Goal: Task Accomplishment & Management: Use online tool/utility

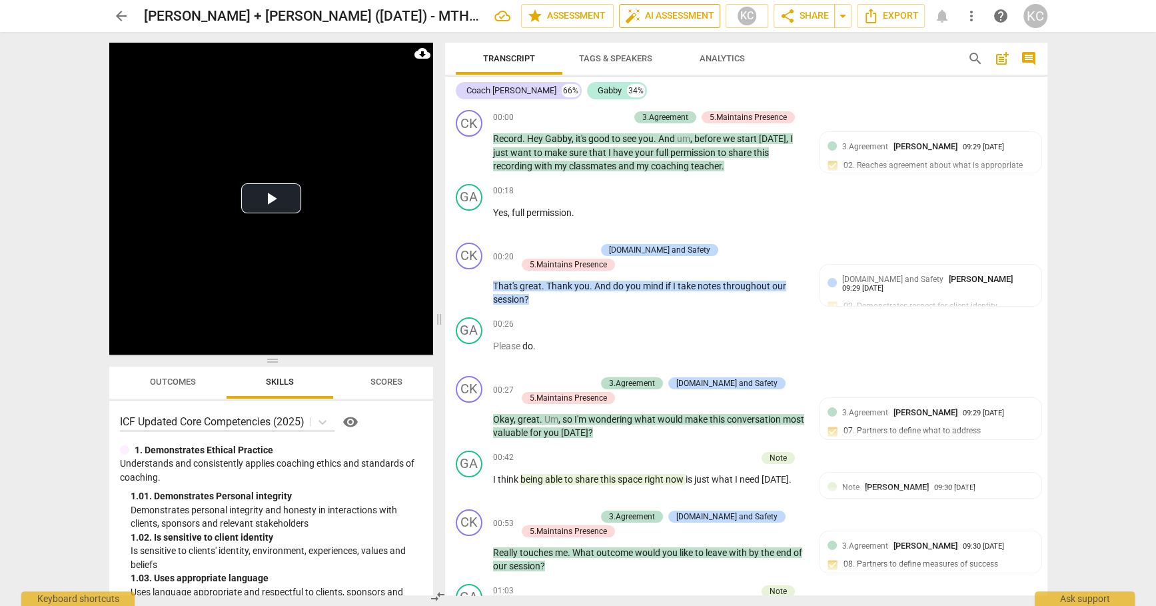
scroll to position [534, 0]
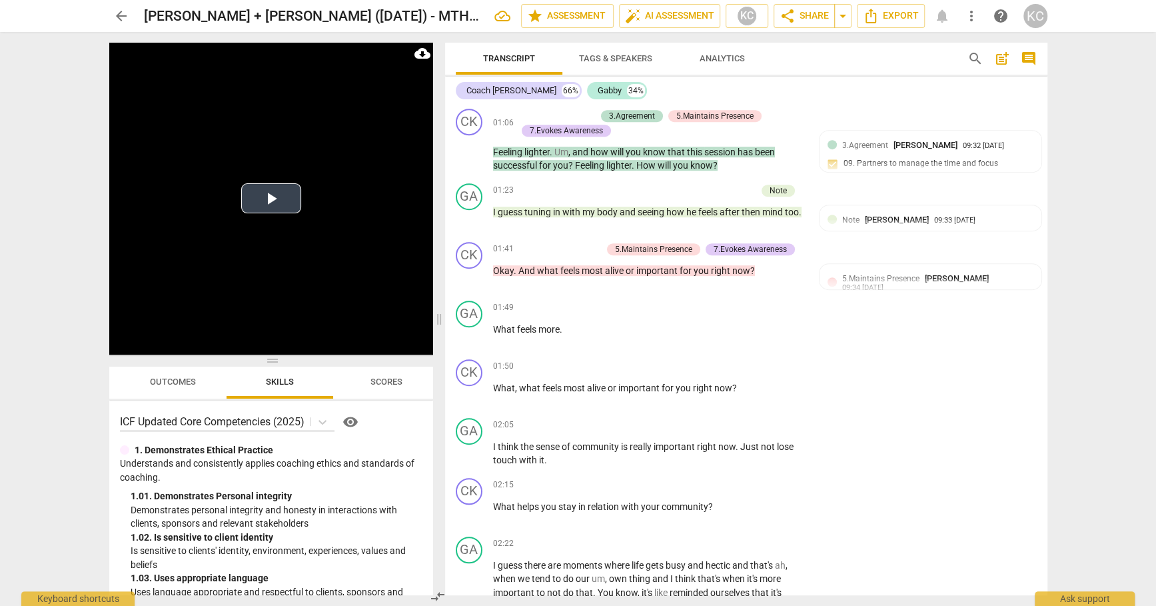
click at [280, 207] on button "Play Video" at bounding box center [271, 198] width 60 height 30
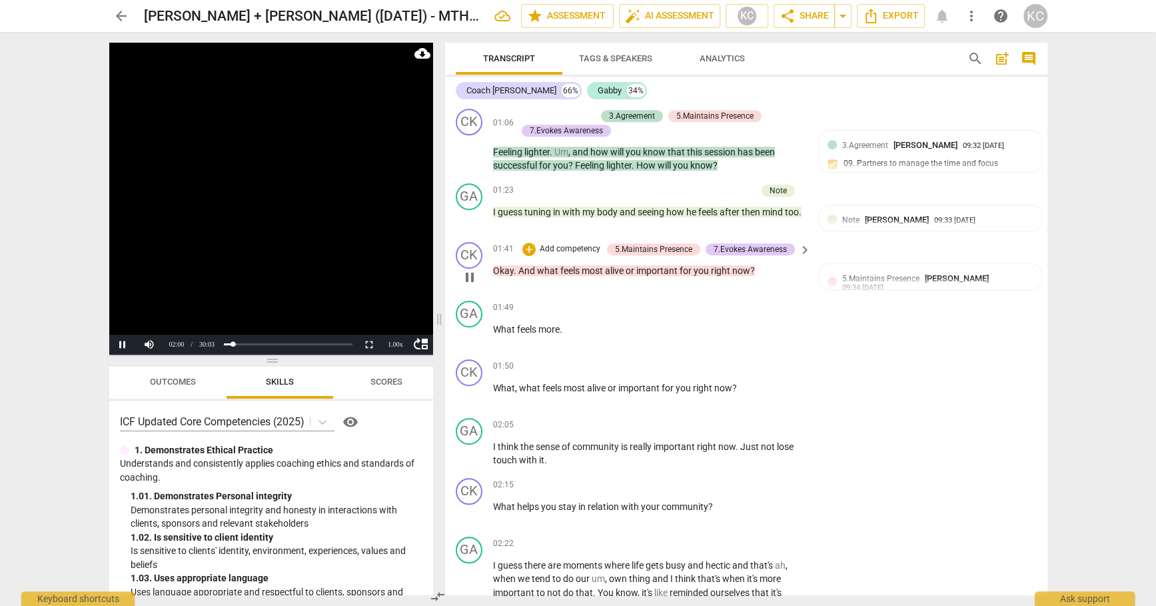
click at [471, 269] on span "pause" at bounding box center [470, 277] width 16 height 16
click at [471, 269] on span "play_arrow" at bounding box center [470, 277] width 16 height 16
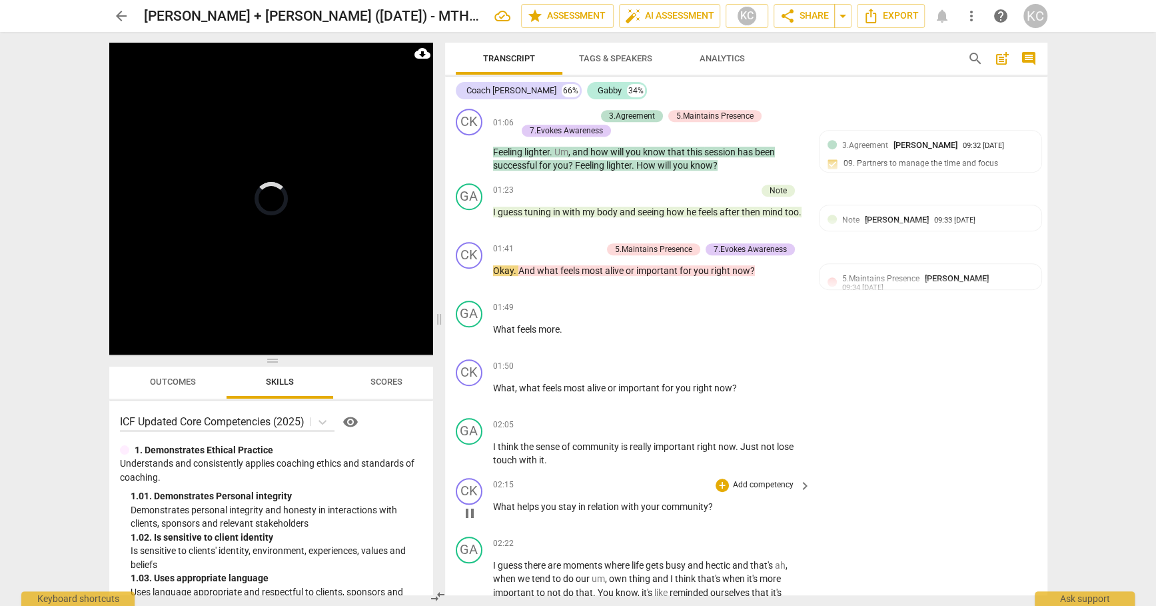
click at [982, 473] on div "CK play_arrow pause 02:15 + Add competency keyboard_arrow_right What helps you …" at bounding box center [746, 502] width 602 height 59
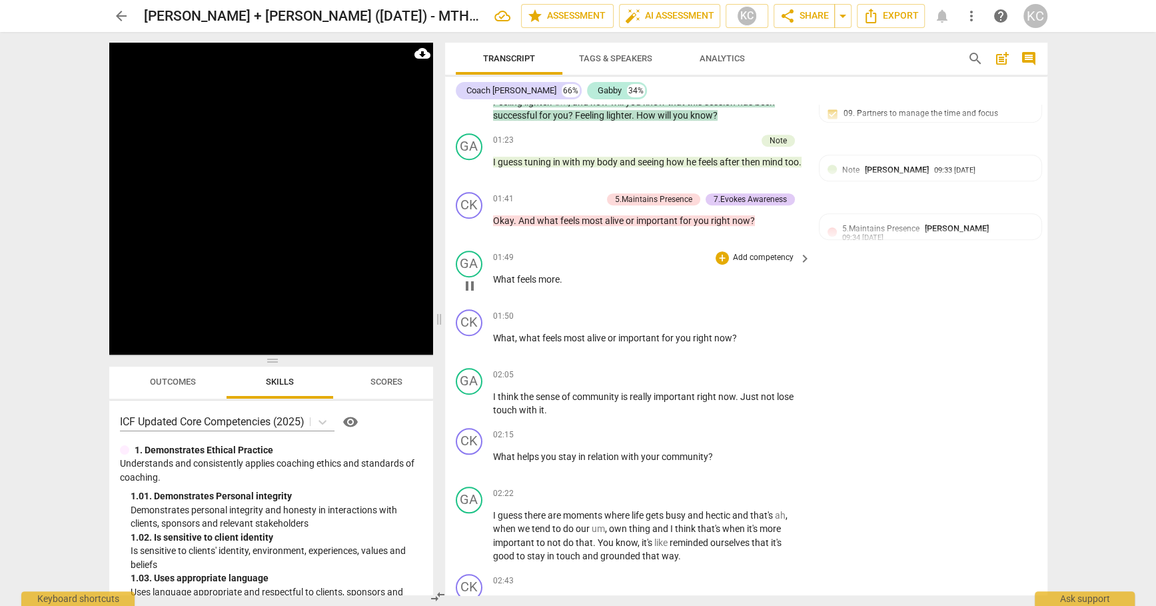
scroll to position [589, 0]
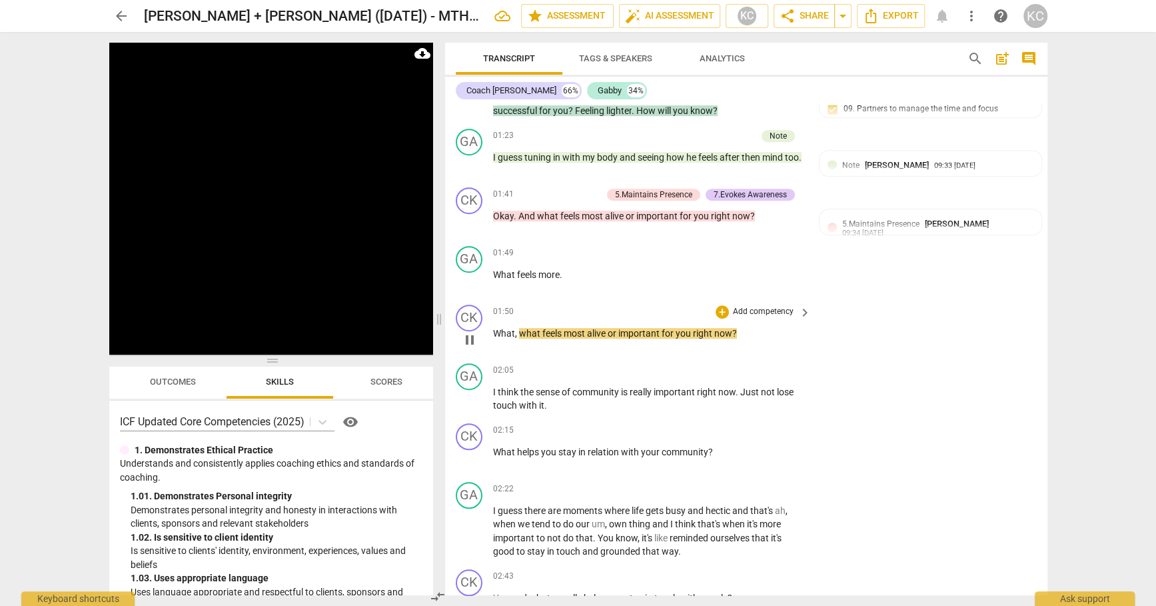
click at [518, 327] on p "What , what feels most alive or important for you right now ?" at bounding box center [649, 334] width 312 height 14
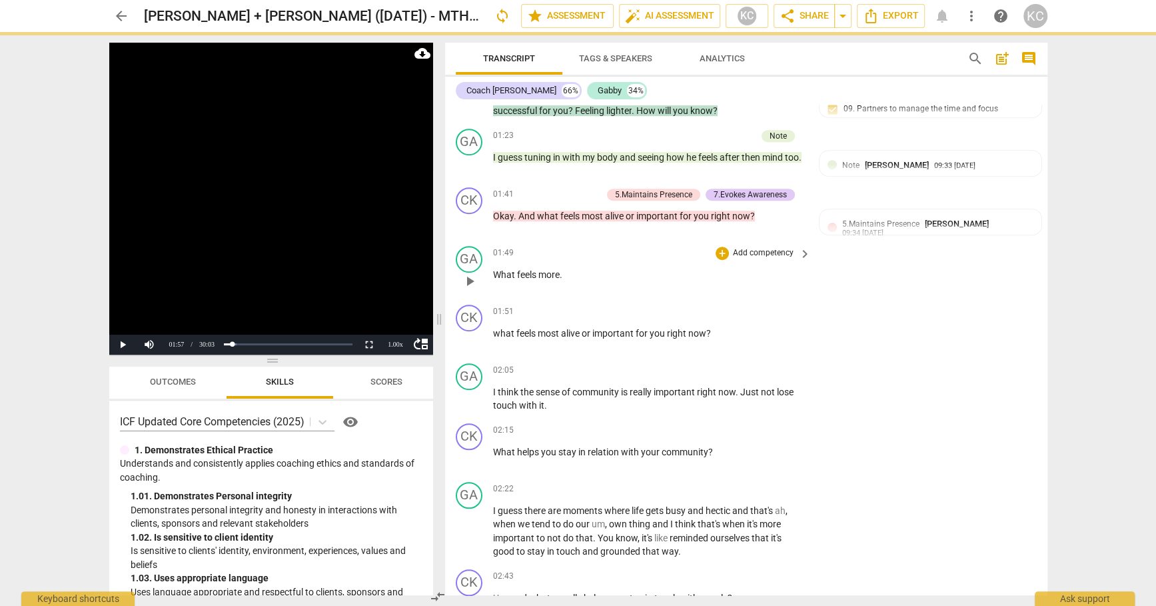
click at [564, 268] on p "What feels more ." at bounding box center [649, 275] width 312 height 14
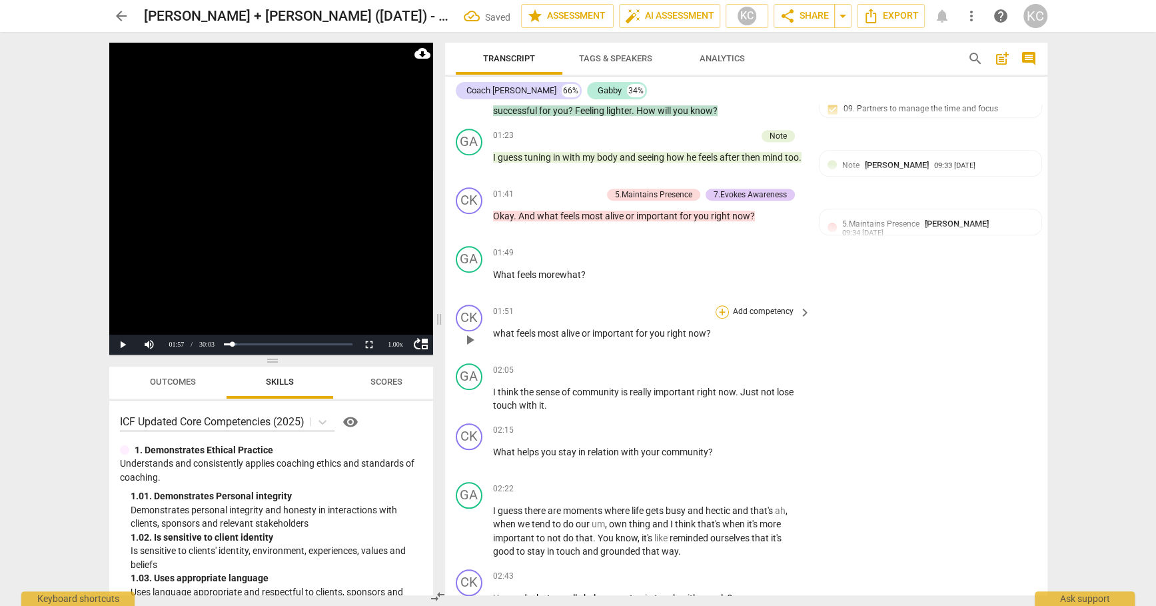
click at [720, 305] on div "+" at bounding box center [722, 311] width 13 height 13
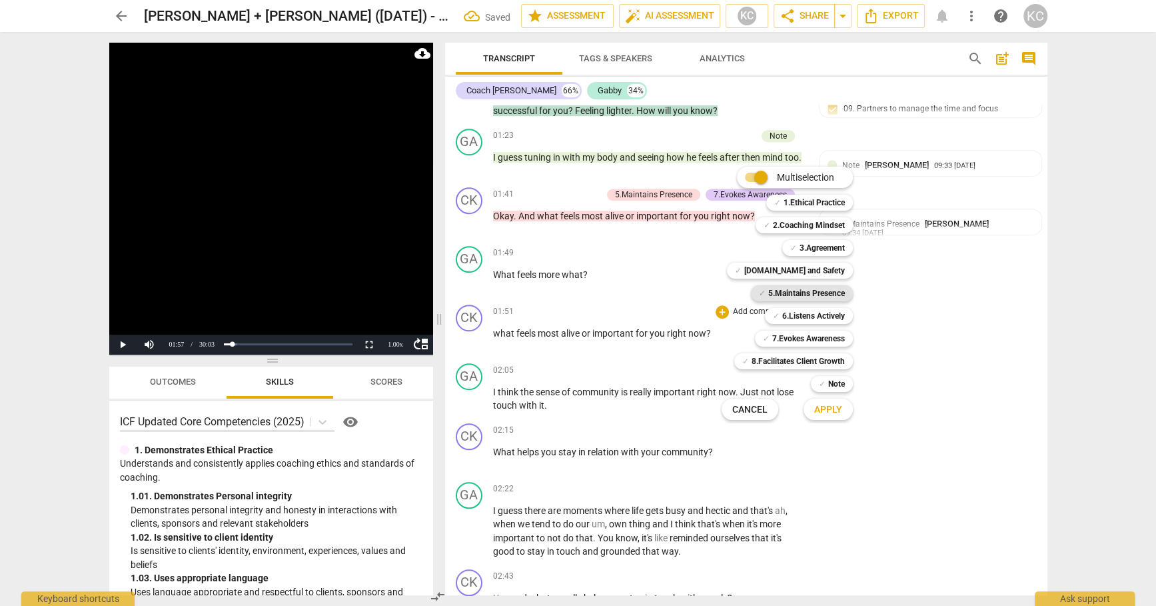
click at [775, 295] on b "5.Maintains Presence" at bounding box center [806, 293] width 77 height 16
click at [778, 317] on span "✓" at bounding box center [776, 316] width 7 height 16
click at [819, 414] on span "Apply" at bounding box center [828, 409] width 28 height 13
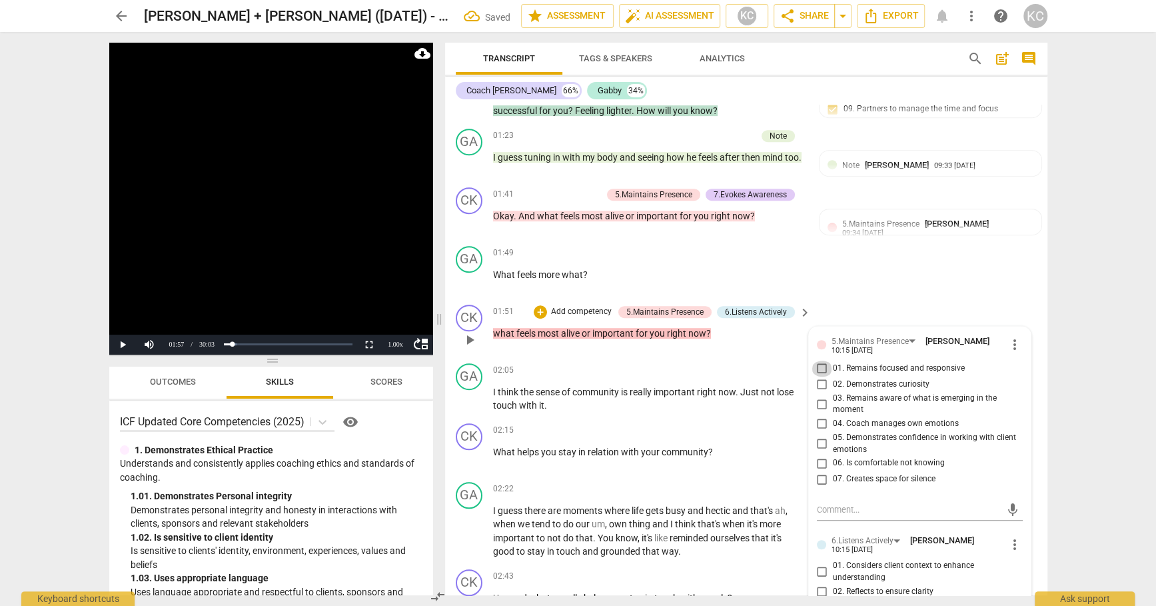
click at [818, 361] on input "01. Remains focused and responsive" at bounding box center [822, 369] width 21 height 16
checkbox input "true"
click at [818, 377] on input "02. Demonstrates curiosity" at bounding box center [822, 385] width 21 height 16
checkbox input "true"
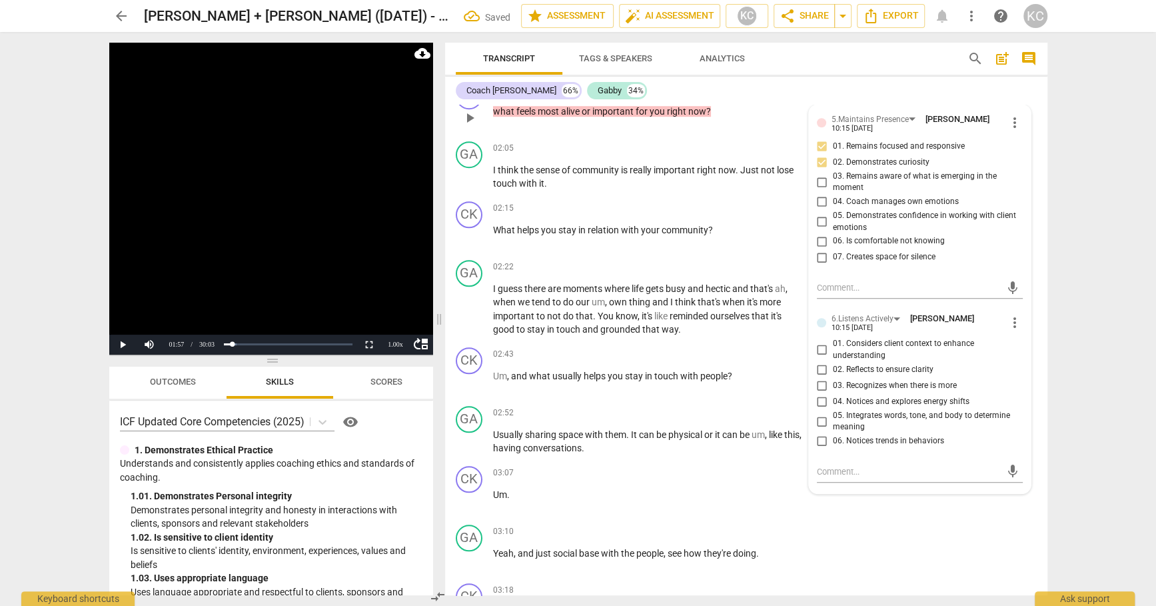
scroll to position [812, 0]
click at [822, 360] on input "02. Reflects to ensure clarity" at bounding box center [822, 368] width 21 height 16
checkbox input "true"
click at [842, 463] on textarea at bounding box center [909, 469] width 185 height 13
type textarea "G"
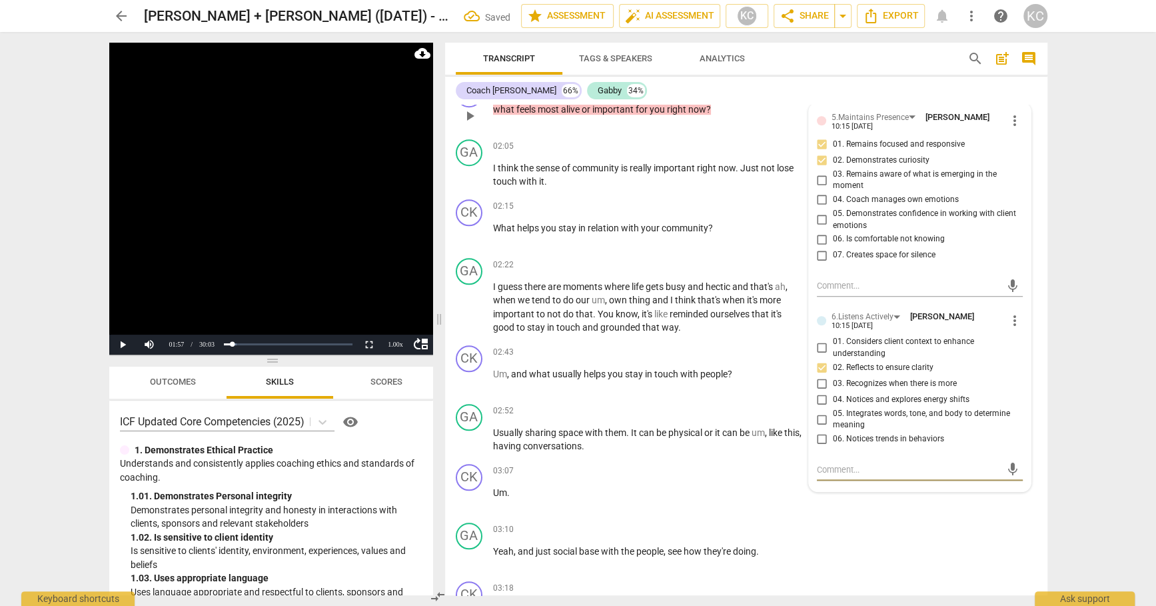
type textarea "G"
type textarea "Go"
type textarea "Goo"
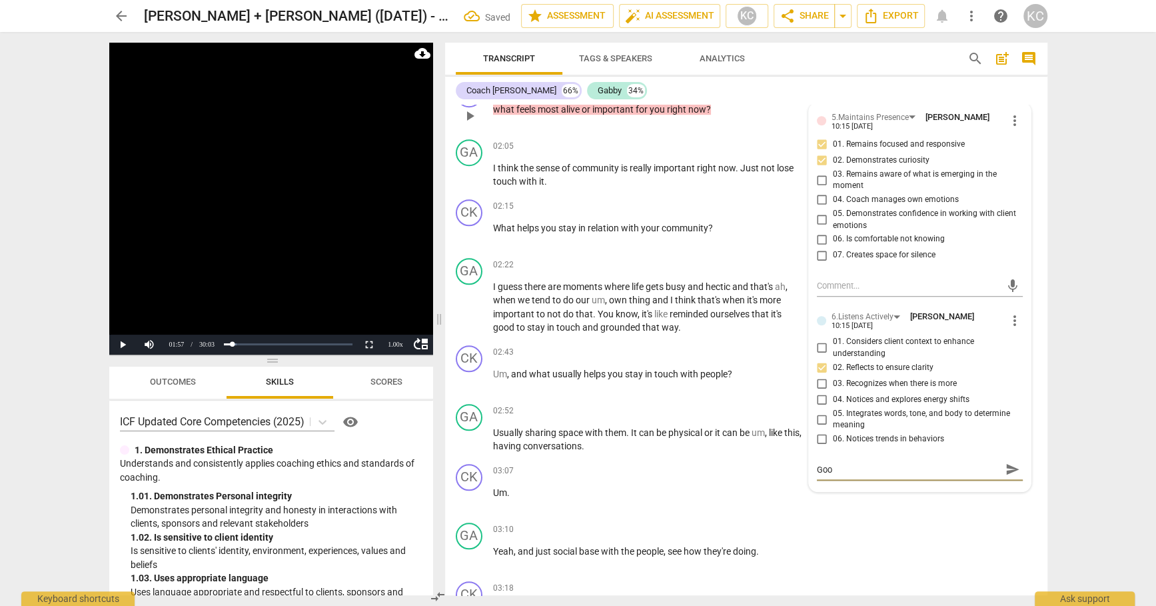
type textarea "Good"
type textarea "Good c"
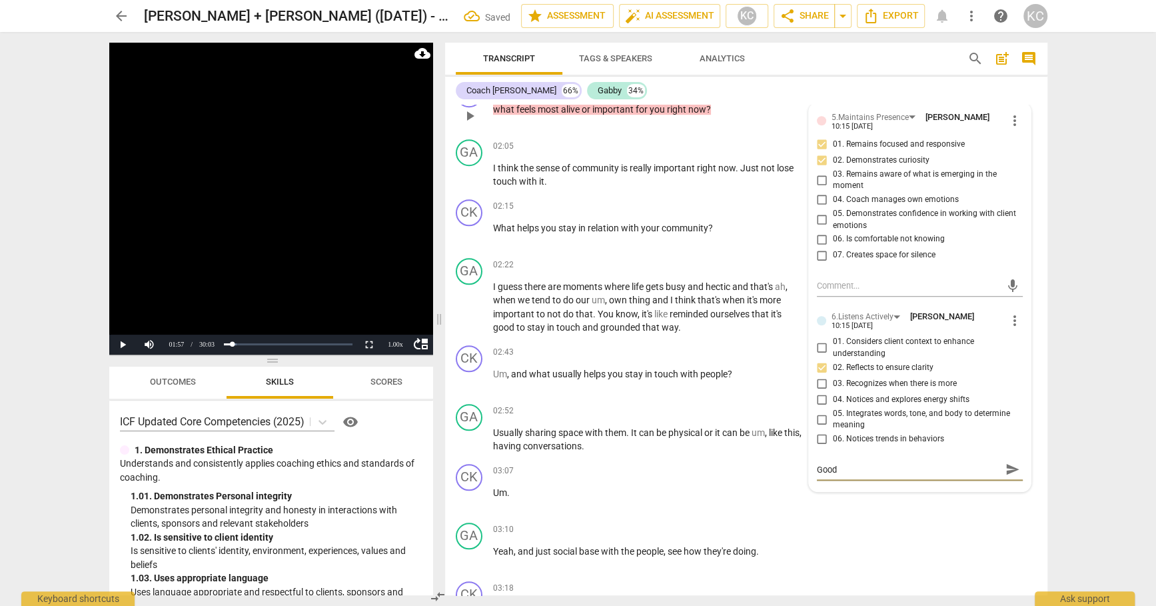
type textarea "Good c"
type textarea "Good cl"
type textarea "Good cla"
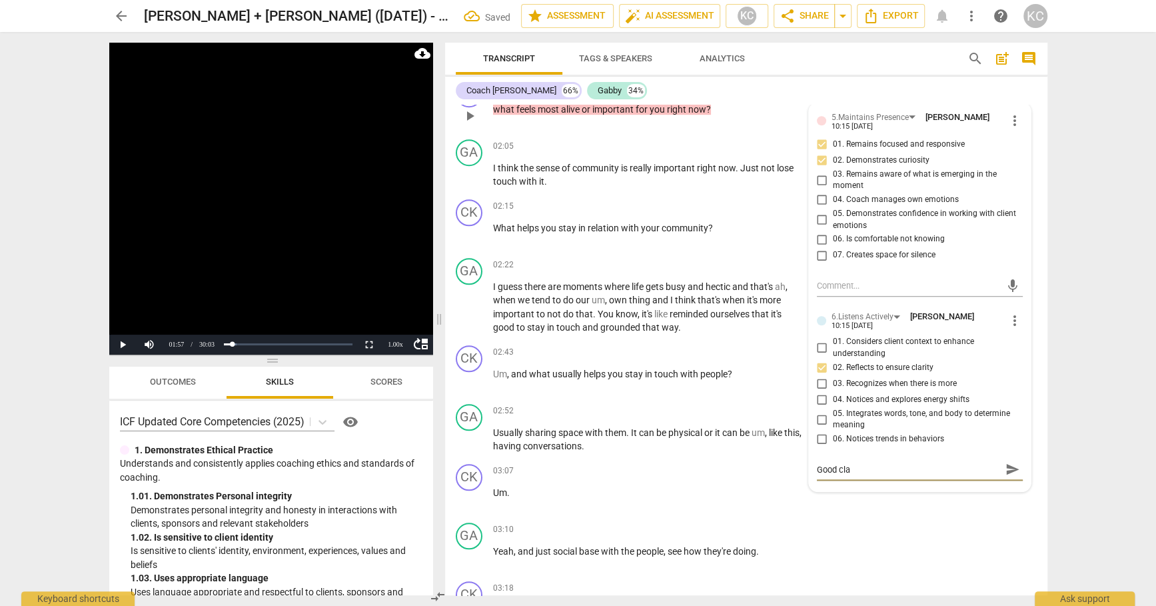
type textarea "Good clar"
type textarea "Good clari"
type textarea "Good clarif"
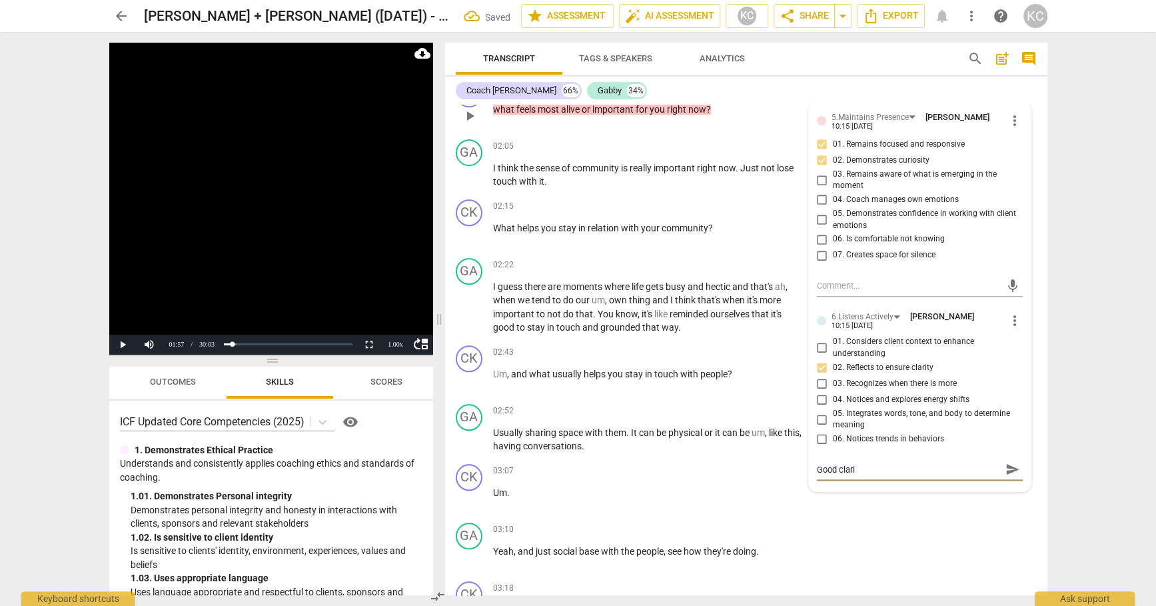
type textarea "Good clarif"
type textarea "Good clarifi"
type textarea "Good clarific"
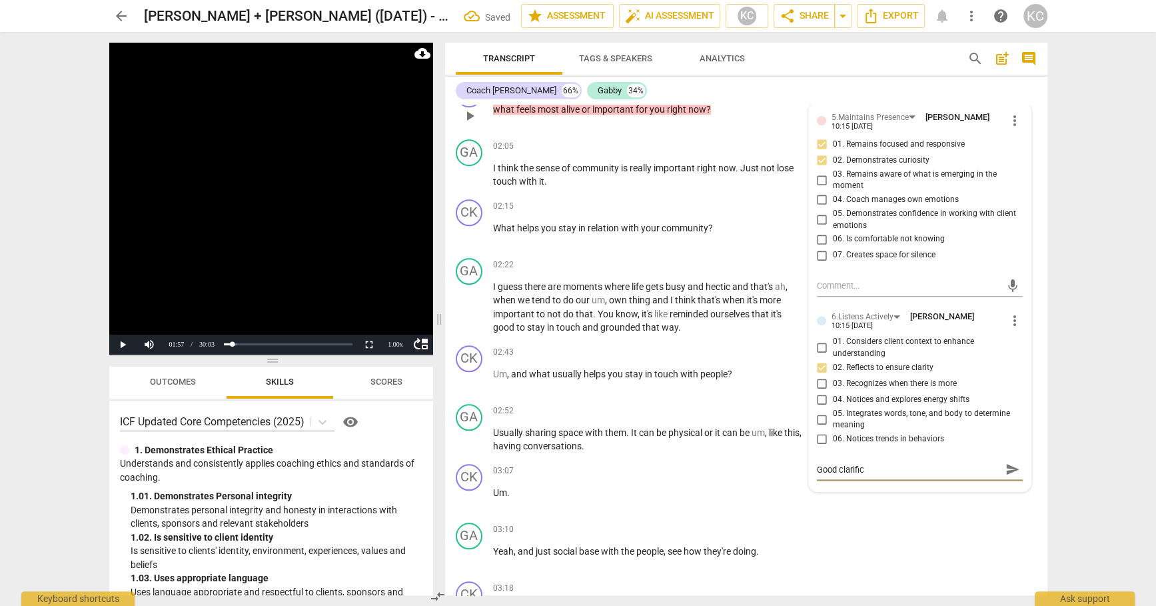
type textarea "Good clarifica"
type textarea "Good clarificat"
type textarea "Good clarificati"
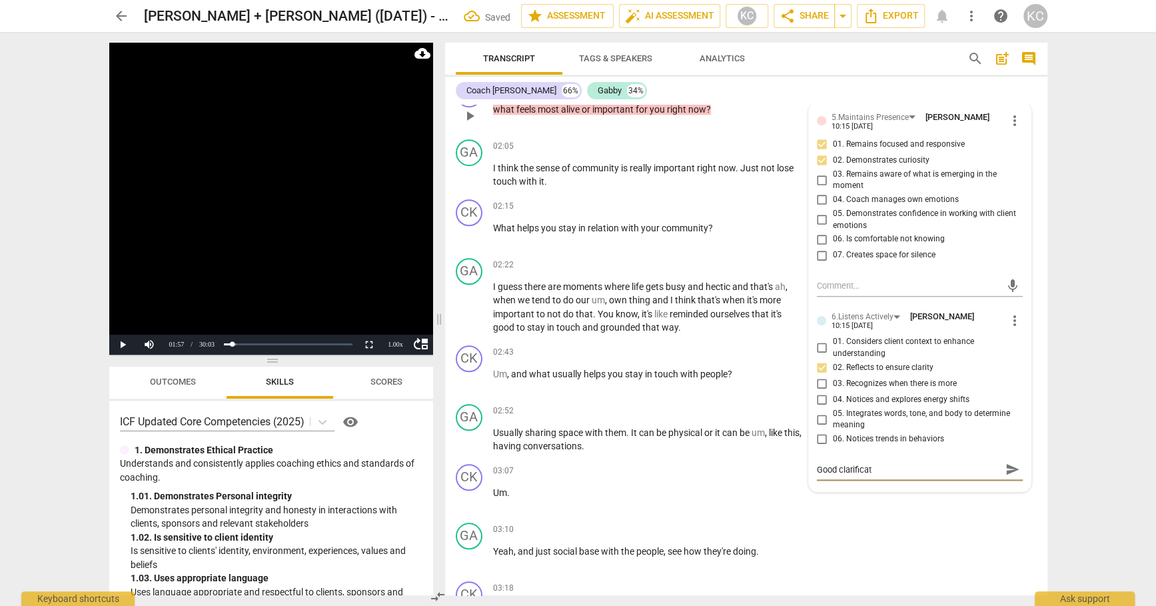
type textarea "Good clarificati"
type textarea "Good clarificatio"
type textarea "Good clarification"
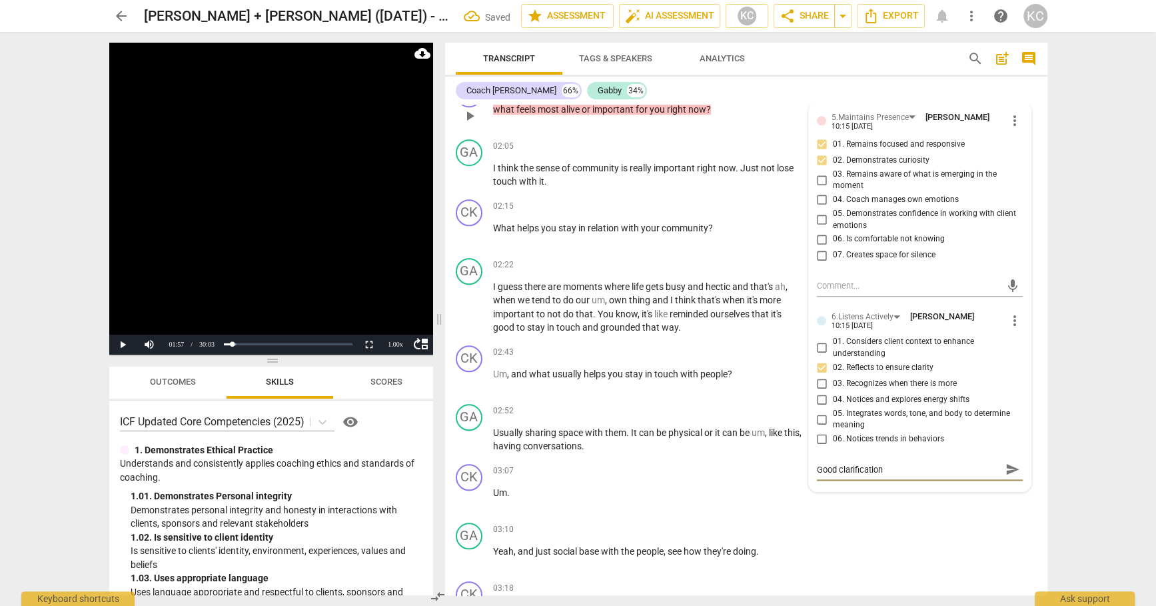
type textarea "Good clarification"
click at [932, 542] on div "GA play_arrow pause 03:10 + Add competency keyboard_arrow_right Yeah , and just…" at bounding box center [746, 546] width 602 height 59
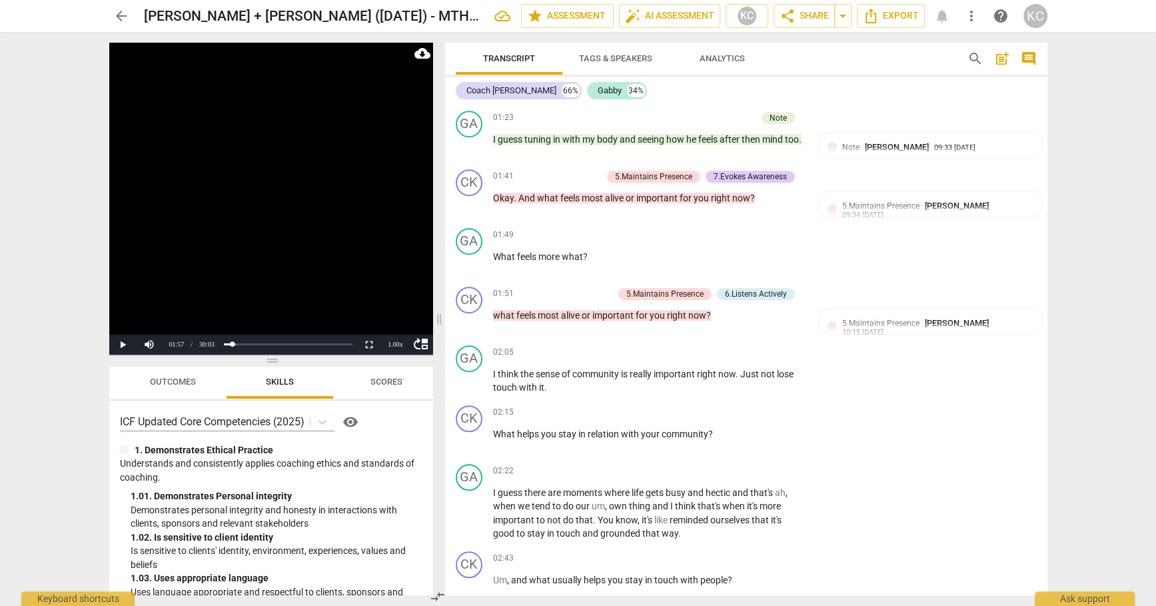
scroll to position [608, 0]
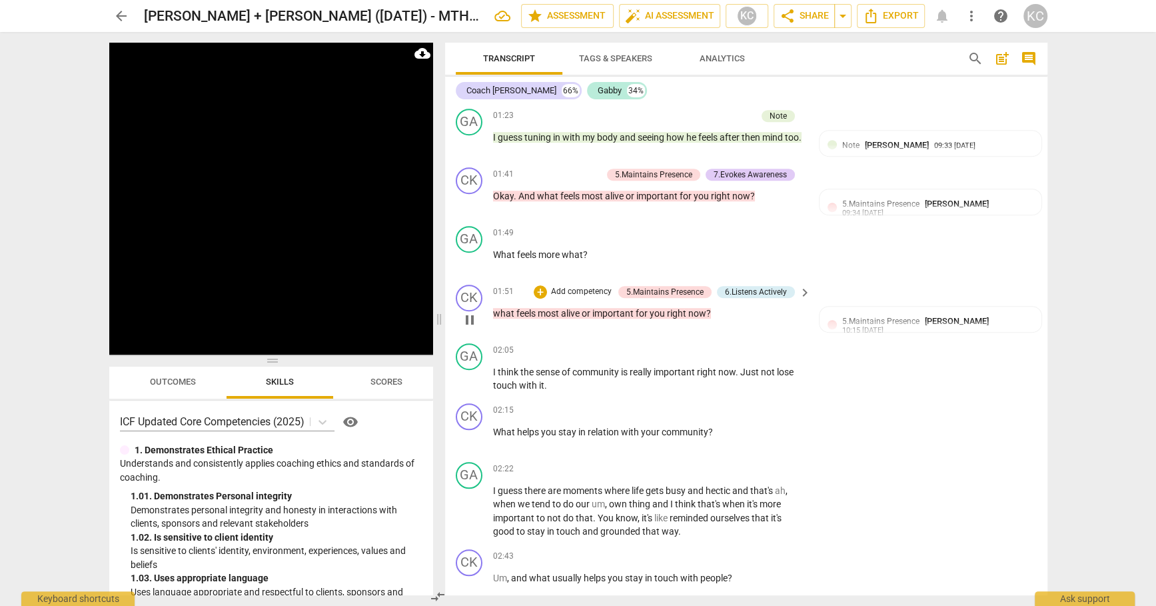
click at [472, 312] on span "pause" at bounding box center [470, 320] width 16 height 16
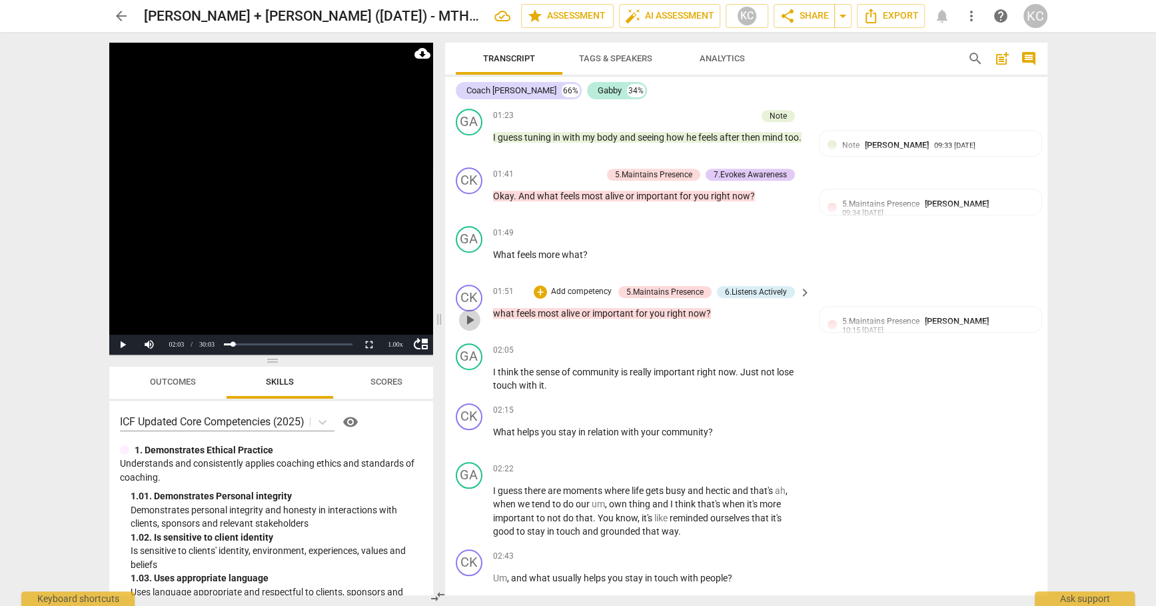
click at [472, 312] on span "play_arrow" at bounding box center [470, 320] width 16 height 16
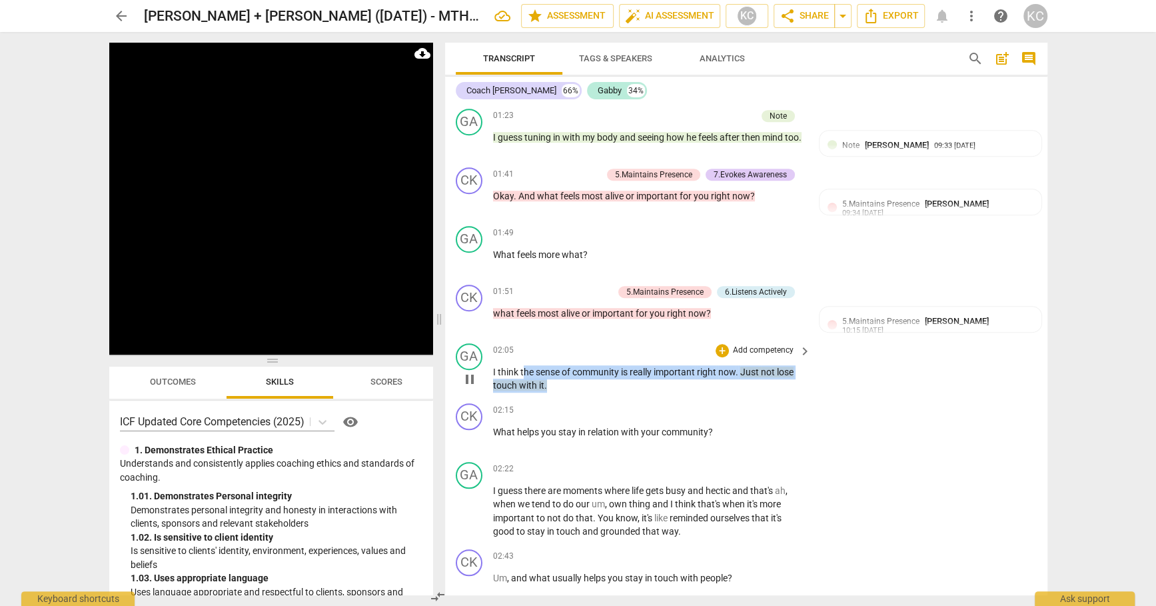
drag, startPoint x: 523, startPoint y: 353, endPoint x: 543, endPoint y: 366, distance: 23.7
click at [544, 366] on p "I think the sense of community is really important right now . Just not lose to…" at bounding box center [649, 378] width 312 height 27
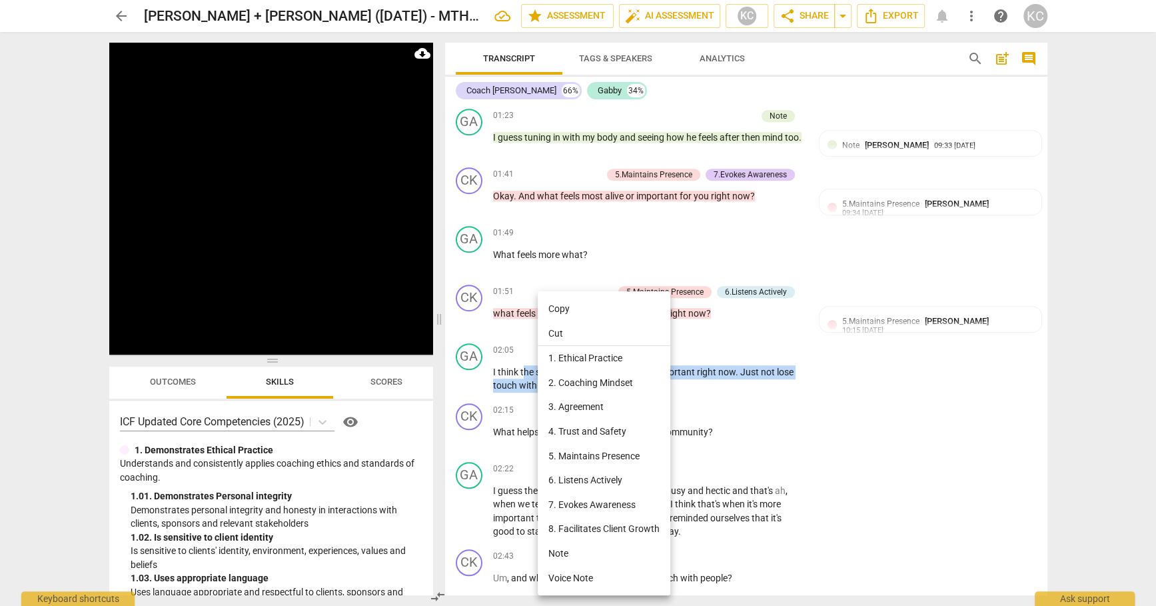
click at [568, 559] on li "Note" at bounding box center [604, 553] width 133 height 25
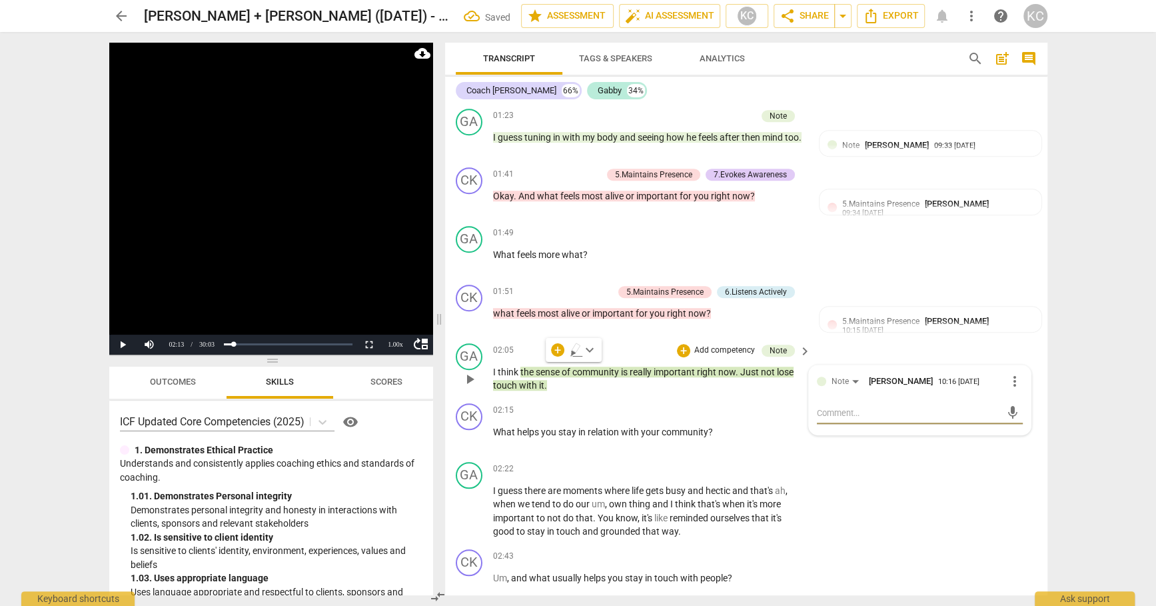
type textarea "p"
type textarea "pa"
type textarea "pau"
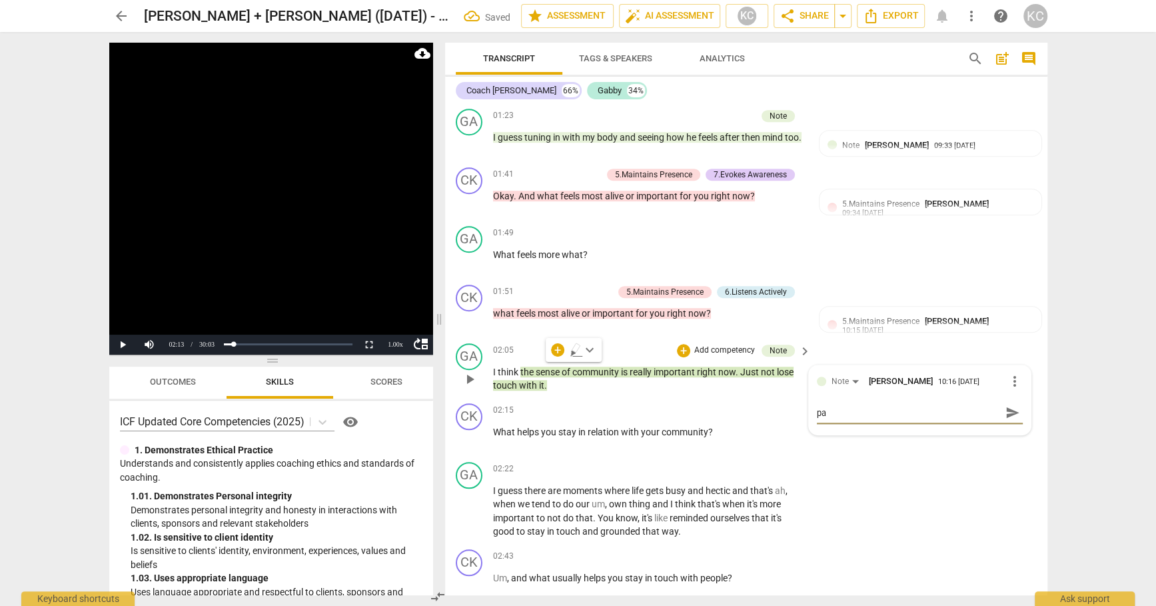
type textarea "pau"
type textarea "paus"
type textarea "pause"
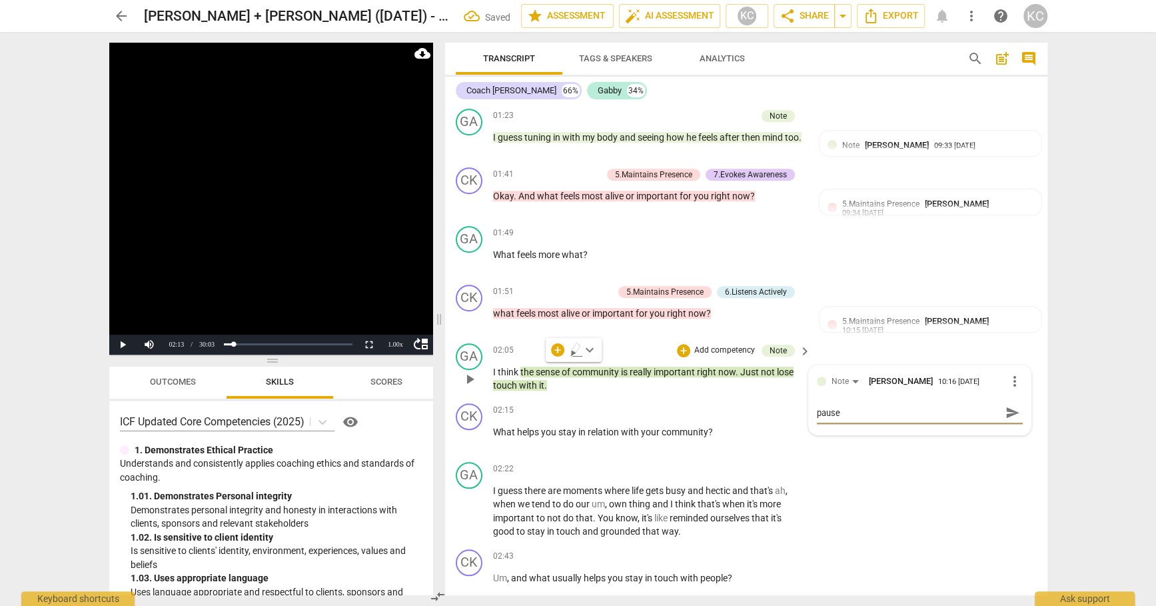
type textarea "pause"
click at [974, 467] on div "GA play_arrow pause 02:22 + Add competency keyboard_arrow_right I guess there a…" at bounding box center [746, 500] width 602 height 87
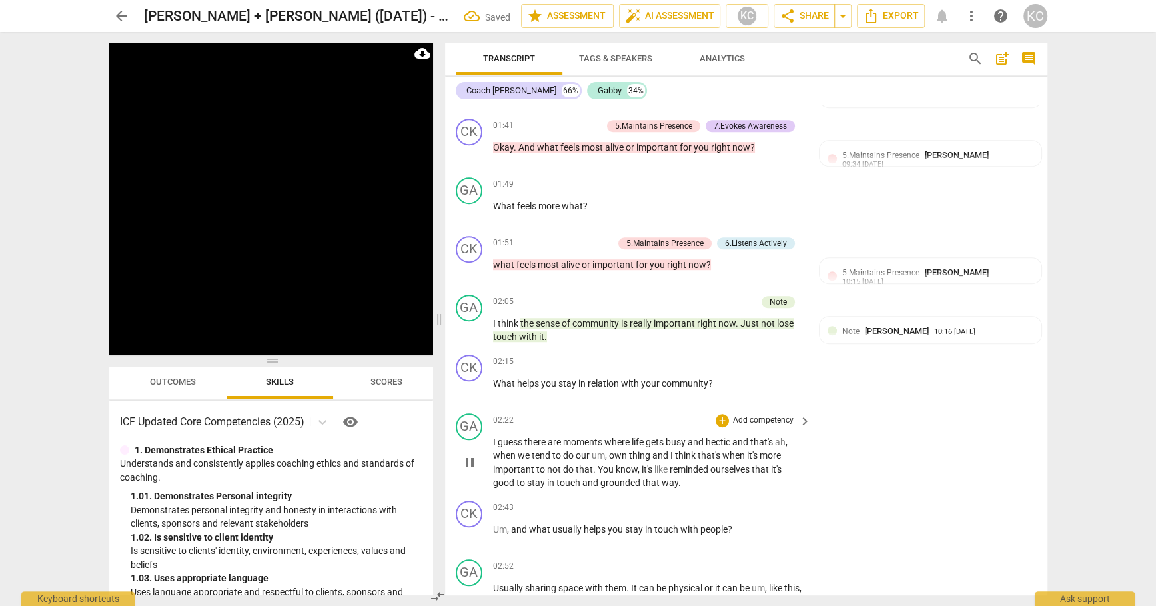
scroll to position [660, 0]
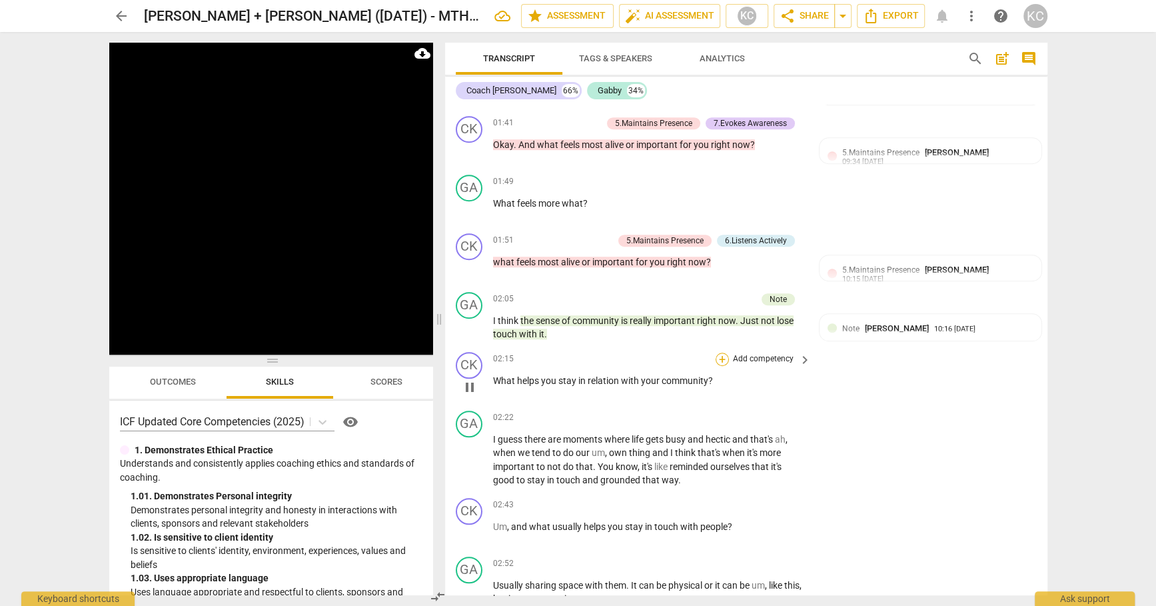
click at [725, 353] on div "+" at bounding box center [722, 359] width 13 height 13
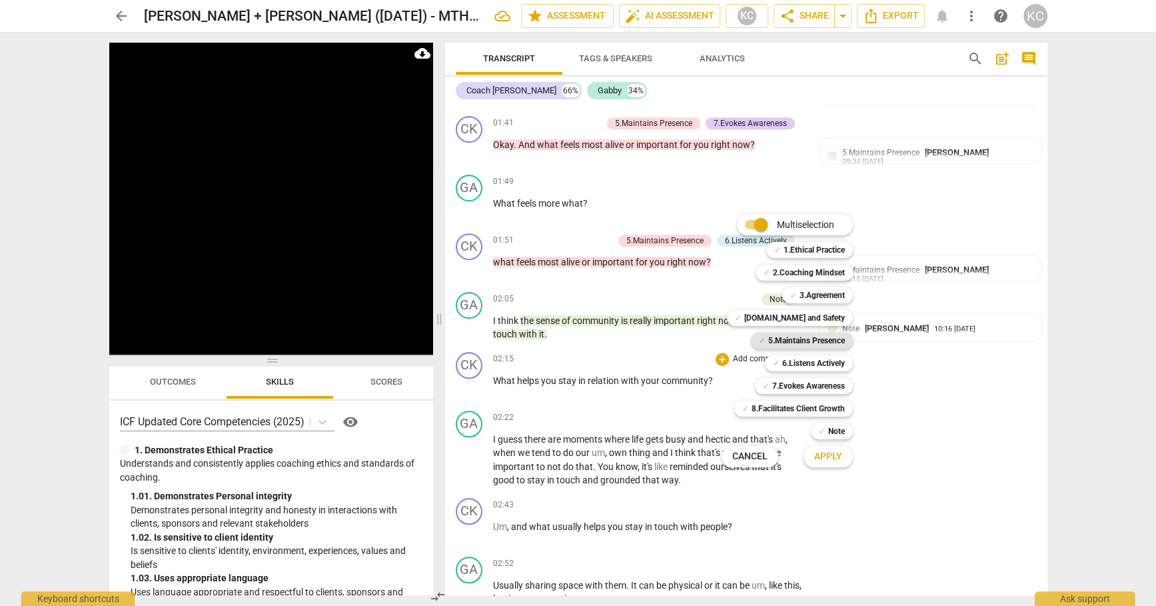
click at [779, 343] on b "5.Maintains Presence" at bounding box center [806, 341] width 77 height 16
click at [778, 386] on b "7.Evokes Awareness" at bounding box center [808, 386] width 73 height 16
click at [781, 362] on div "✓ 6.Listens Actively" at bounding box center [809, 363] width 88 height 16
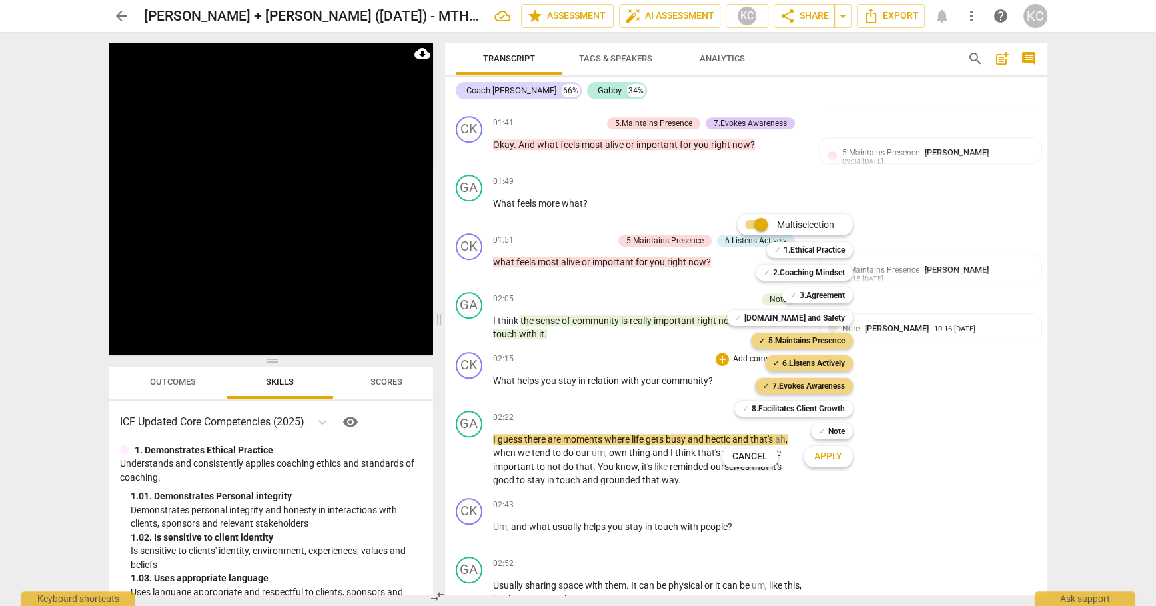
click at [819, 464] on button "Apply" at bounding box center [828, 457] width 49 height 24
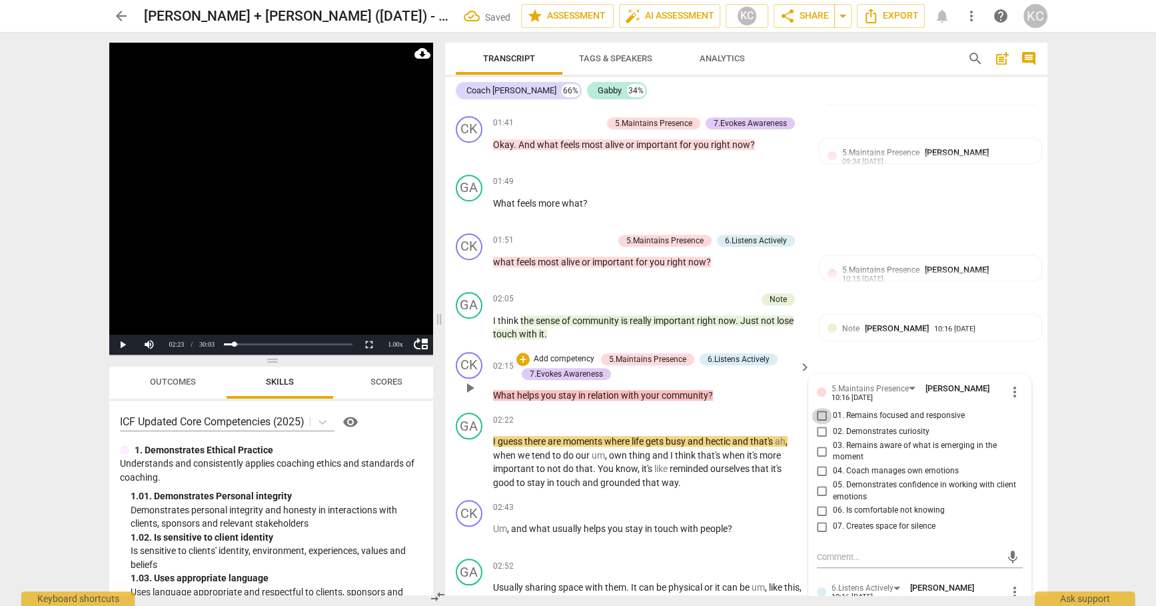
click at [819, 408] on input "01. Remains focused and responsive" at bounding box center [822, 416] width 21 height 16
checkbox input "true"
click at [820, 424] on input "02. Demonstrates curiosity" at bounding box center [822, 432] width 21 height 16
checkbox input "true"
click at [822, 443] on input "03. Remains aware of what is emerging in the moment" at bounding box center [822, 451] width 21 height 16
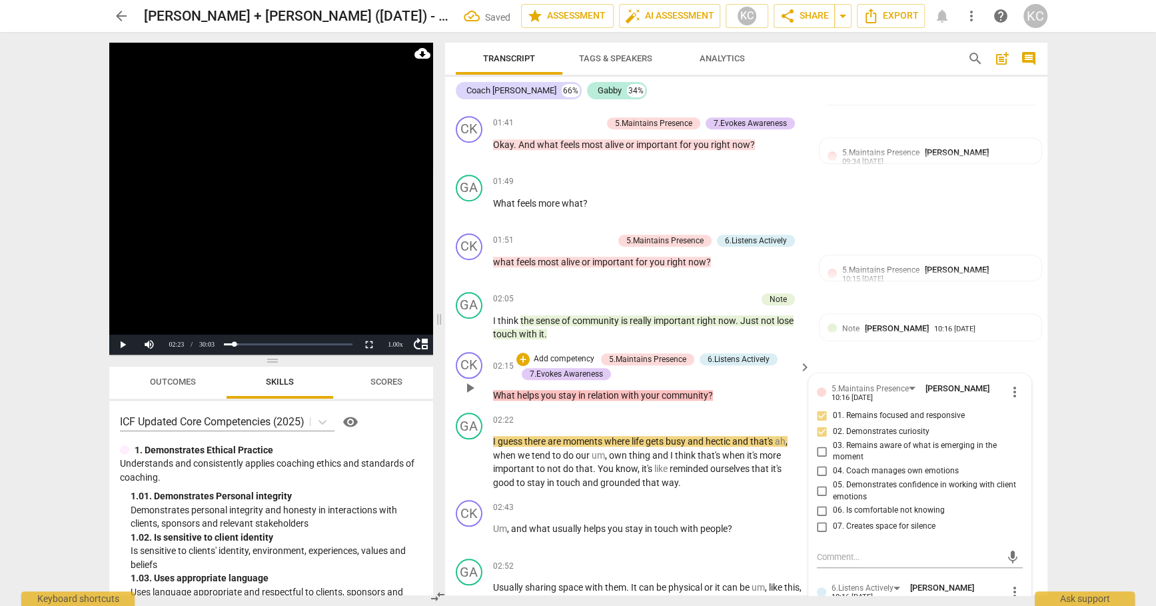
checkbox input "true"
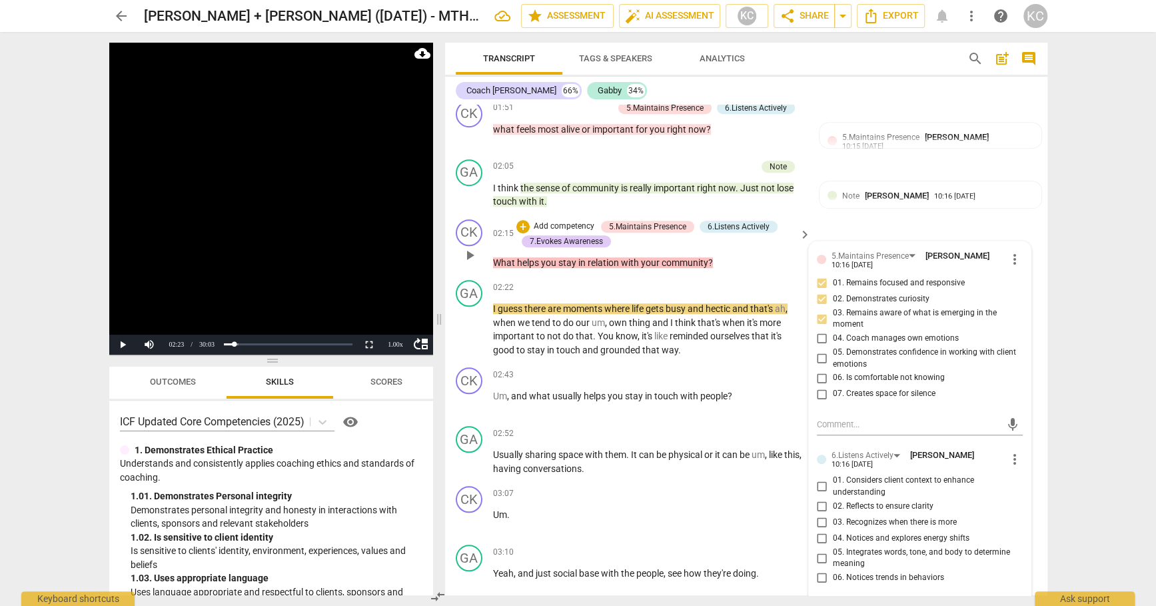
scroll to position [793, 0]
click at [823, 350] on input "05. Demonstrates confidence in working with client emotions" at bounding box center [822, 358] width 21 height 16
checkbox input "false"
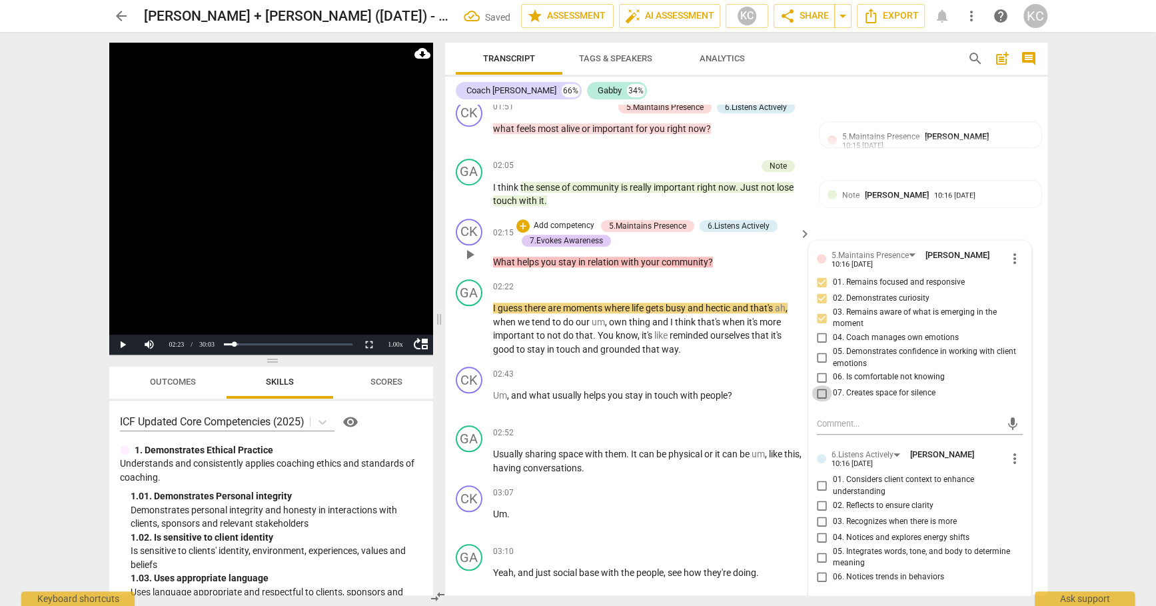
click at [822, 385] on input "07. Creates space for silence" at bounding box center [822, 393] width 21 height 16
checkbox input "true"
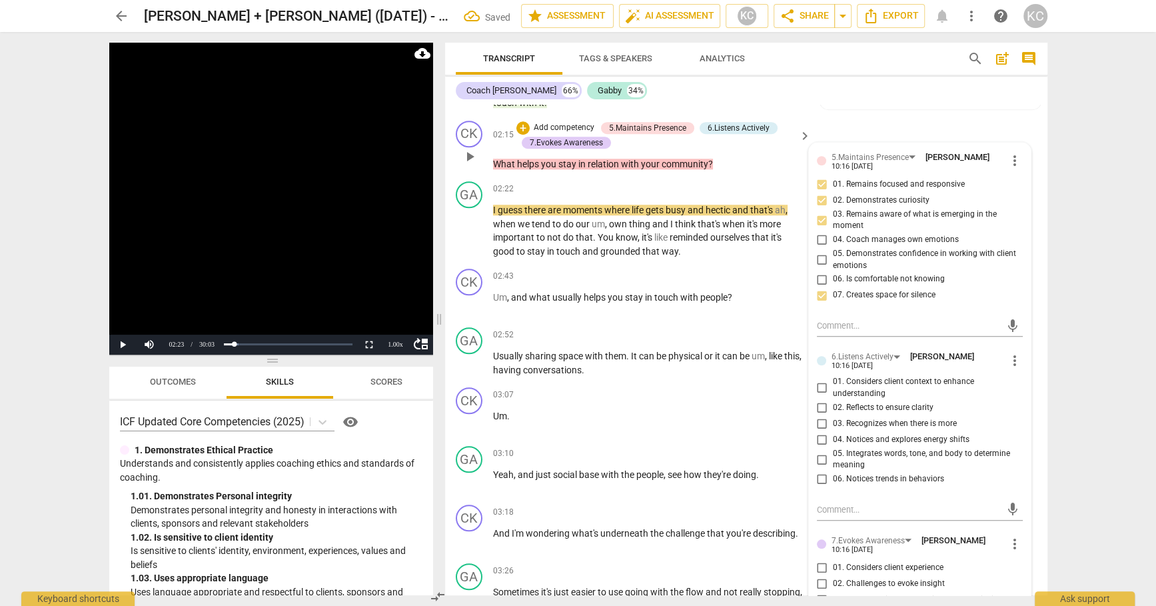
scroll to position [896, 0]
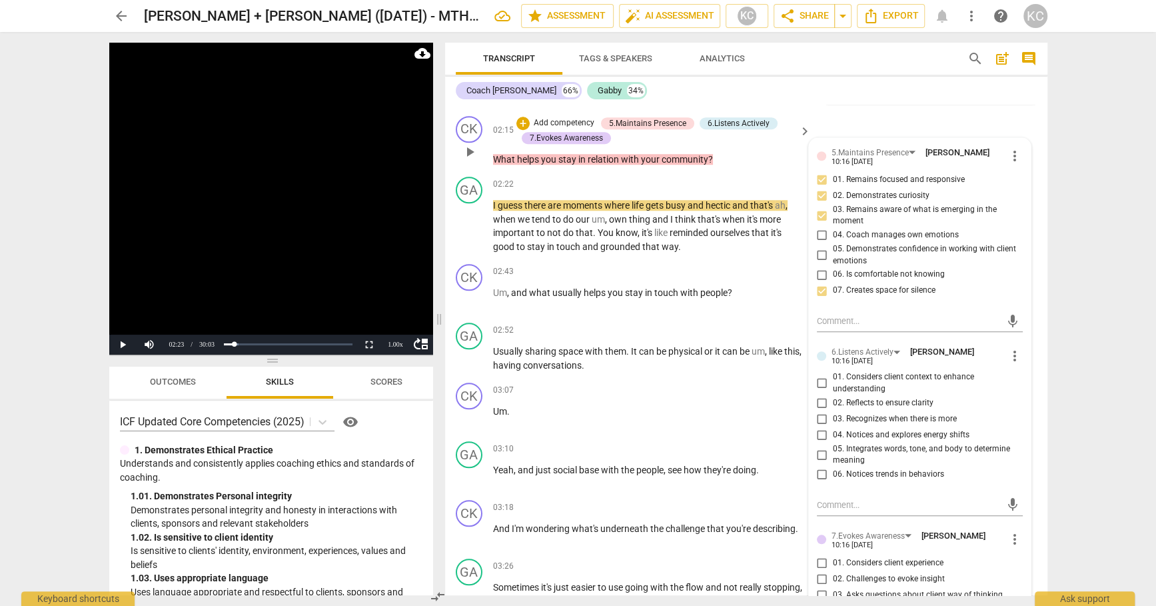
click at [821, 447] on input "05. Integrates words, tone, and body to determine meaning" at bounding box center [822, 455] width 21 height 16
checkbox input "true"
click at [820, 375] on input "01. Considers client context to enhance understanding" at bounding box center [822, 383] width 21 height 16
checkbox input "true"
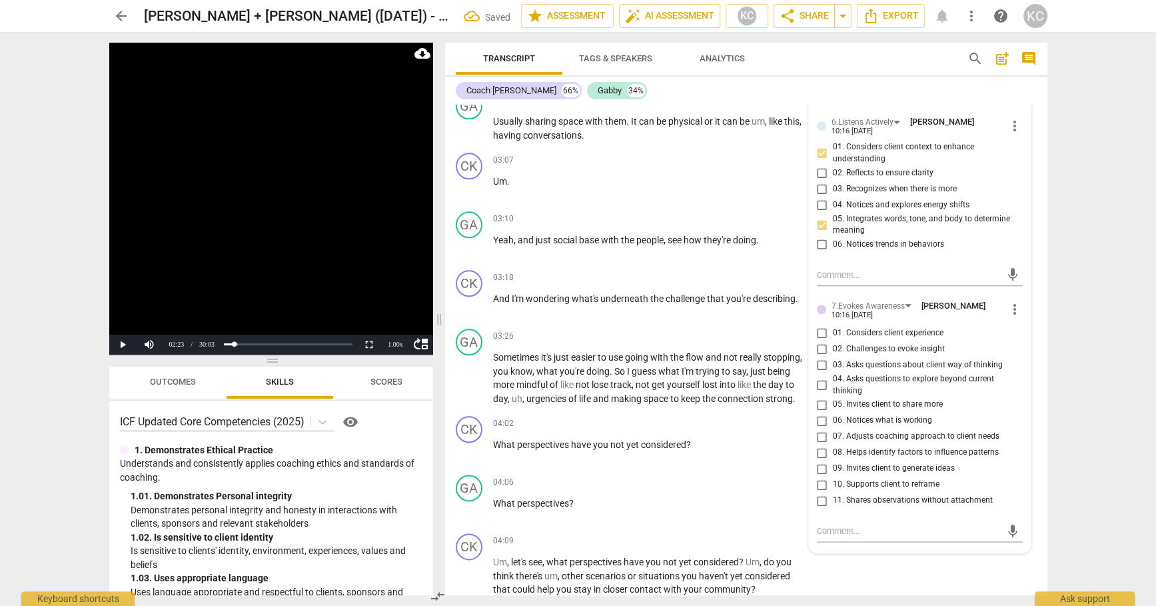
scroll to position [1128, 0]
click at [820, 355] on input "03. Asks questions about client way of thinking" at bounding box center [822, 363] width 21 height 16
checkbox input "true"
click at [819, 395] on input "05. Invites client to share more" at bounding box center [822, 403] width 21 height 16
checkbox input "true"
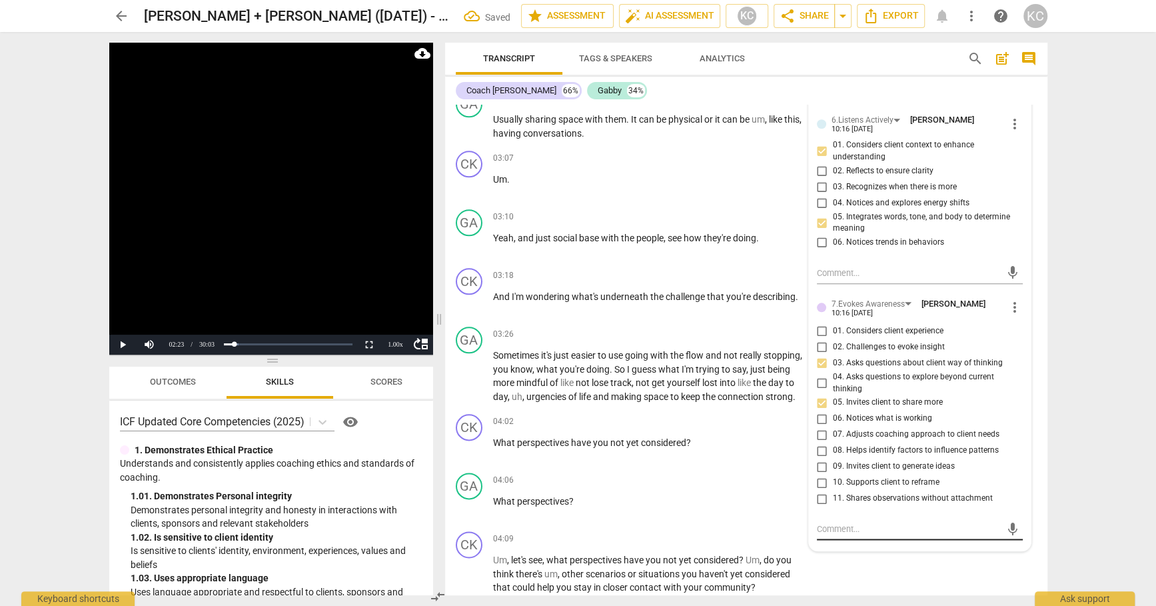
click at [824, 523] on textarea at bounding box center [909, 529] width 185 height 13
type textarea "G"
type textarea "Go"
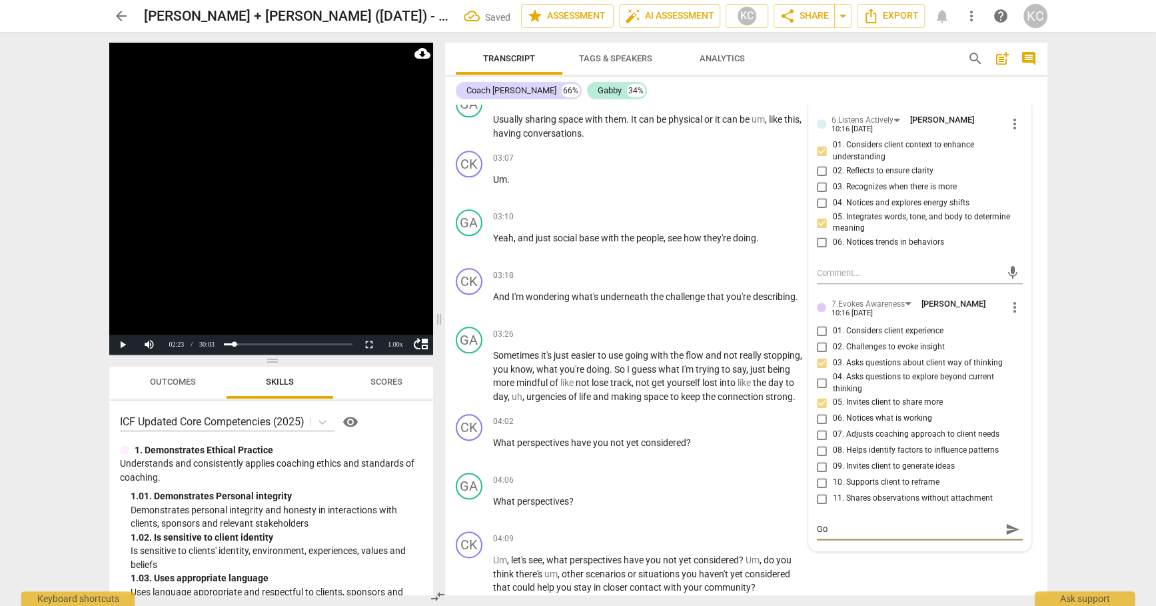
type textarea "Goo"
type textarea "Good"
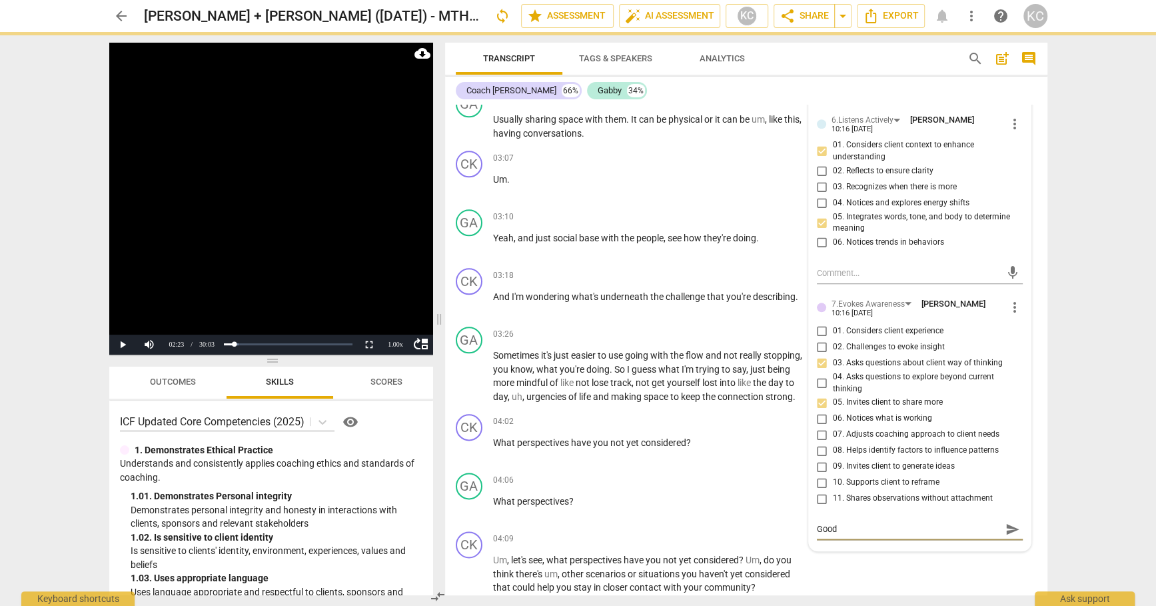
type textarea "Good q"
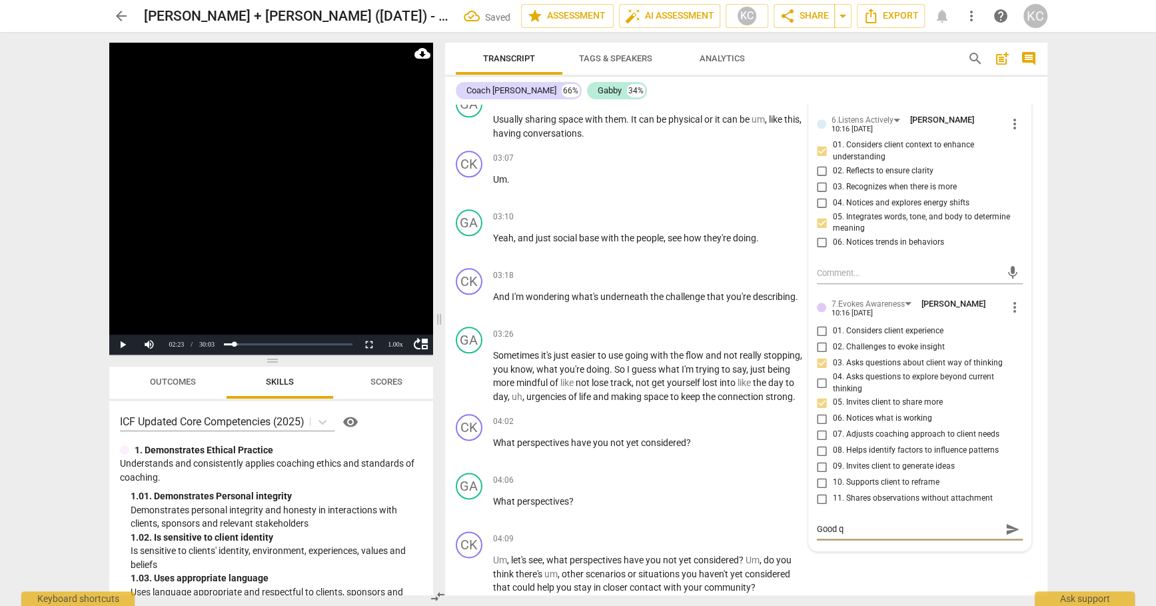
type textarea "Good qu"
type textarea "Good que"
type textarea "Good ques"
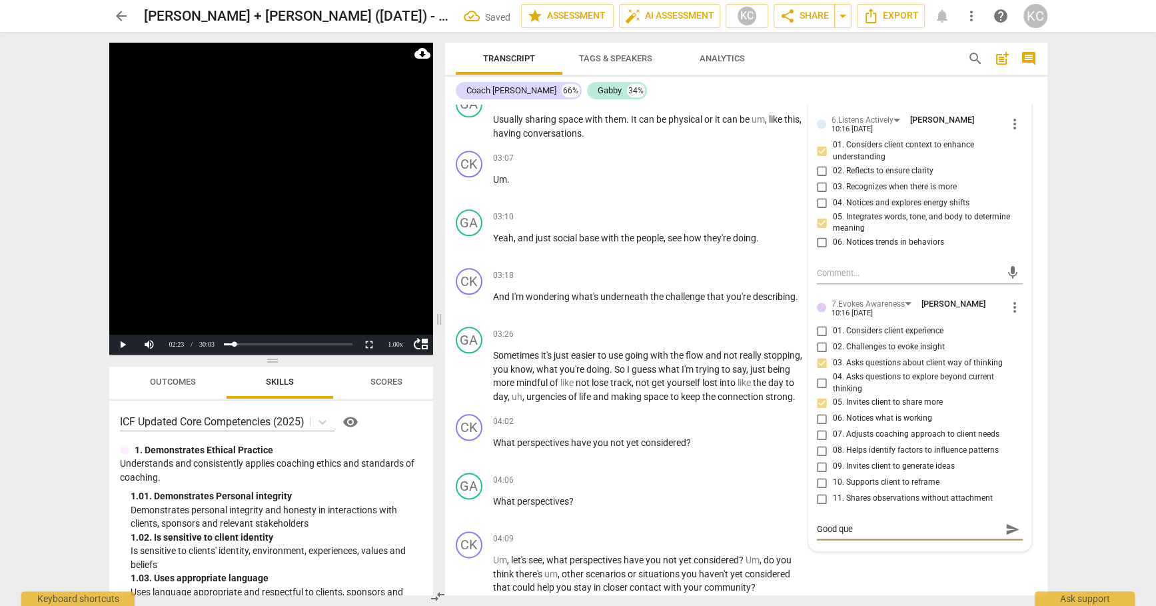
type textarea "Good ques"
type textarea "Good quest"
type textarea "Good questi"
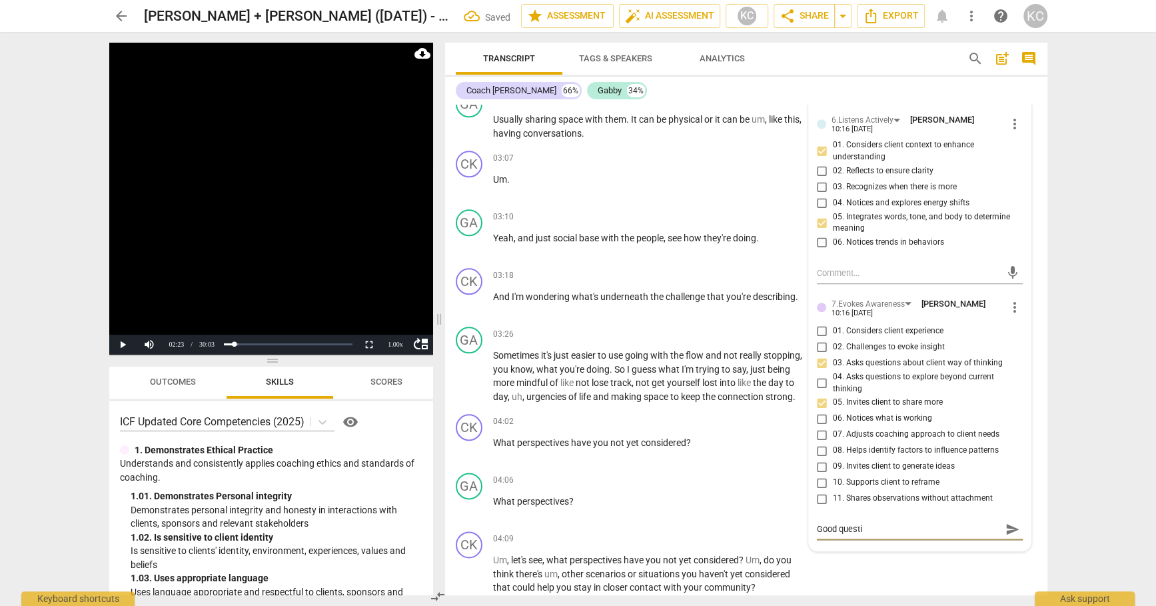
type textarea "Good questio"
type textarea "Good question"
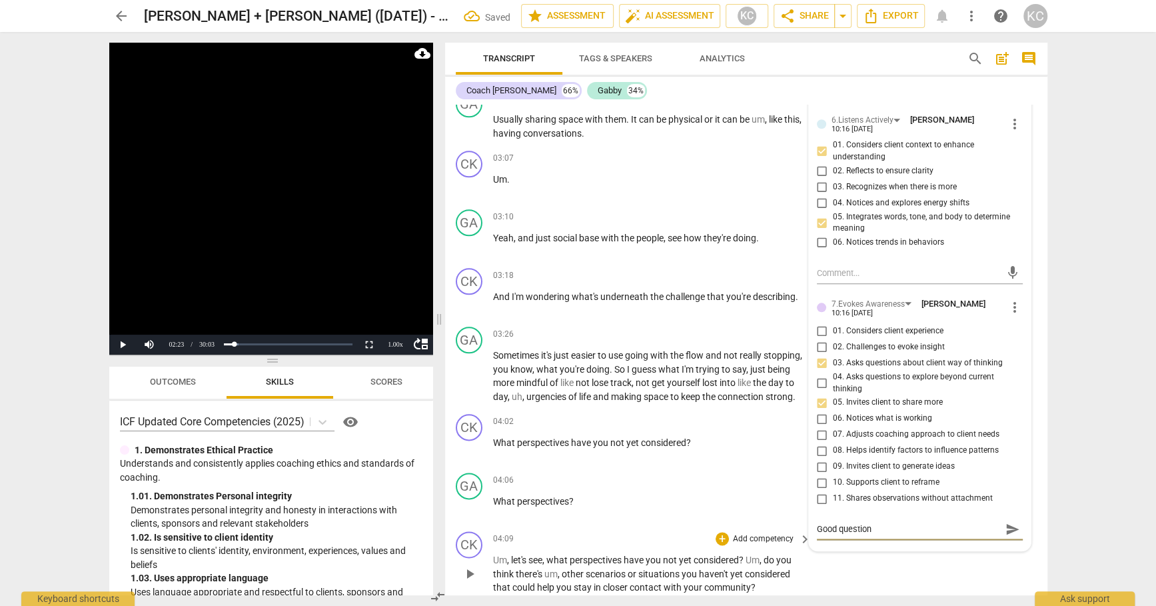
type textarea "Good question"
click at [885, 569] on div "CK play_arrow pause 04:09 + Add competency keyboard_arrow_right Um , let's see …" at bounding box center [746, 563] width 602 height 74
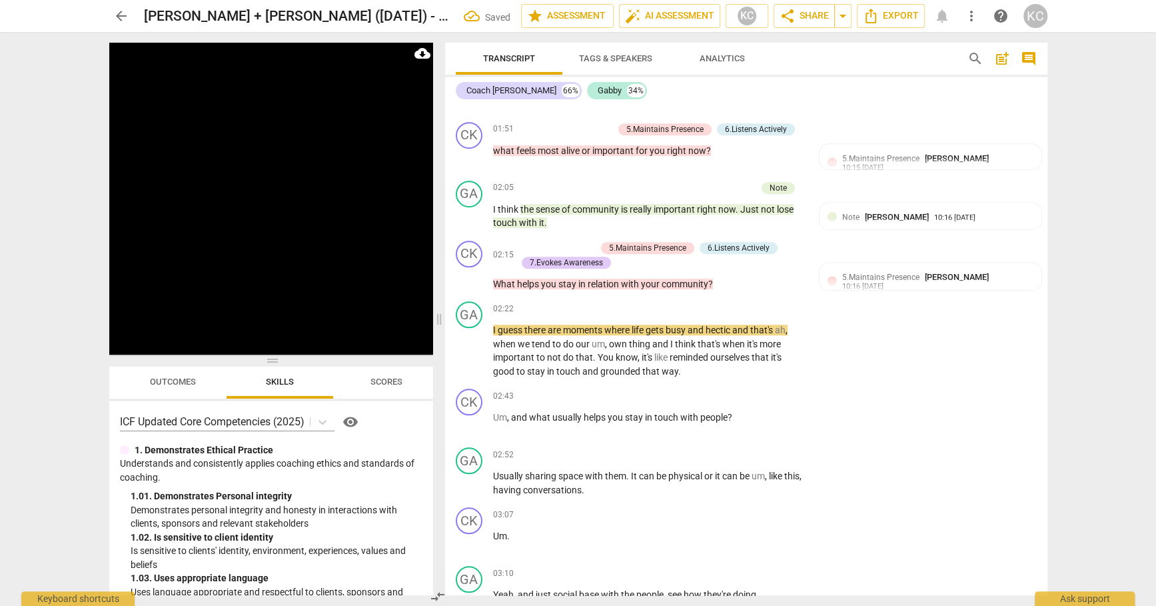
scroll to position [772, 0]
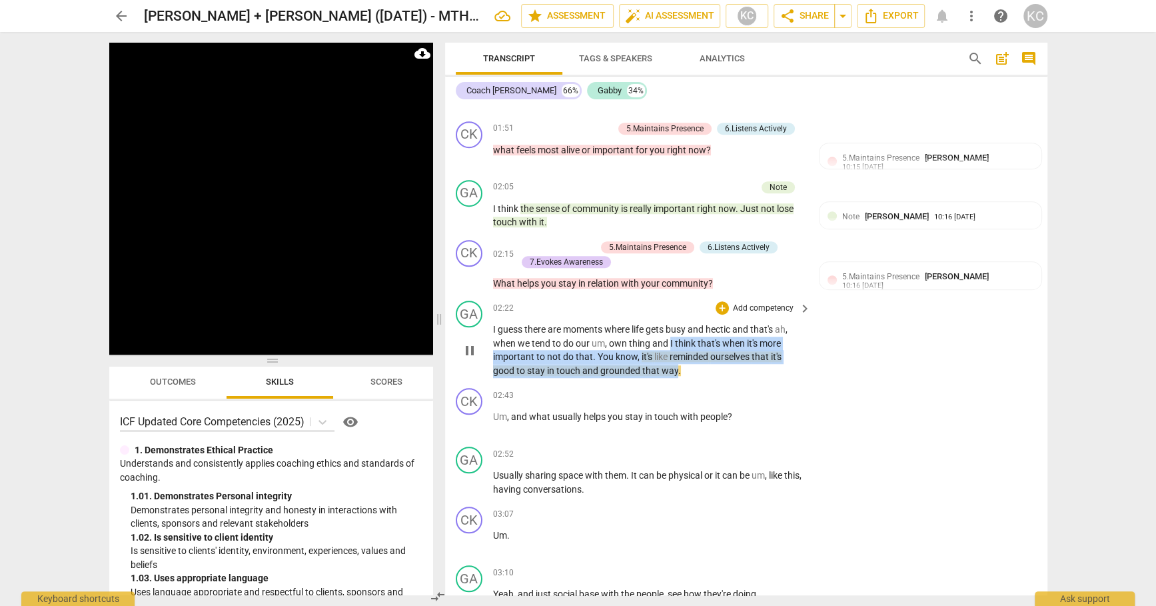
drag, startPoint x: 670, startPoint y: 320, endPoint x: 675, endPoint y: 349, distance: 29.2
click at [675, 349] on p "I guess there are moments where life gets busy and hectic and that's ah , when …" at bounding box center [649, 350] width 312 height 55
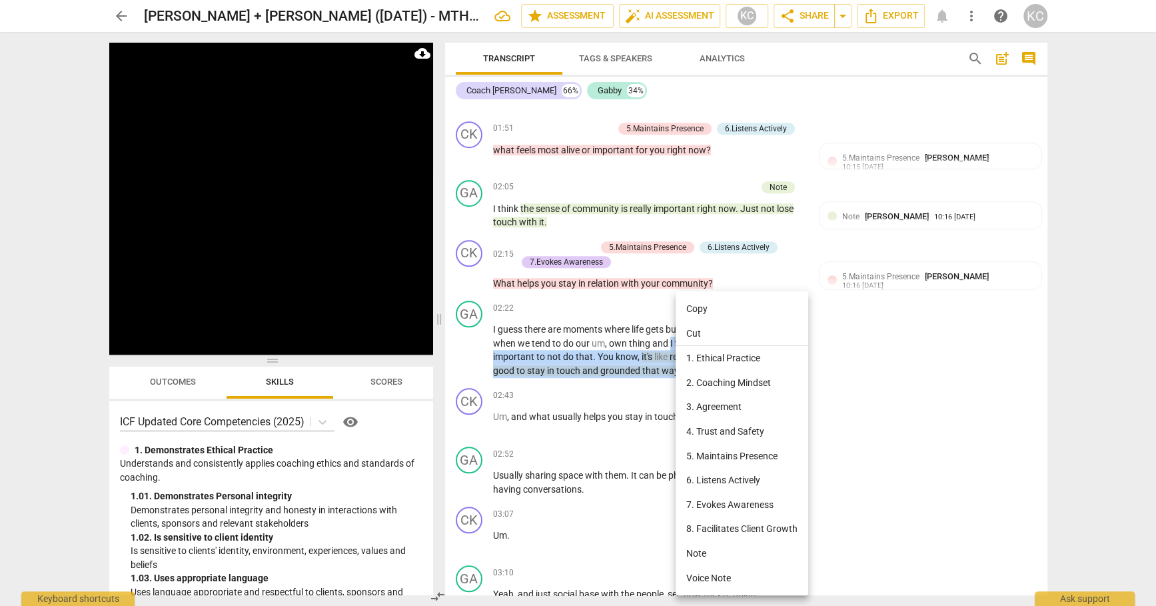
click at [696, 560] on li "Note" at bounding box center [742, 553] width 133 height 25
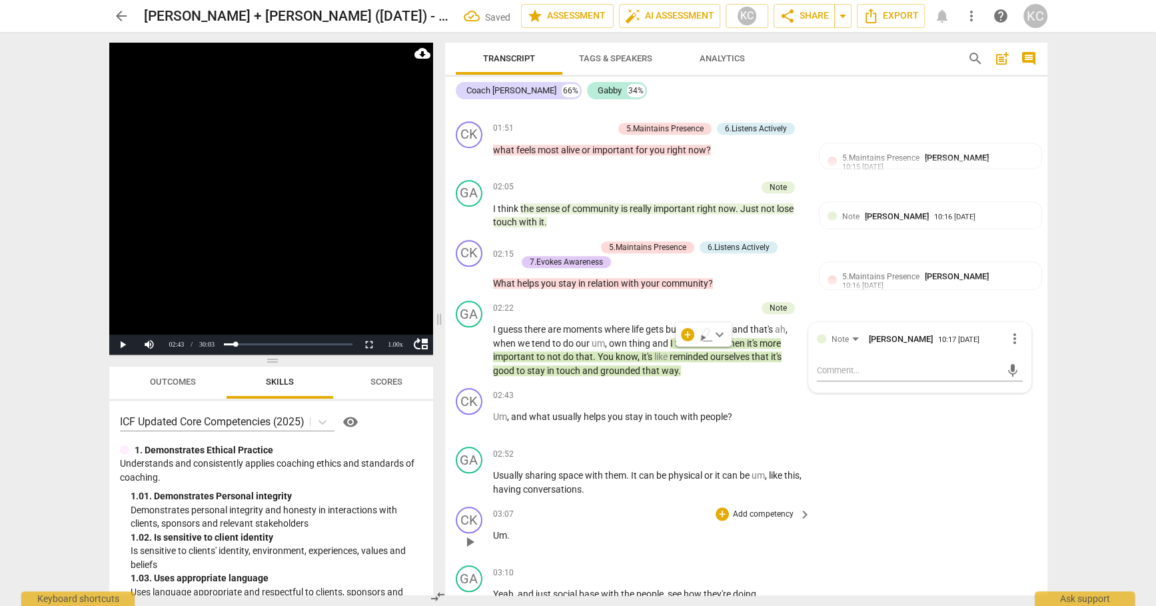
click at [924, 501] on div "CK play_arrow pause 03:07 + Add competency keyboard_arrow_right Um ." at bounding box center [746, 530] width 602 height 59
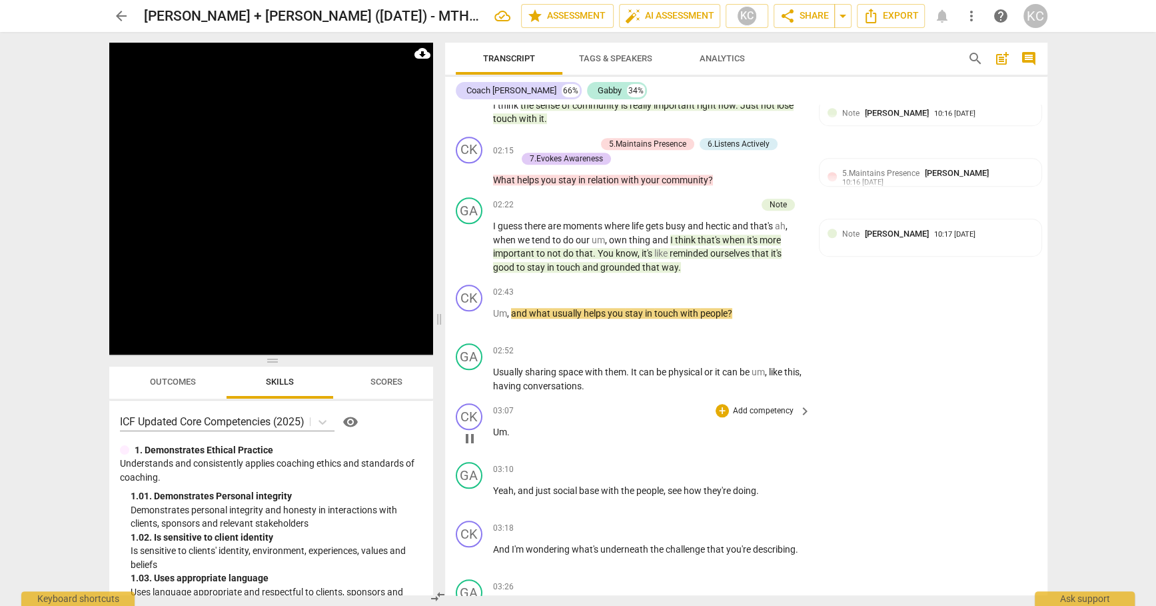
scroll to position [902, 0]
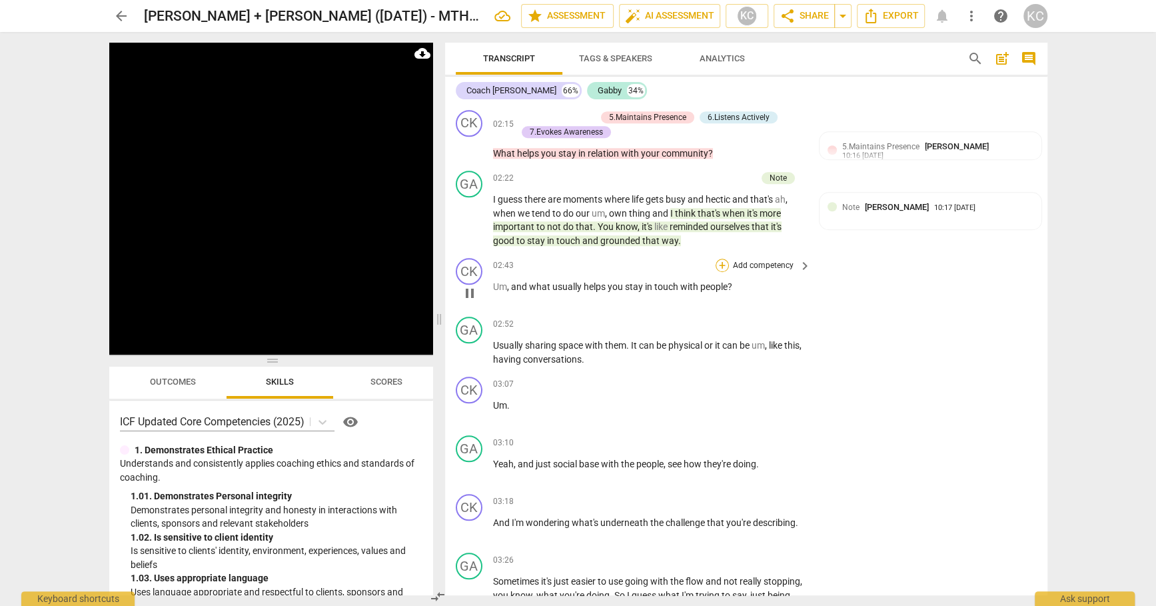
click at [726, 259] on div "+" at bounding box center [722, 265] width 13 height 13
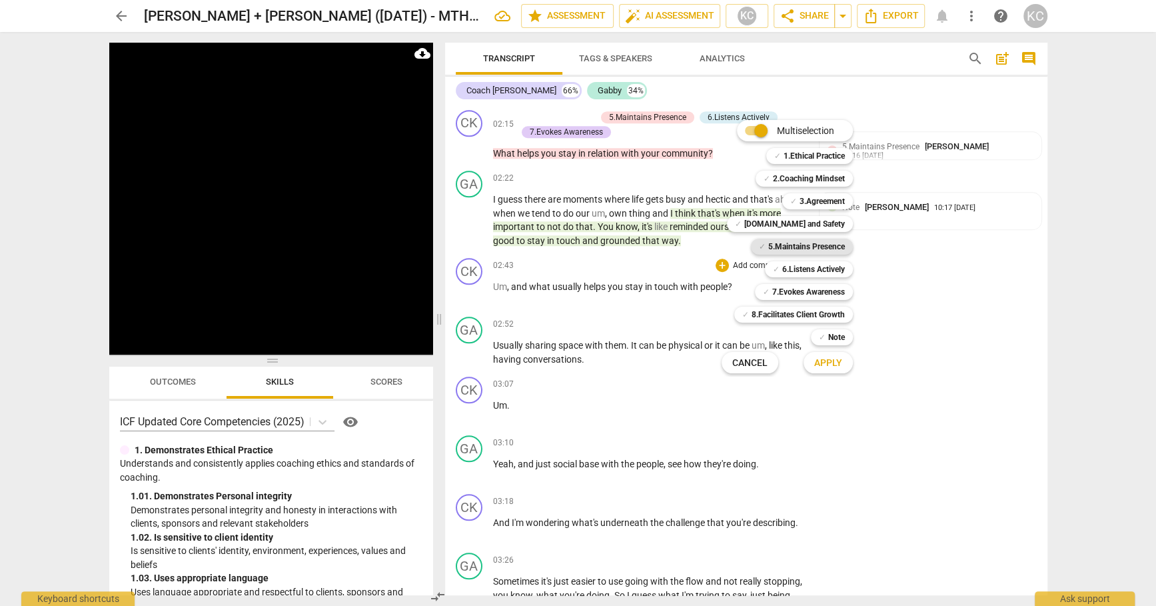
click at [786, 245] on b "5.Maintains Presence" at bounding box center [806, 247] width 77 height 16
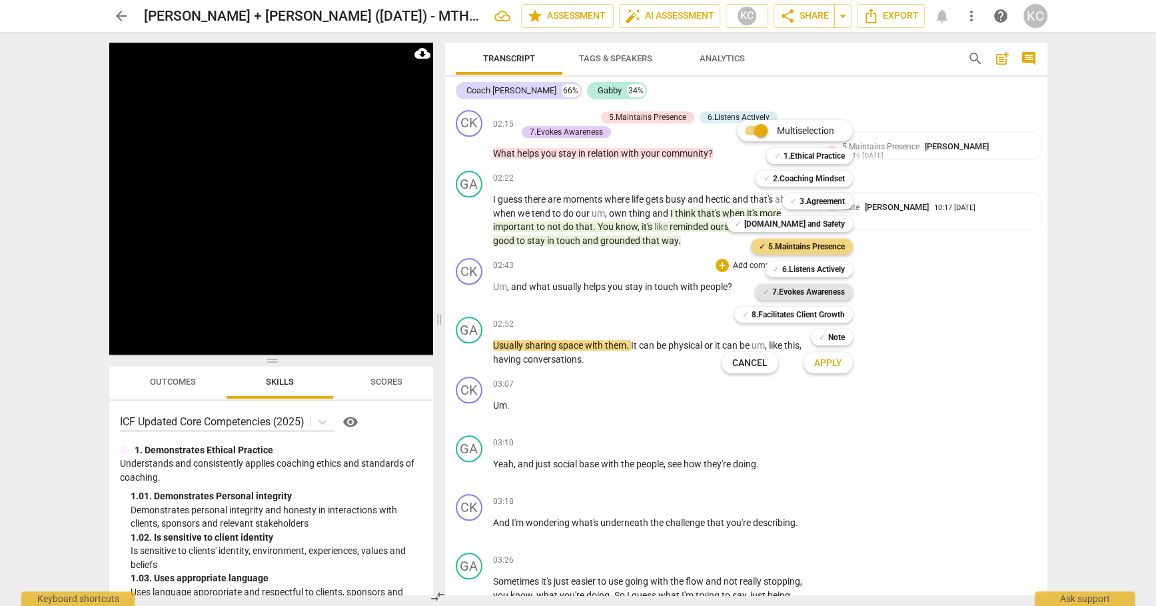
click at [783, 295] on b "7.Evokes Awareness" at bounding box center [808, 292] width 73 height 16
click at [784, 269] on b "6.Listens Actively" at bounding box center [813, 269] width 63 height 16
click at [818, 368] on span "Apply" at bounding box center [828, 363] width 28 height 13
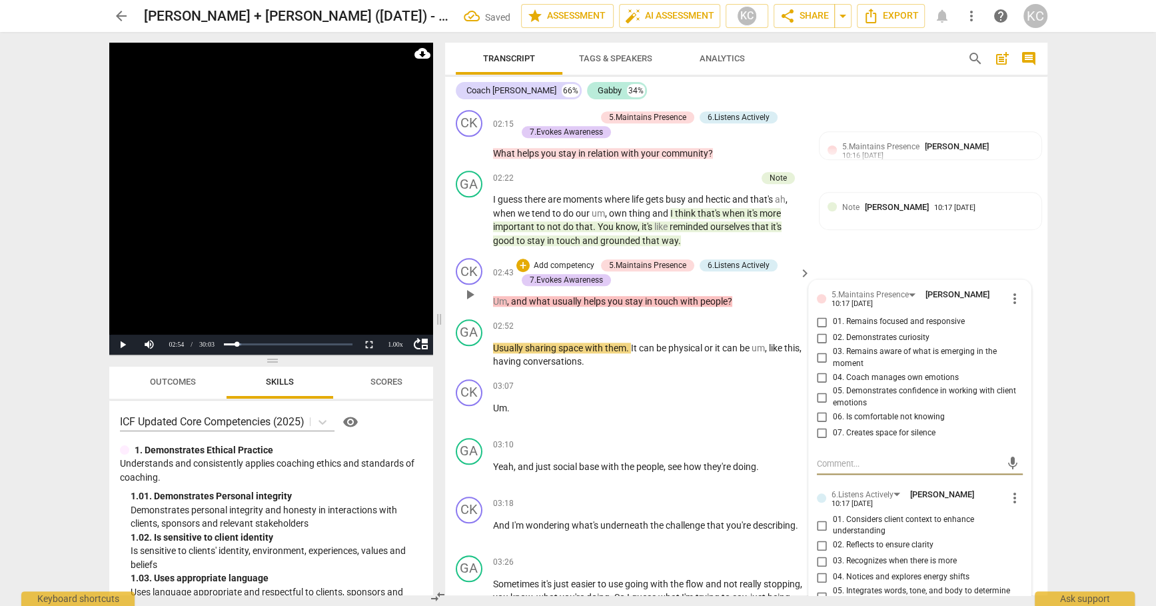
click at [824, 314] on input "01. Remains focused and responsive" at bounding box center [822, 322] width 21 height 16
checkbox input "true"
click at [822, 330] on input "02. Demonstrates curiosity" at bounding box center [822, 338] width 21 height 16
checkbox input "true"
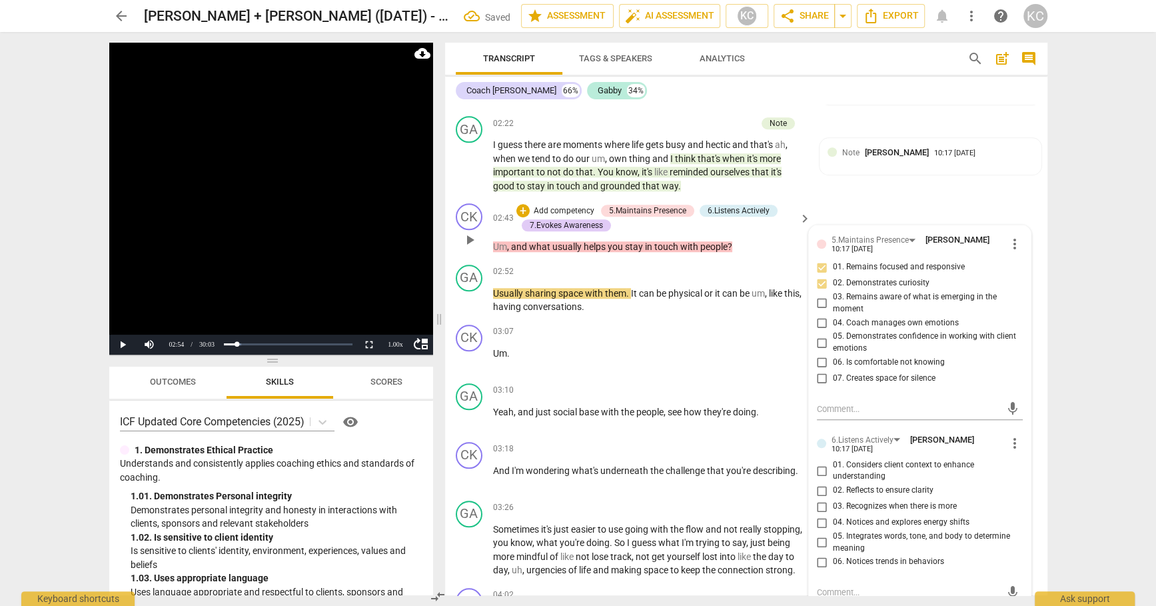
scroll to position [978, 0]
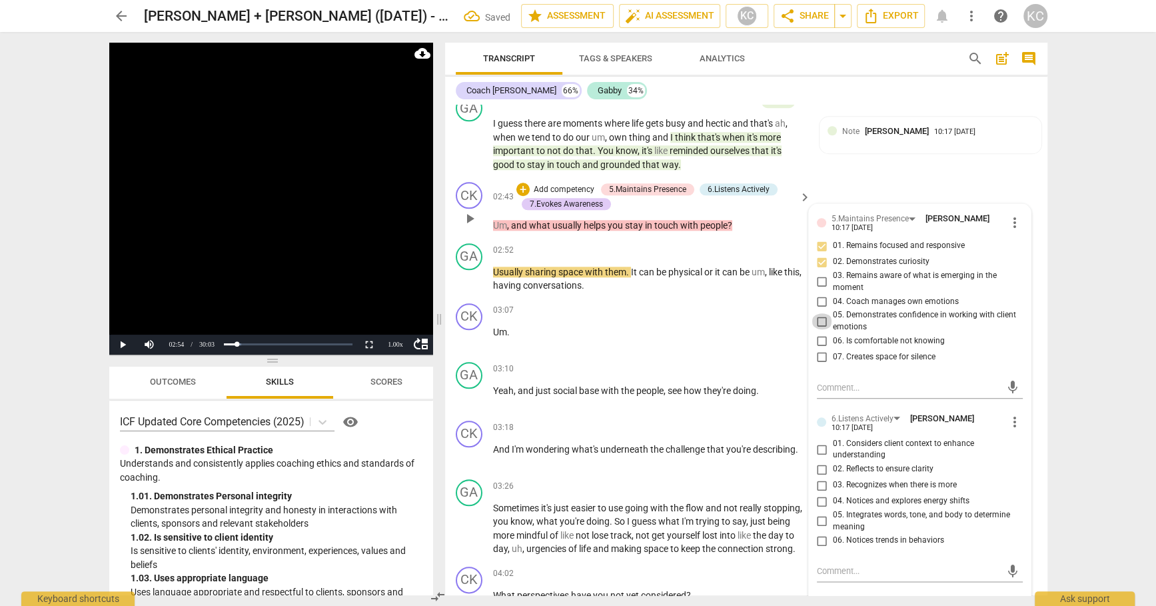
click at [818, 313] on input "05. Demonstrates confidence in working with client emotions" at bounding box center [822, 321] width 21 height 16
checkbox input "true"
click at [820, 349] on input "07. Creates space for silence" at bounding box center [822, 357] width 21 height 16
checkbox input "true"
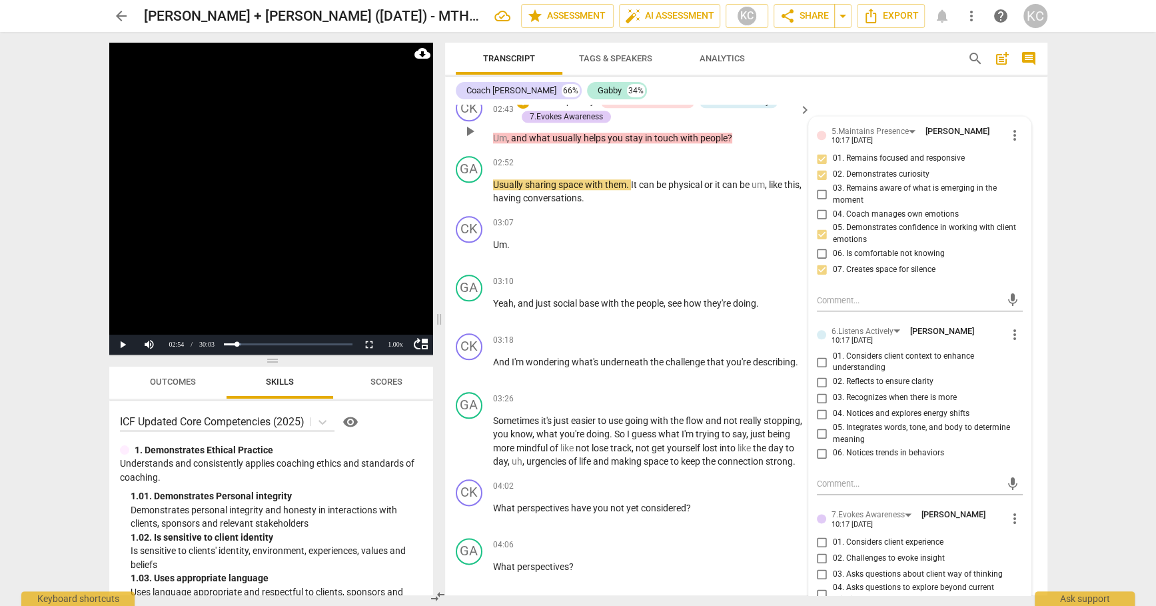
scroll to position [1066, 0]
click at [819, 425] on input "05. Integrates words, tone, and body to determine meaning" at bounding box center [822, 433] width 21 height 16
checkbox input "true"
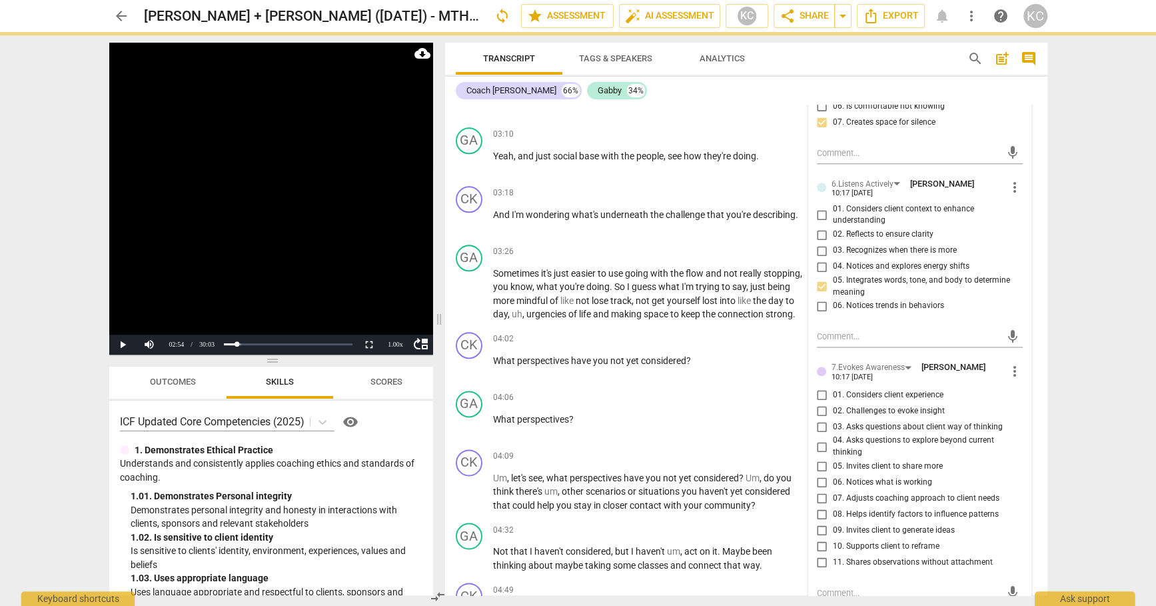
scroll to position [1236, 0]
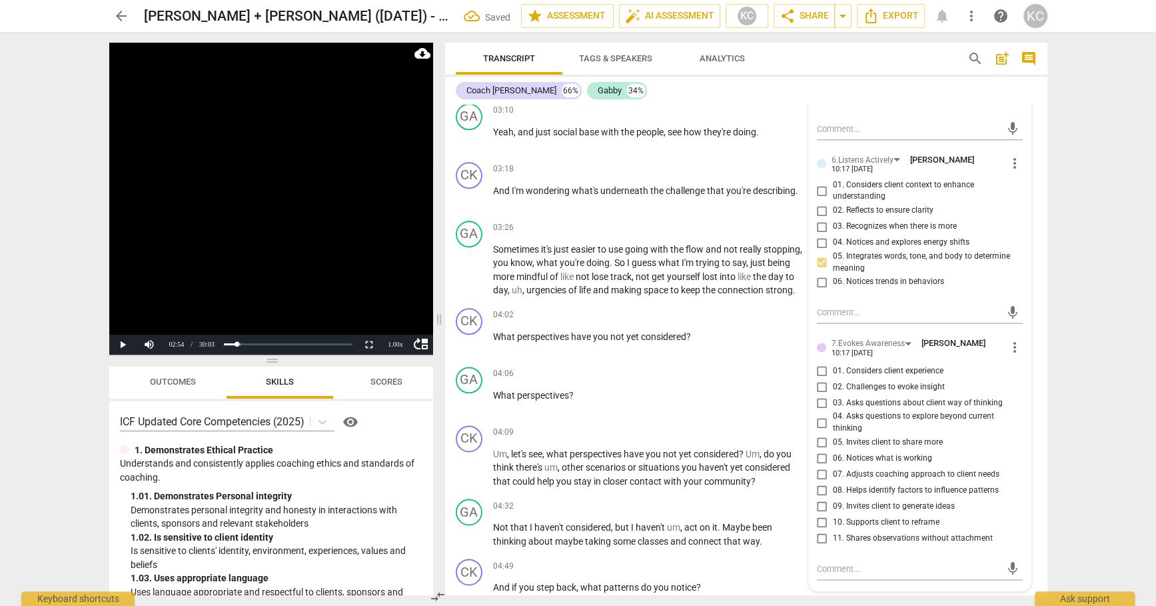
click at [820, 395] on input "03. Asks questions about client way of thinking" at bounding box center [822, 403] width 21 height 16
checkbox input "true"
click at [824, 435] on input "05. Invites client to share more" at bounding box center [822, 443] width 21 height 16
checkbox input "true"
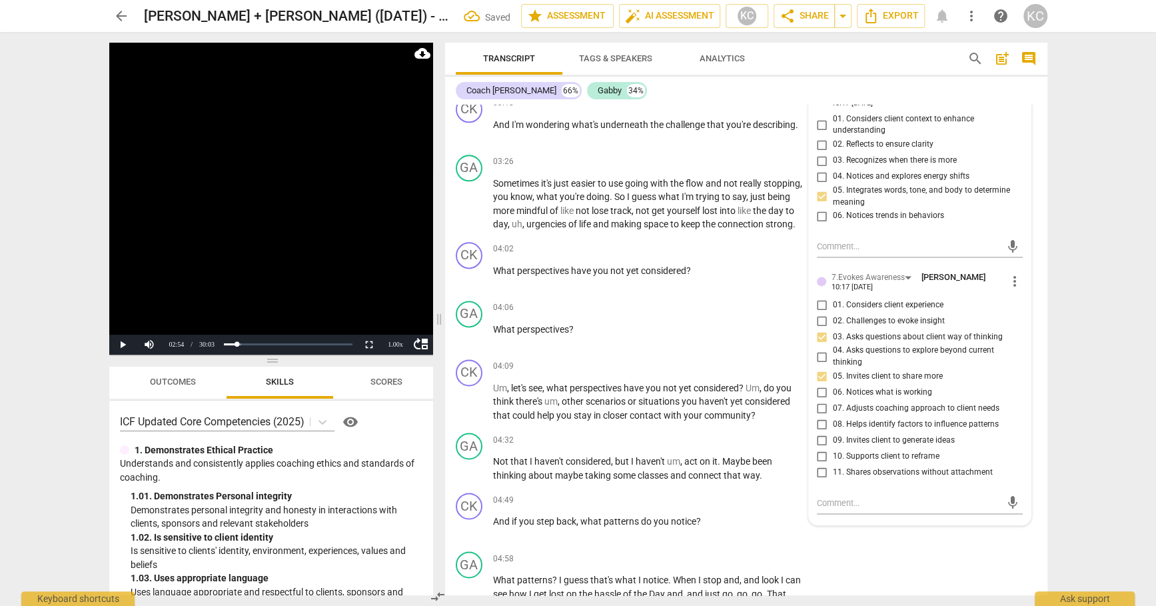
scroll to position [1304, 0]
click at [826, 495] on textarea at bounding box center [909, 501] width 185 height 13
type textarea "G"
type textarea "Go"
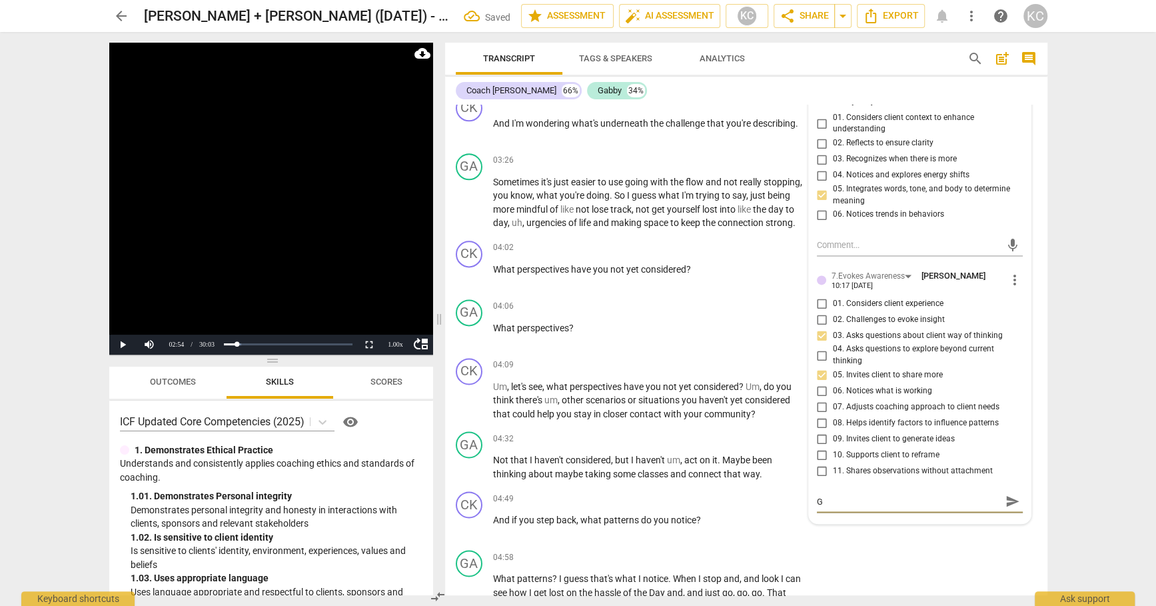
type textarea "Go"
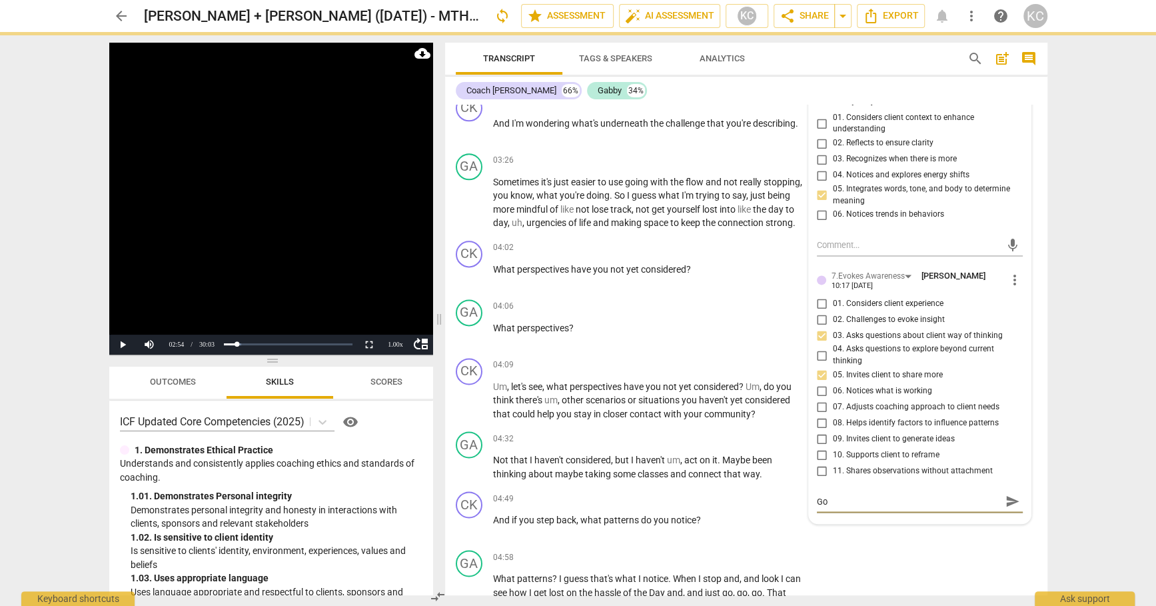
type textarea "Goo"
type textarea "Good"
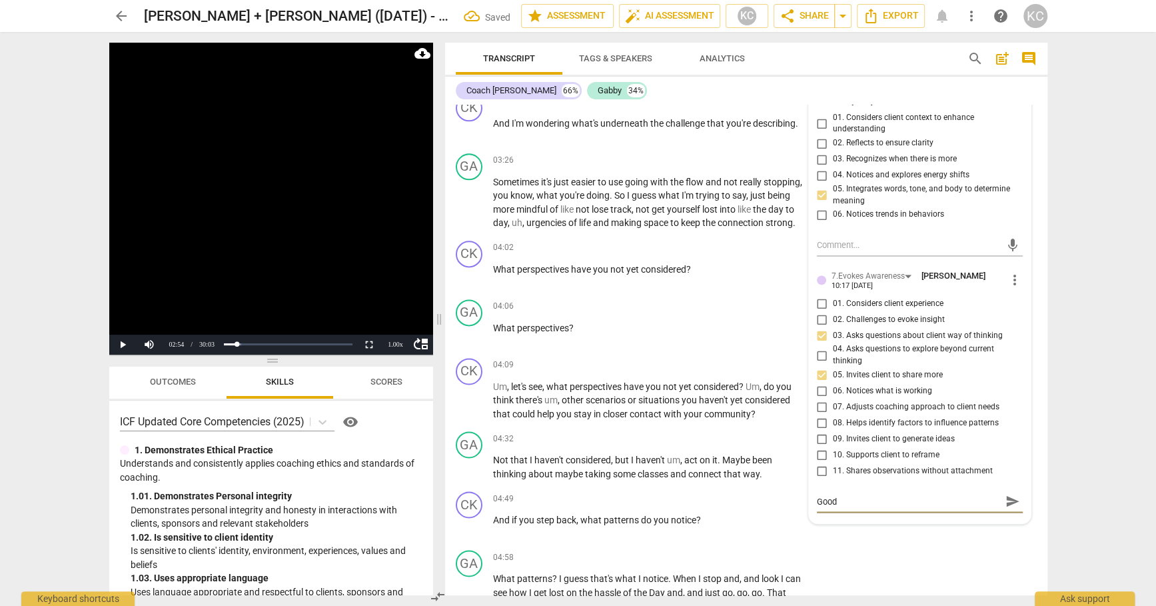
type textarea "Good"
type textarea "Good q"
type textarea "Good qu"
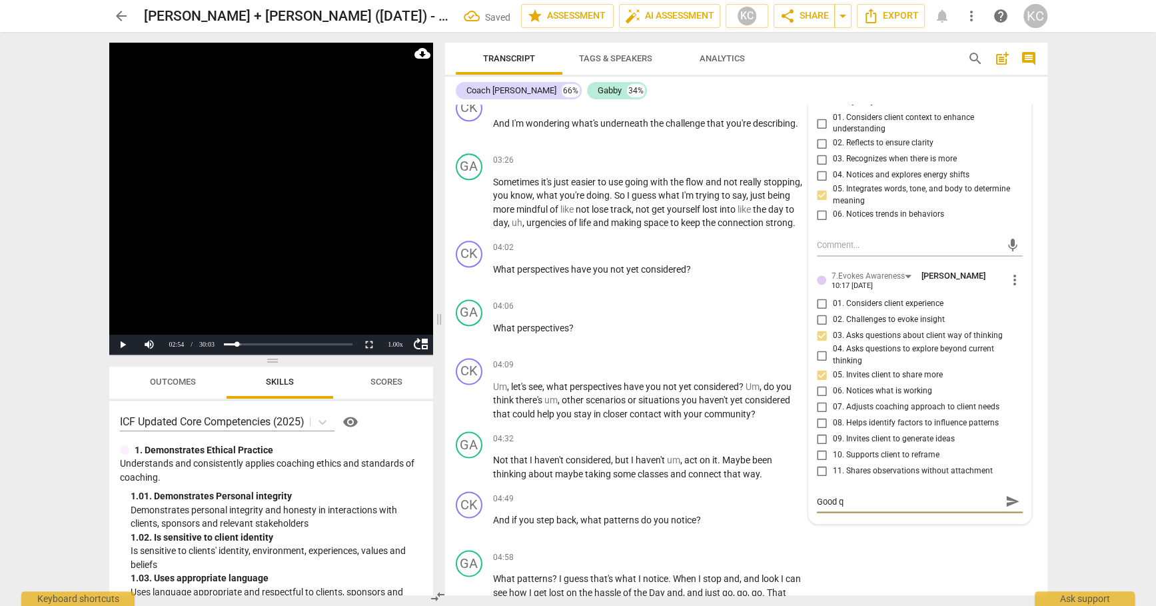
type textarea "Good qu"
type textarea "Good que"
type textarea "Good ques"
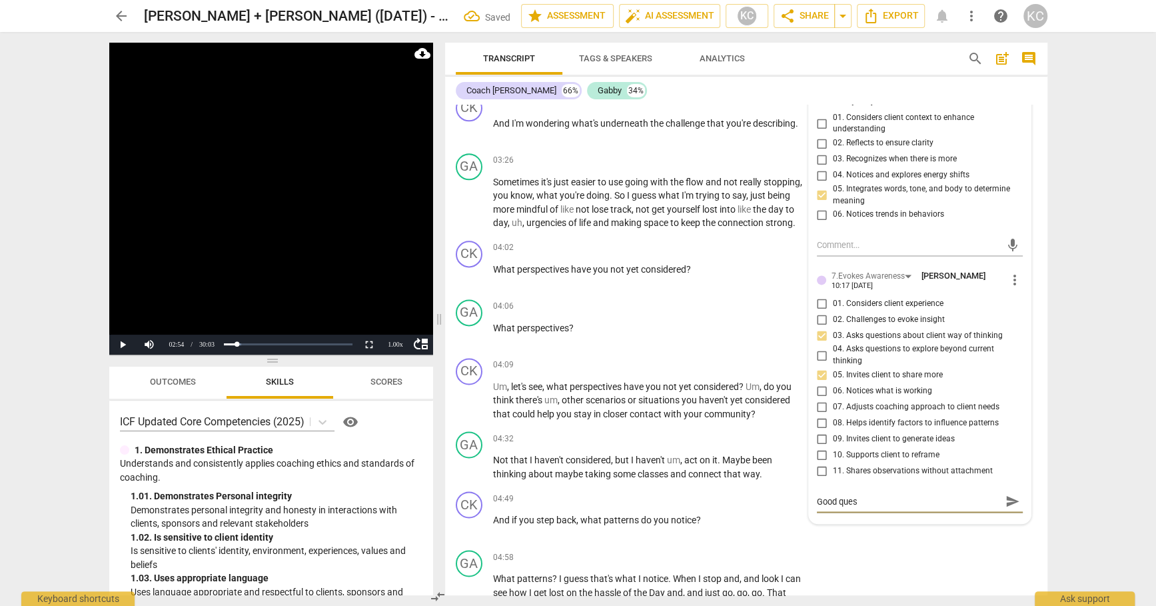
type textarea "Good quest"
type textarea "Good questi"
type textarea "Good questio"
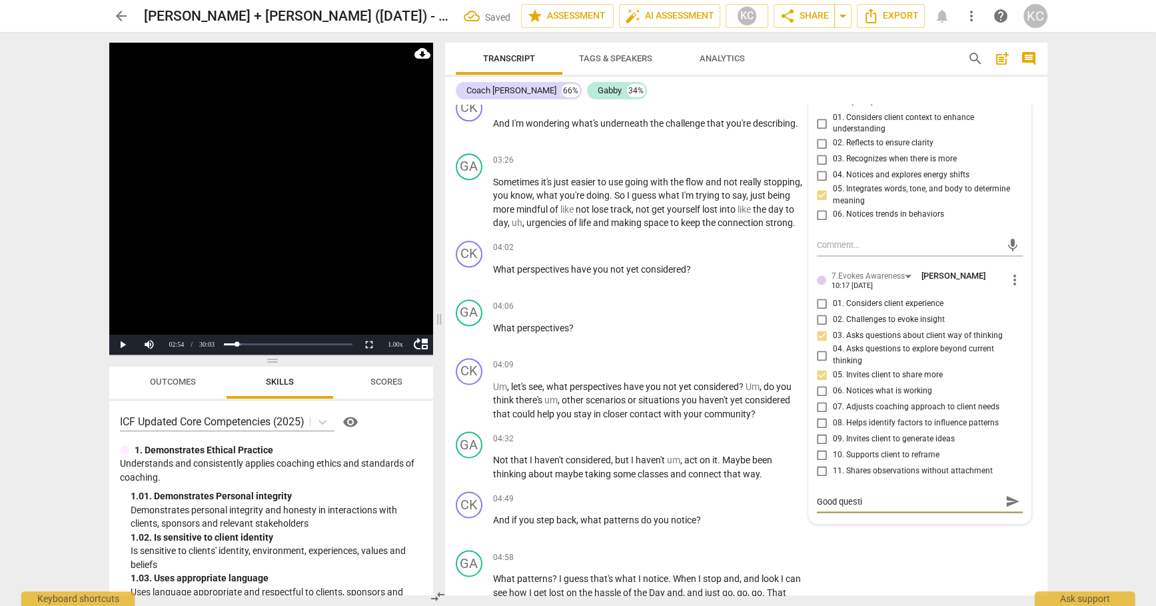
type textarea "Good questio"
type textarea "Good question"
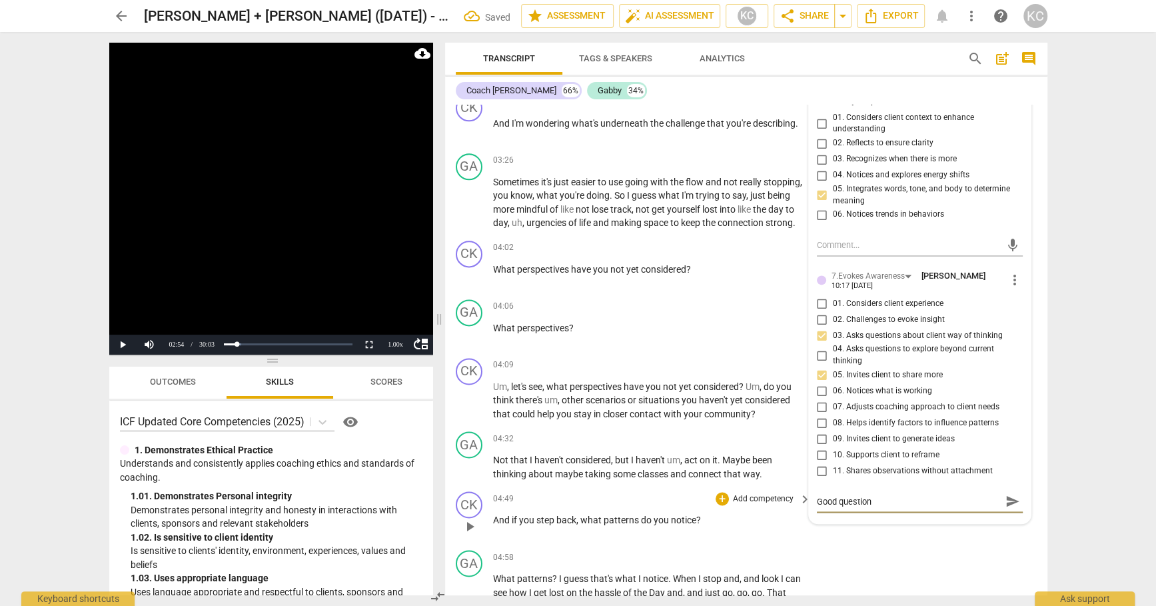
click at [904, 530] on div "CK play_arrow pause 04:49 + Add competency keyboard_arrow_right And if you step…" at bounding box center [746, 515] width 602 height 59
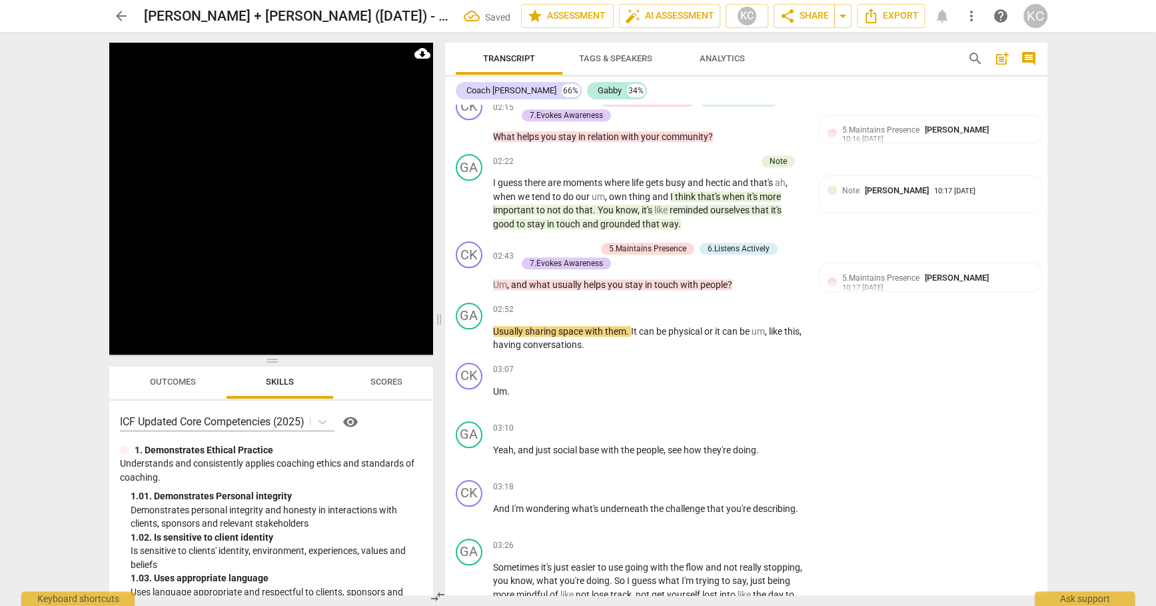
scroll to position [914, 0]
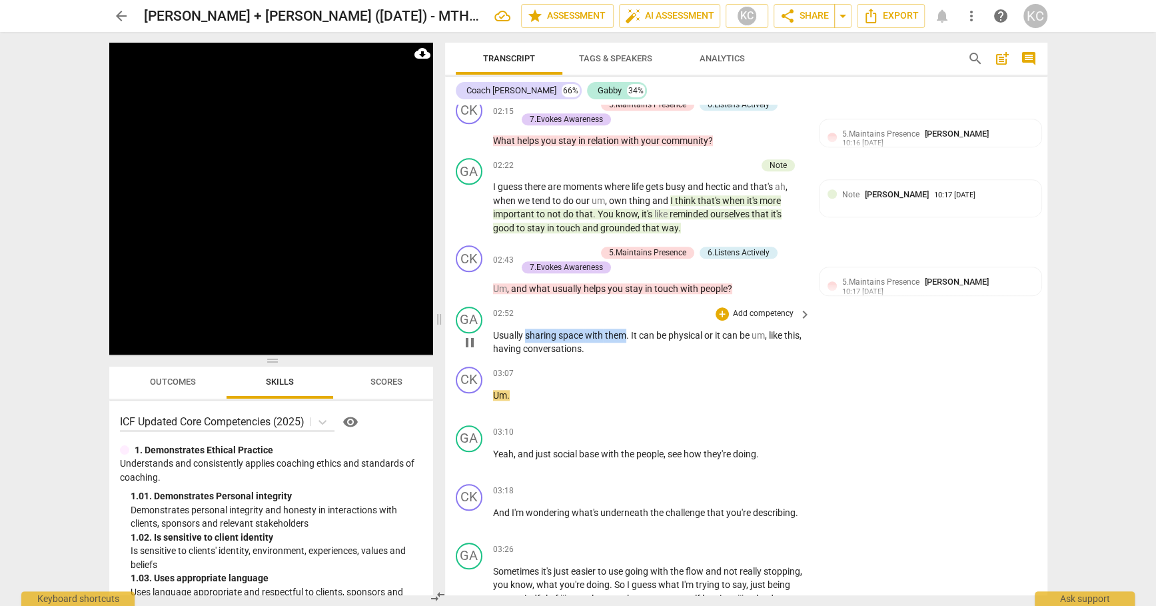
drag, startPoint x: 527, startPoint y: 315, endPoint x: 626, endPoint y: 315, distance: 99.3
click at [626, 329] on p "Usually sharing space with them . It can be physical or it can be um , like thi…" at bounding box center [649, 342] width 312 height 27
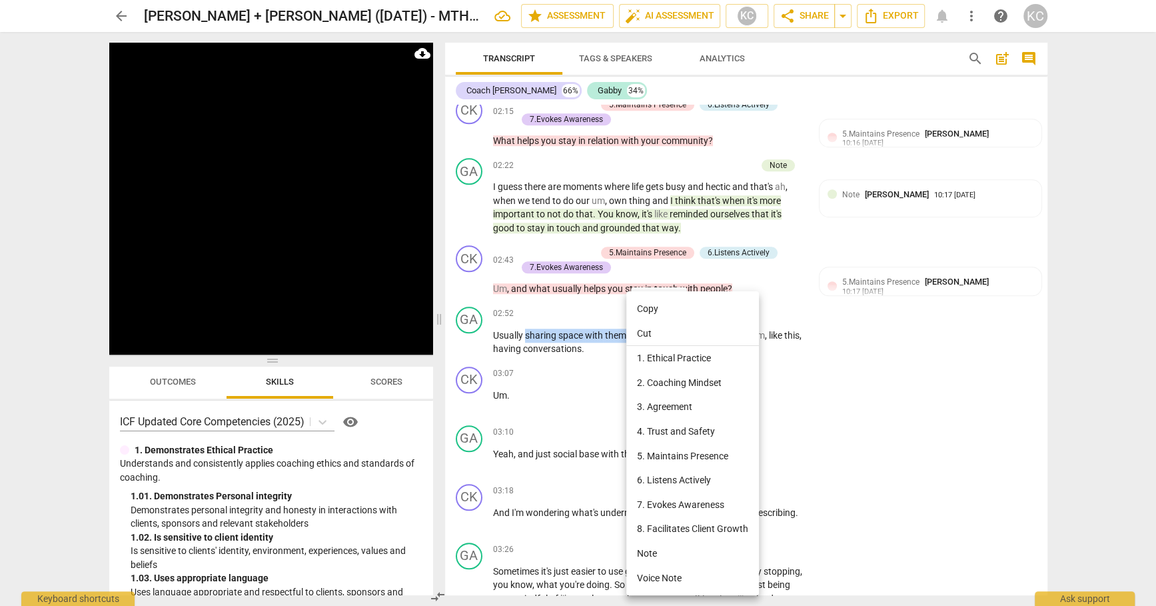
click at [656, 547] on li "Note" at bounding box center [692, 553] width 133 height 25
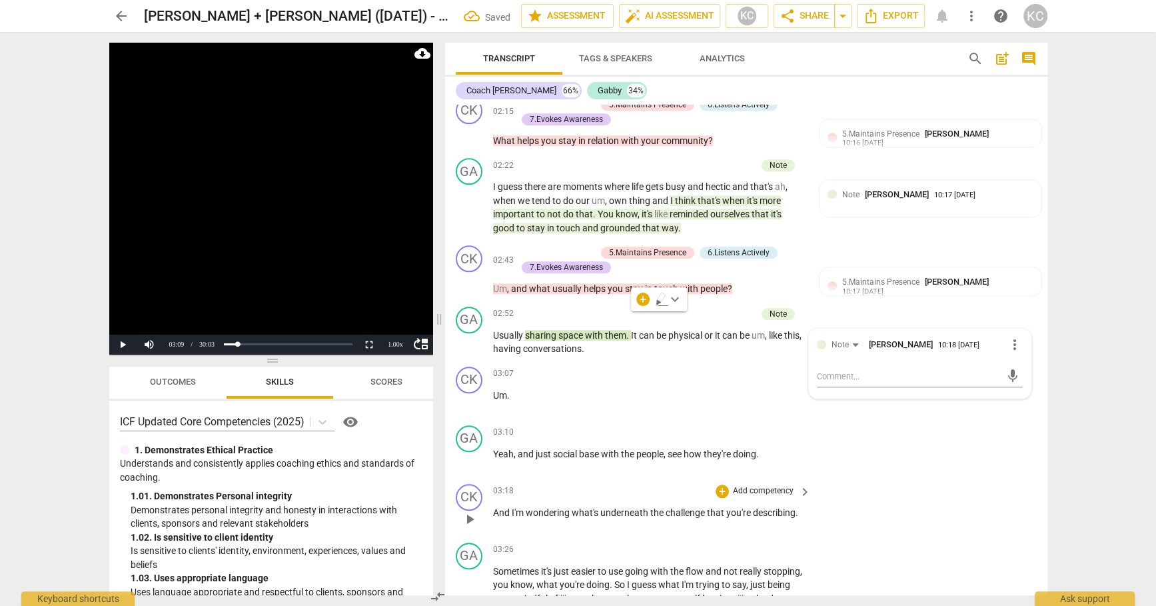
click at [870, 500] on div "CK play_arrow pause 03:18 + Add competency keyboard_arrow_right And I'm wonderi…" at bounding box center [746, 508] width 602 height 59
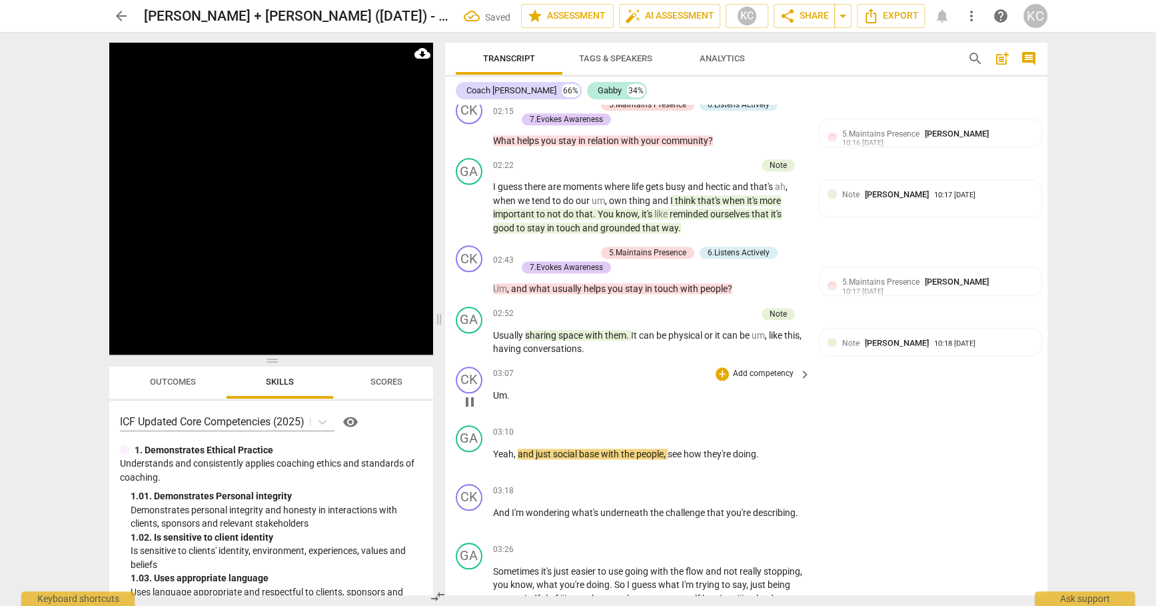
click at [489, 393] on div "play_arrow pause" at bounding box center [476, 401] width 34 height 17
click at [493, 390] on span "Um" at bounding box center [500, 395] width 14 height 11
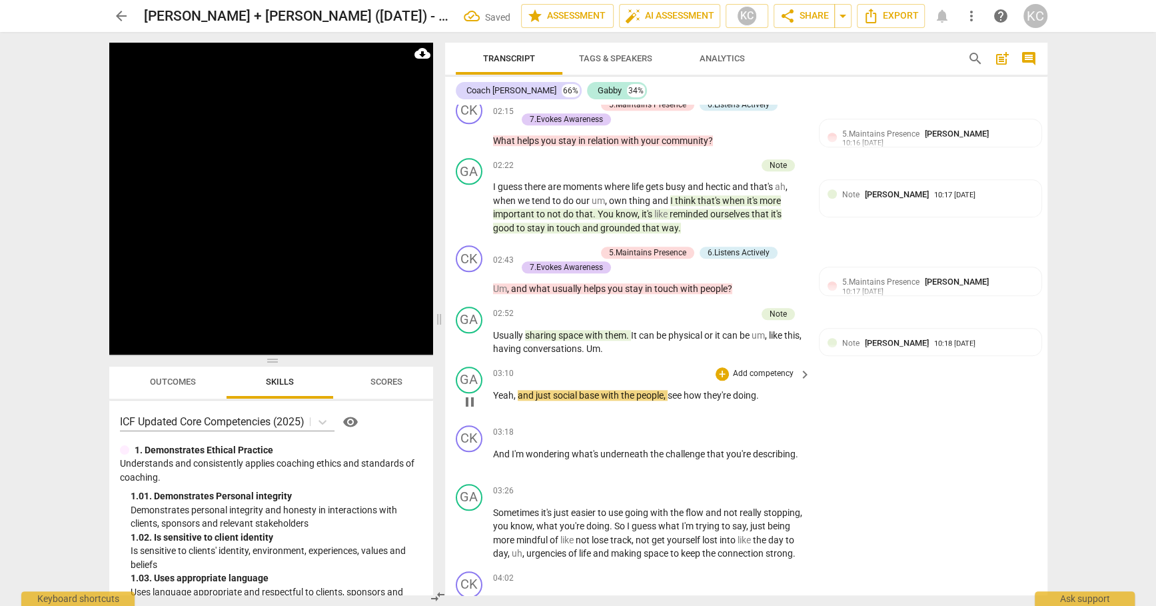
click at [496, 390] on span "Yeah" at bounding box center [503, 395] width 21 height 11
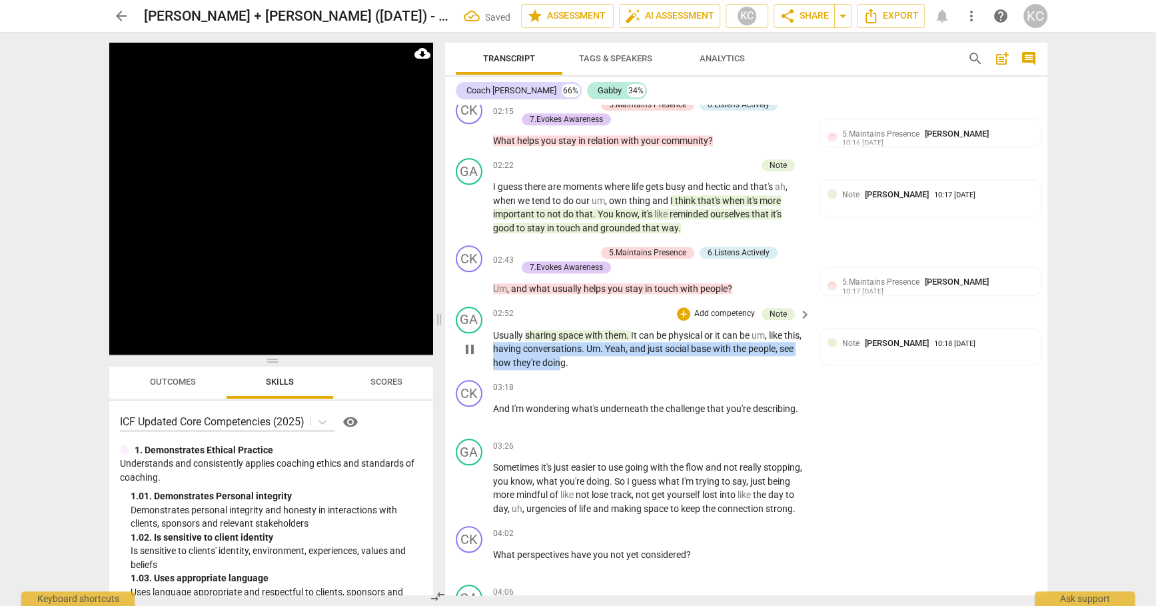
drag, startPoint x: 514, startPoint y: 329, endPoint x: 579, endPoint y: 341, distance: 65.8
click at [579, 341] on p "Usually sharing space with them . It can be physical or it can be um , like thi…" at bounding box center [649, 349] width 312 height 41
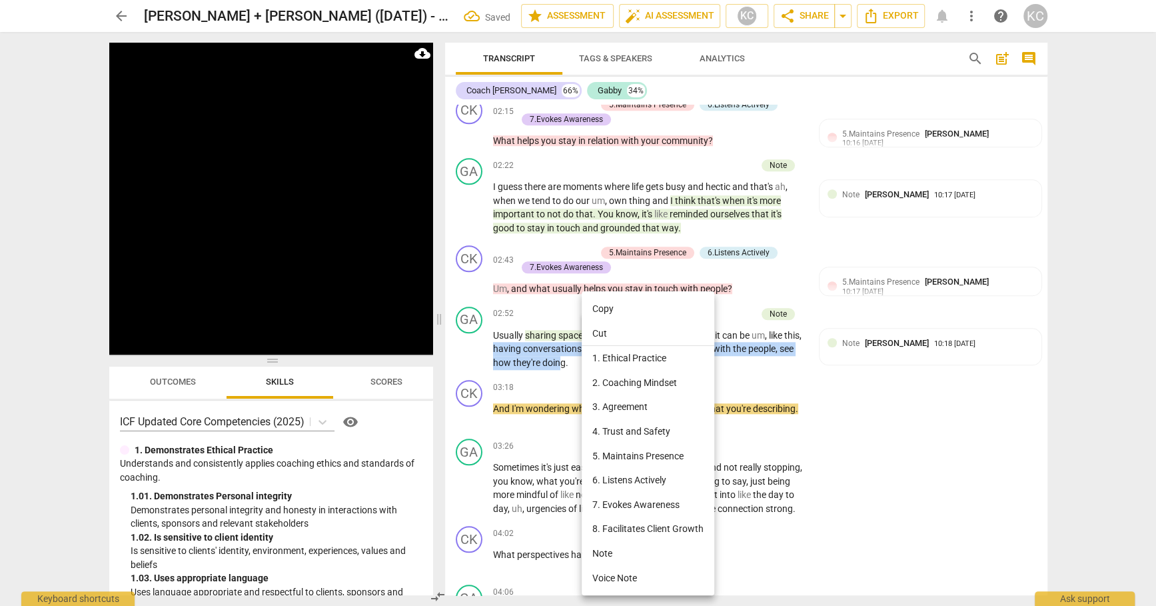
click at [606, 546] on li "Note" at bounding box center [648, 553] width 133 height 25
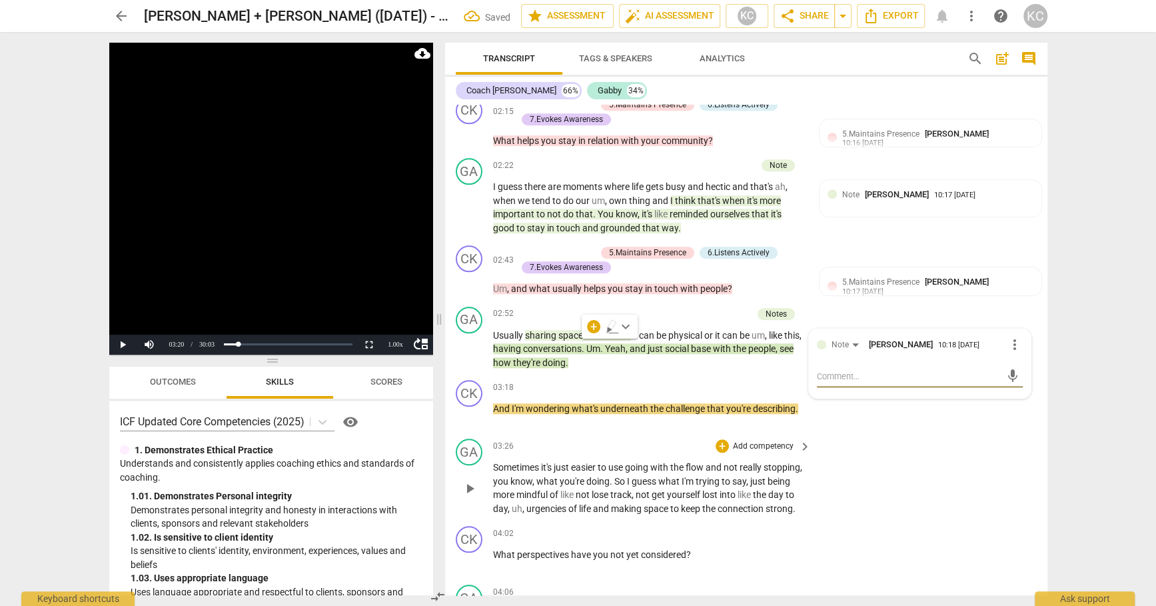
click at [916, 505] on div "GA play_arrow pause 03:26 + Add competency keyboard_arrow_right Sometimes it's …" at bounding box center [746, 476] width 602 height 87
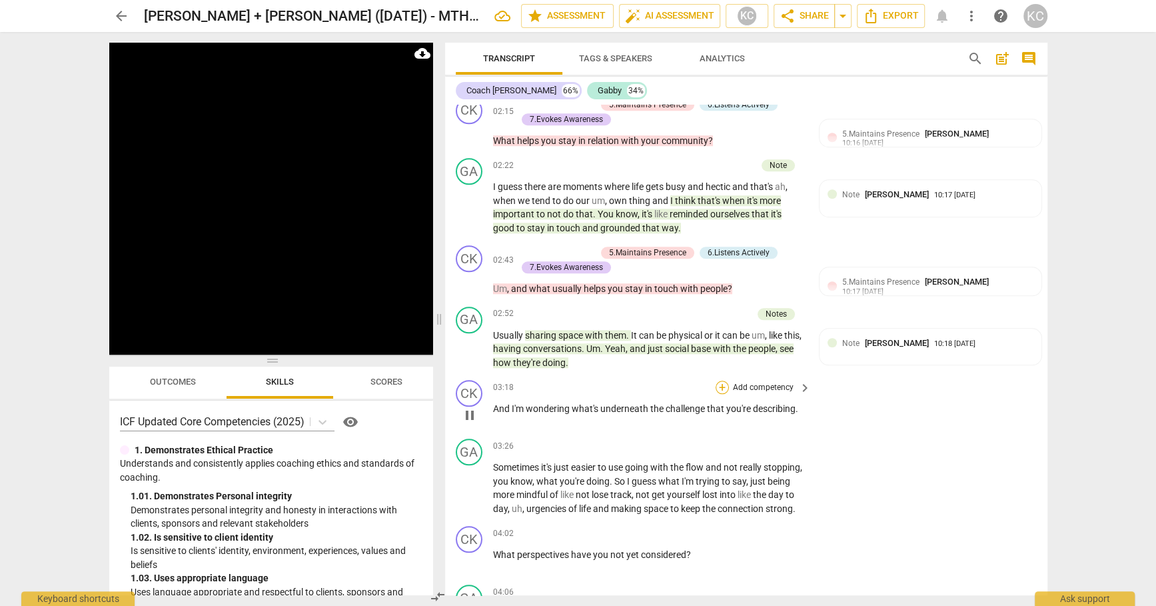
click at [725, 381] on div "+" at bounding box center [722, 387] width 13 height 13
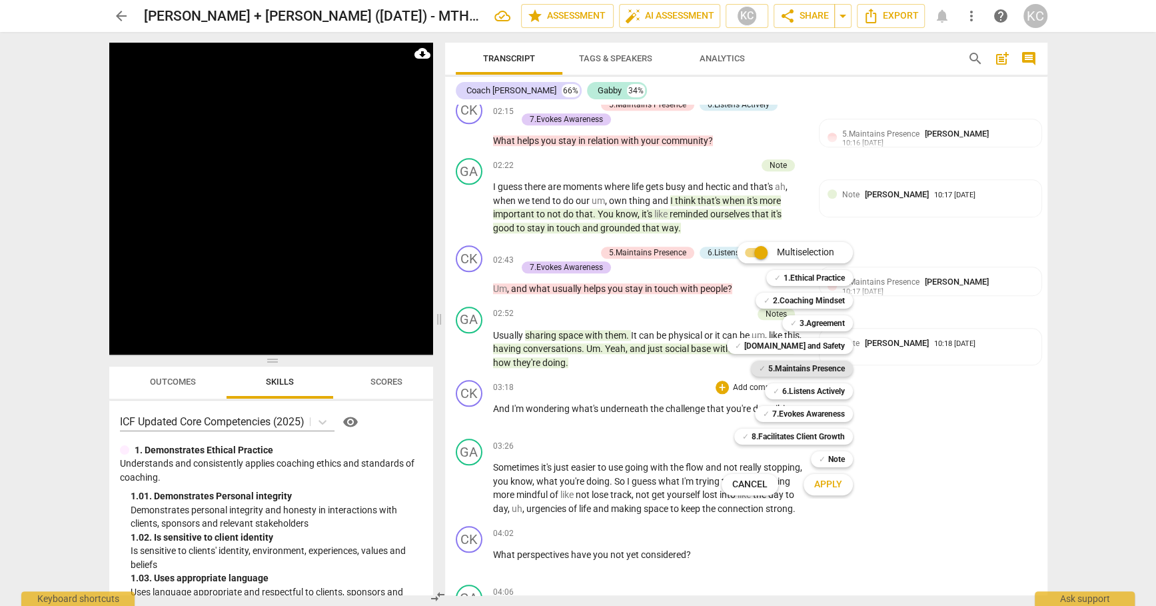
click at [772, 369] on b "5.Maintains Presence" at bounding box center [806, 369] width 77 height 16
click at [776, 413] on b "7.Evokes Awareness" at bounding box center [808, 414] width 73 height 16
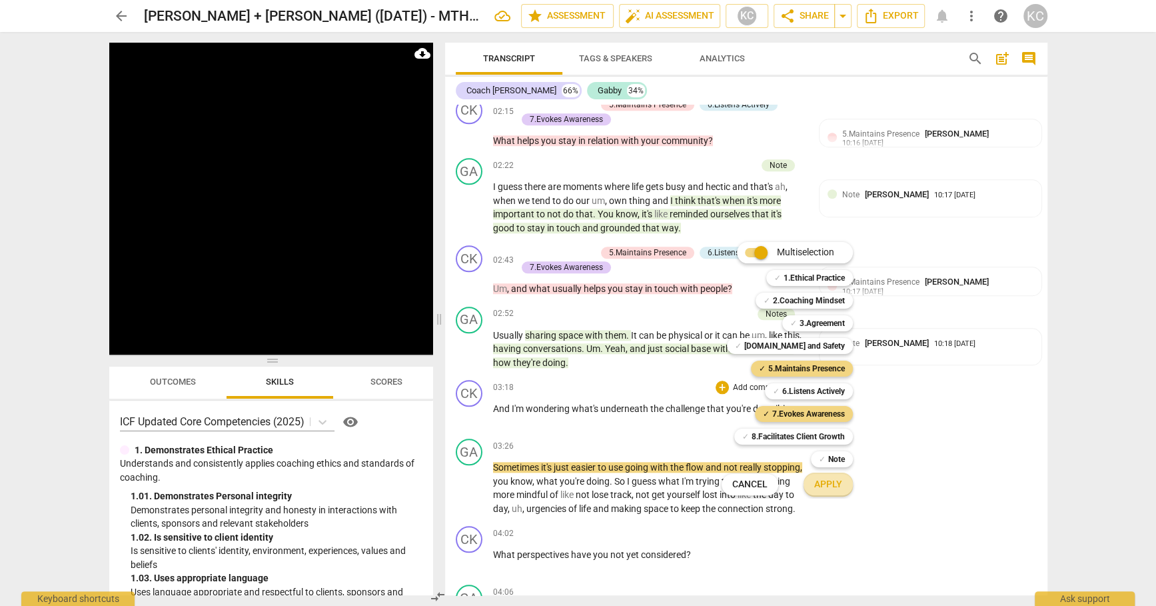
click at [812, 482] on button "Apply" at bounding box center [828, 485] width 49 height 24
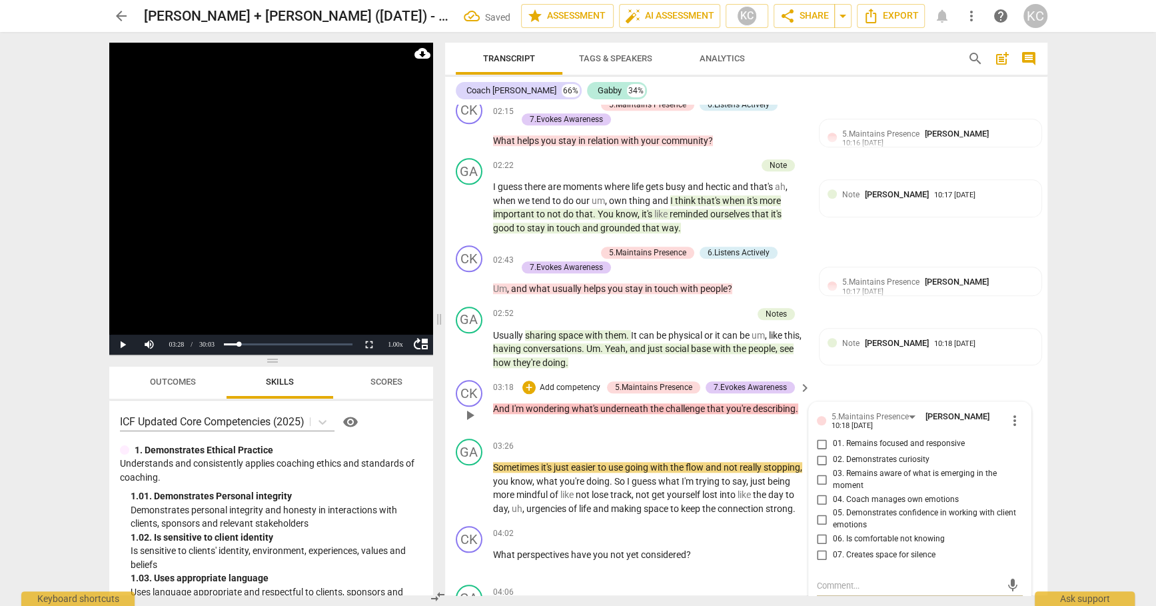
click at [820, 436] on input "01. Remains focused and responsive" at bounding box center [822, 444] width 21 height 16
checkbox input "true"
click at [821, 452] on input "02. Demonstrates curiosity" at bounding box center [822, 460] width 21 height 16
checkbox input "true"
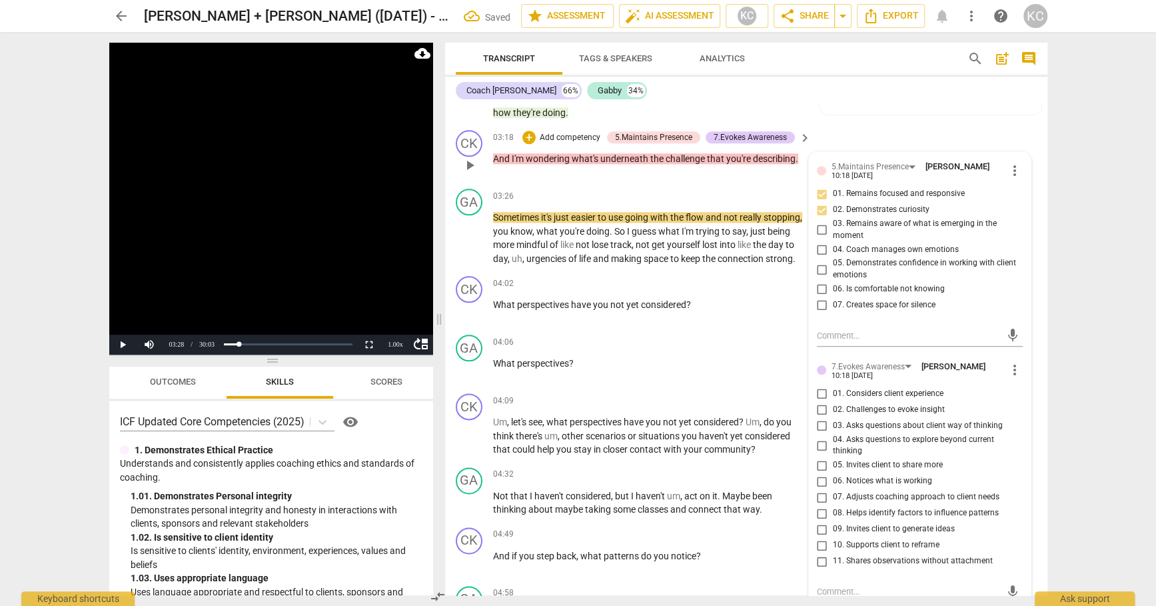
scroll to position [1166, 0]
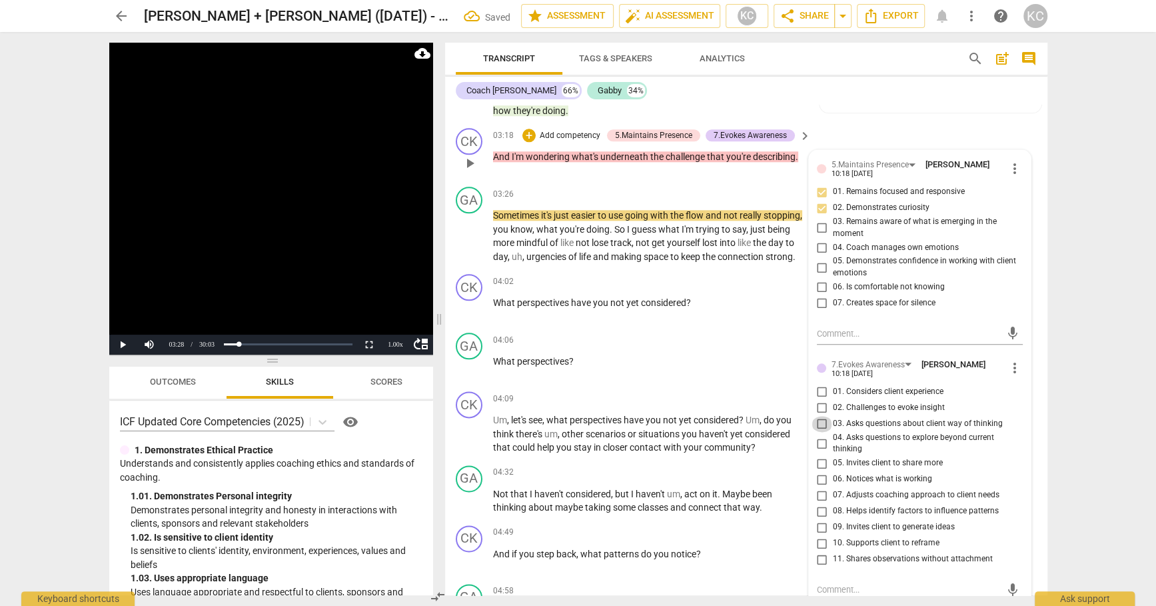
click at [820, 416] on input "03. Asks questions about client way of thinking" at bounding box center [822, 424] width 21 height 16
checkbox input "false"
click at [820, 435] on input "04. Asks questions to explore beyond current thinking" at bounding box center [822, 443] width 21 height 16
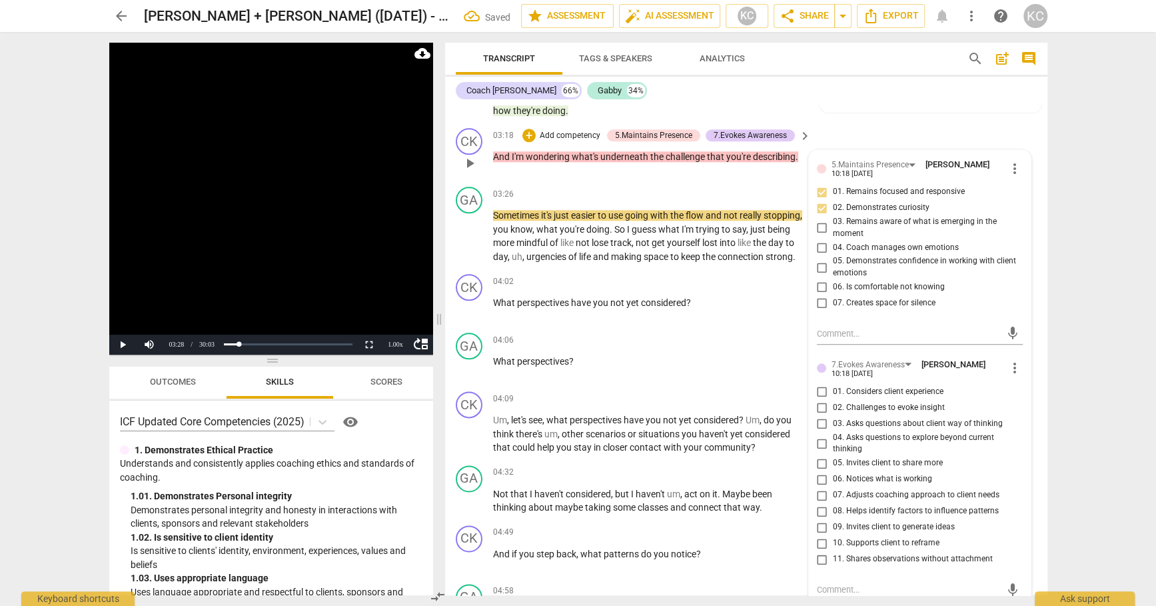
checkbox input "true"
click at [820, 455] on input "05. Invites client to share more" at bounding box center [822, 463] width 21 height 16
checkbox input "true"
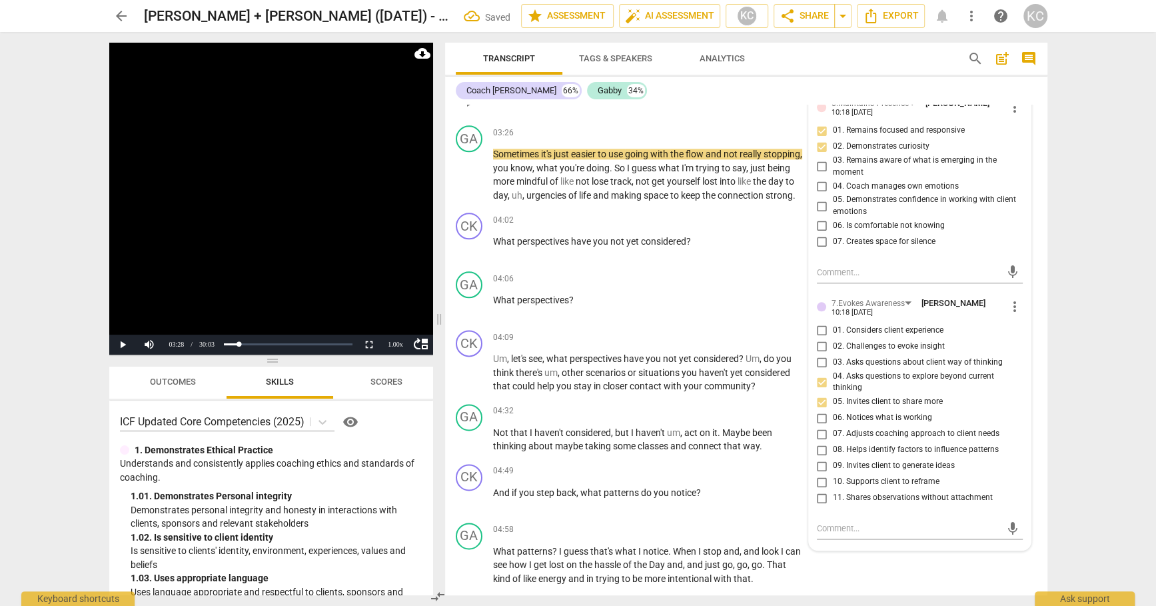
scroll to position [1237, 0]
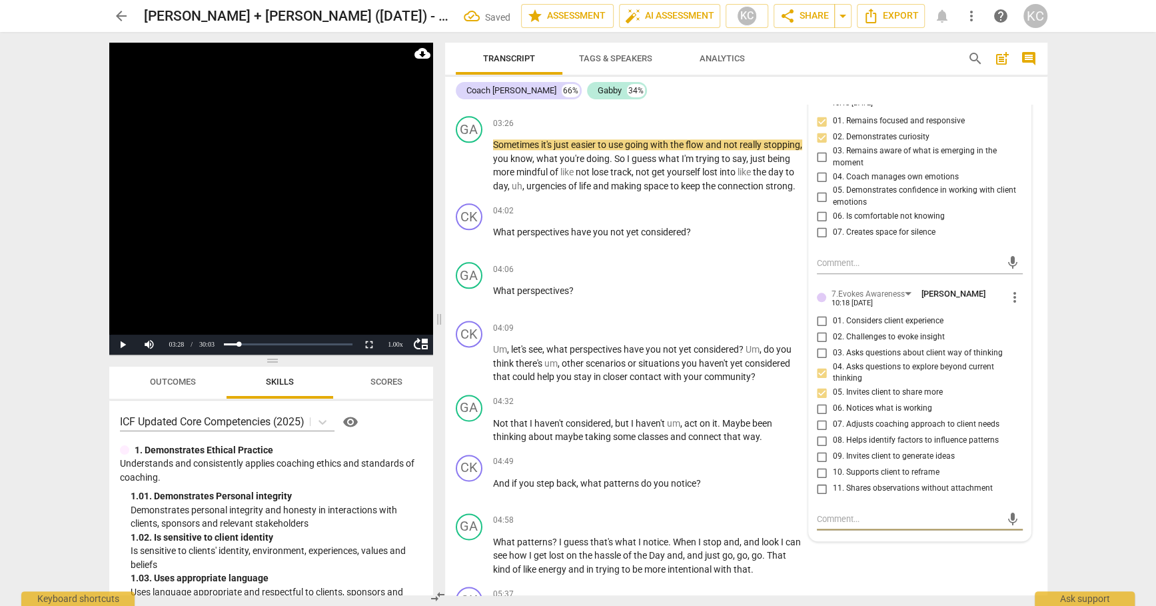
click at [828, 513] on textarea at bounding box center [909, 519] width 185 height 13
type textarea "G"
type textarea "Go"
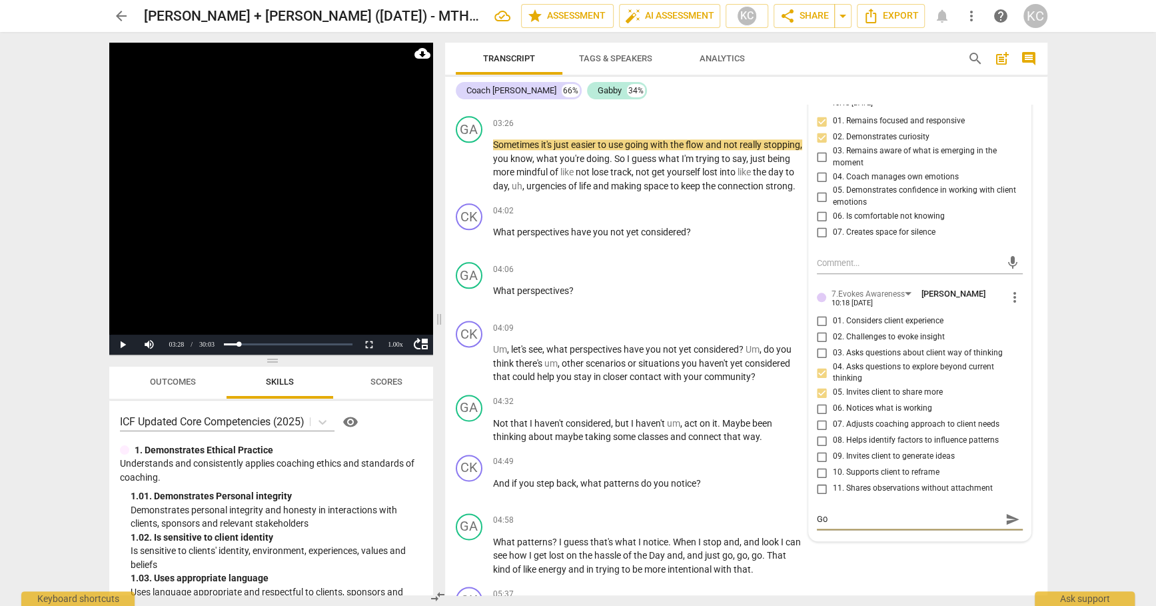
type textarea "Goo"
type textarea "Good"
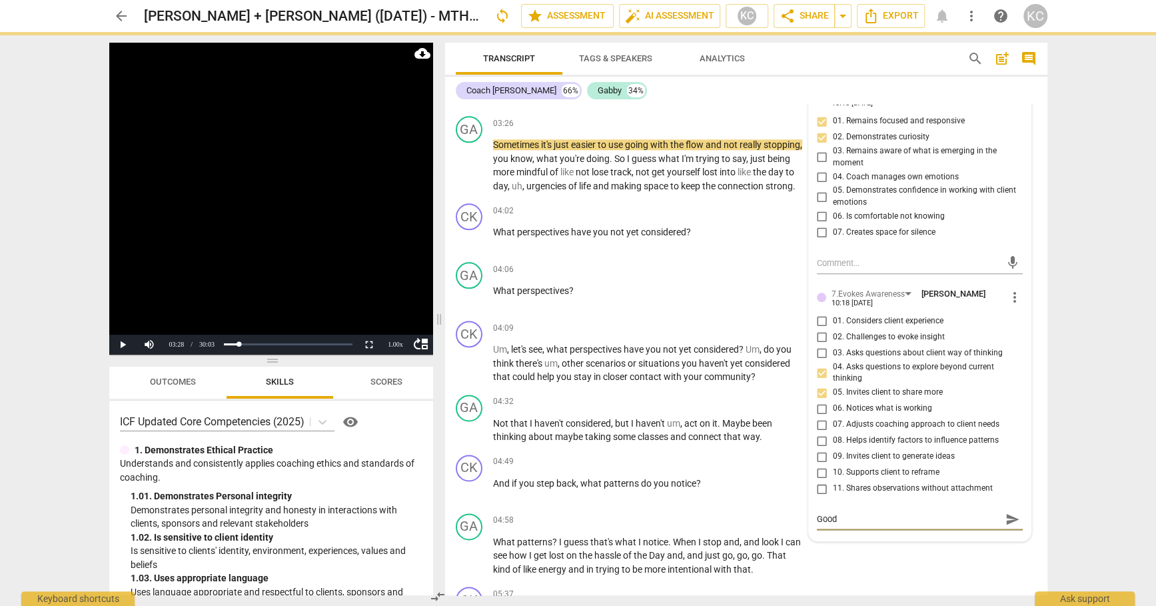
type textarea "Good"
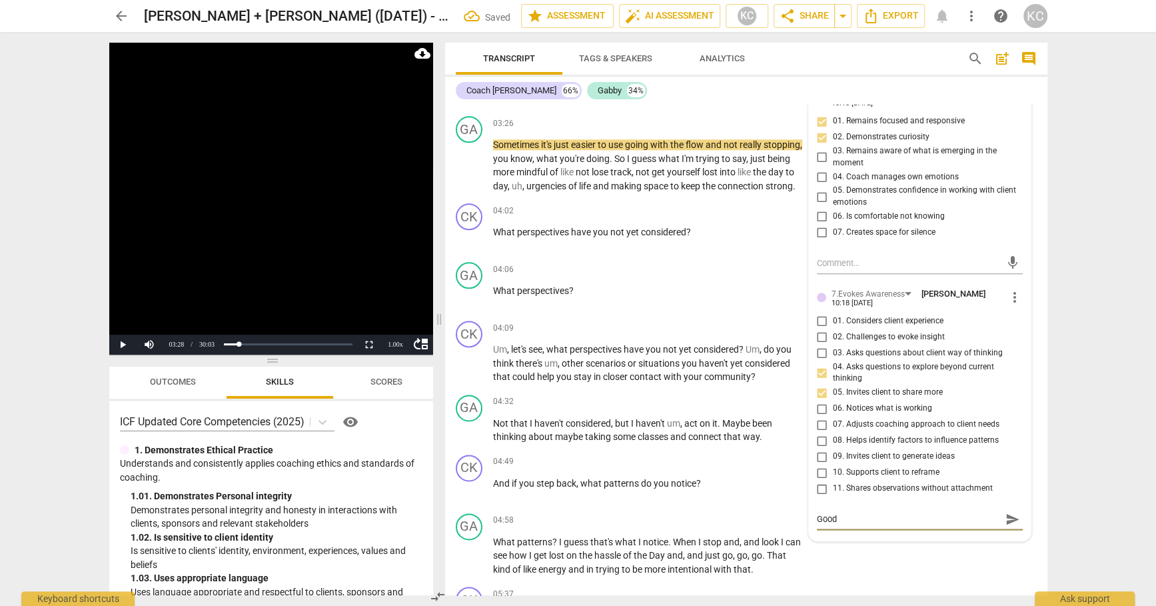
type textarea "Good q"
type textarea "Good qu"
type textarea "Good que"
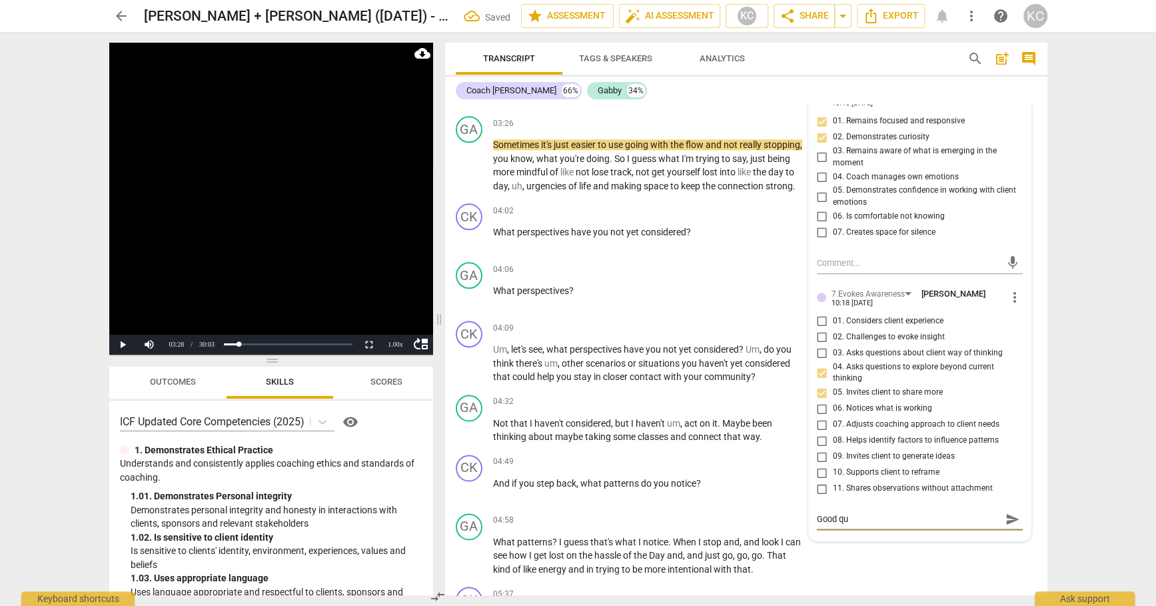
type textarea "Good que"
type textarea "Good ques"
type textarea "Good quest"
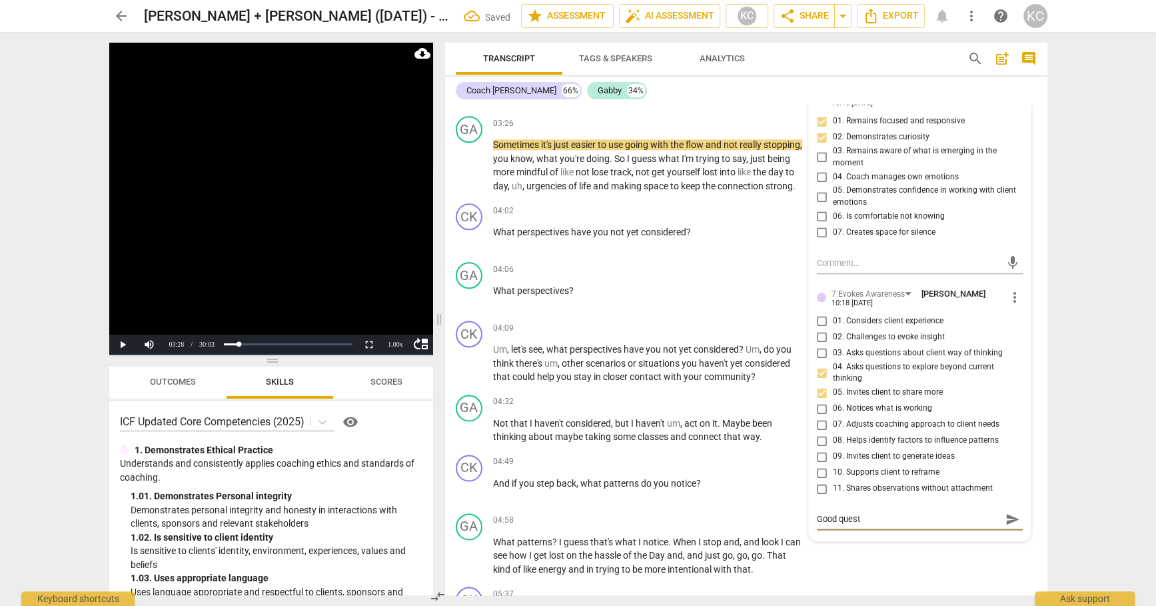
type textarea "Good questi"
type textarea "Good questio"
type textarea "Good question"
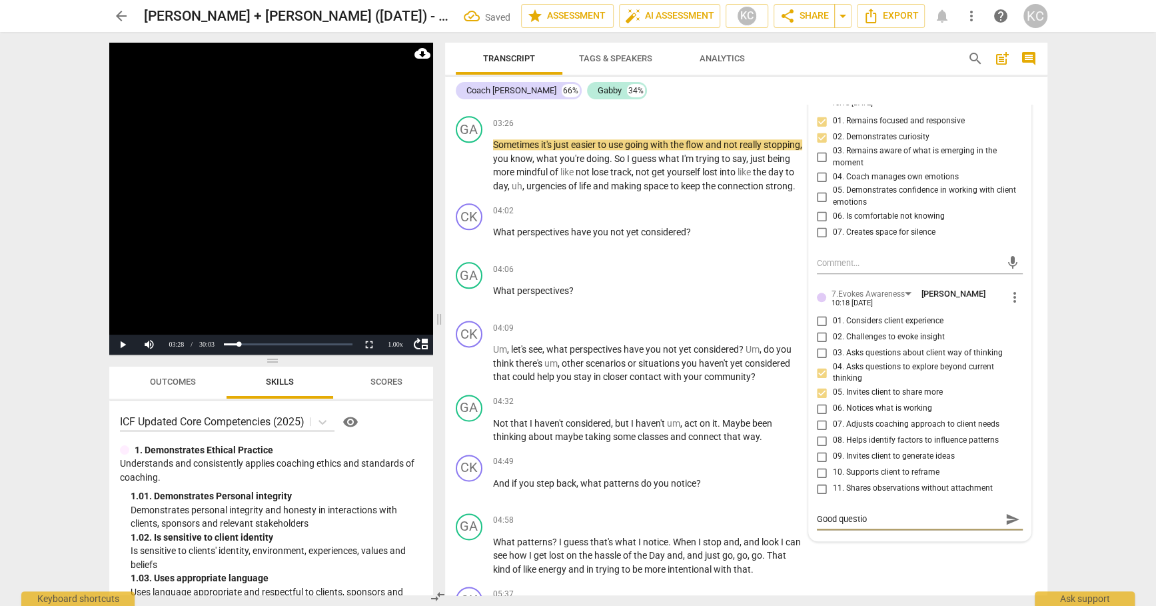
type textarea "Good question"
type textarea "Good question a"
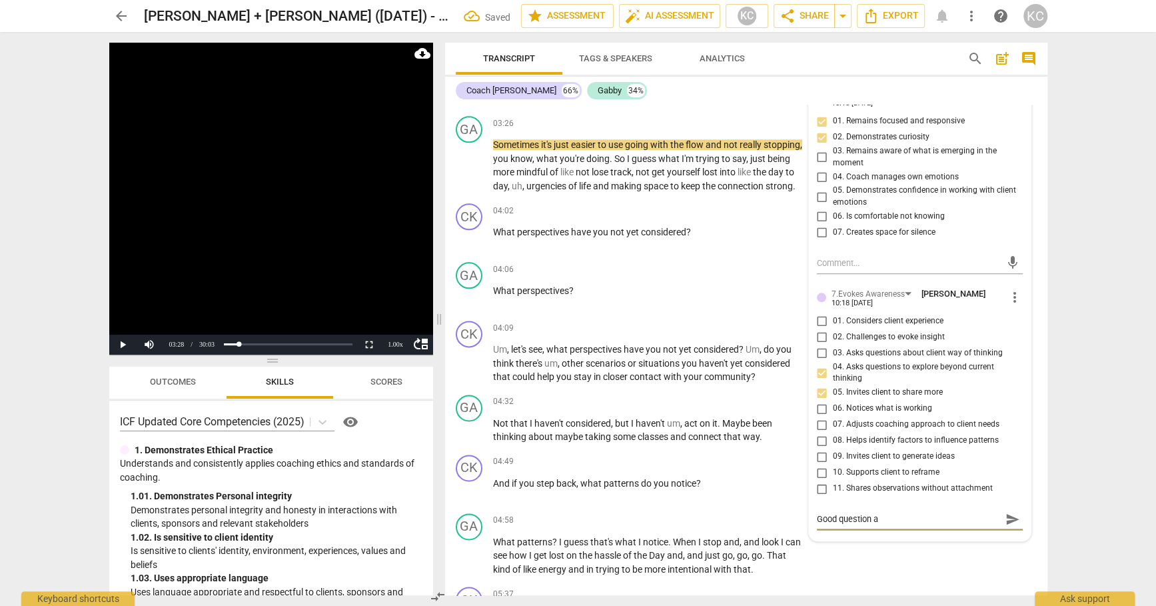
type textarea "Good question an"
type textarea "Good question and"
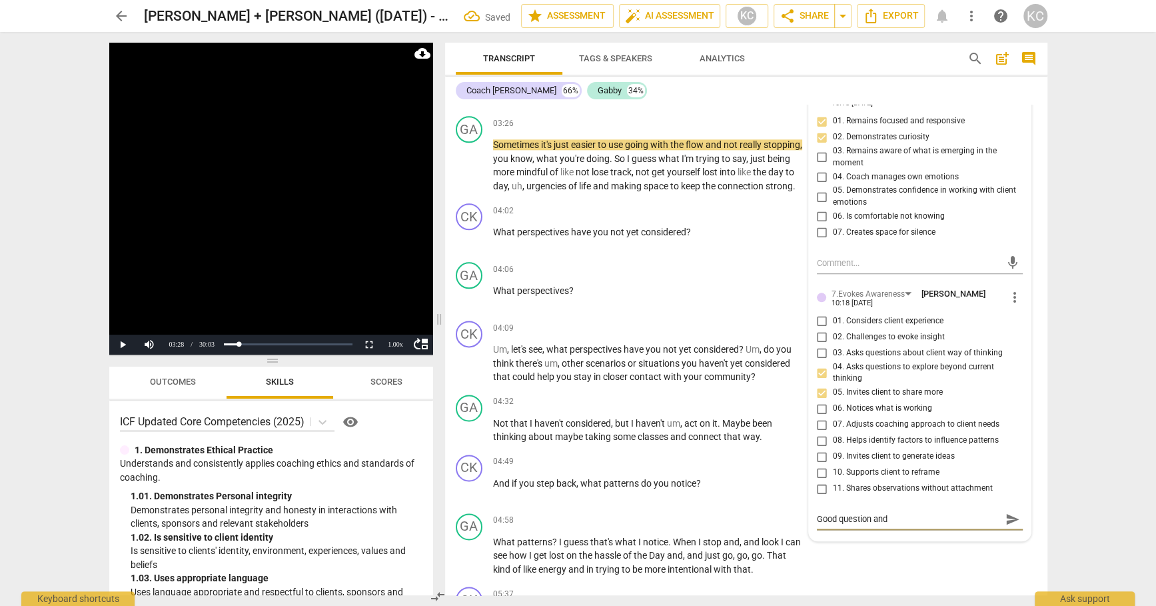
type textarea "Good question and"
type textarea "Good question and t"
type textarea "Good question and th"
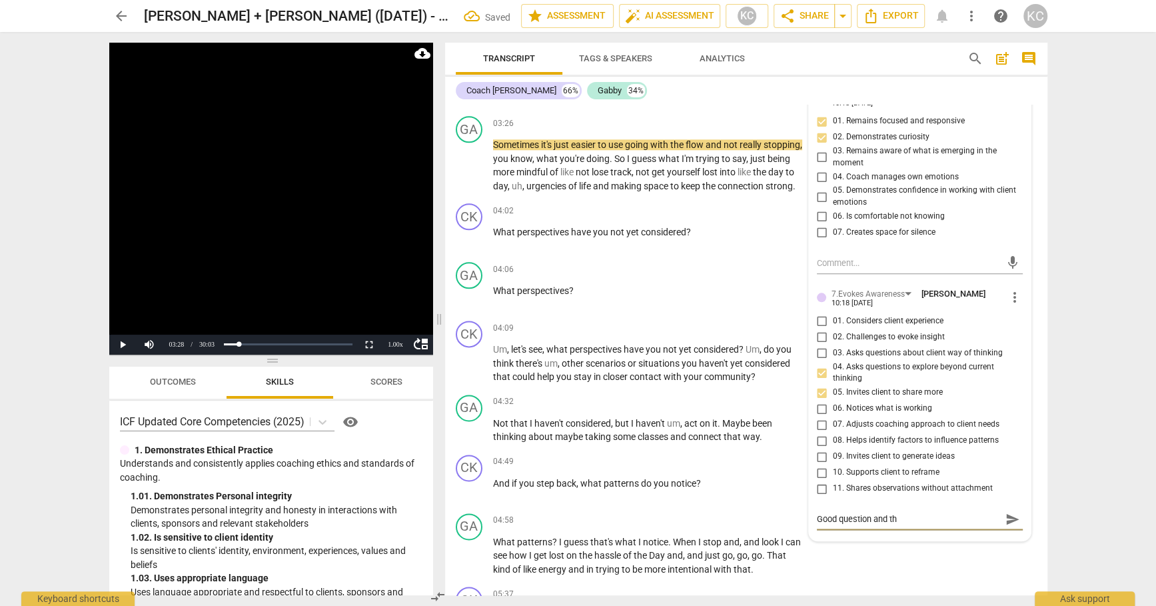
type textarea "Good question and the"
type textarea "Good question and ther"
type textarea "Good question and there"
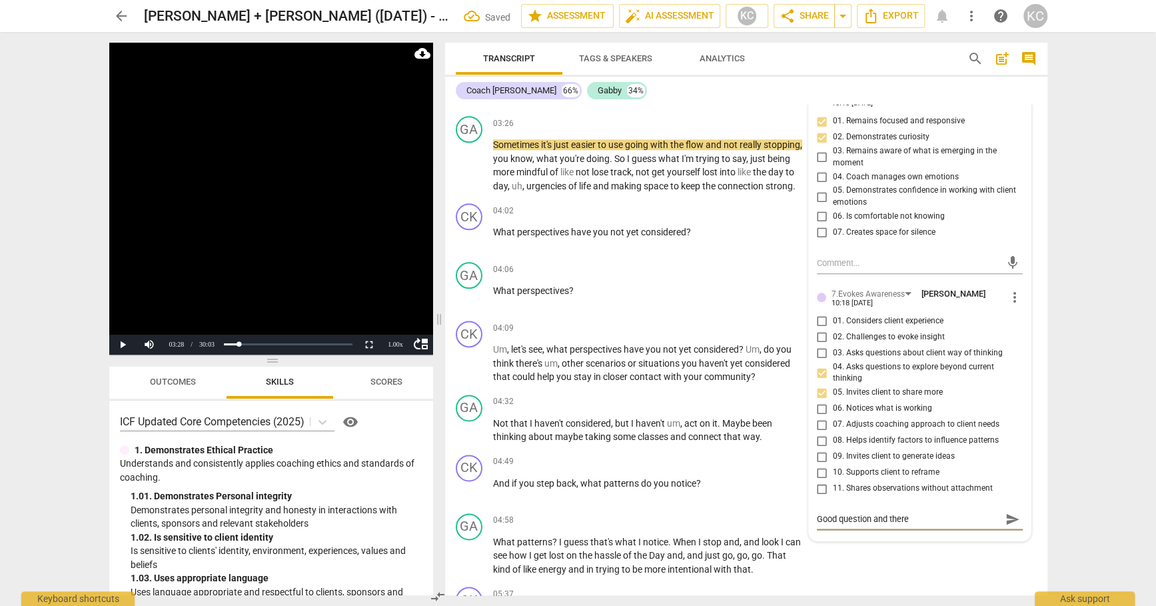
type textarea "Good question and there"
type textarea "Good question and there m"
type textarea "Good question and there ma"
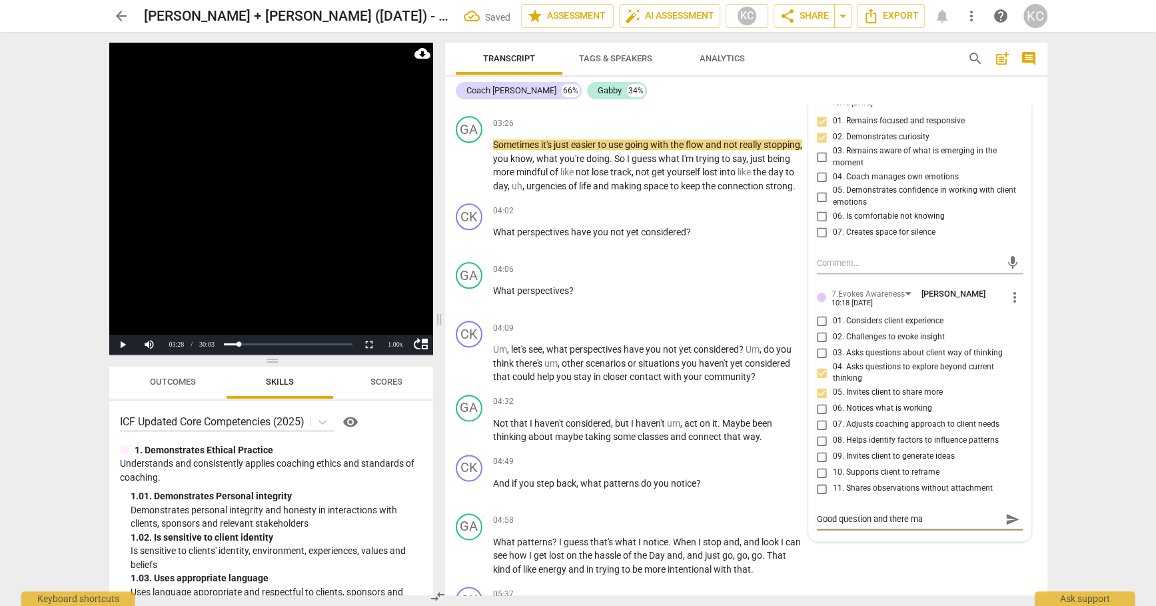
type textarea "Good question and there may"
type textarea "Good question and there may h"
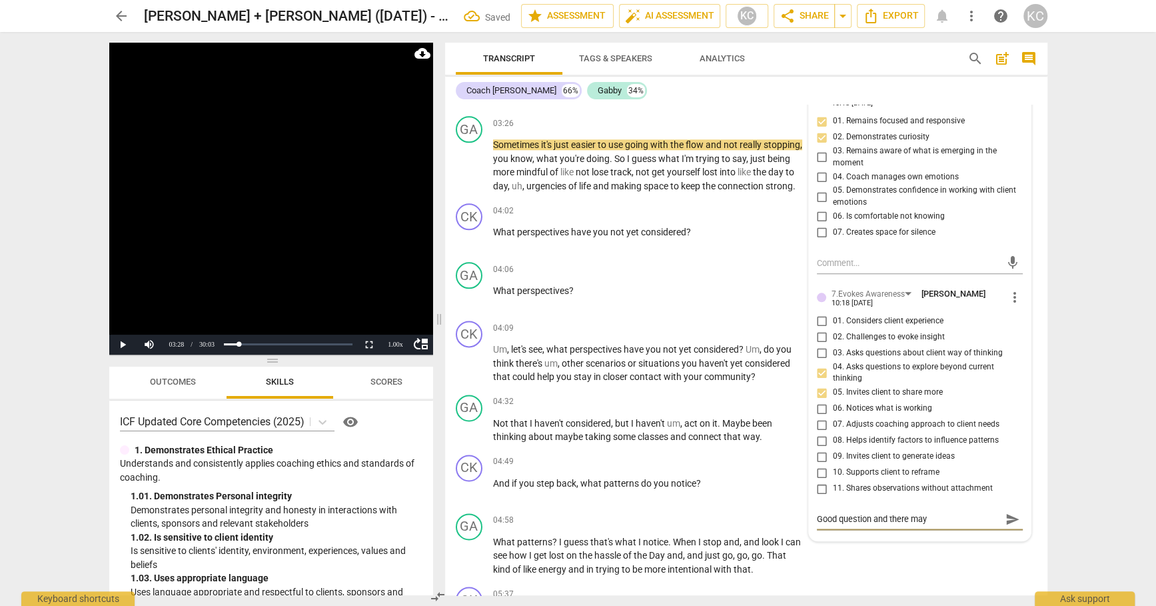
type textarea "Good question and there may h"
type textarea "Good question and there may ha"
type textarea "Good question and there may hav"
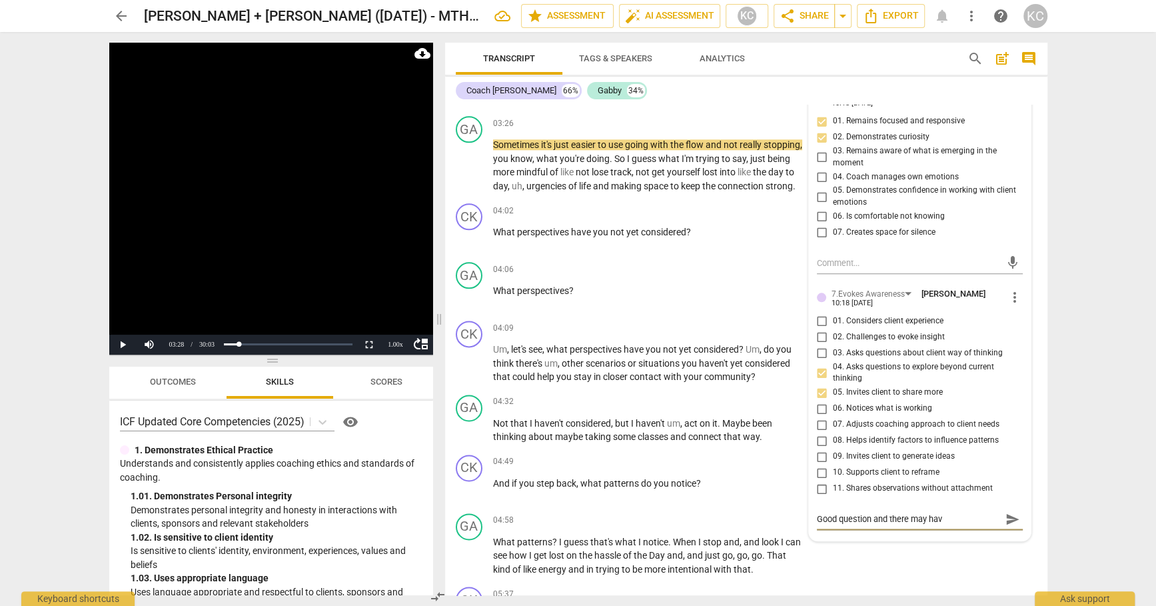
type textarea "Good question and there may have"
type textarea "Good question and there may have n"
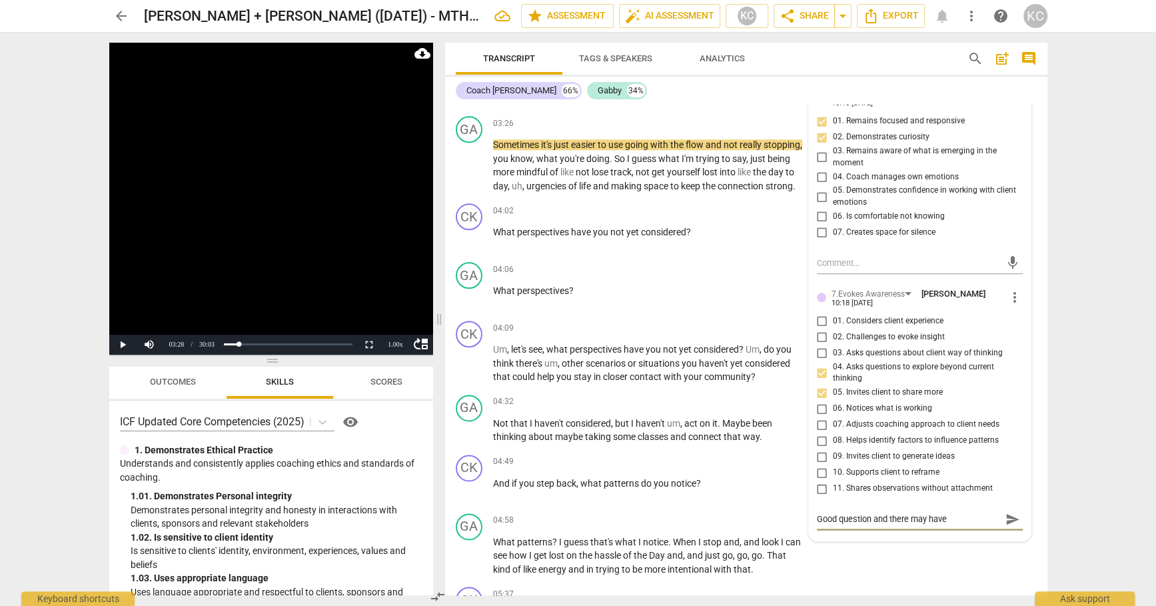
type textarea "Good question and there may have n"
type textarea "Good question and there may have ne"
type textarea "Good question and there may have n"
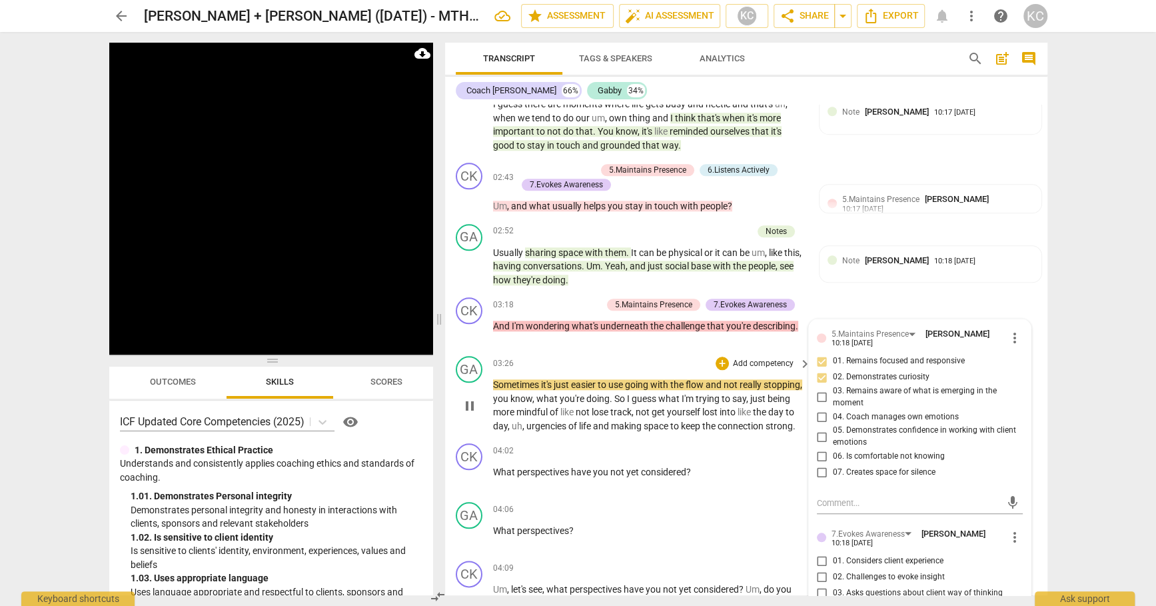
scroll to position [1009, 0]
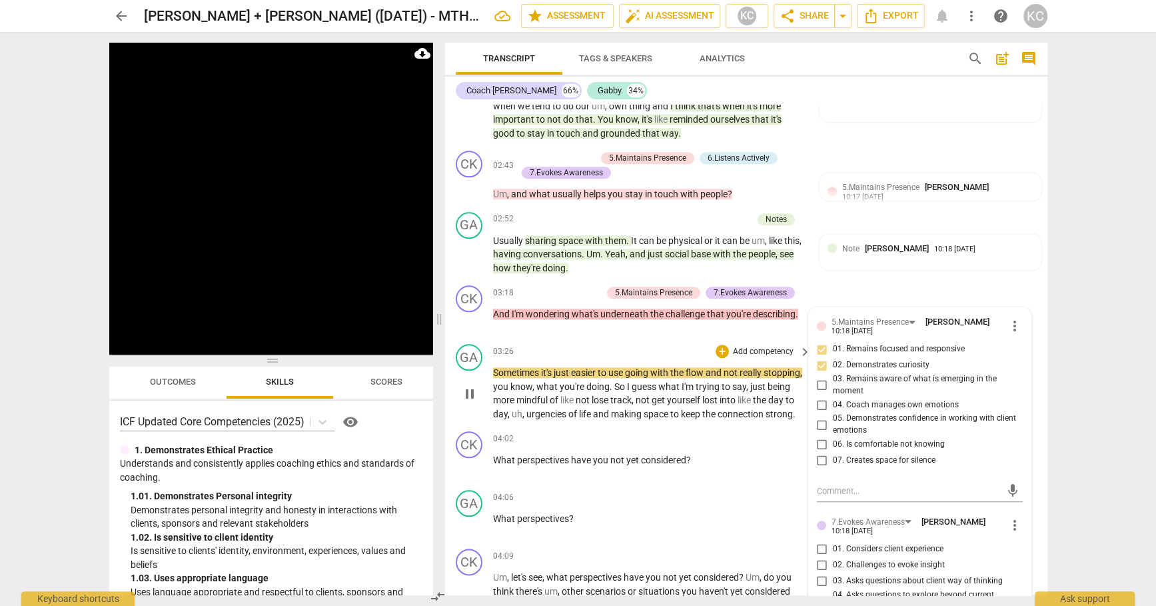
click at [597, 416] on div "GA play_arrow pause 03:26 + Add competency keyboard_arrow_right Sometimes it's …" at bounding box center [746, 382] width 602 height 87
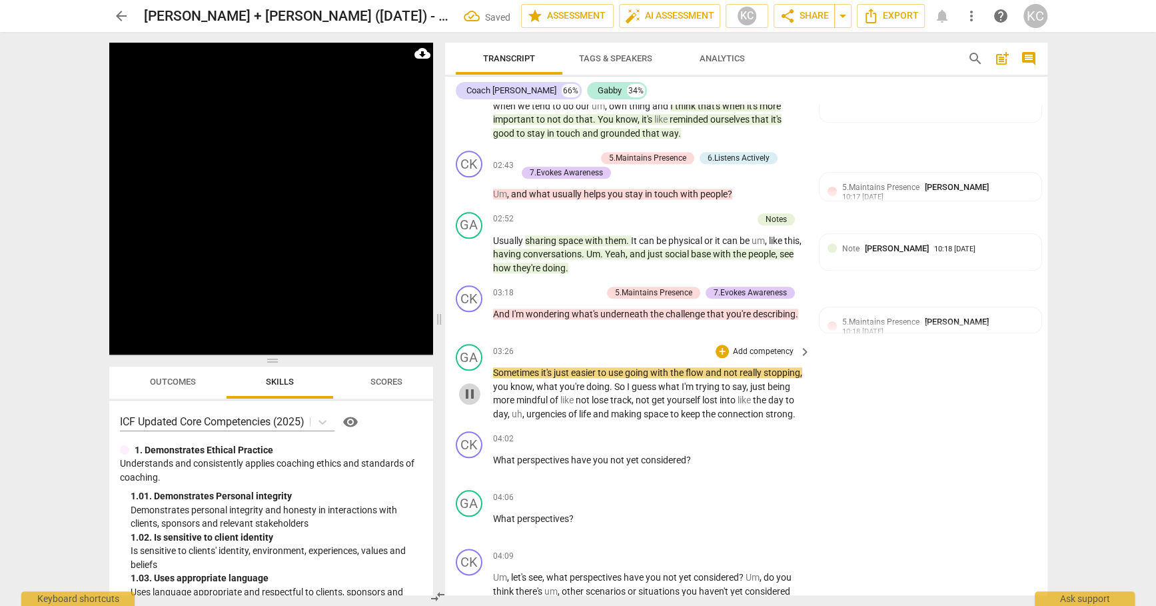
click at [465, 387] on span "pause" at bounding box center [470, 394] width 16 height 16
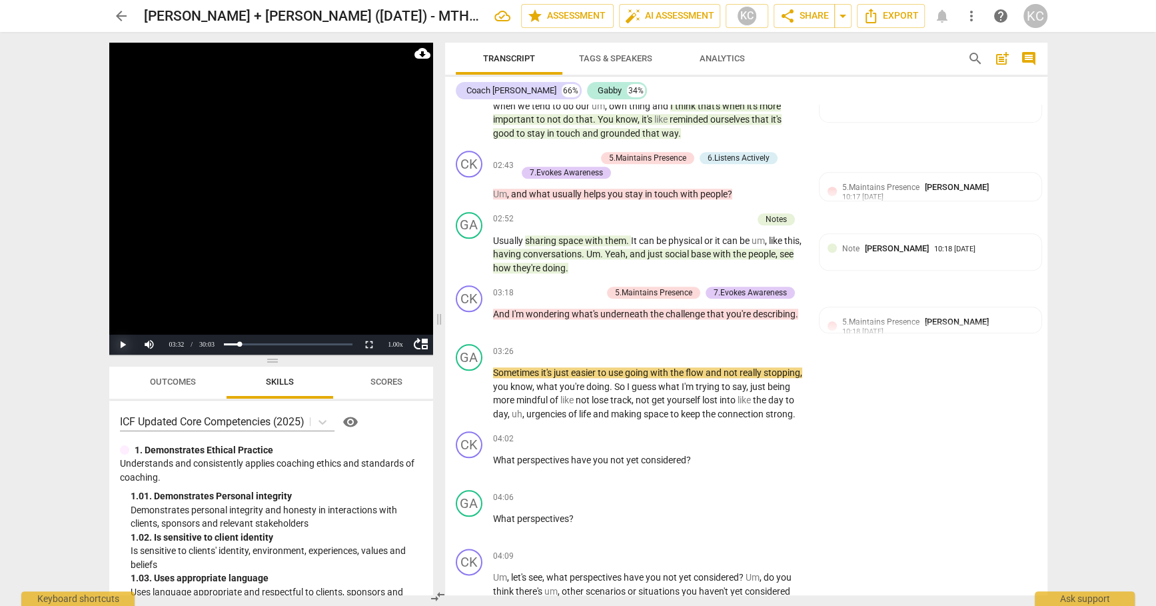
click at [124, 343] on button "Play" at bounding box center [122, 345] width 27 height 20
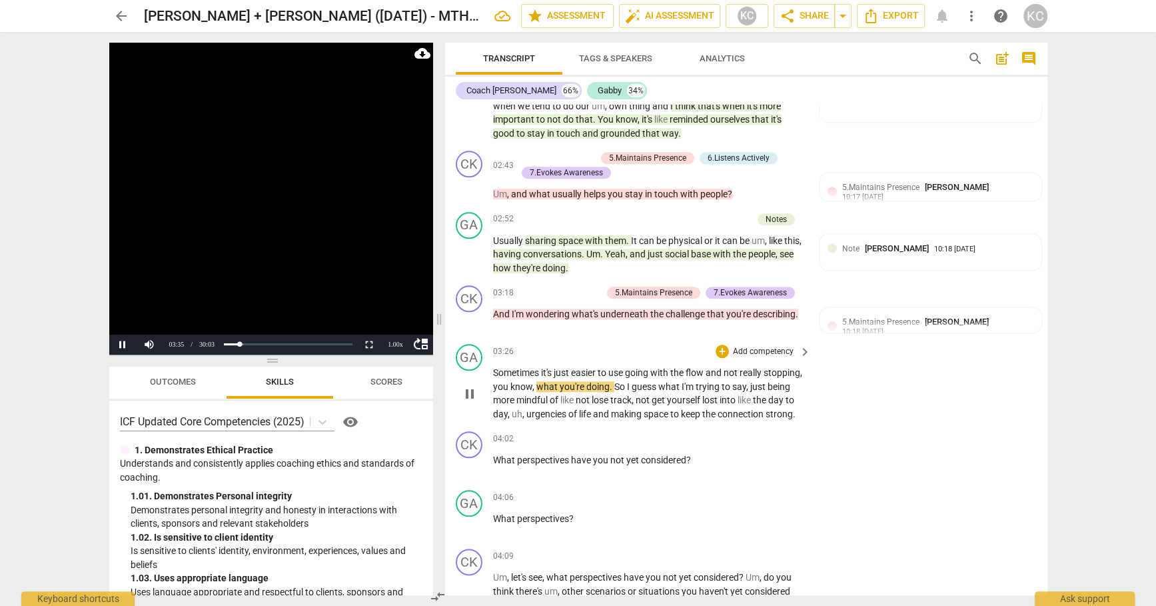
click at [496, 367] on span "Sometimes" at bounding box center [517, 372] width 48 height 11
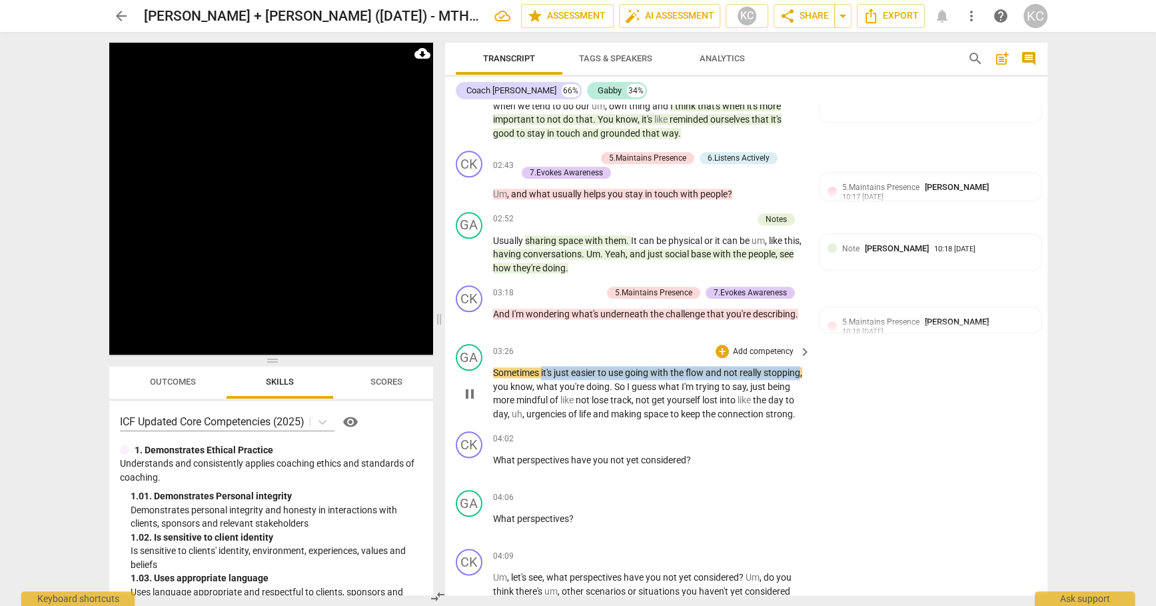
drag, startPoint x: 542, startPoint y: 353, endPoint x: 527, endPoint y: 363, distance: 18.3
click at [527, 366] on p "Sometimes it's just easier to use going with the flow and not really stopping ,…" at bounding box center [649, 393] width 312 height 55
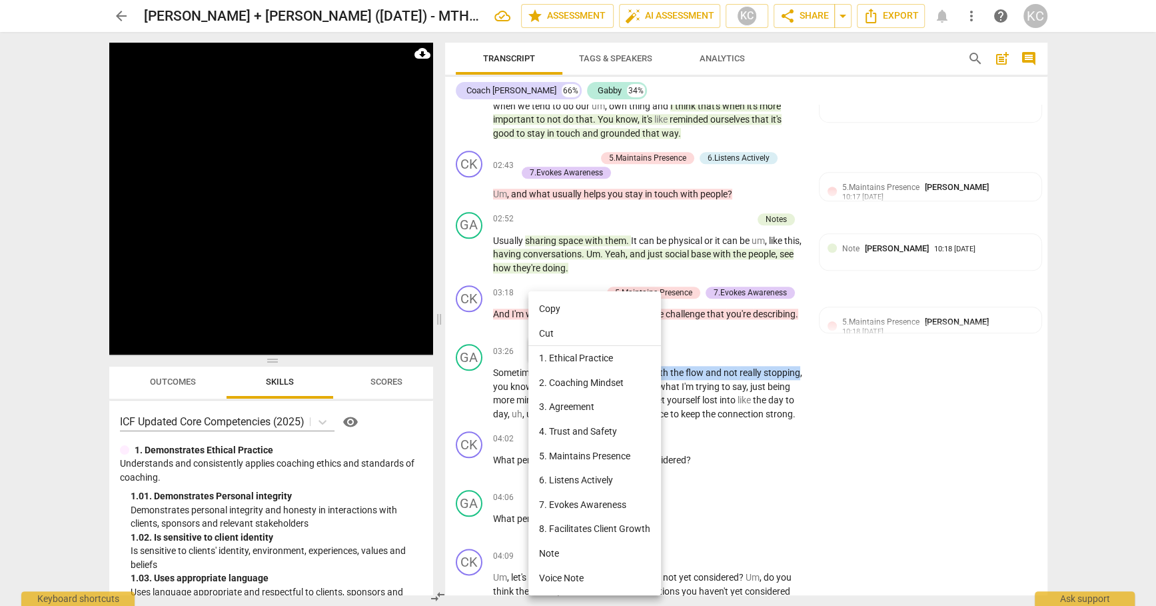
click at [561, 561] on li "Note" at bounding box center [595, 553] width 133 height 25
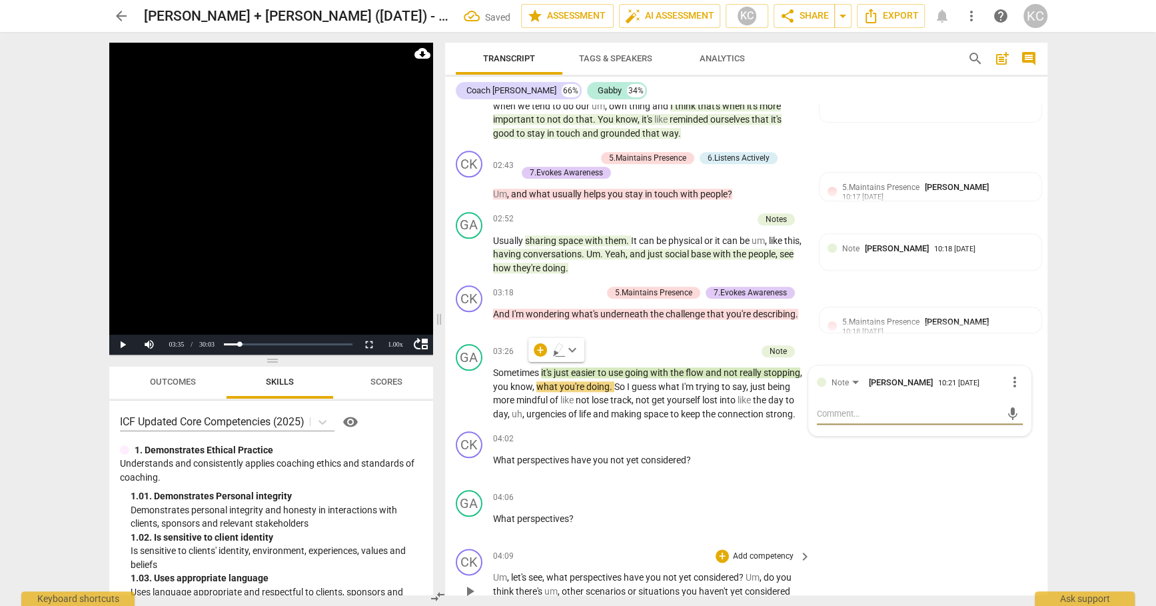
click at [898, 562] on div "CK play_arrow pause 04:09 + Add competency keyboard_arrow_right Um , let's see …" at bounding box center [746, 580] width 602 height 74
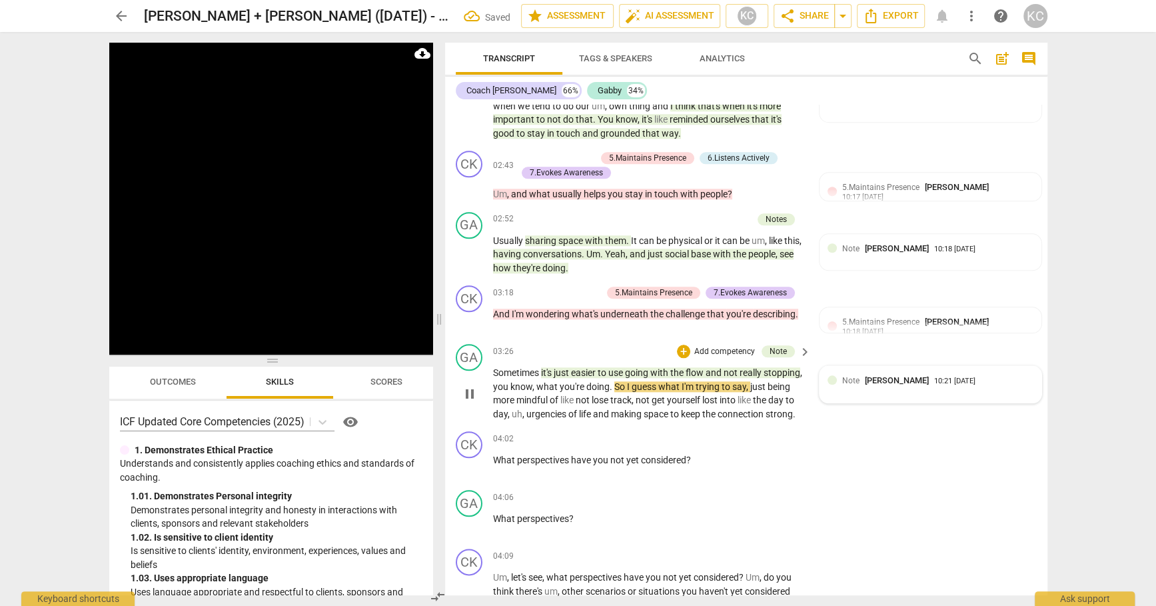
click at [881, 375] on span "[PERSON_NAME]" at bounding box center [897, 380] width 64 height 10
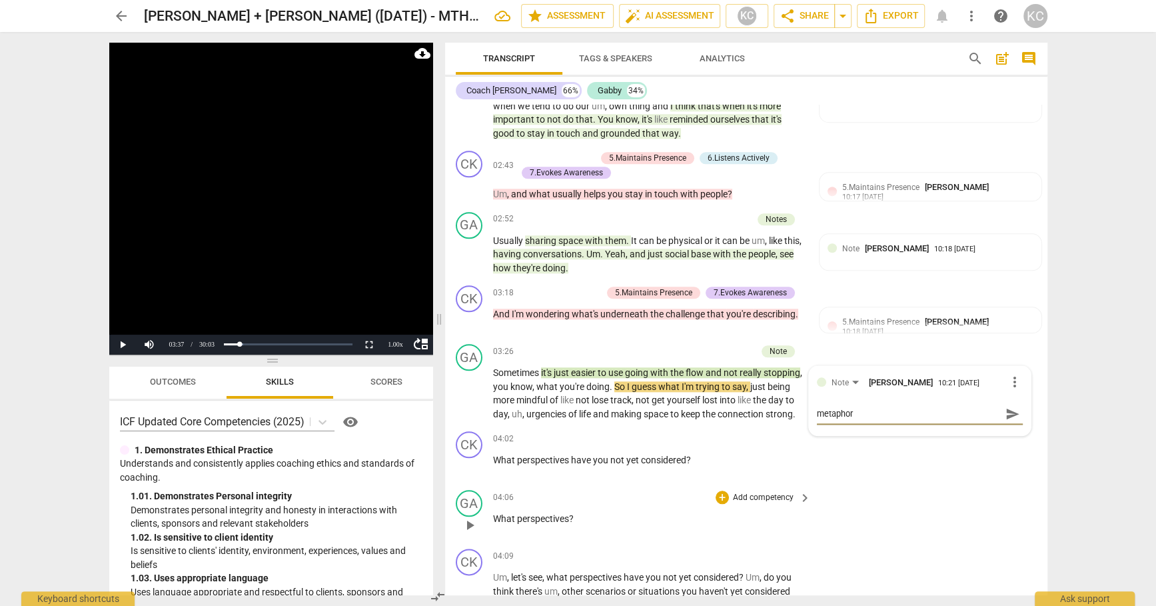
click at [942, 491] on div "GA play_arrow pause 04:06 + Add competency keyboard_arrow_right What perspectiv…" at bounding box center [746, 514] width 602 height 59
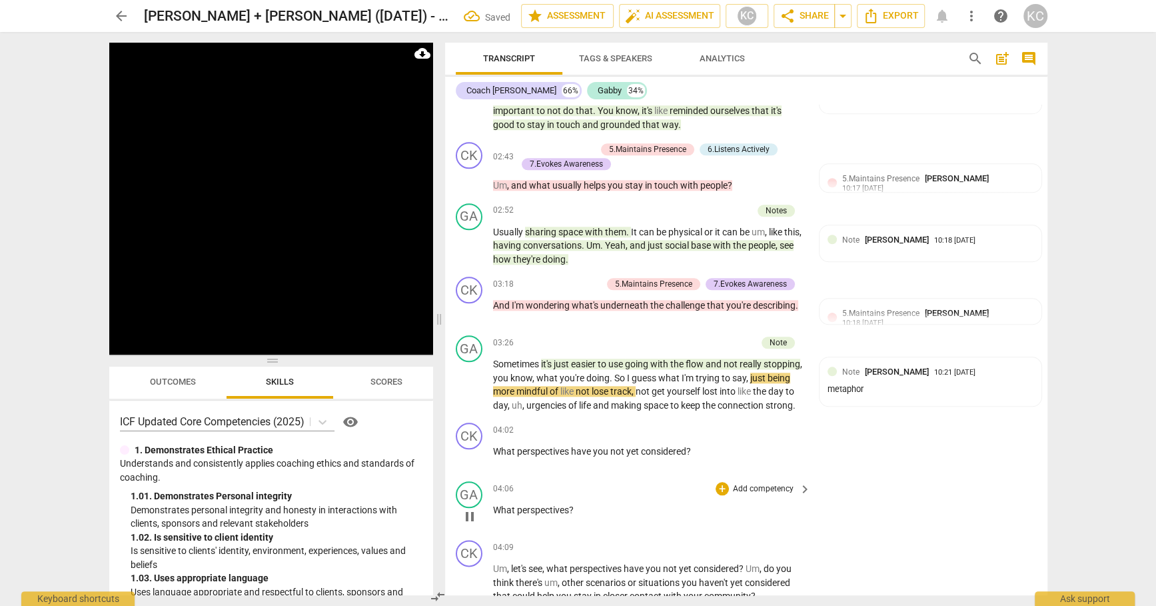
scroll to position [1020, 0]
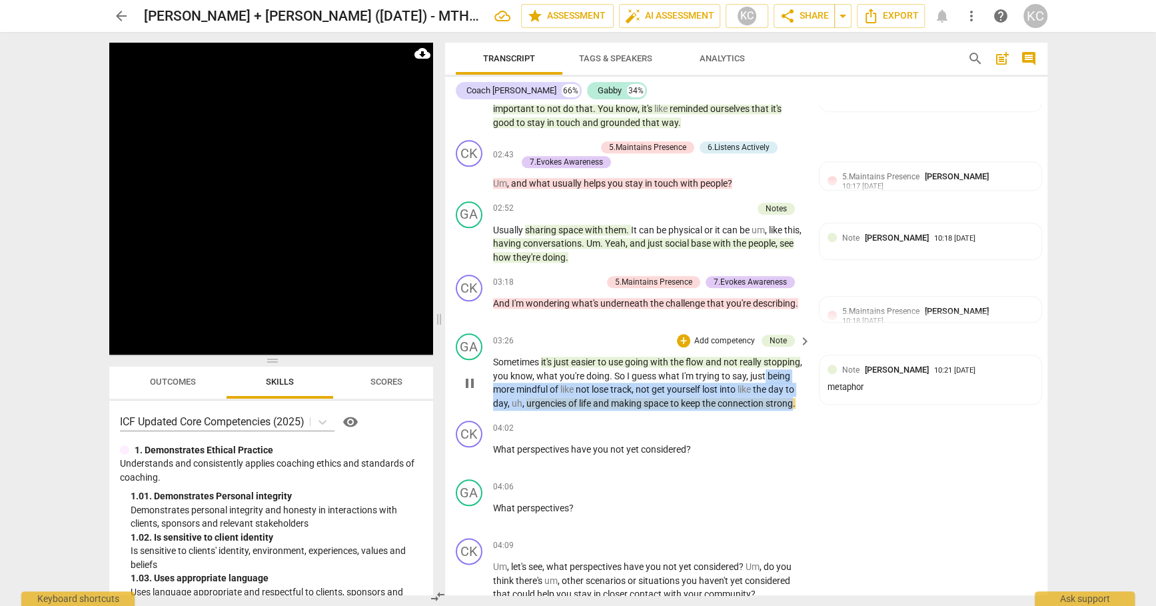
drag, startPoint x: 509, startPoint y: 369, endPoint x: 569, endPoint y: 397, distance: 65.9
click at [569, 397] on p "Sometimes it's just easier to use going with the flow and not really stopping ,…" at bounding box center [649, 382] width 312 height 55
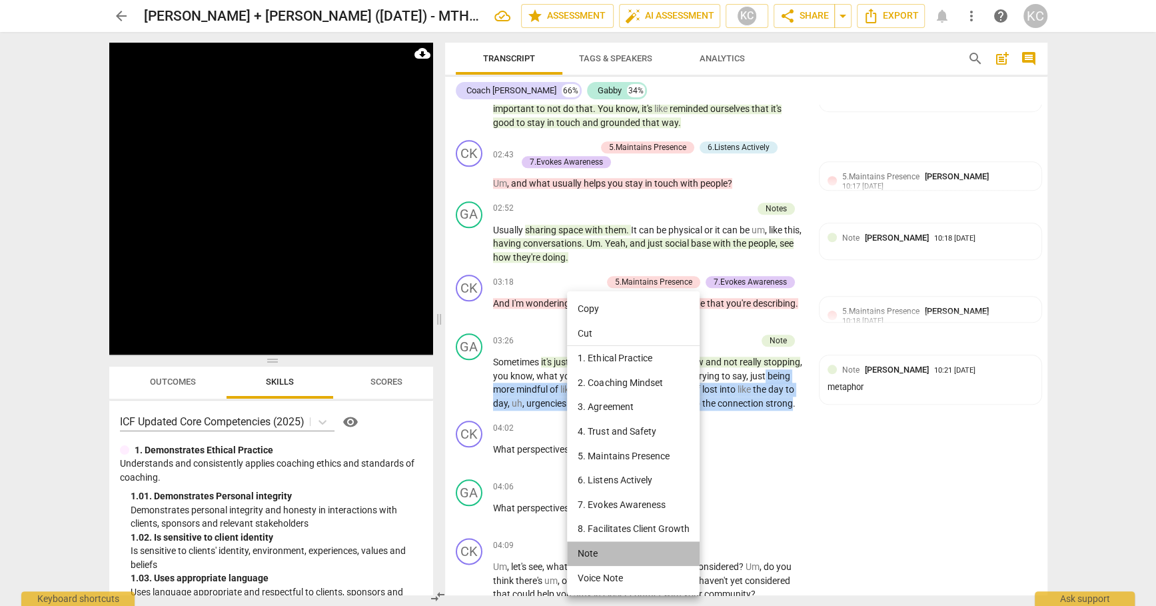
click at [585, 556] on li "Note" at bounding box center [633, 553] width 133 height 25
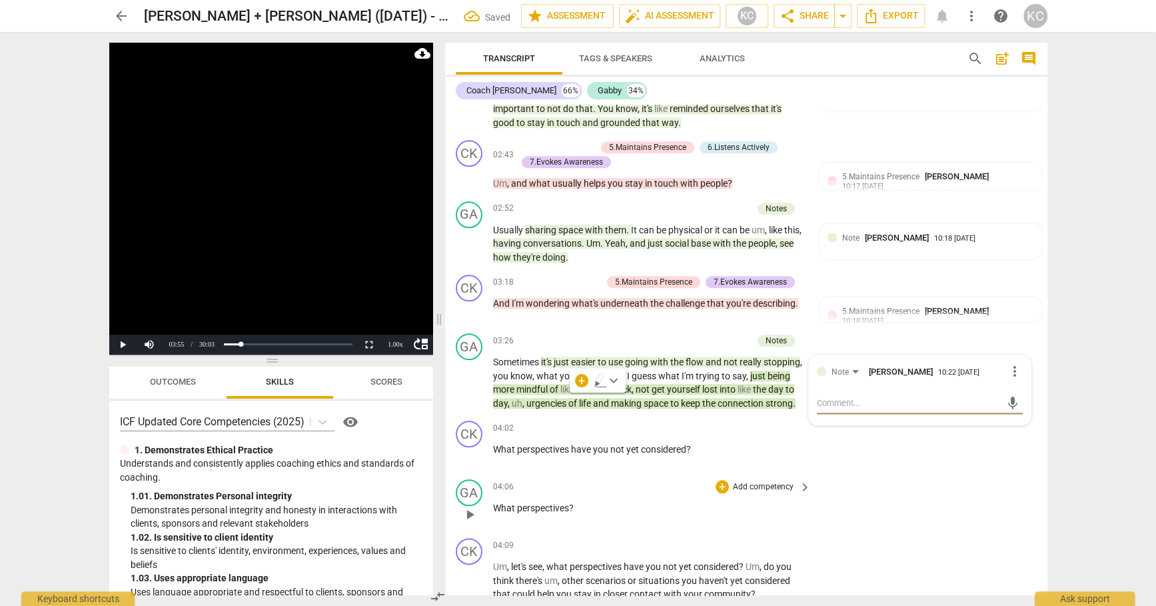
click at [963, 499] on div "GA play_arrow pause 04:06 + Add competency keyboard_arrow_right What perspectiv…" at bounding box center [746, 503] width 602 height 59
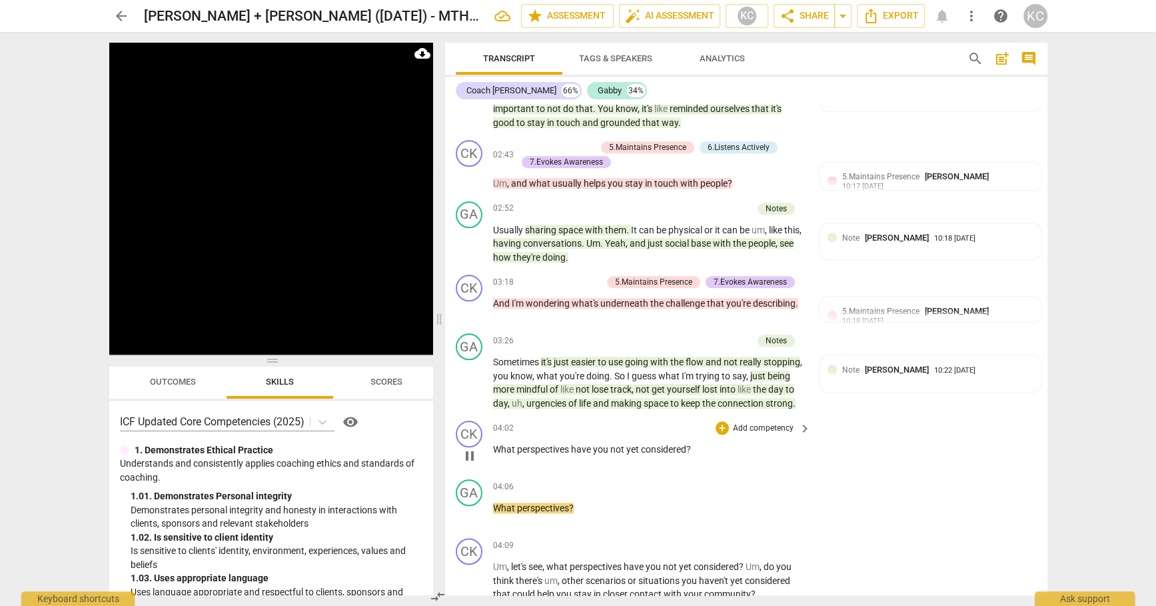
click at [715, 424] on div "+ Add competency keyboard_arrow_right" at bounding box center [762, 428] width 99 height 15
click at [722, 423] on div "+" at bounding box center [722, 427] width 13 height 13
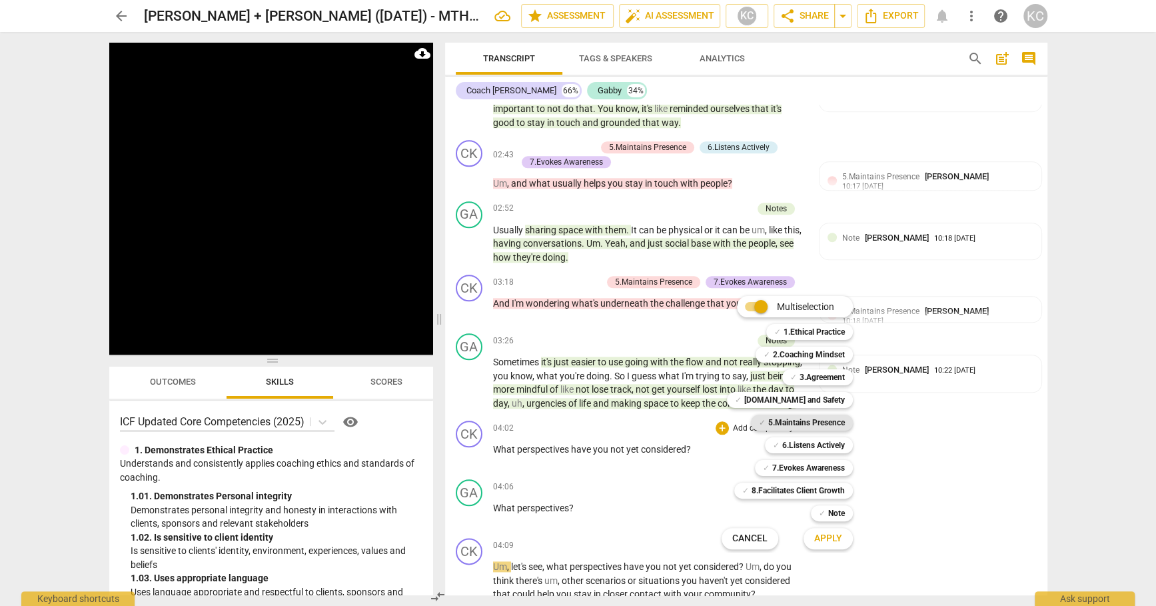
click at [784, 419] on b "5.Maintains Presence" at bounding box center [806, 423] width 77 height 16
click at [784, 465] on b "7.Evokes Awareness" at bounding box center [808, 468] width 73 height 16
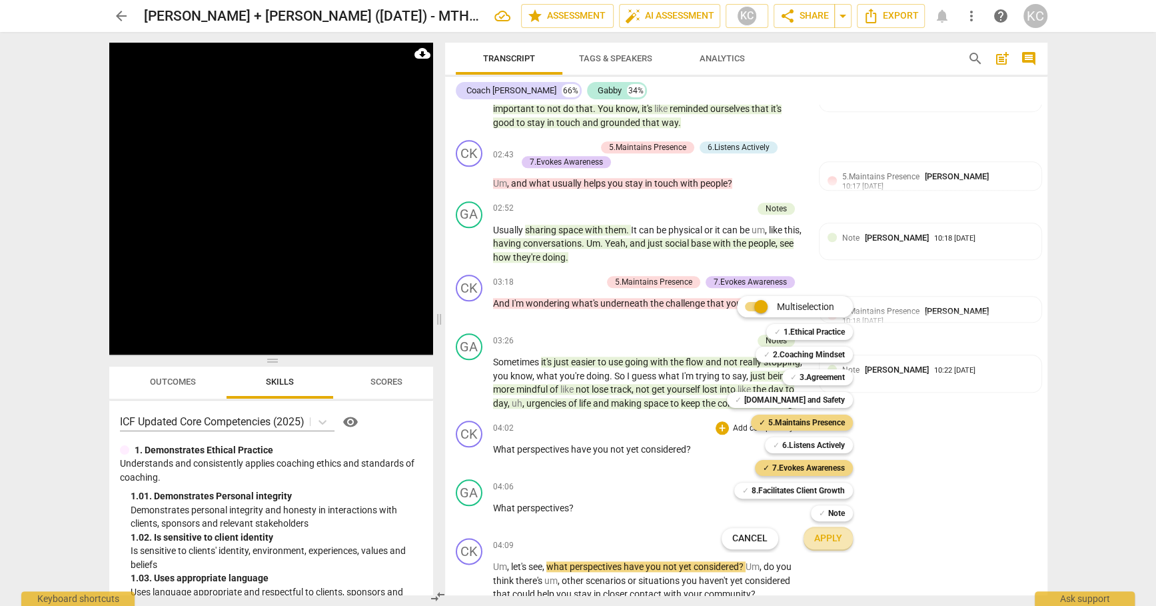
click at [836, 549] on button "Apply" at bounding box center [828, 539] width 49 height 24
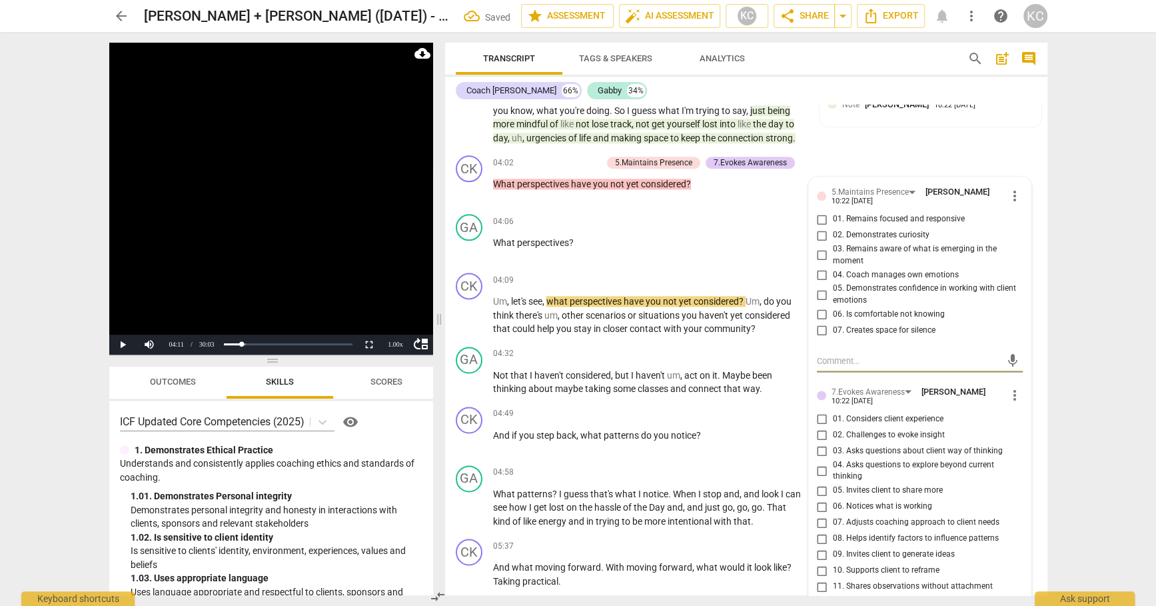
scroll to position [1281, 0]
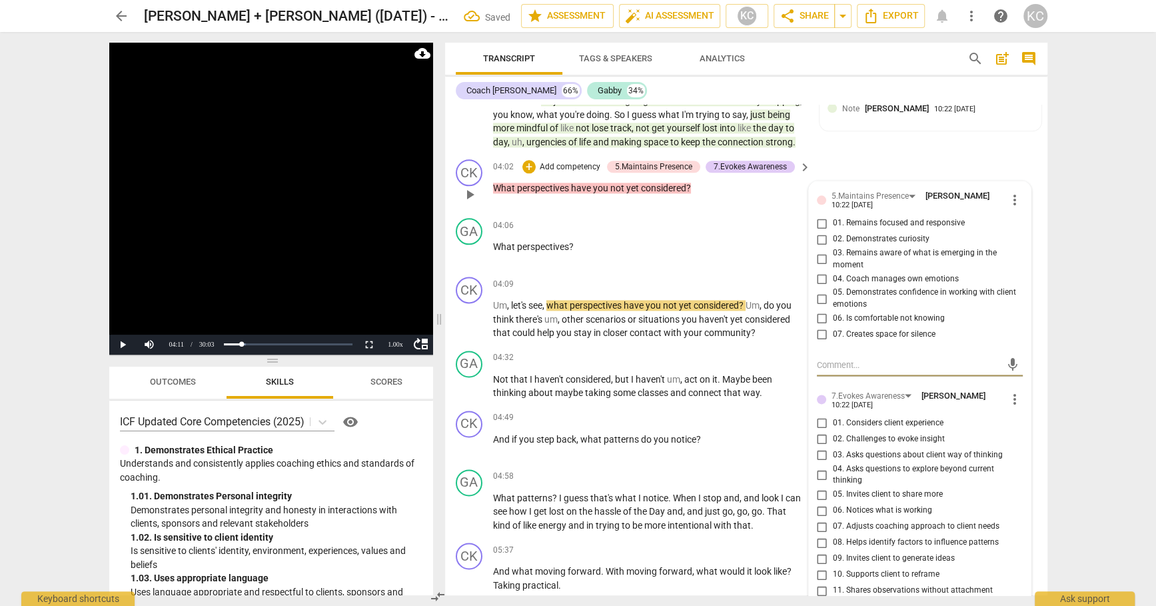
click at [820, 220] on input "01. Remains focused and responsive" at bounding box center [822, 223] width 21 height 16
click at [823, 239] on input "02. Demonstrates curiosity" at bounding box center [822, 239] width 21 height 16
click at [820, 273] on input "04. Coach manages own emotions" at bounding box center [822, 279] width 21 height 16
click at [822, 274] on input "04. Coach manages own emotions" at bounding box center [822, 279] width 21 height 16
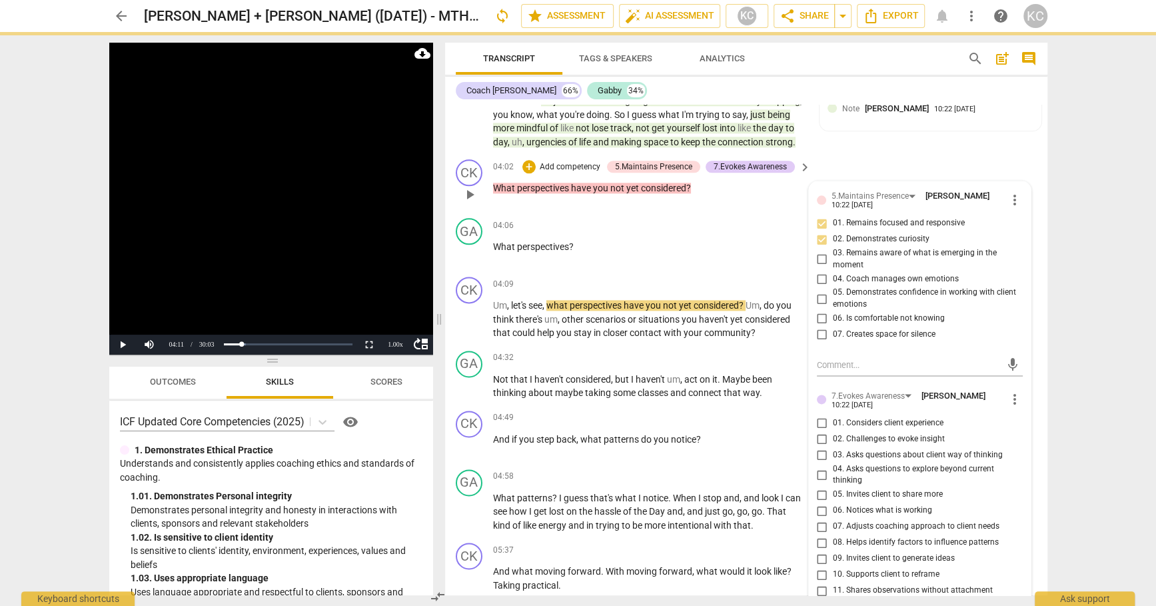
click at [822, 330] on input "07. Creates space for silence" at bounding box center [822, 335] width 21 height 16
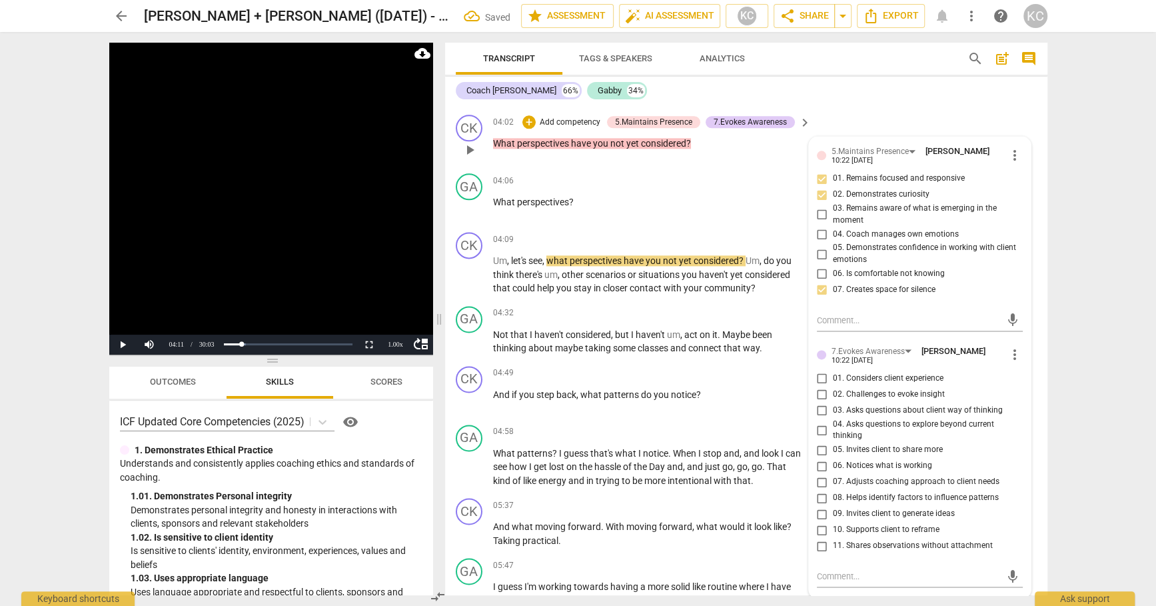
scroll to position [1354, 0]
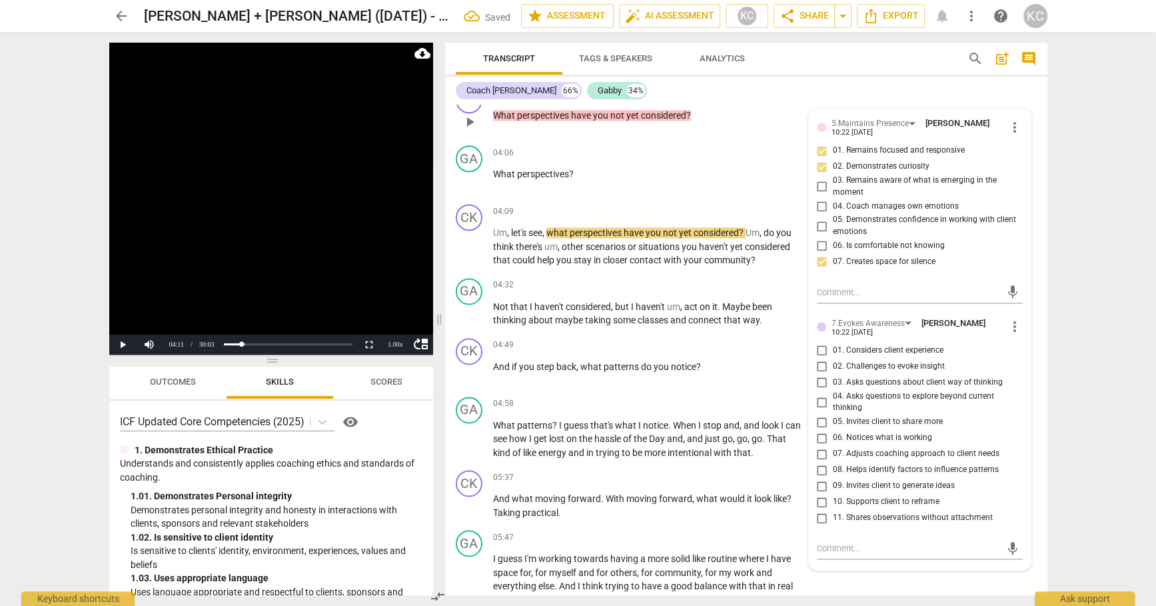
click at [822, 368] on input "02. Challenges to evoke insight" at bounding box center [822, 367] width 21 height 16
click at [822, 395] on input "04. Asks questions to explore beyond current thinking" at bounding box center [822, 402] width 21 height 16
click at [820, 414] on input "05. Invites client to share more" at bounding box center [822, 422] width 21 height 16
click at [833, 548] on textarea at bounding box center [909, 548] width 185 height 13
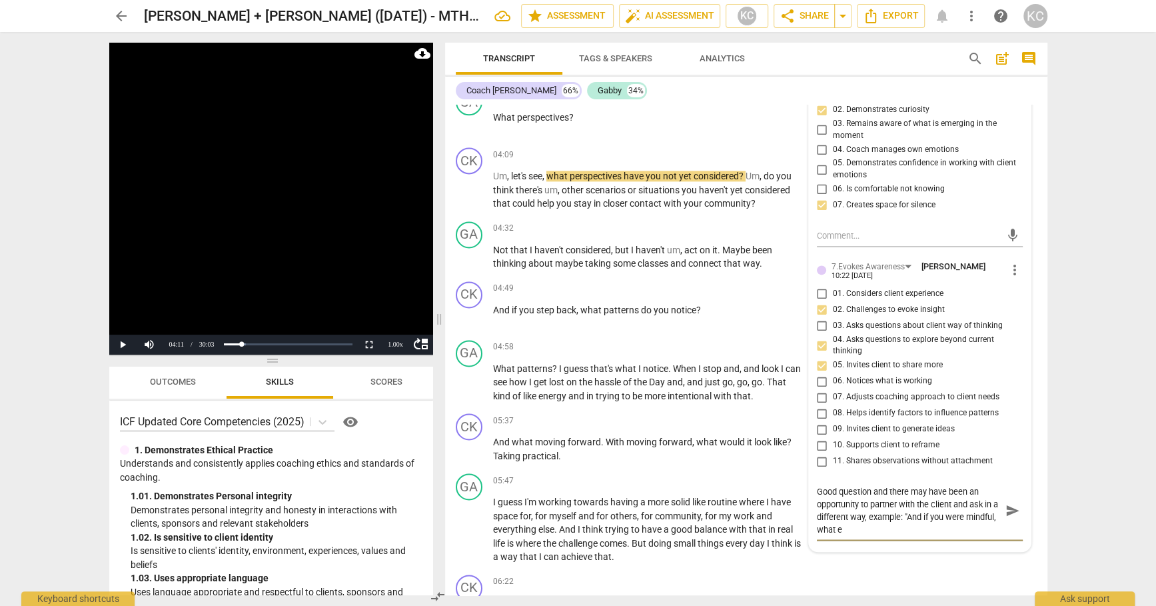
scroll to position [0, 0]
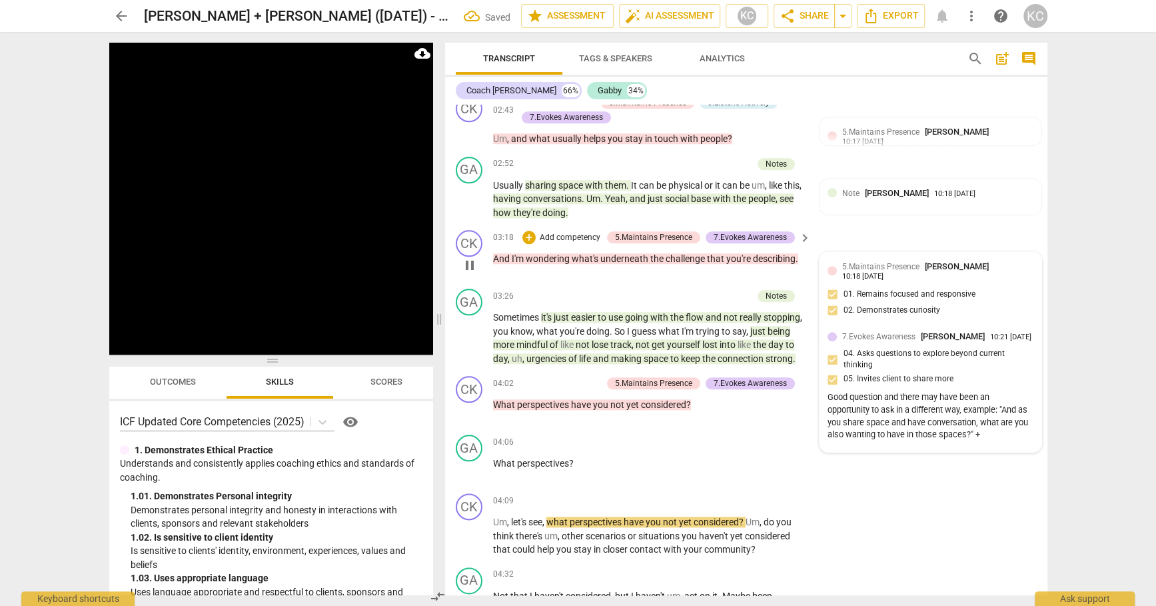
scroll to position [1060, 0]
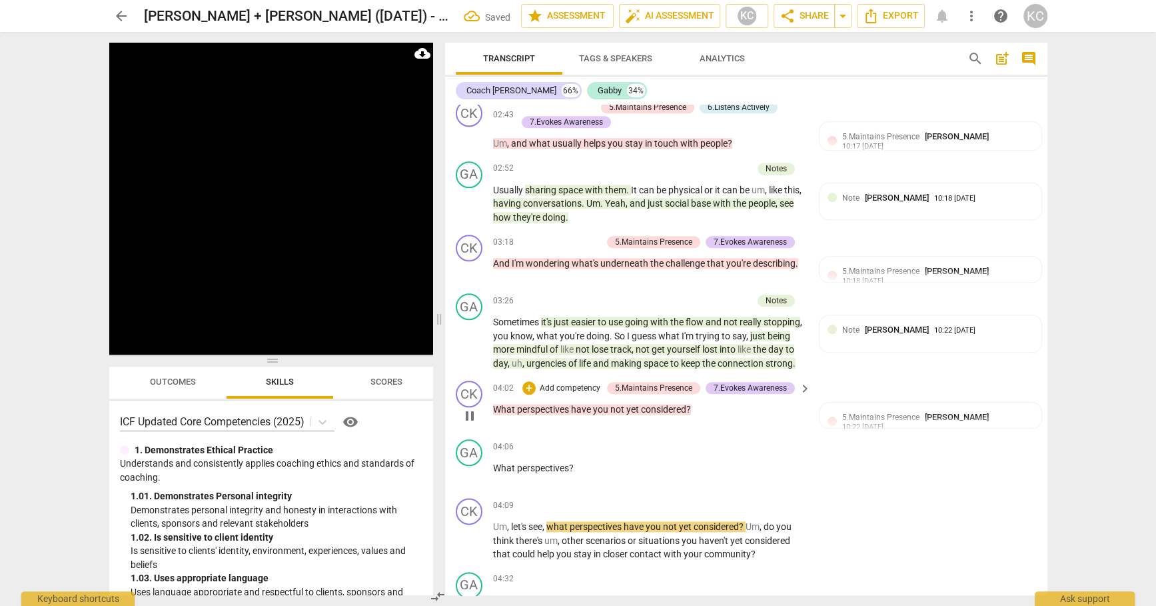
click at [664, 404] on span "considered" at bounding box center [663, 409] width 45 height 11
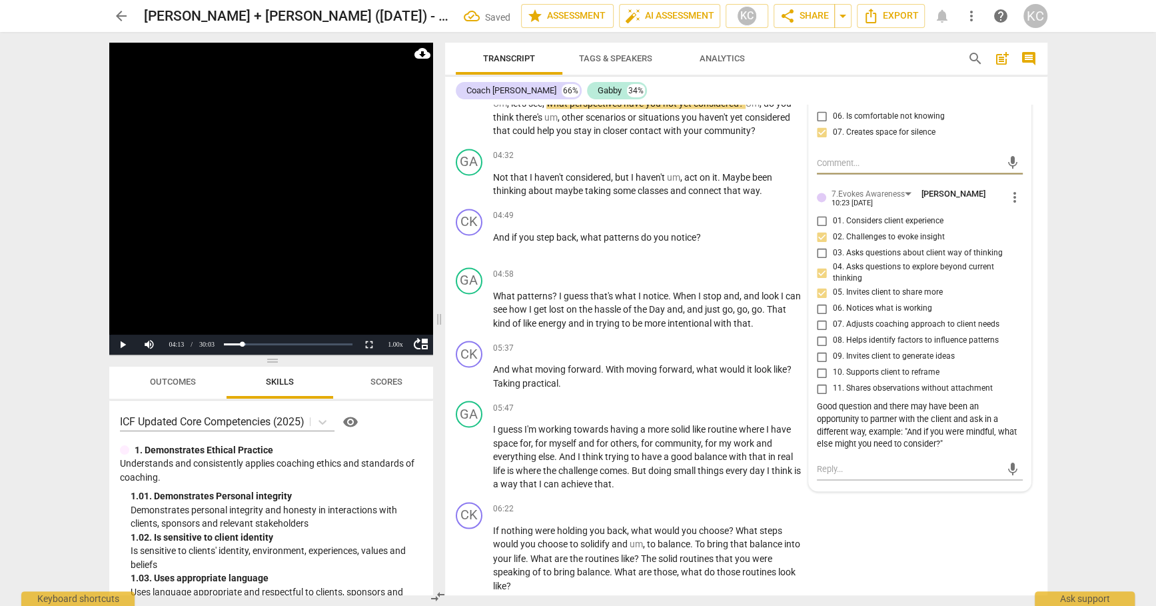
scroll to position [1499, 0]
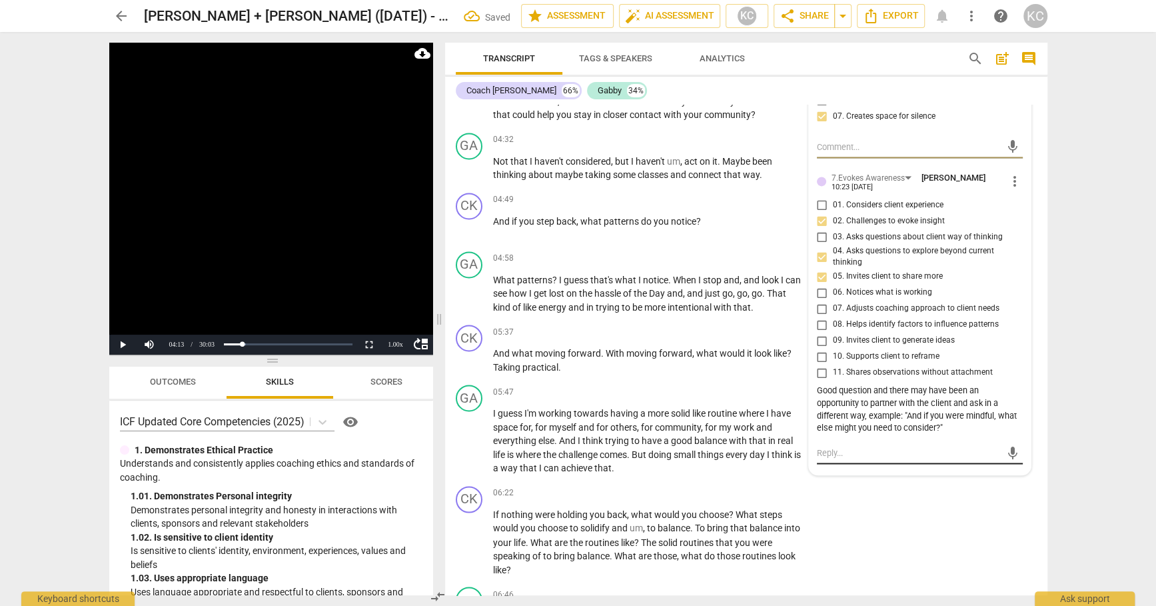
click at [845, 452] on textarea at bounding box center [909, 453] width 185 height 13
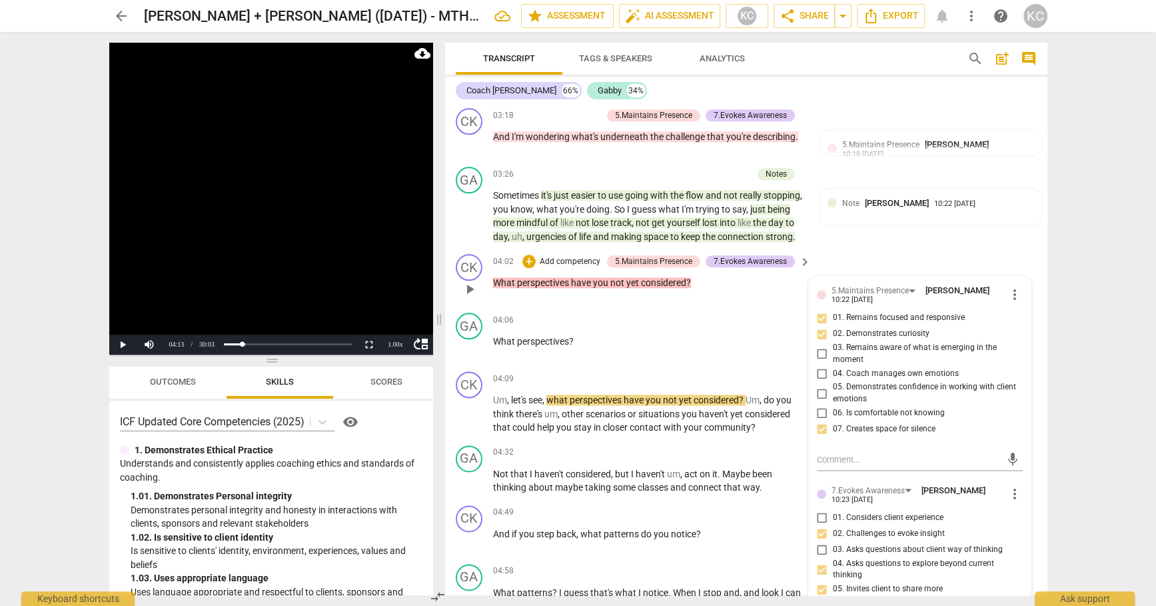
scroll to position [1176, 0]
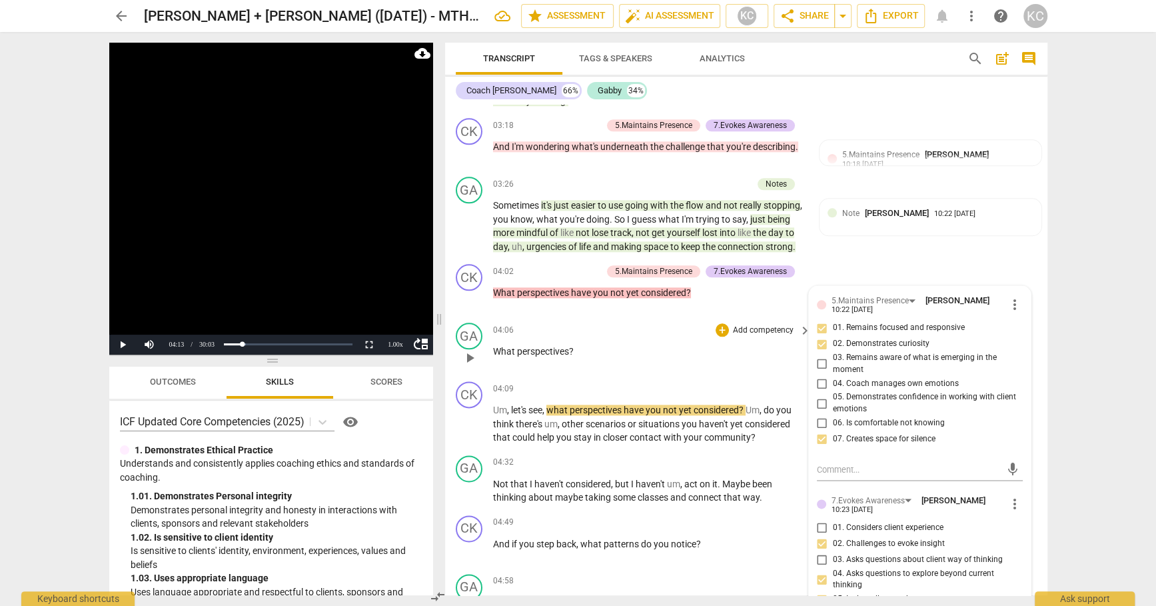
click at [582, 351] on p "What perspectives ?" at bounding box center [649, 352] width 312 height 14
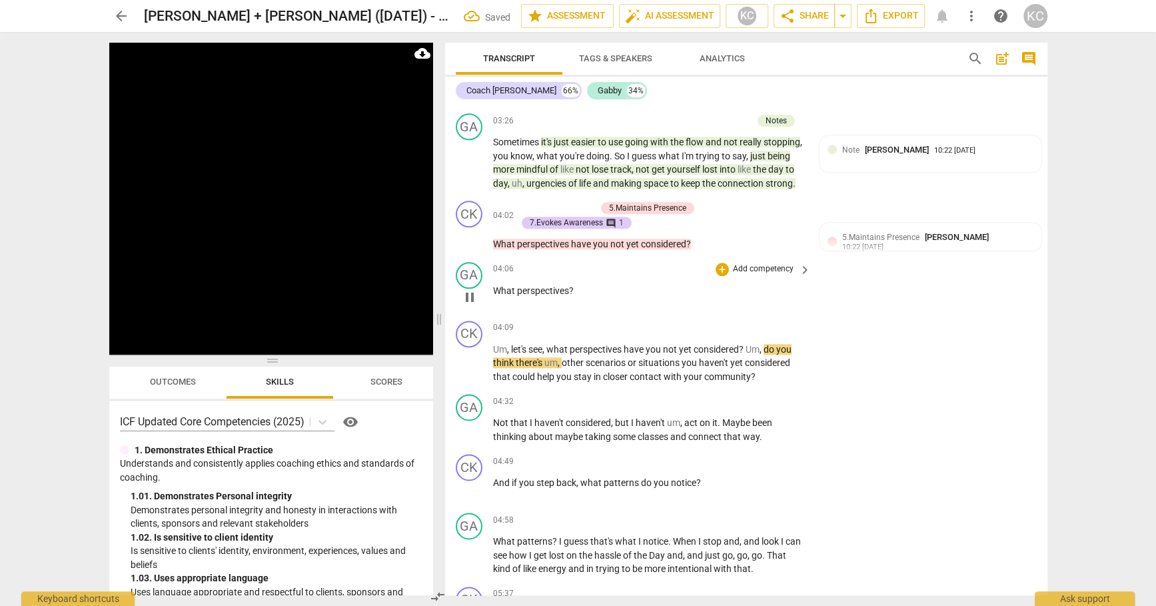
scroll to position [1244, 0]
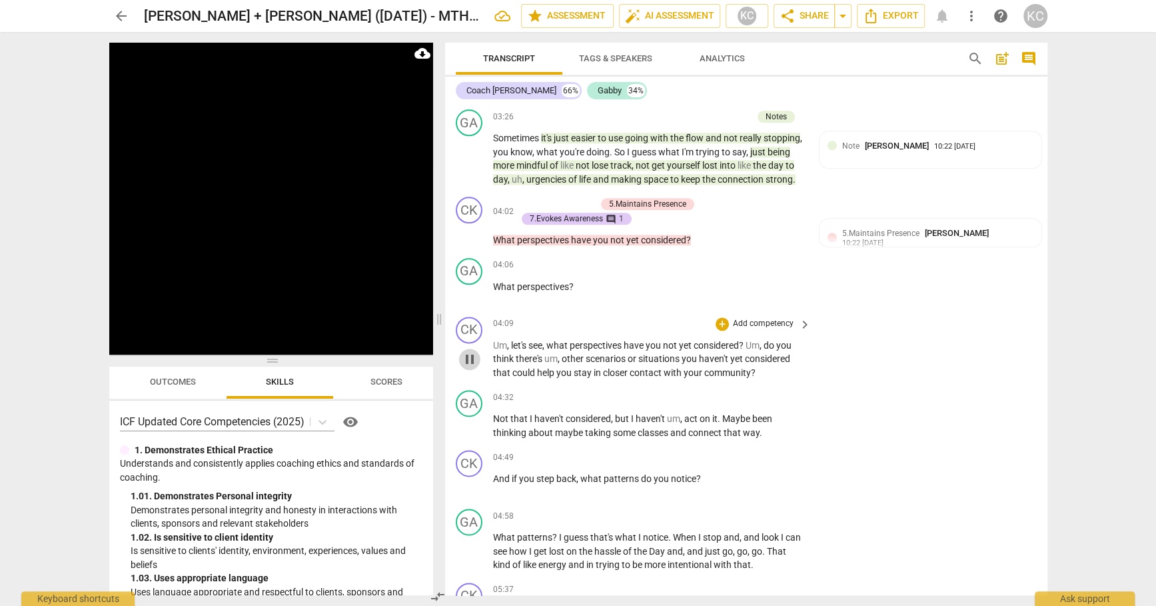
click at [465, 355] on span "pause" at bounding box center [470, 359] width 16 height 16
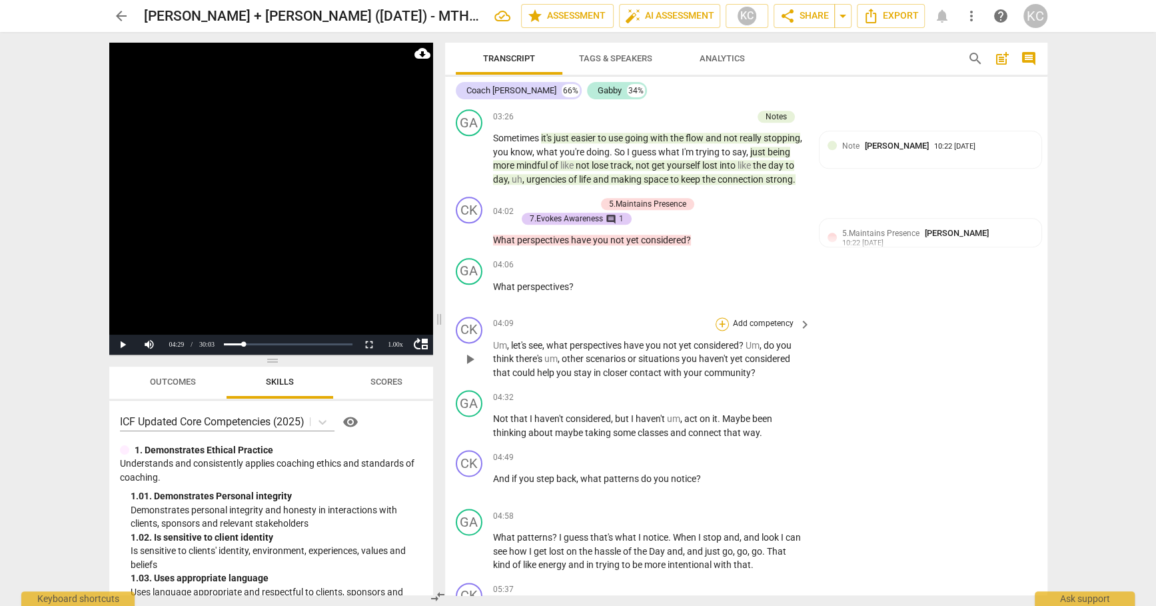
click at [724, 317] on div "+" at bounding box center [722, 323] width 13 height 13
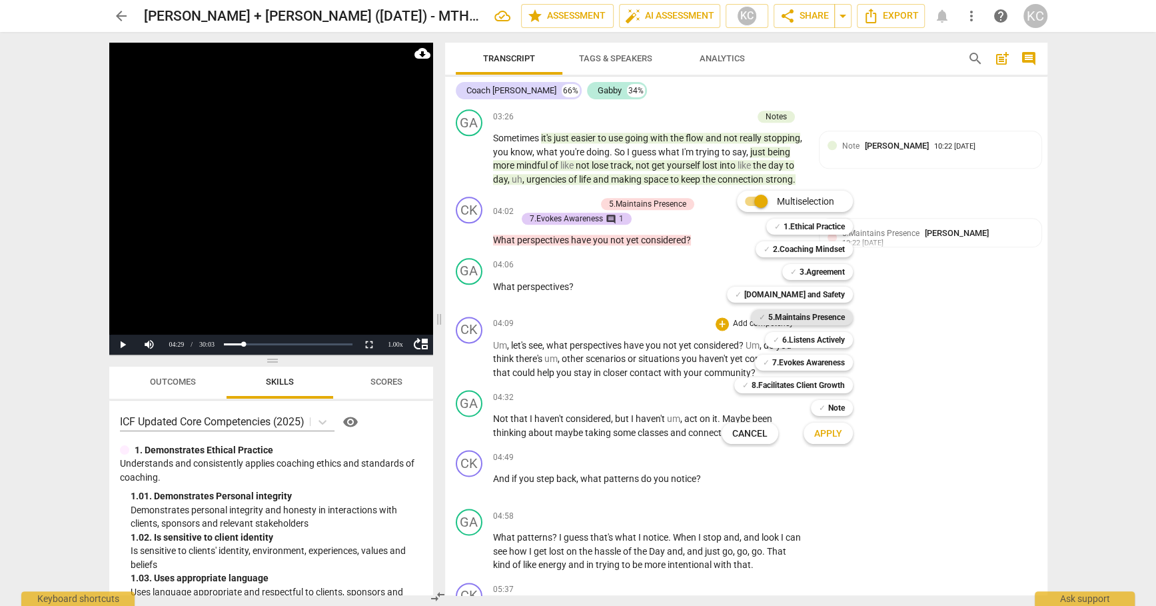
click at [785, 319] on b "5.Maintains Presence" at bounding box center [806, 317] width 77 height 16
click at [778, 342] on span "✓" at bounding box center [776, 340] width 7 height 16
click at [833, 442] on button "Apply" at bounding box center [828, 433] width 49 height 24
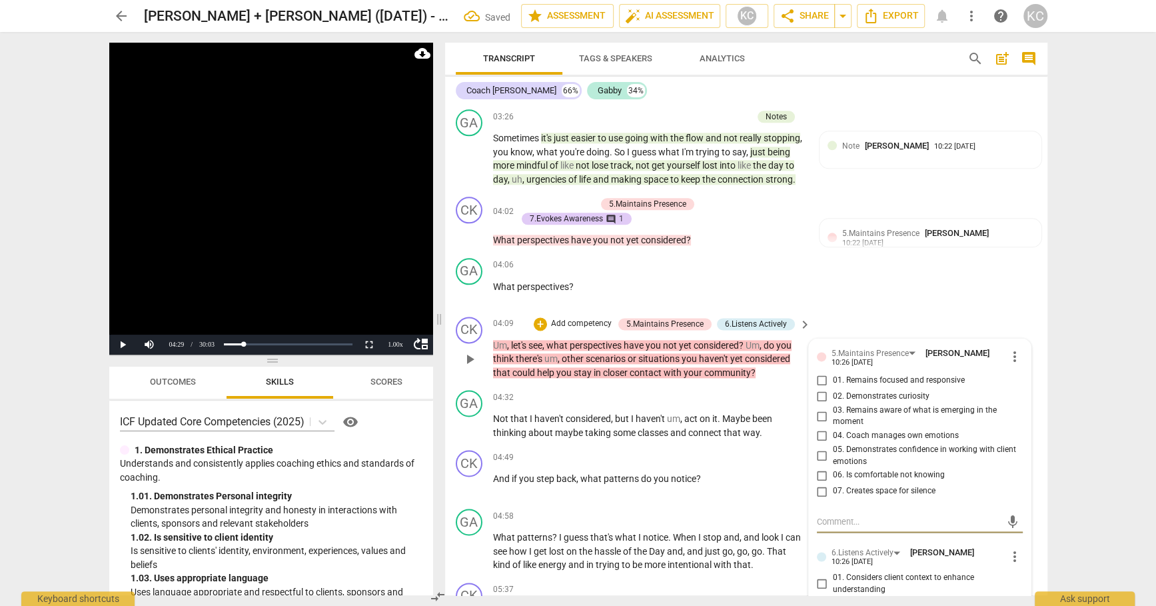
click at [819, 376] on input "01. Remains focused and responsive" at bounding box center [822, 381] width 21 height 16
click at [818, 392] on input "02. Demonstrates curiosity" at bounding box center [822, 397] width 21 height 16
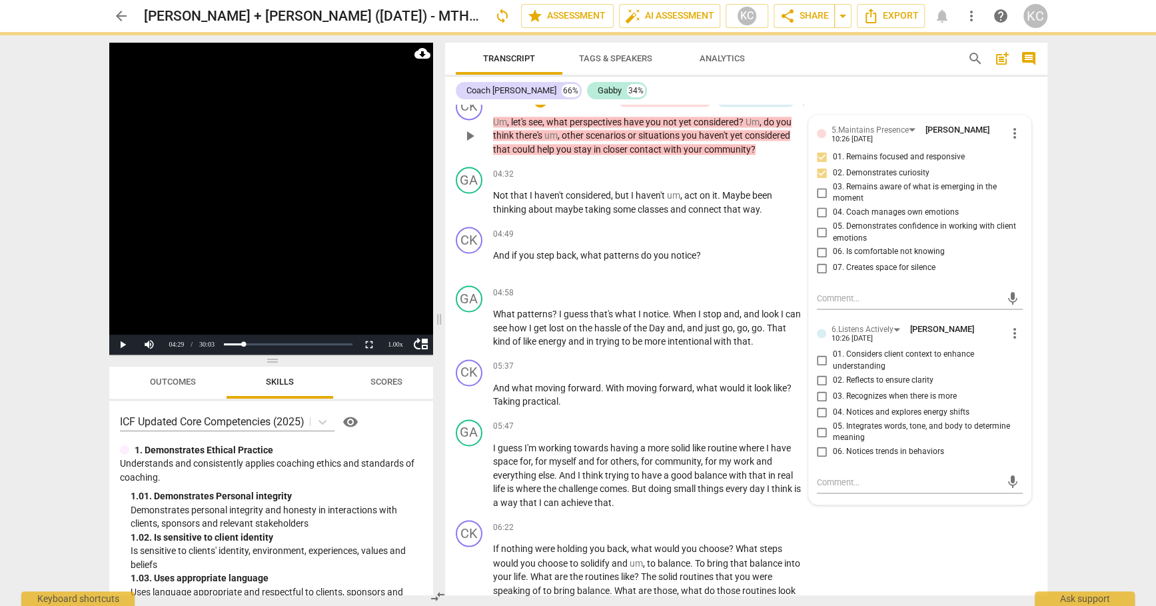
scroll to position [1472, 0]
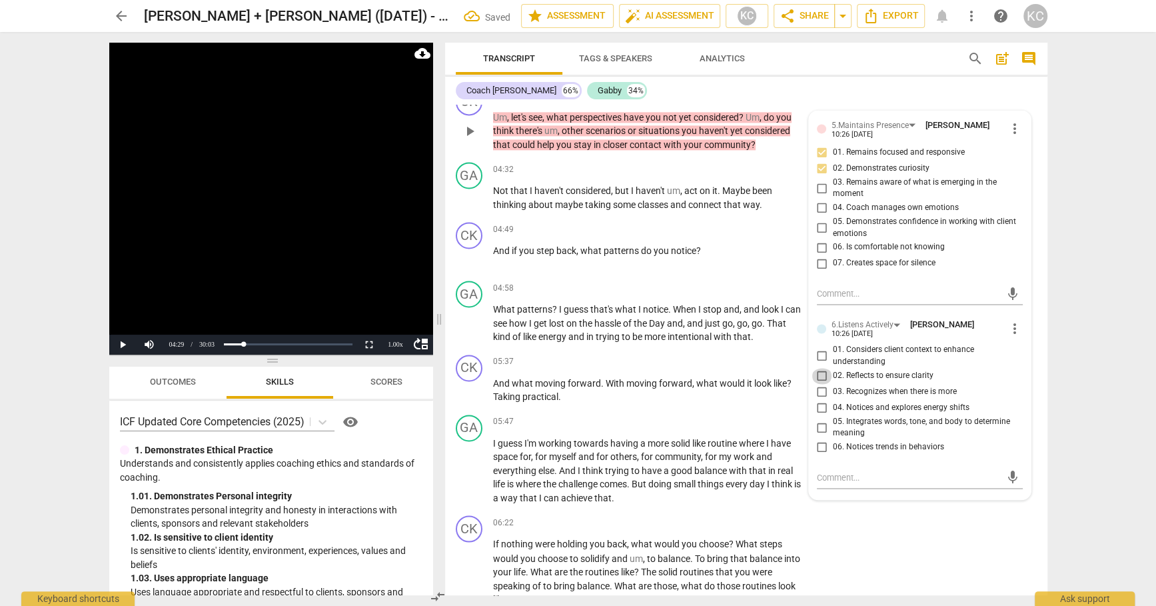
click at [818, 369] on input "02. Reflects to ensure clarity" at bounding box center [822, 376] width 21 height 16
click at [820, 419] on input "05. Integrates words, tone, and body to determine meaning" at bounding box center [822, 427] width 21 height 16
click at [822, 472] on textarea at bounding box center [909, 477] width 185 height 13
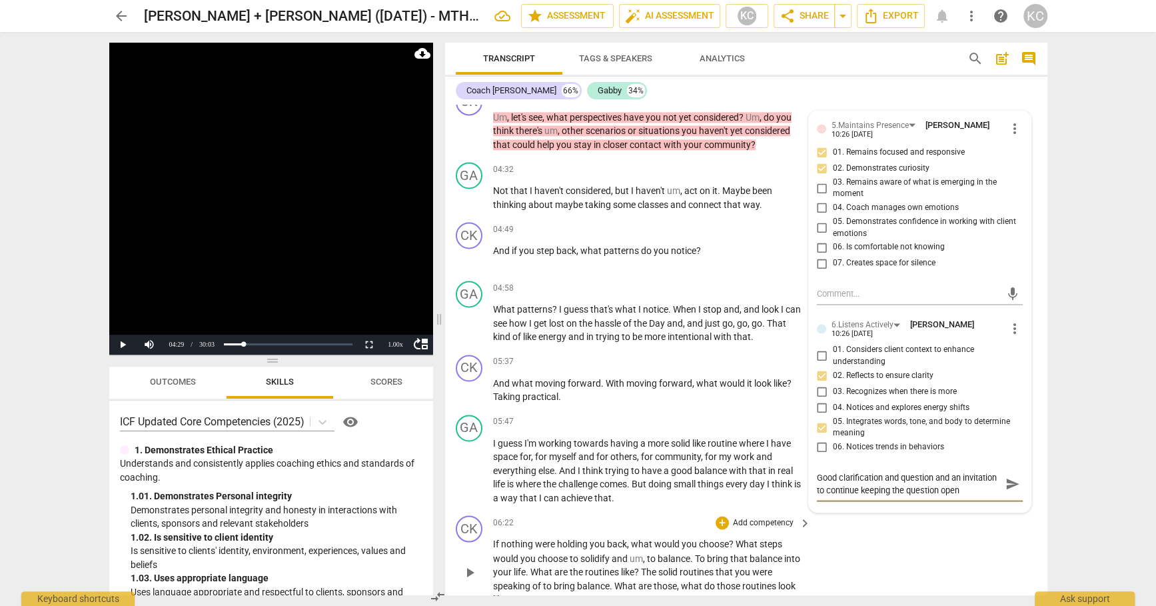
click at [933, 537] on div "CK play_arrow pause 06:22 + Add competency keyboard_arrow_right If nothing were…" at bounding box center [746, 560] width 602 height 101
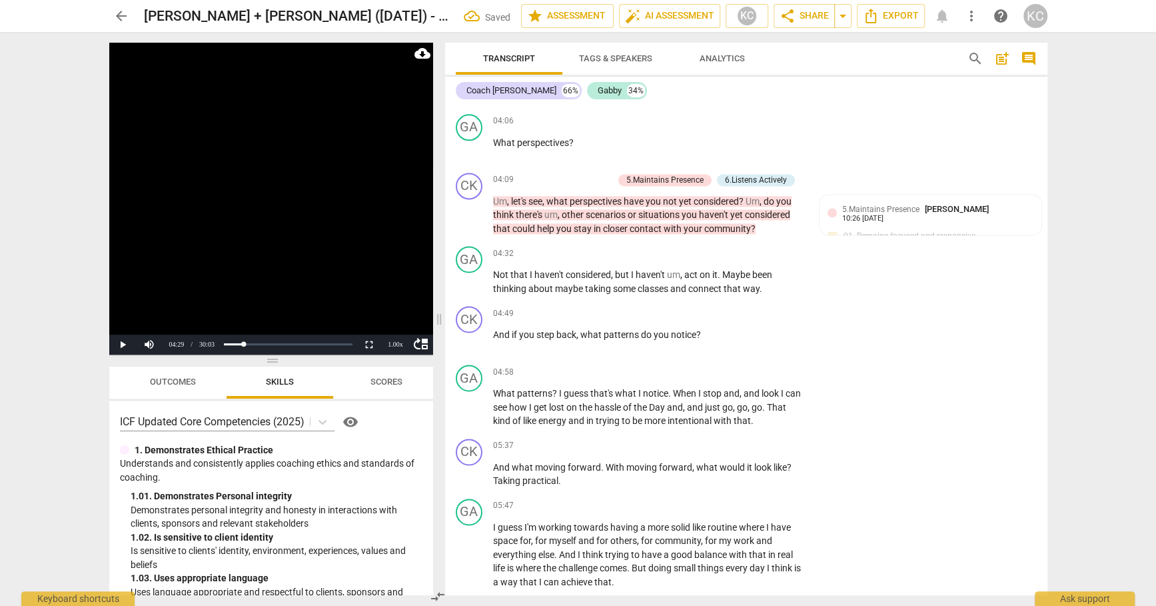
scroll to position [1386, 0]
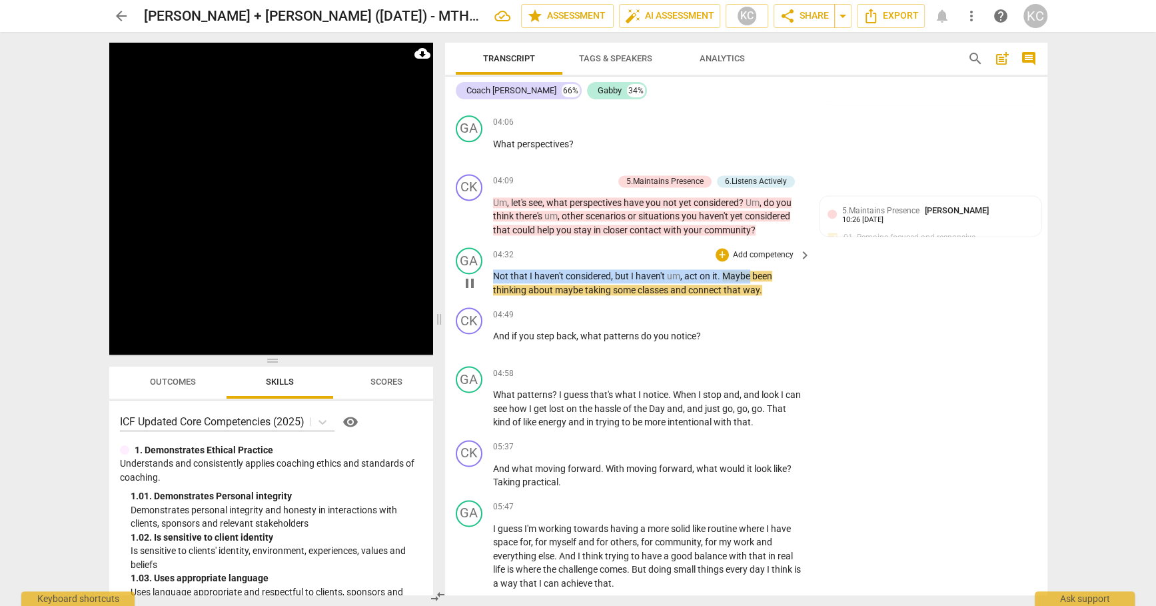
drag, startPoint x: 493, startPoint y: 271, endPoint x: 749, endPoint y: 271, distance: 255.9
click at [749, 271] on p "Not that I haven't considered , but I haven't um , act on it . Maybe been think…" at bounding box center [649, 282] width 312 height 27
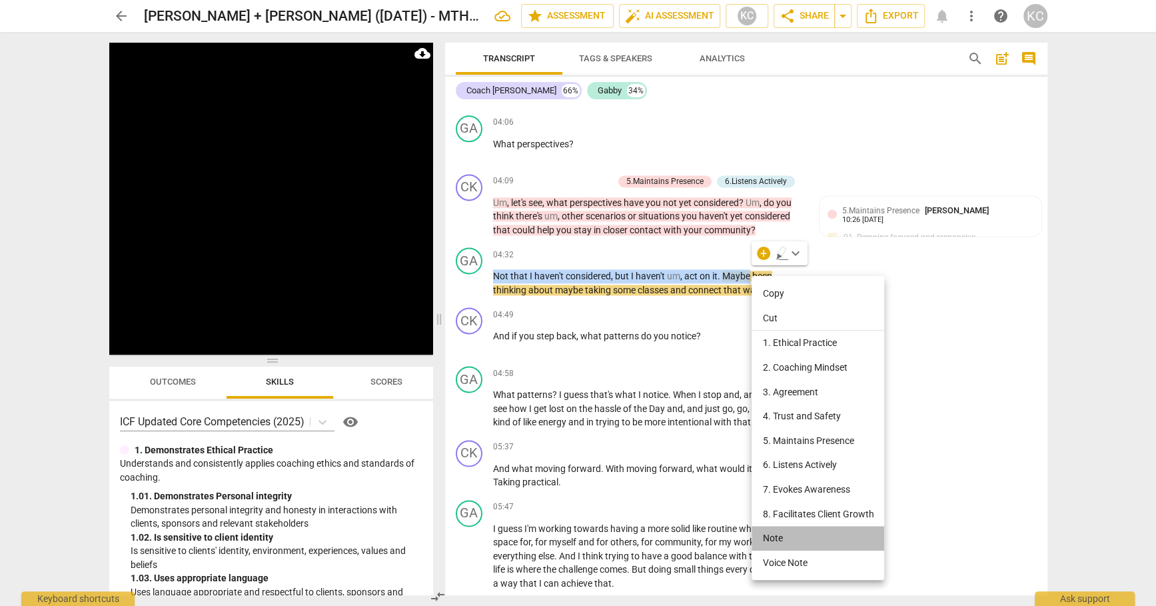
click at [776, 538] on li "Note" at bounding box center [818, 538] width 133 height 25
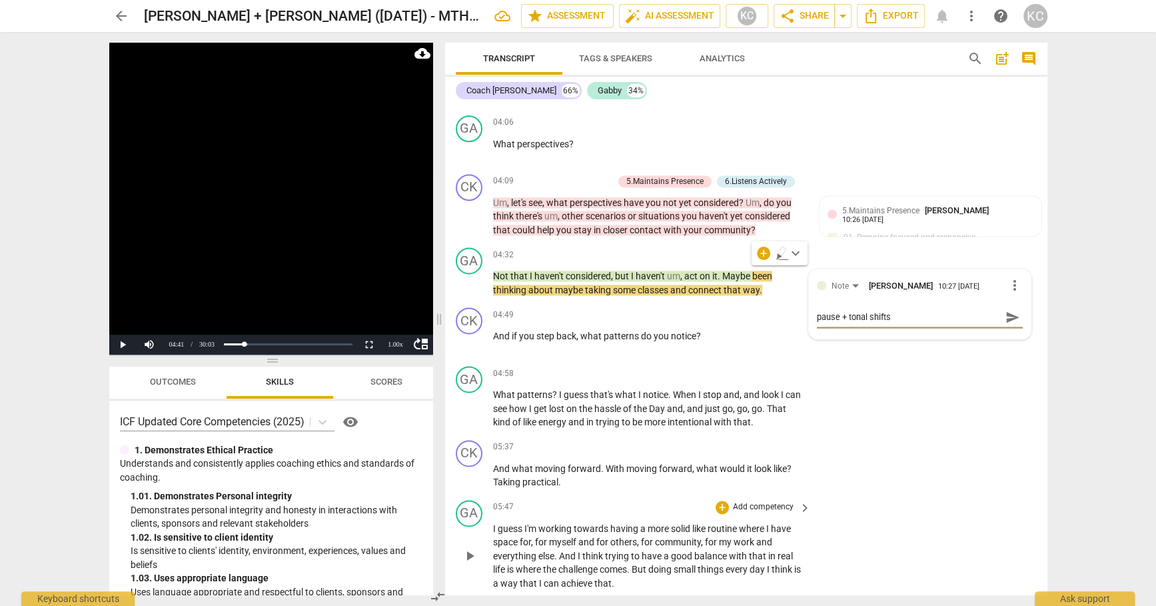
click at [943, 549] on div "GA play_arrow pause 05:47 + Add competency keyboard_arrow_right I guess I'm wor…" at bounding box center [746, 545] width 602 height 101
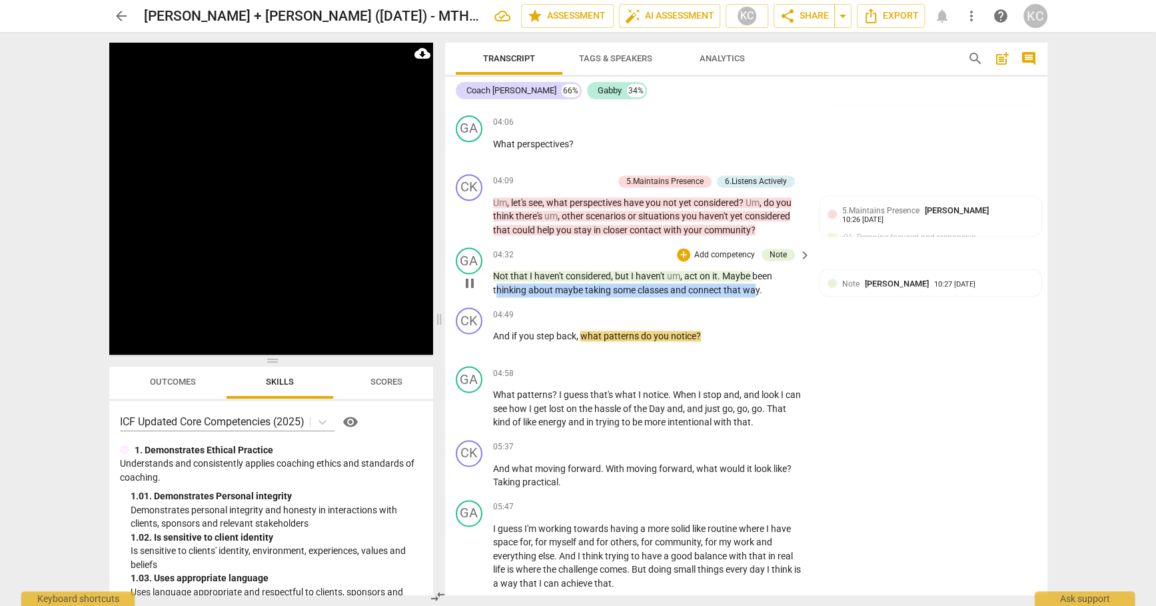
drag, startPoint x: 495, startPoint y: 287, endPoint x: 755, endPoint y: 281, distance: 260.0
click at [755, 281] on p "Not that I haven't considered , but I haven't um , act on it . Maybe been think…" at bounding box center [649, 282] width 312 height 27
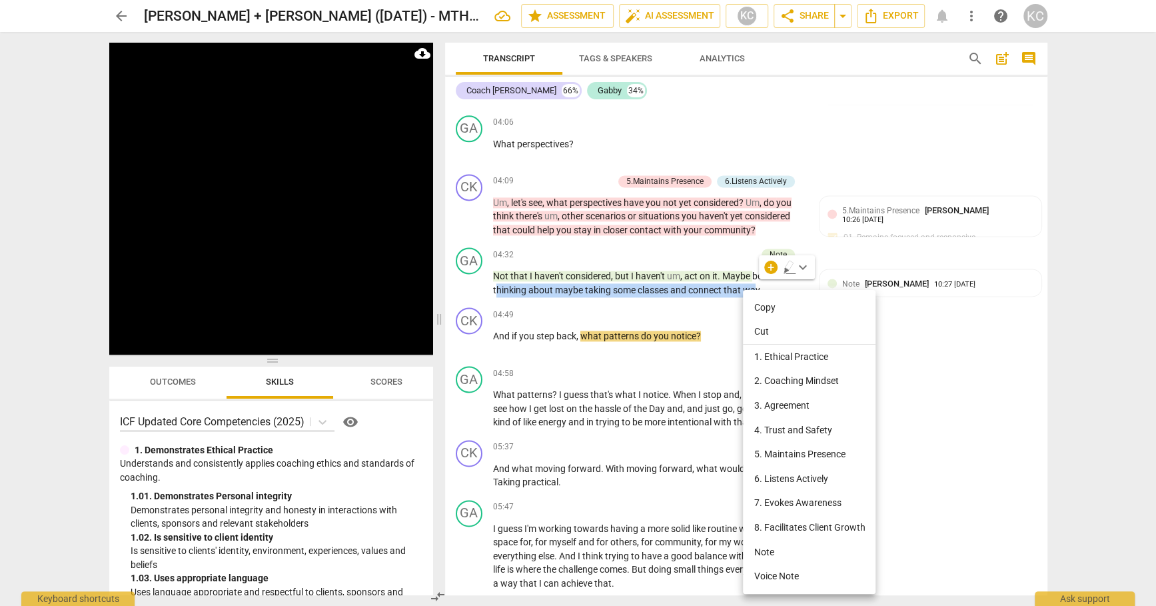
click at [763, 547] on li "Note" at bounding box center [809, 552] width 133 height 25
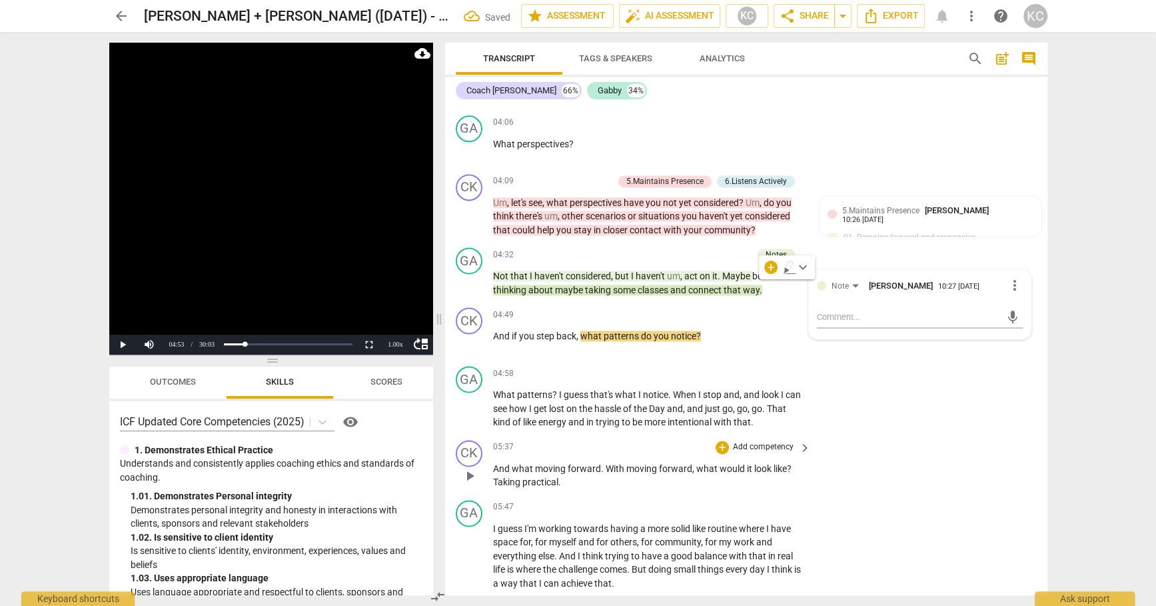
click at [978, 472] on div "CK play_arrow pause 05:37 + Add competency keyboard_arrow_right And what moving…" at bounding box center [746, 465] width 602 height 60
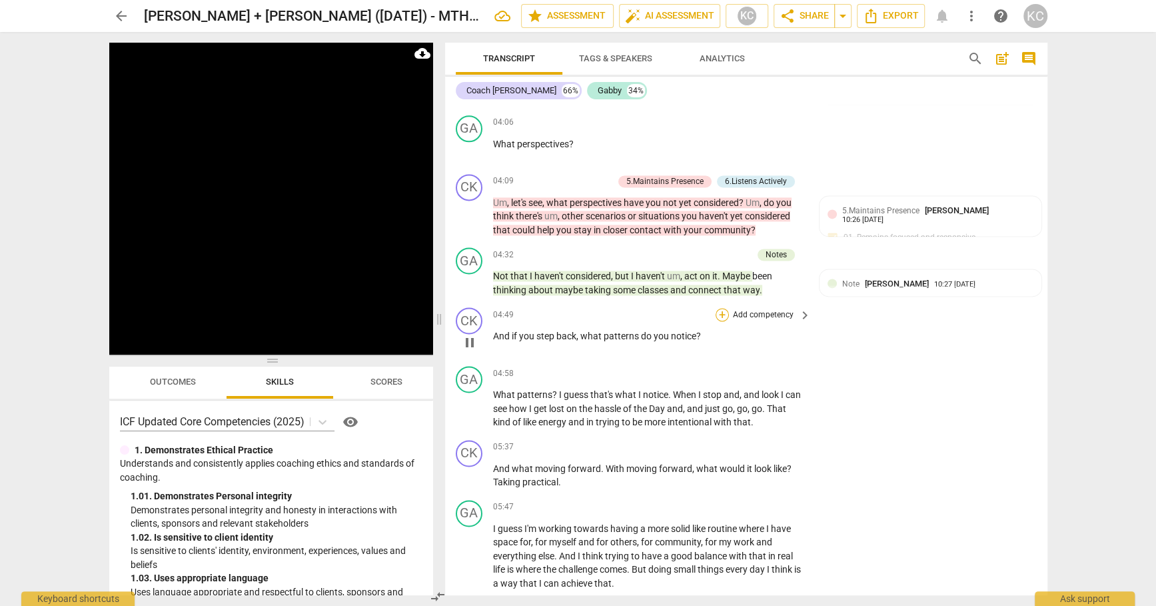
click at [725, 311] on div "+" at bounding box center [722, 314] width 13 height 13
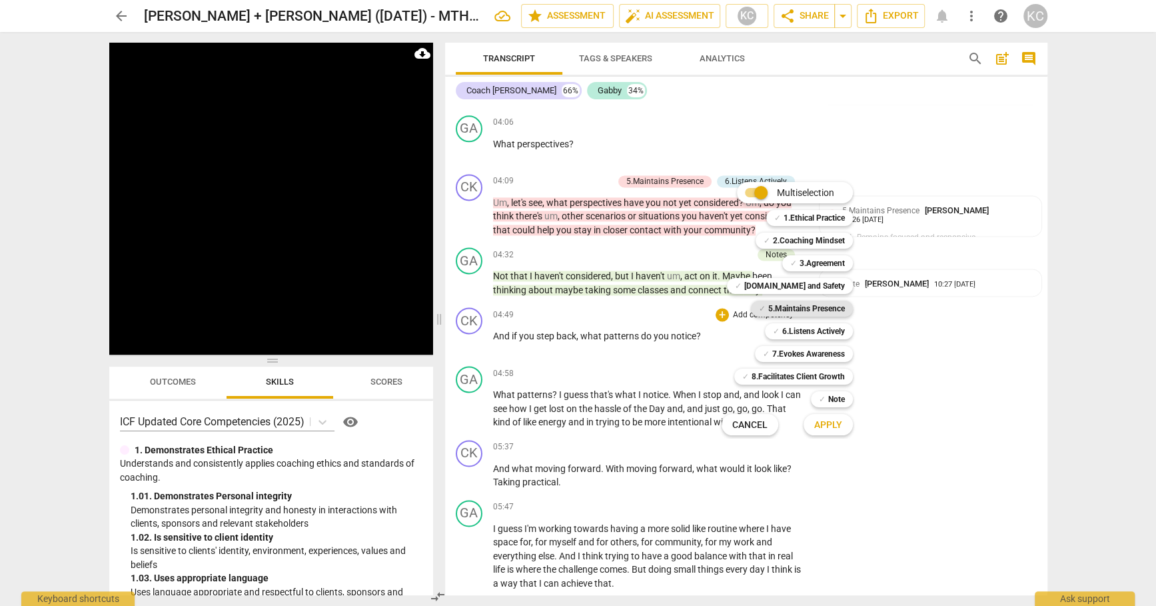
click at [770, 308] on b "5.Maintains Presence" at bounding box center [806, 309] width 77 height 16
click at [768, 351] on div "✓ 7.Evokes Awareness" at bounding box center [804, 354] width 98 height 16
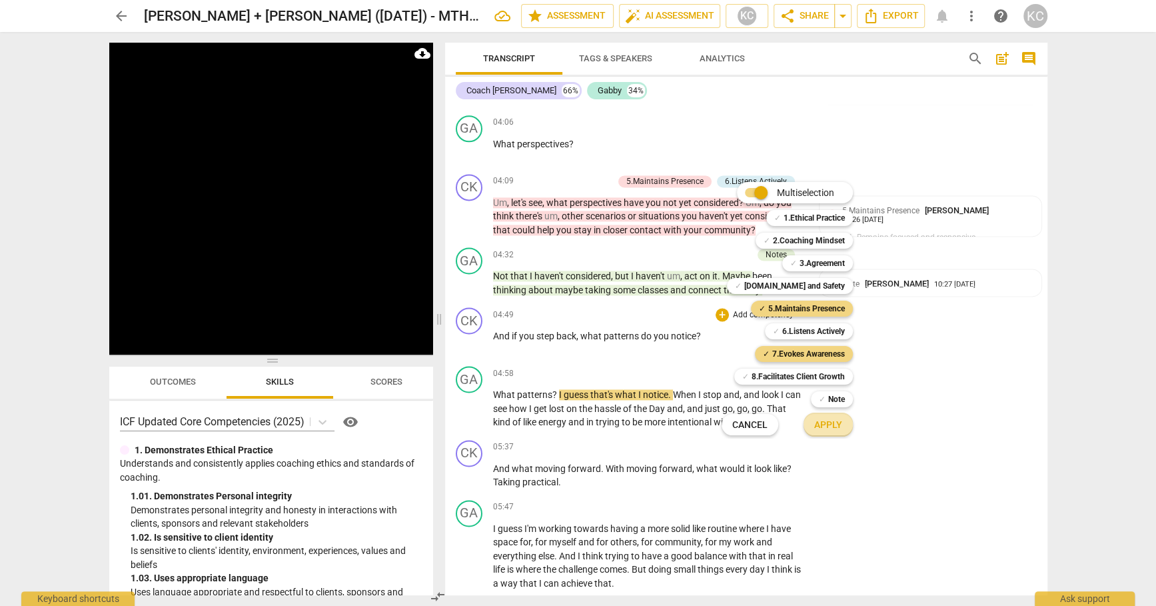
click at [810, 428] on button "Apply" at bounding box center [828, 425] width 49 height 24
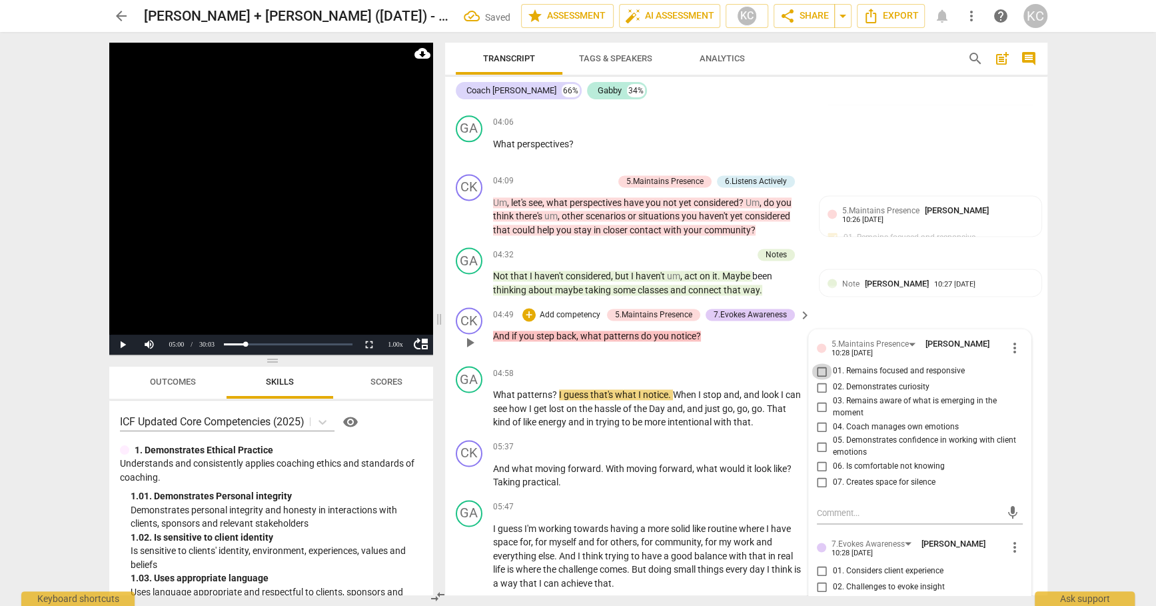
click at [820, 365] on input "01. Remains focused and responsive" at bounding box center [822, 371] width 21 height 16
click at [820, 379] on input "02. Demonstrates curiosity" at bounding box center [822, 387] width 21 height 16
click at [820, 363] on input "01. Remains focused and responsive" at bounding box center [822, 371] width 21 height 16
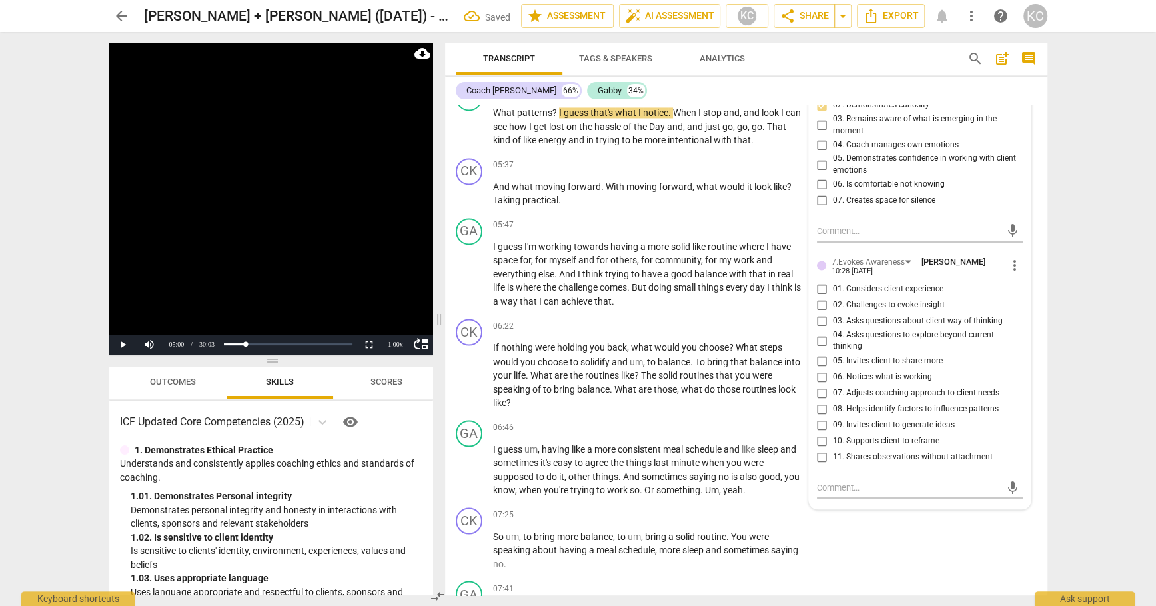
scroll to position [1672, 0]
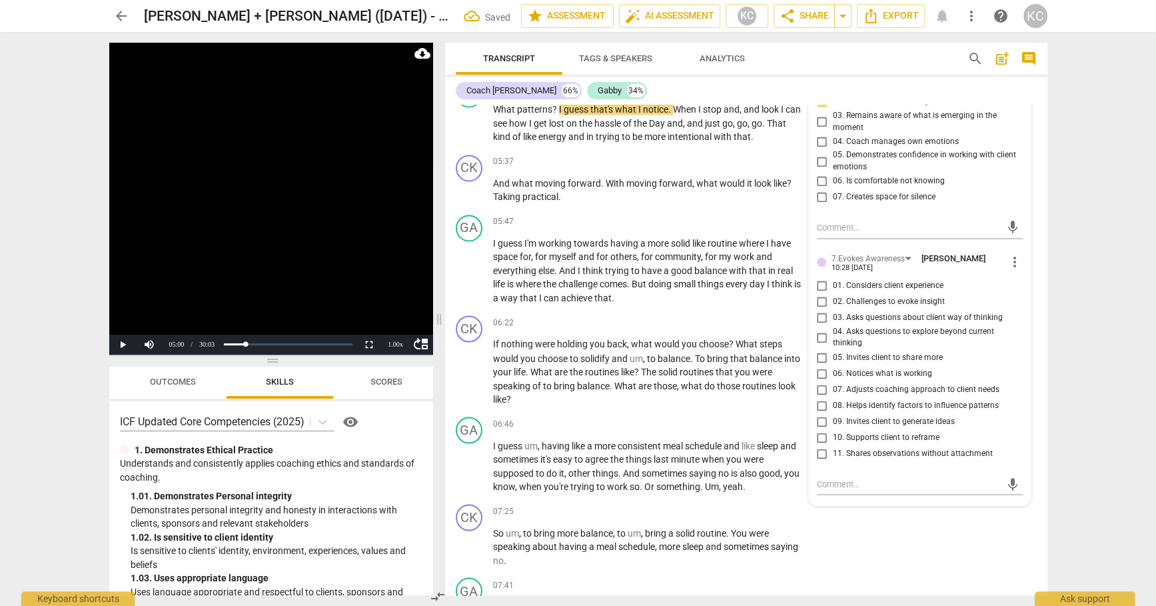
click at [820, 329] on input "04. Asks questions to explore beyond current thinking" at bounding box center [822, 337] width 21 height 16
click at [820, 351] on input "05. Invites client to share more" at bounding box center [822, 357] width 21 height 16
click at [823, 477] on textarea at bounding box center [909, 483] width 185 height 13
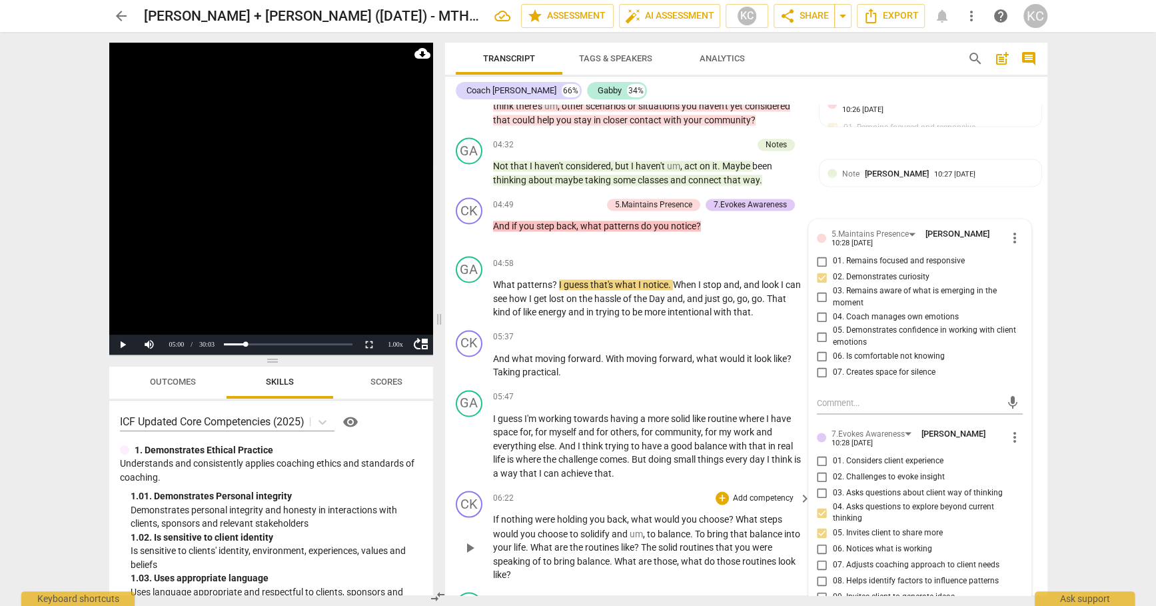
scroll to position [1470, 0]
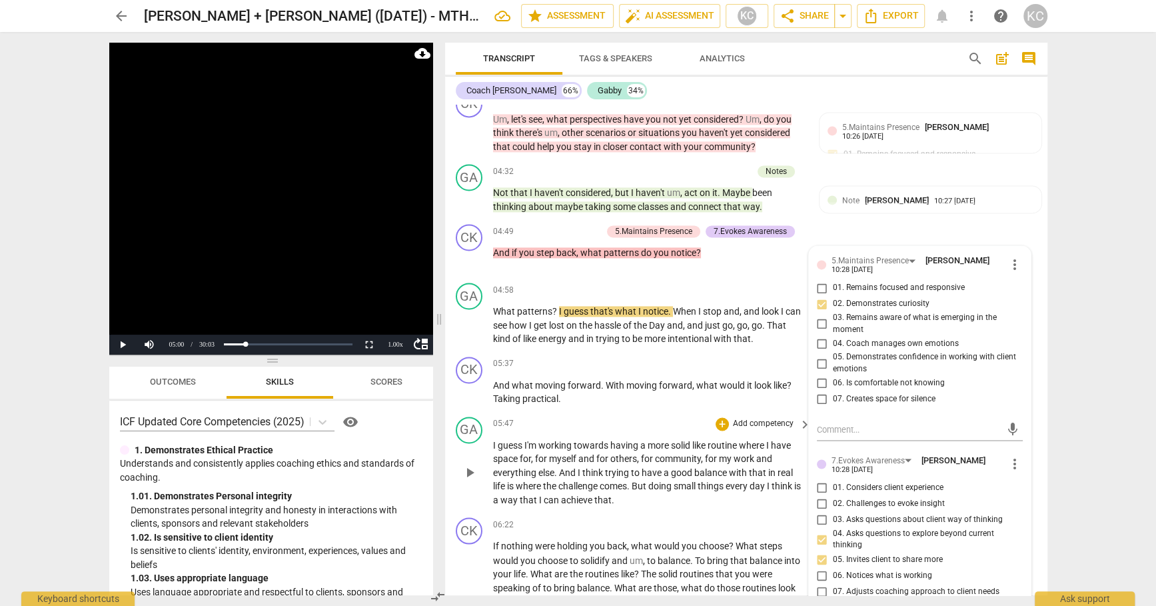
click at [593, 417] on div "05:47 + Add competency keyboard_arrow_right" at bounding box center [653, 424] width 320 height 15
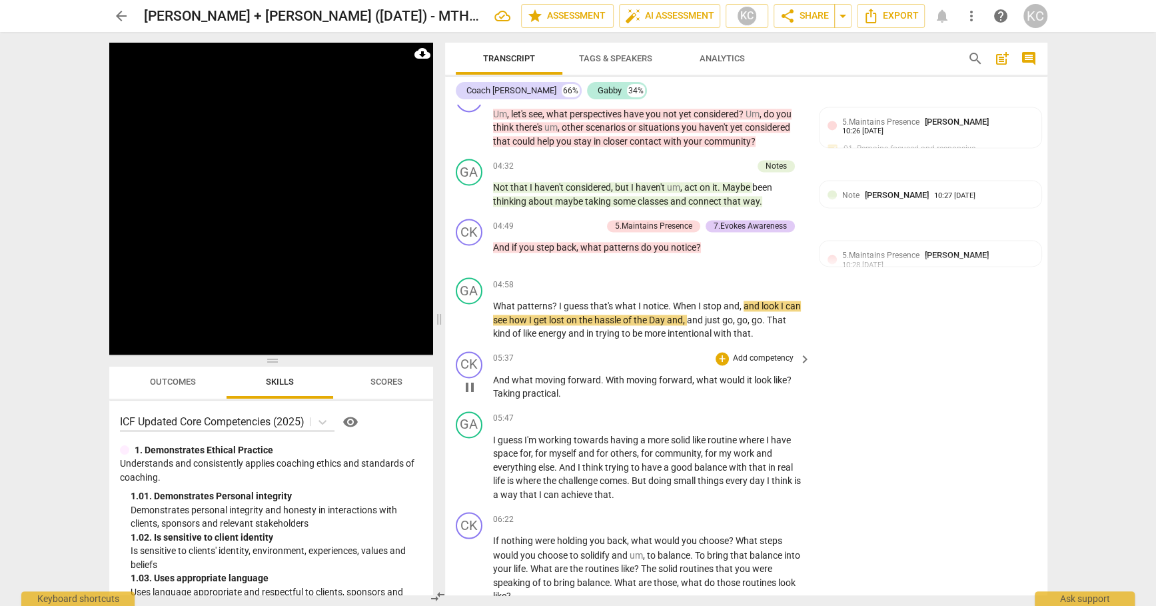
scroll to position [1467, 0]
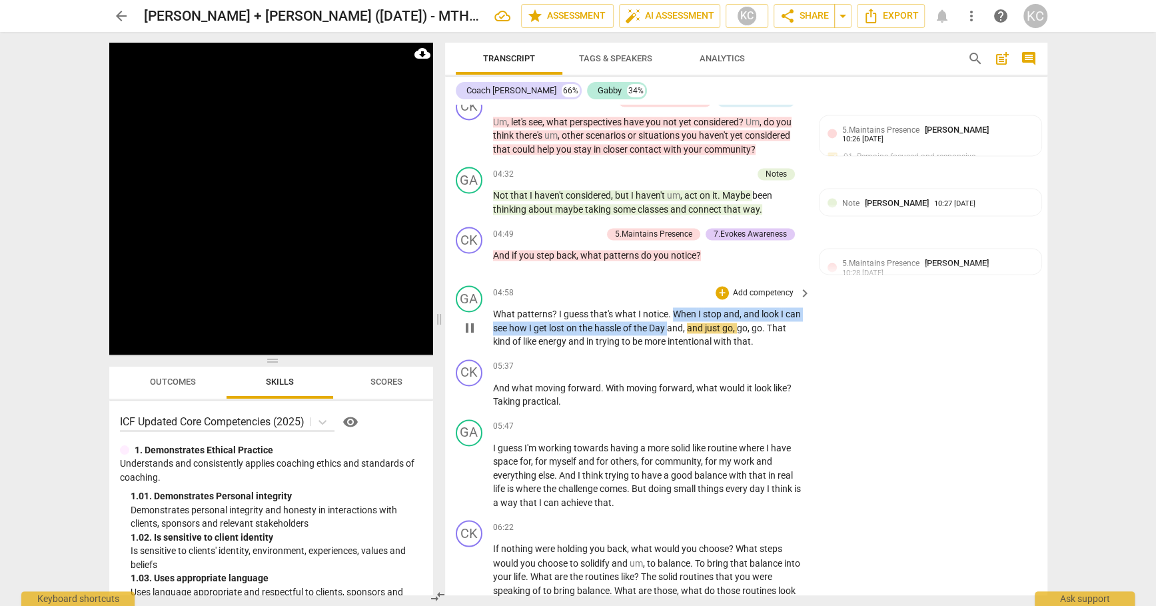
drag, startPoint x: 674, startPoint y: 303, endPoint x: 670, endPoint y: 321, distance: 19.1
click at [670, 321] on p "What patterns ? I guess that's what I notice . When I stop and , and look I can…" at bounding box center [649, 327] width 312 height 41
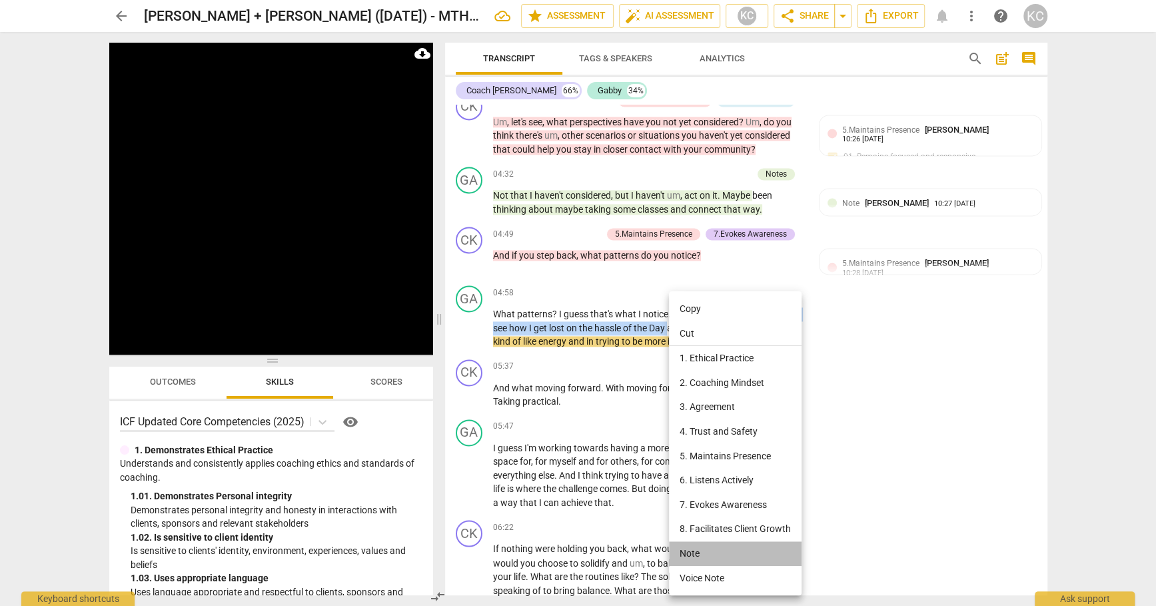
click at [703, 557] on li "Note" at bounding box center [735, 553] width 133 height 25
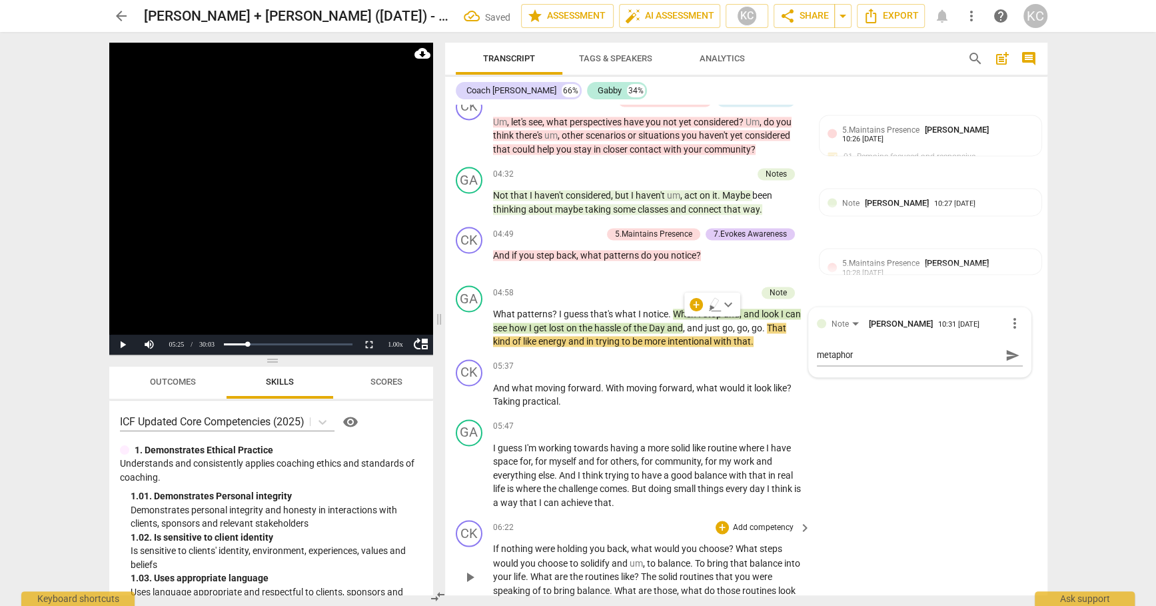
click at [915, 523] on div "CK play_arrow pause 06:22 + Add competency keyboard_arrow_right If nothing were…" at bounding box center [746, 565] width 602 height 101
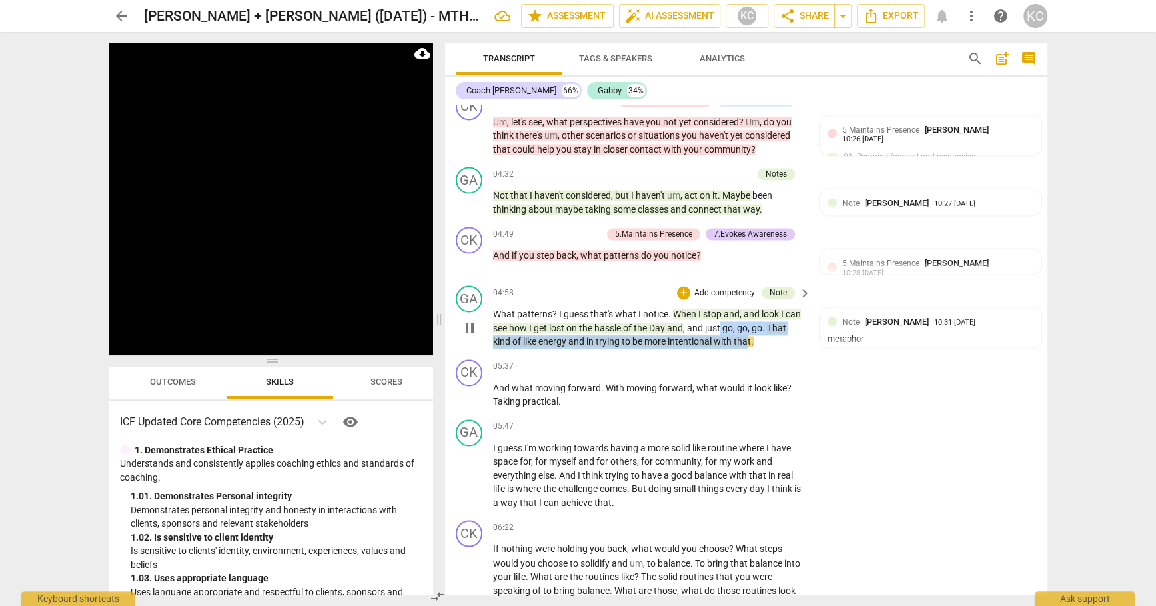
drag, startPoint x: 723, startPoint y: 319, endPoint x: 750, endPoint y: 335, distance: 31.1
click at [750, 335] on p "What patterns ? I guess that's what I notice . When I stop and , and look I can…" at bounding box center [649, 327] width 312 height 41
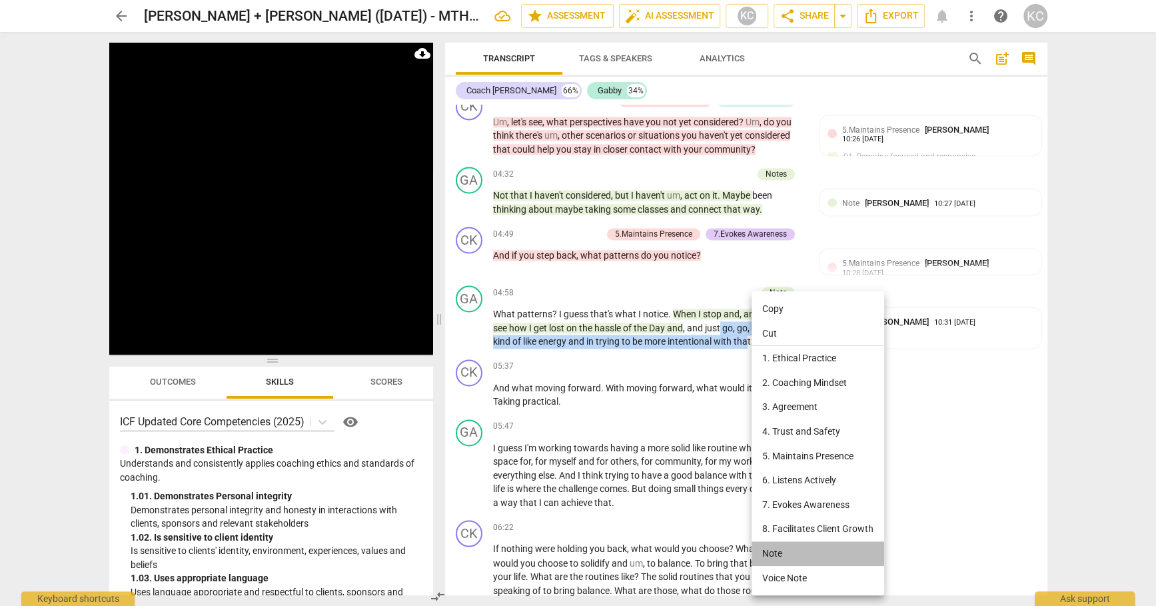
click at [773, 559] on li "Note" at bounding box center [818, 553] width 133 height 25
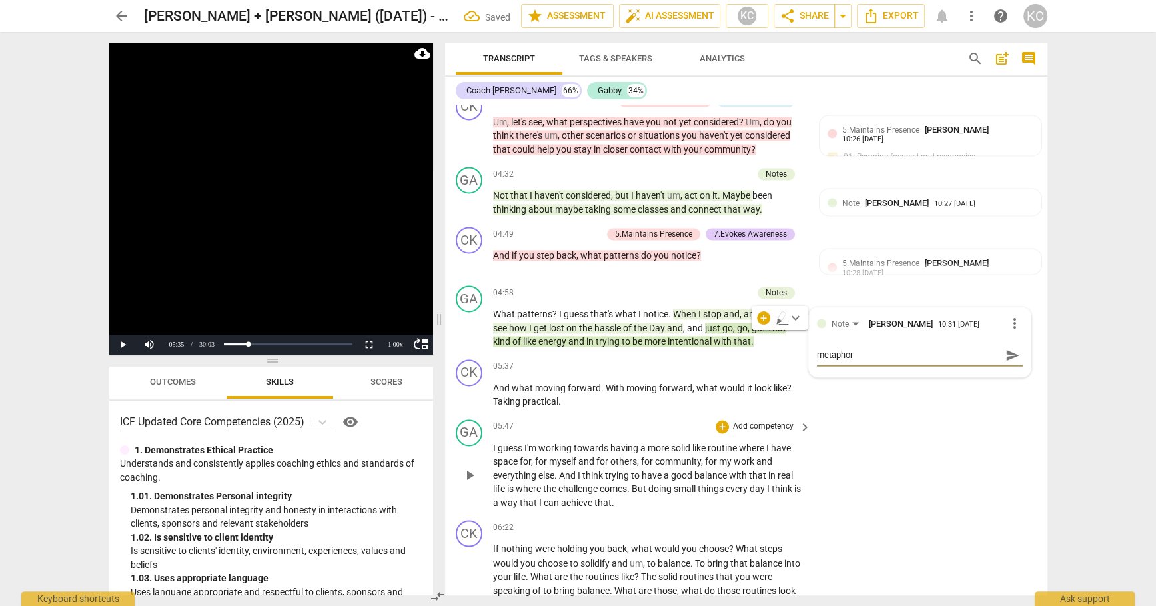
click at [926, 471] on div "GA play_arrow pause 05:47 + Add competency keyboard_arrow_right I guess I'm wor…" at bounding box center [746, 464] width 602 height 101
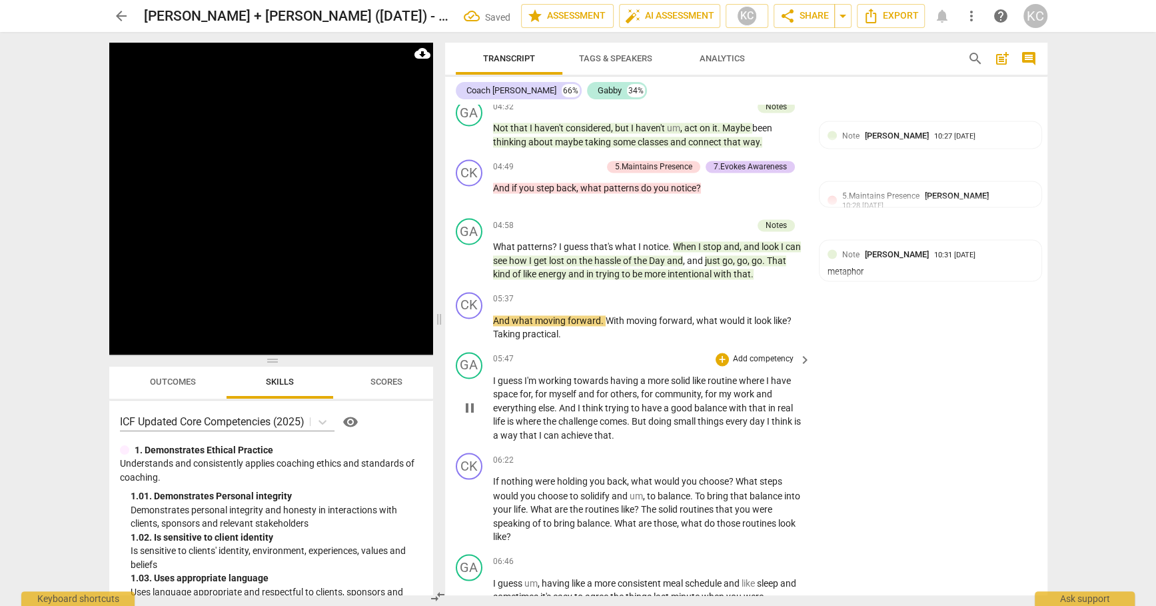
scroll to position [1546, 0]
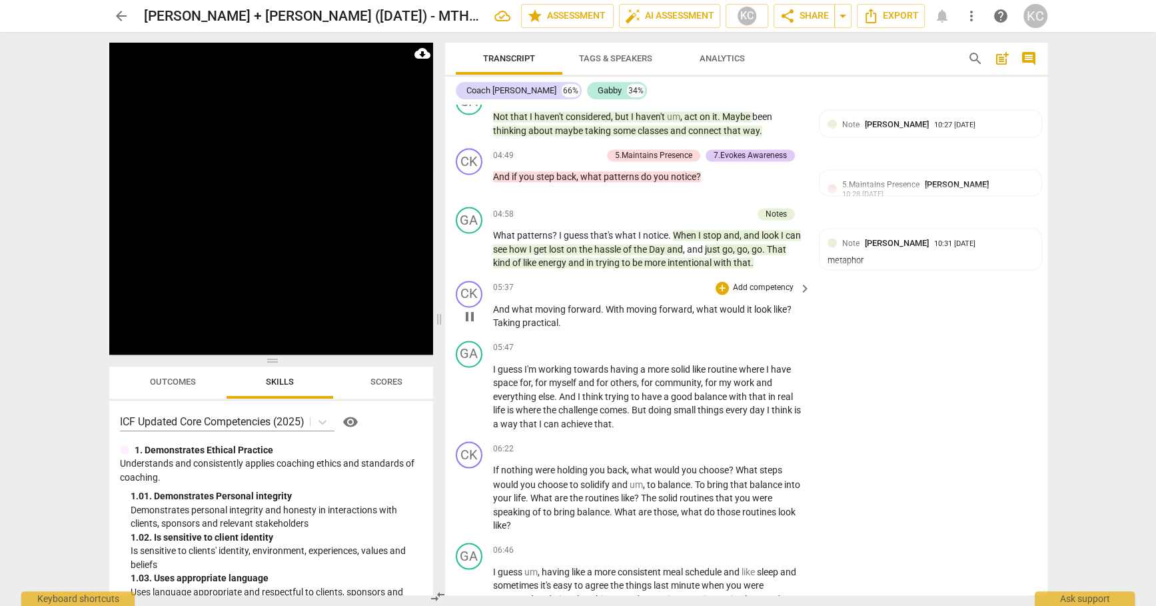
click at [556, 317] on span "practical" at bounding box center [541, 322] width 36 height 11
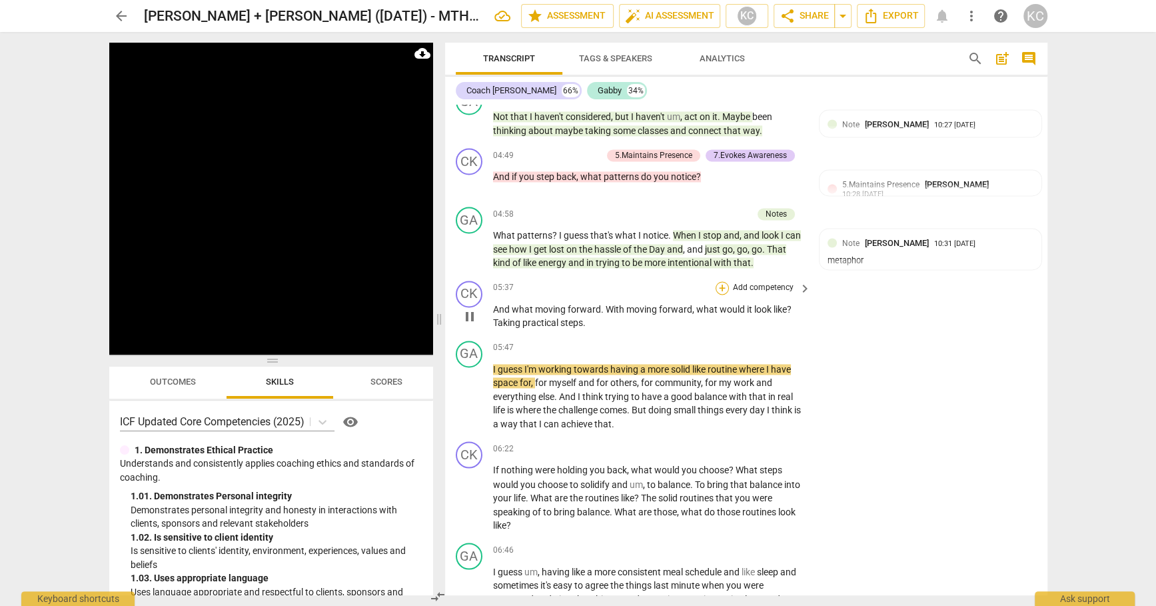
click at [724, 281] on div "+" at bounding box center [722, 287] width 13 height 13
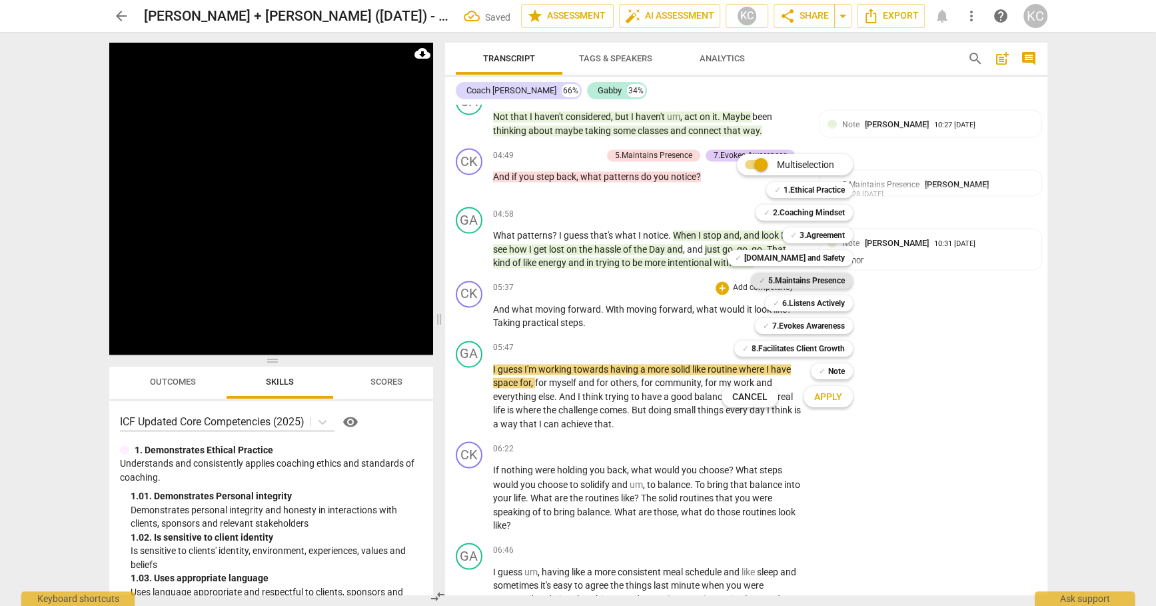
click at [781, 283] on b "5.Maintains Presence" at bounding box center [806, 281] width 77 height 16
click at [781, 325] on b "7.Evokes Awareness" at bounding box center [808, 326] width 73 height 16
click at [820, 395] on span "Apply" at bounding box center [828, 397] width 28 height 13
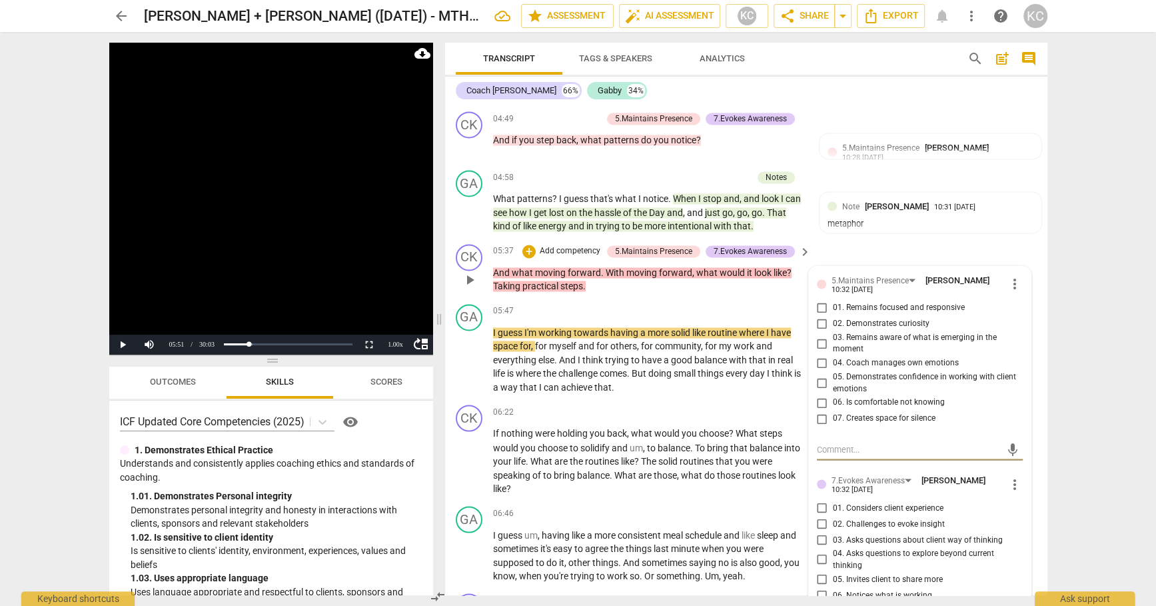
scroll to position [1591, 0]
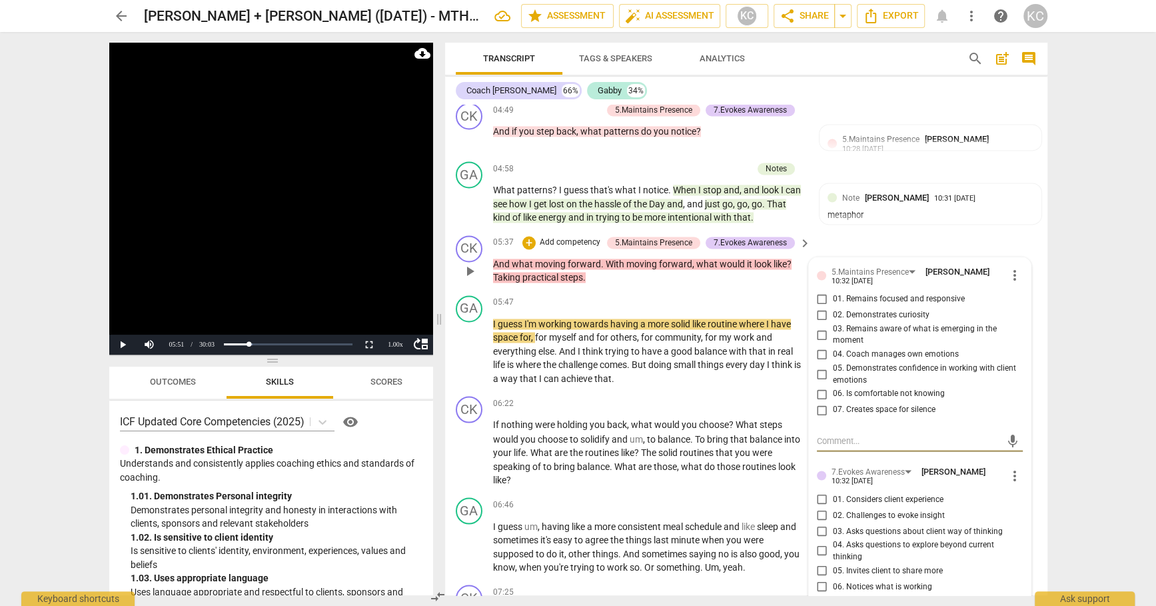
click at [820, 292] on input "01. Remains focused and responsive" at bounding box center [822, 299] width 21 height 16
click at [820, 309] on input "02. Demonstrates curiosity" at bounding box center [822, 315] width 21 height 16
click at [819, 372] on input "05. Demonstrates confidence in working with client emotions" at bounding box center [822, 375] width 21 height 16
click at [819, 402] on input "07. Creates space for silence" at bounding box center [822, 410] width 21 height 16
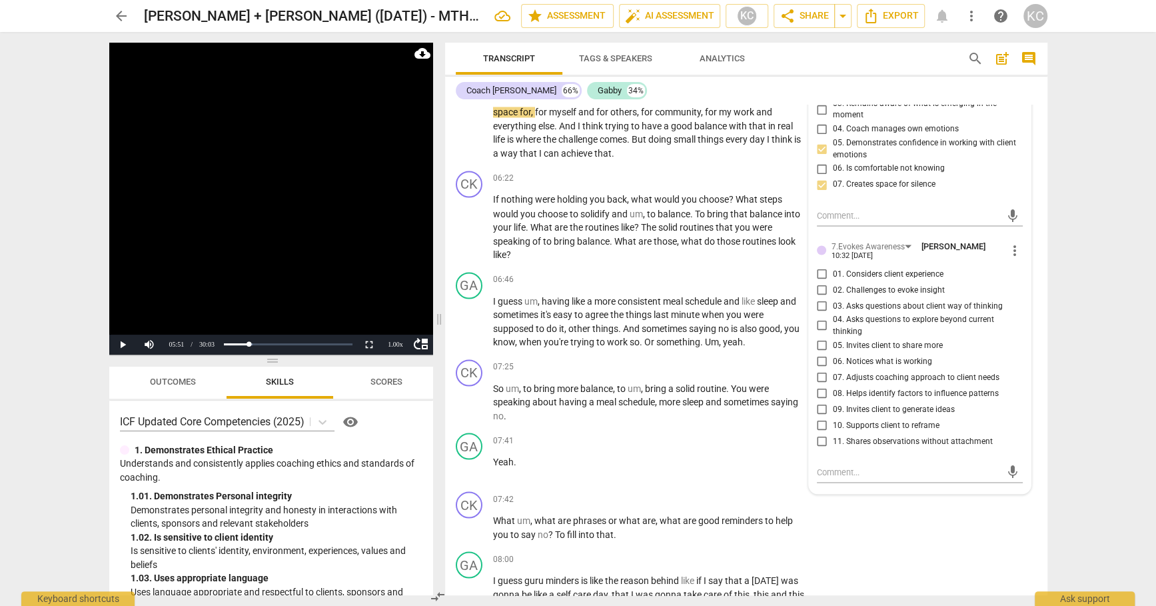
scroll to position [1822, 0]
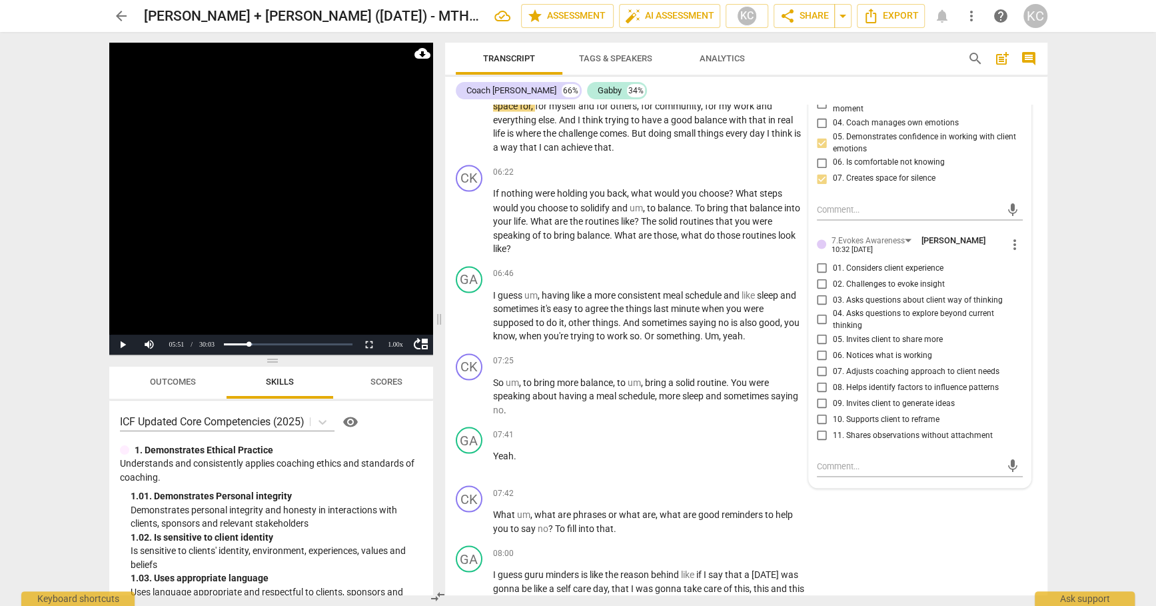
click at [823, 263] on input "01. Considers client experience" at bounding box center [822, 267] width 21 height 16
click at [820, 311] on input "04. Asks questions to explore beyond current thinking" at bounding box center [822, 319] width 21 height 16
click at [820, 331] on input "05. Invites client to share more" at bounding box center [822, 339] width 21 height 16
click at [819, 379] on input "08. Helps identify factors to influence patterns" at bounding box center [822, 387] width 21 height 16
click at [824, 459] on textarea at bounding box center [909, 465] width 185 height 13
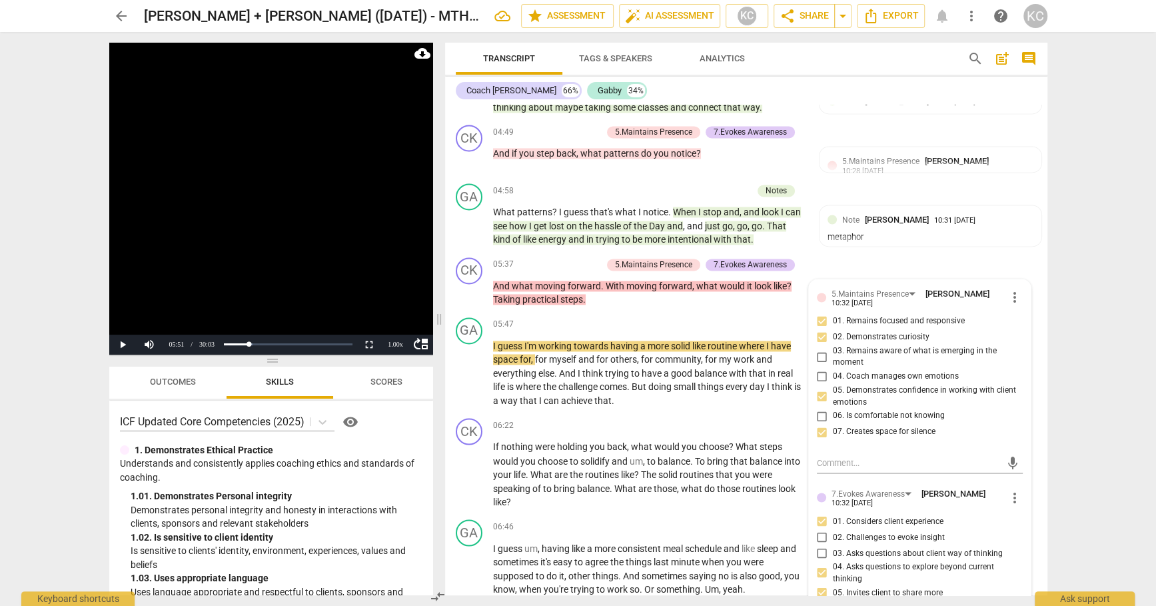
scroll to position [1572, 0]
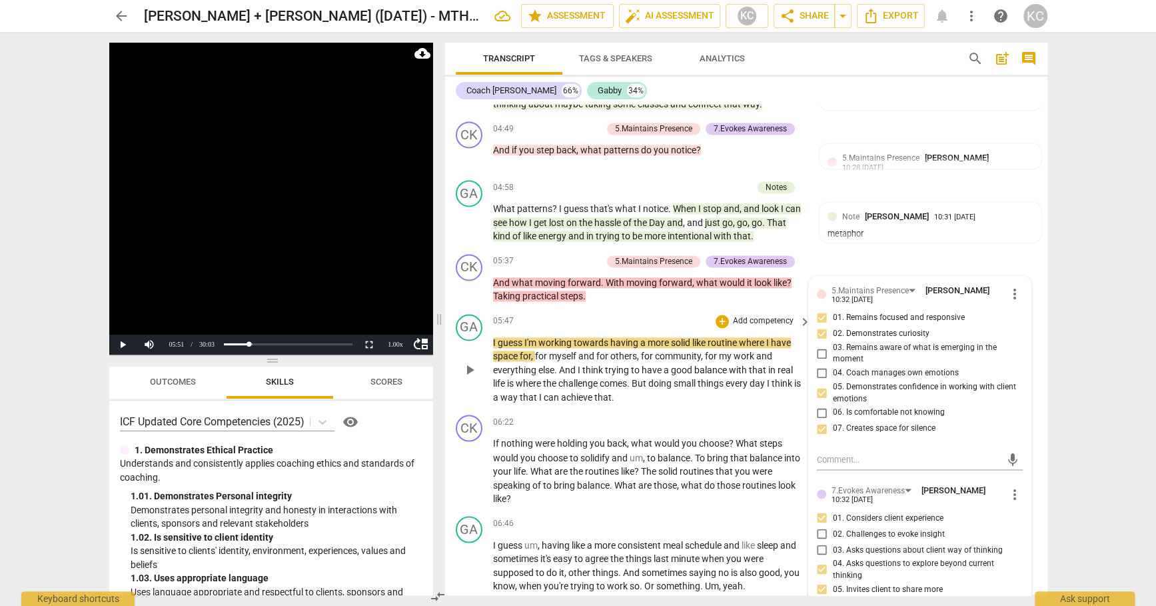
click at [578, 309] on div "GA play_arrow pause 05:47 + Add competency keyboard_arrow_right I guess I'm wor…" at bounding box center [746, 359] width 602 height 101
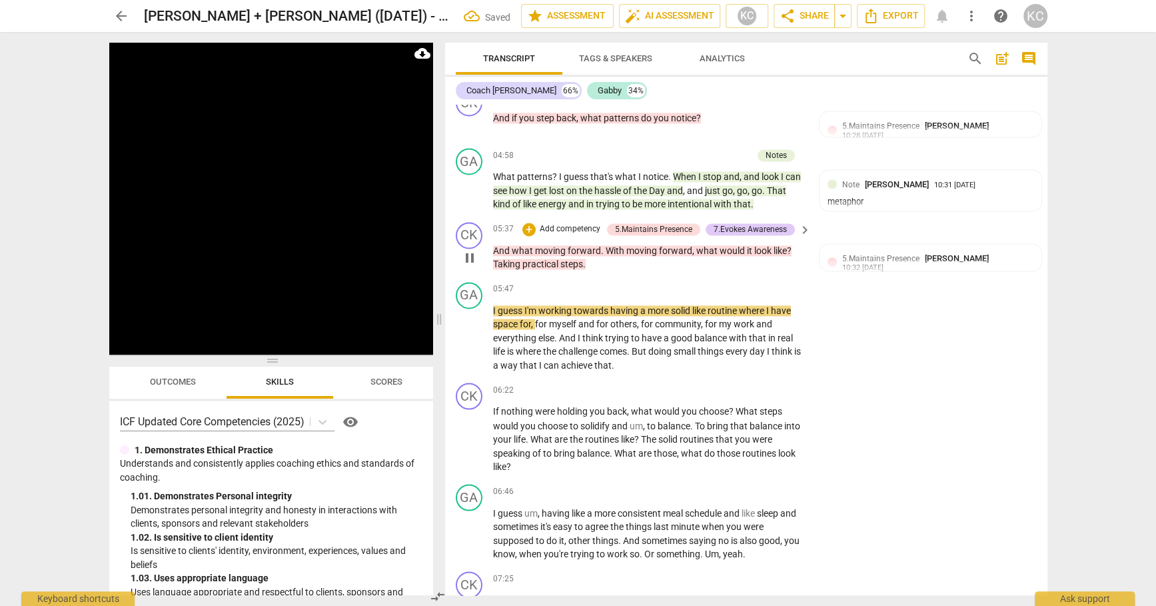
scroll to position [1622, 0]
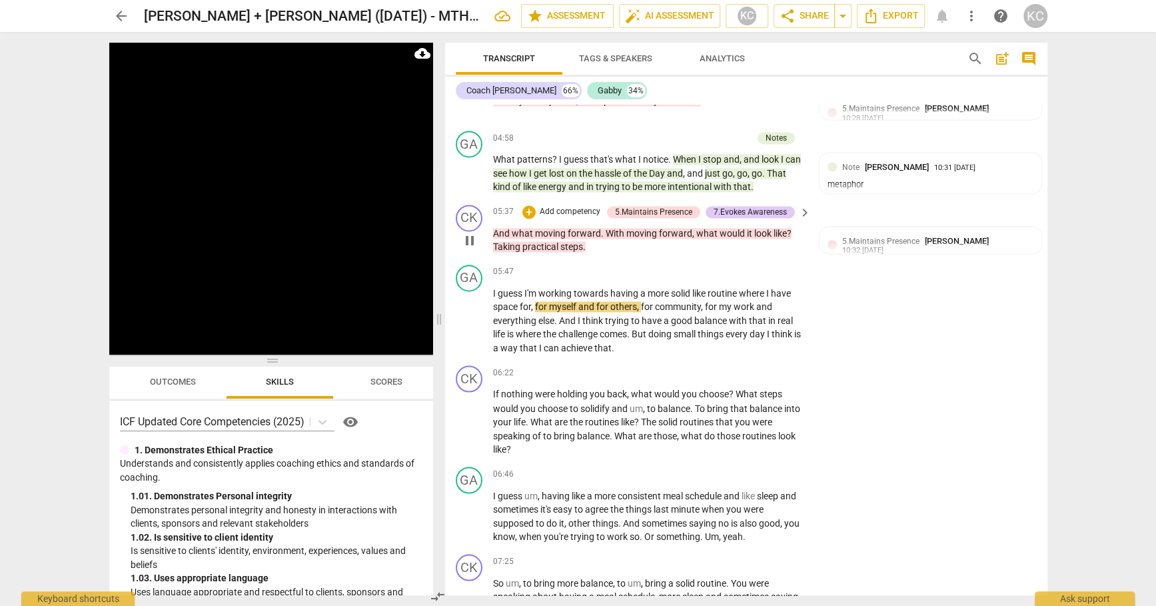
click at [476, 235] on span "pause" at bounding box center [470, 241] width 16 height 16
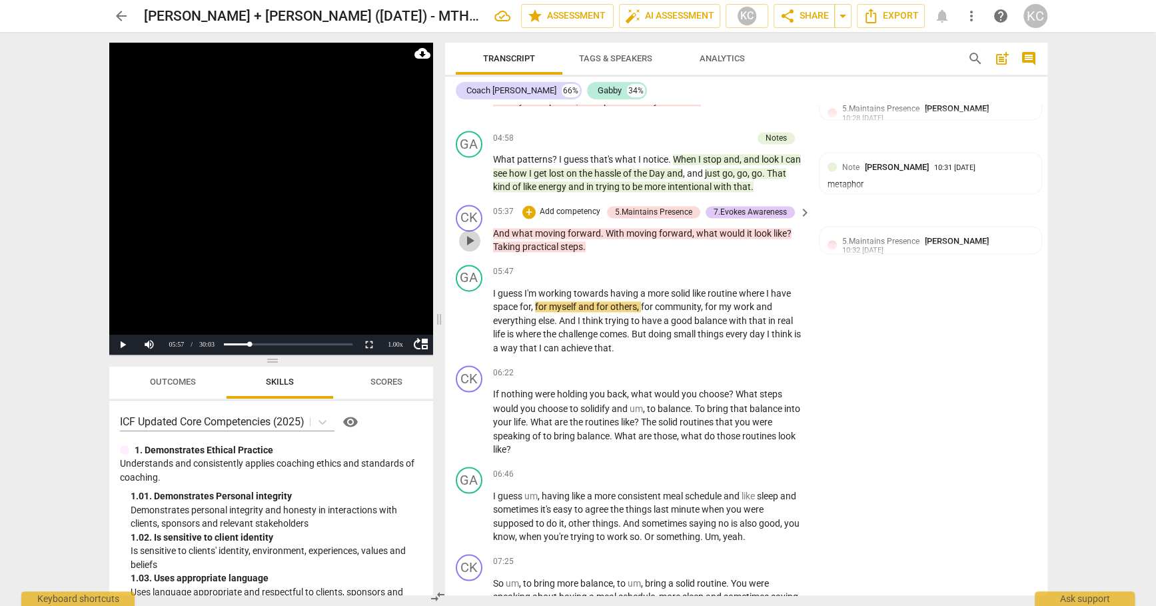
click at [476, 235] on span "play_arrow" at bounding box center [470, 241] width 16 height 16
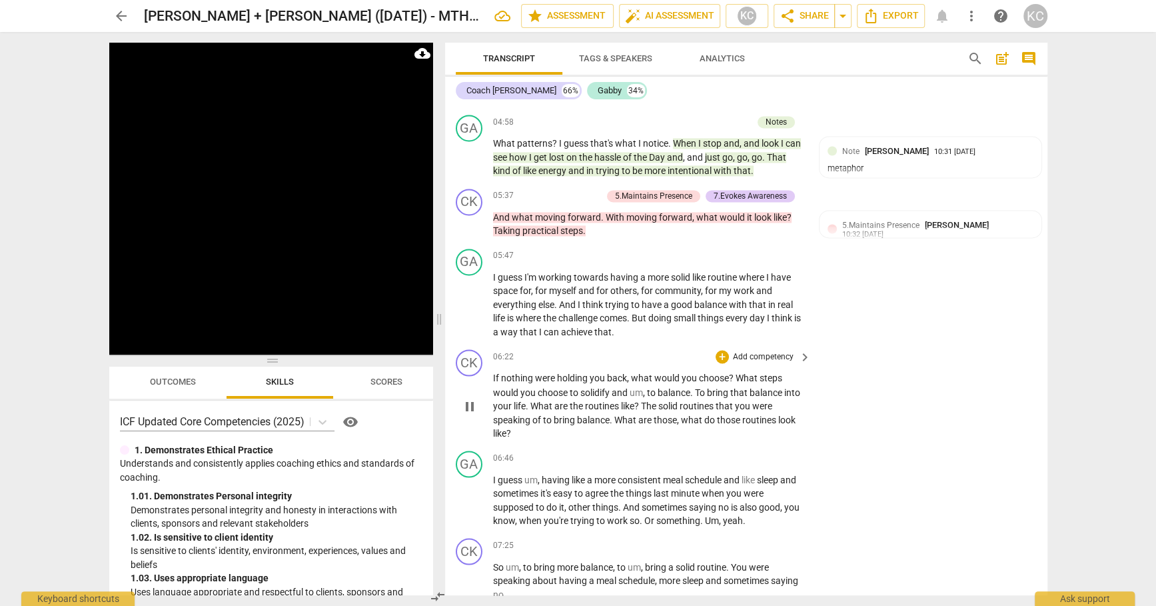
scroll to position [1654, 0]
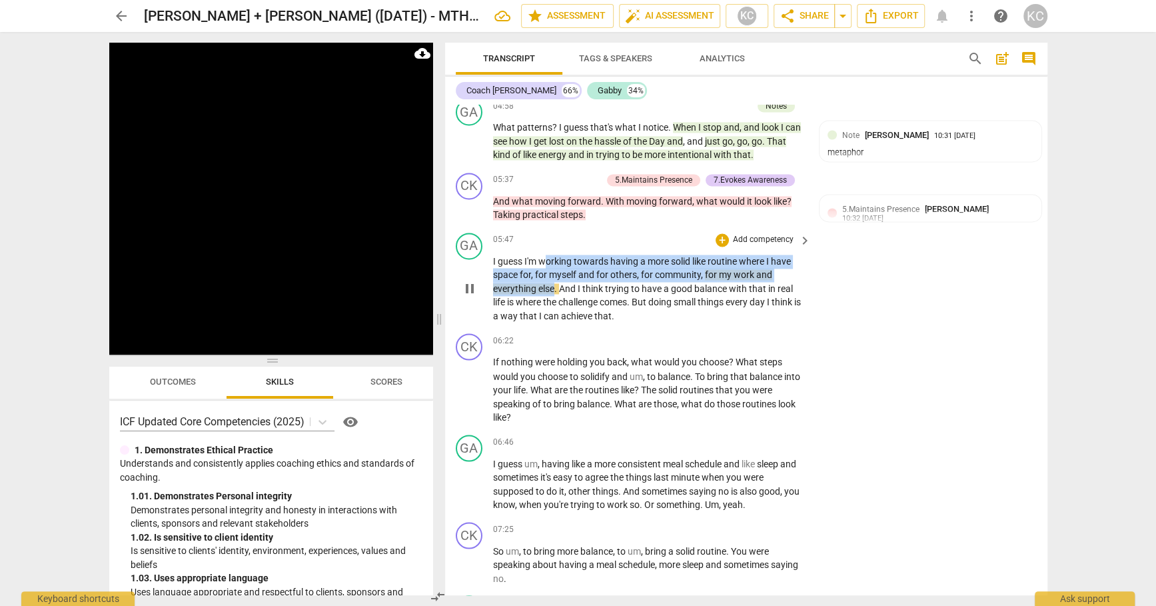
drag, startPoint x: 543, startPoint y: 253, endPoint x: 554, endPoint y: 284, distance: 32.7
click at [554, 284] on p "I guess I'm working towards having a more solid like routine where I have space…" at bounding box center [649, 289] width 312 height 69
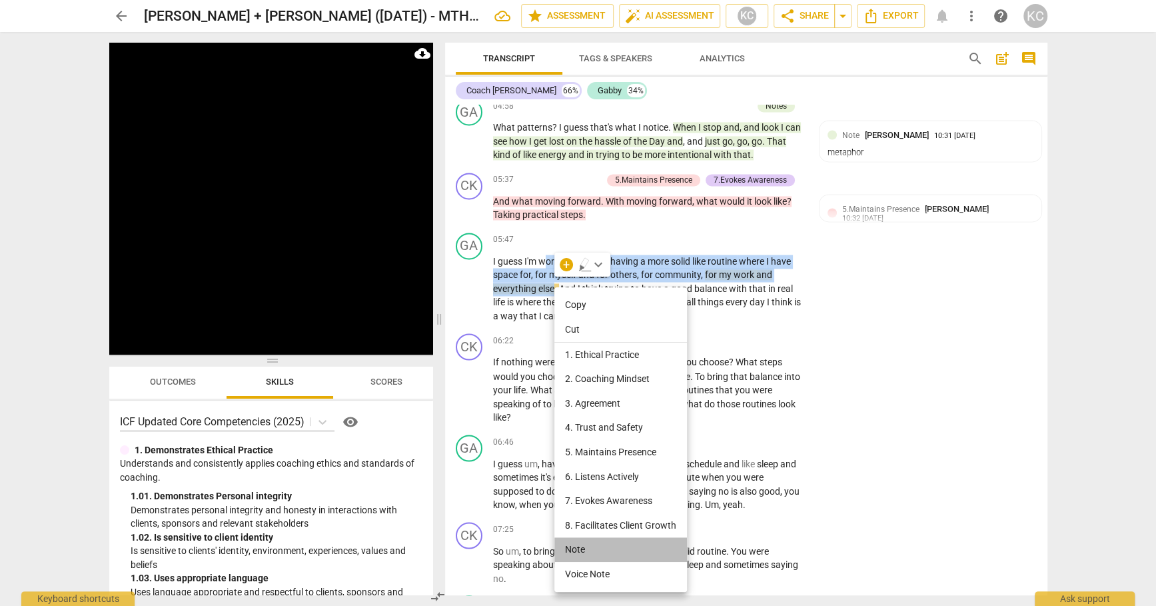
click at [578, 545] on li "Note" at bounding box center [621, 549] width 133 height 25
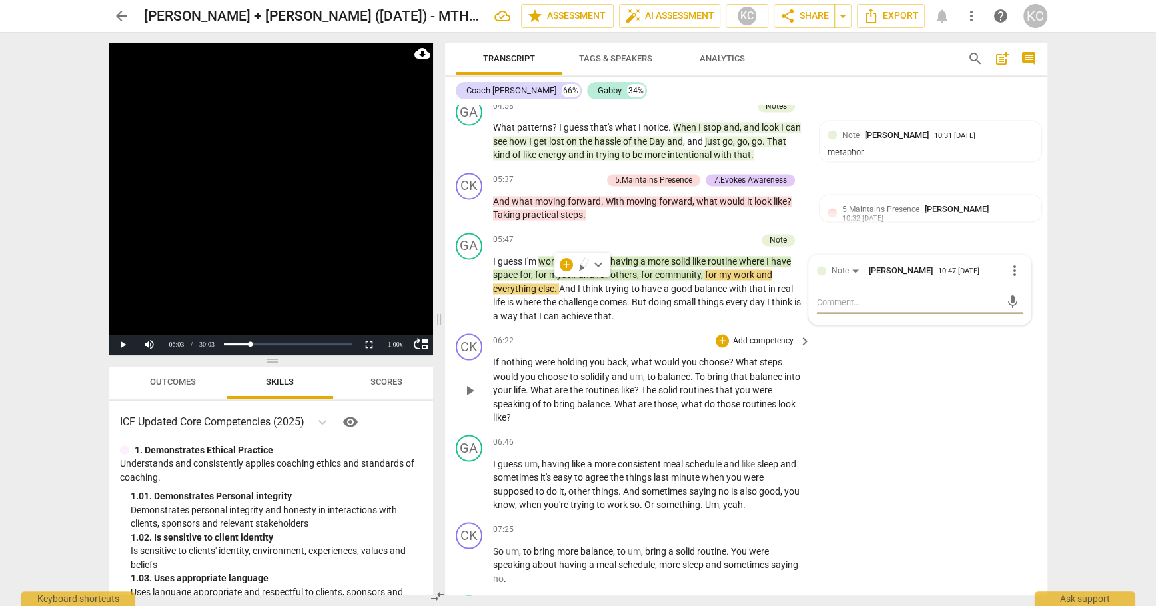
click at [958, 375] on div "CK play_arrow pause 06:22 + Add competency keyboard_arrow_right If nothing were…" at bounding box center [746, 378] width 602 height 101
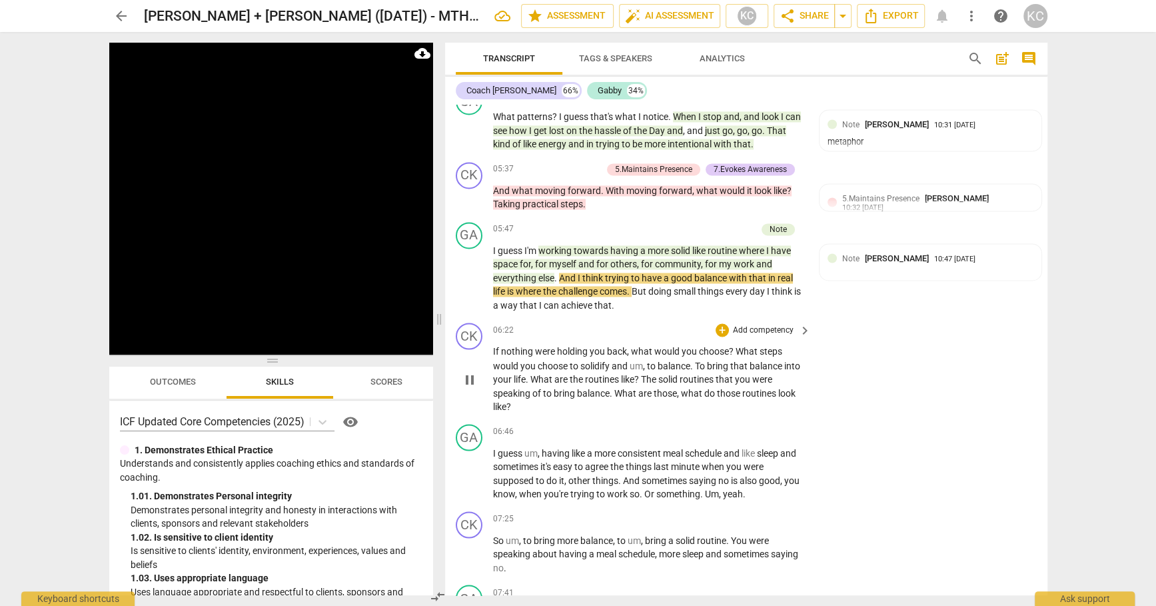
scroll to position [1662, 0]
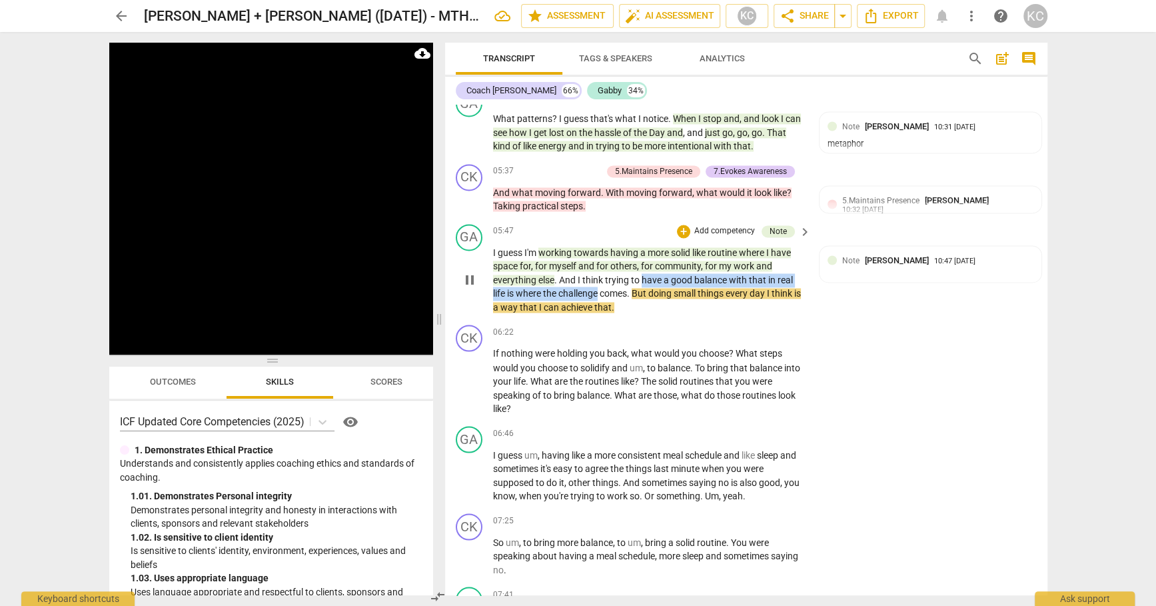
drag, startPoint x: 644, startPoint y: 273, endPoint x: 600, endPoint y: 281, distance: 43.9
click at [600, 281] on p "I guess I'm working towards having a more solid like routine where I have space…" at bounding box center [649, 280] width 312 height 69
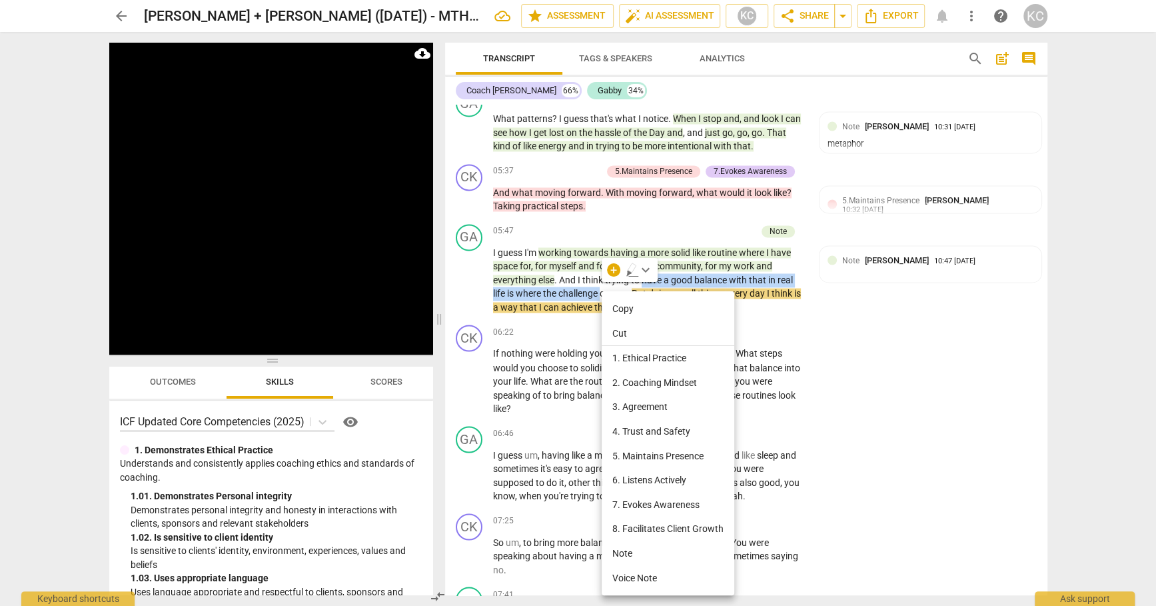
click at [637, 547] on li "Note" at bounding box center [668, 553] width 133 height 25
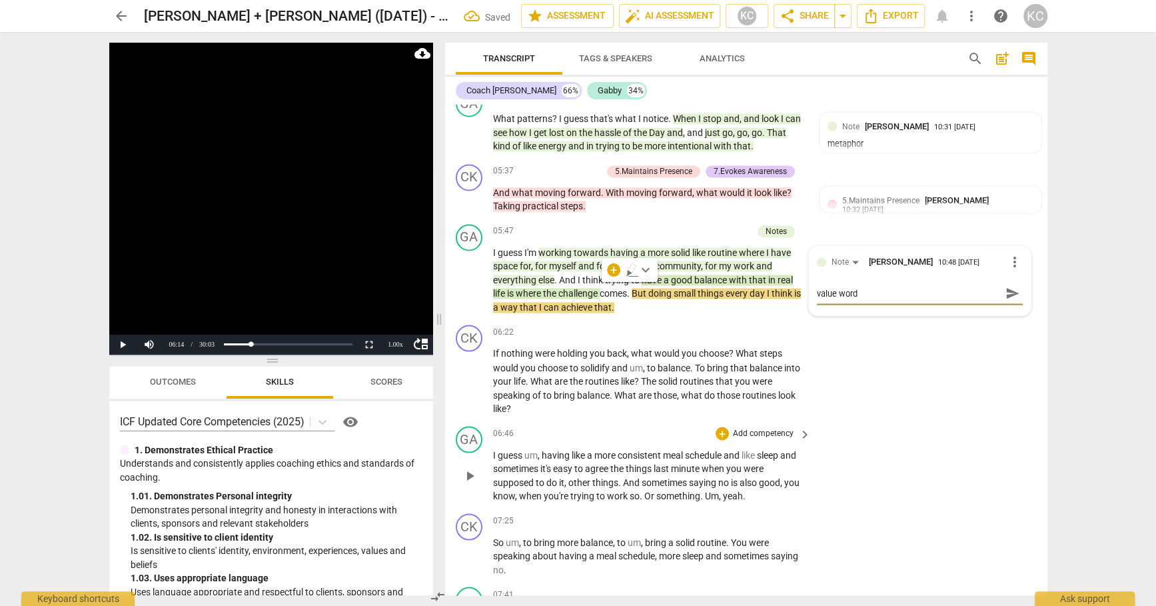
click at [954, 463] on div "GA play_arrow pause 06:46 + Add competency keyboard_arrow_right I guess um , ha…" at bounding box center [746, 464] width 602 height 87
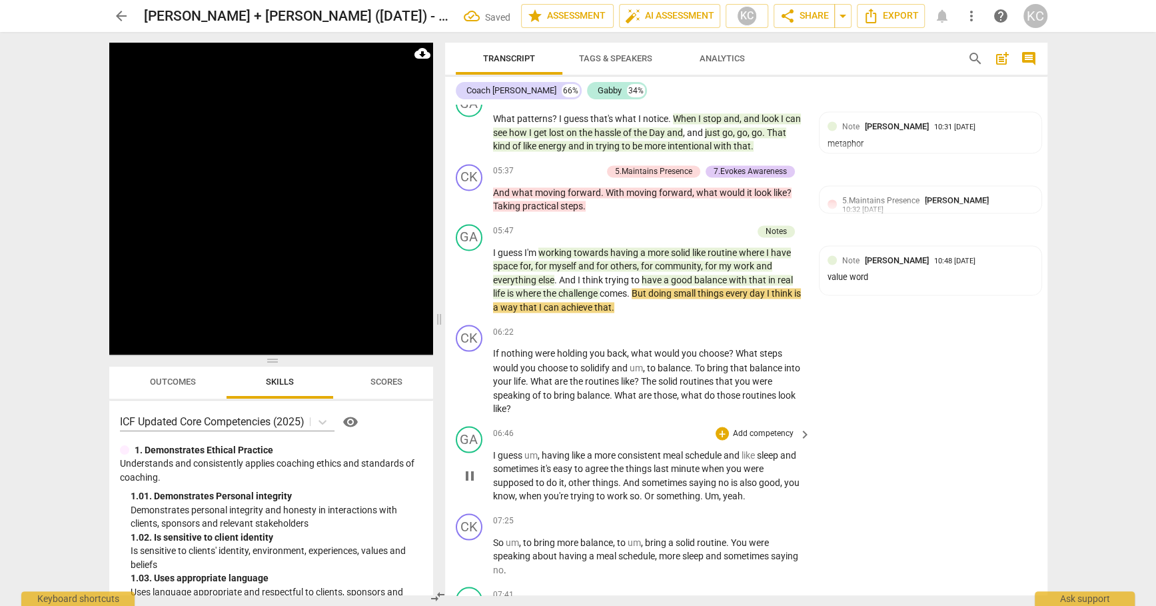
scroll to position [1692, 0]
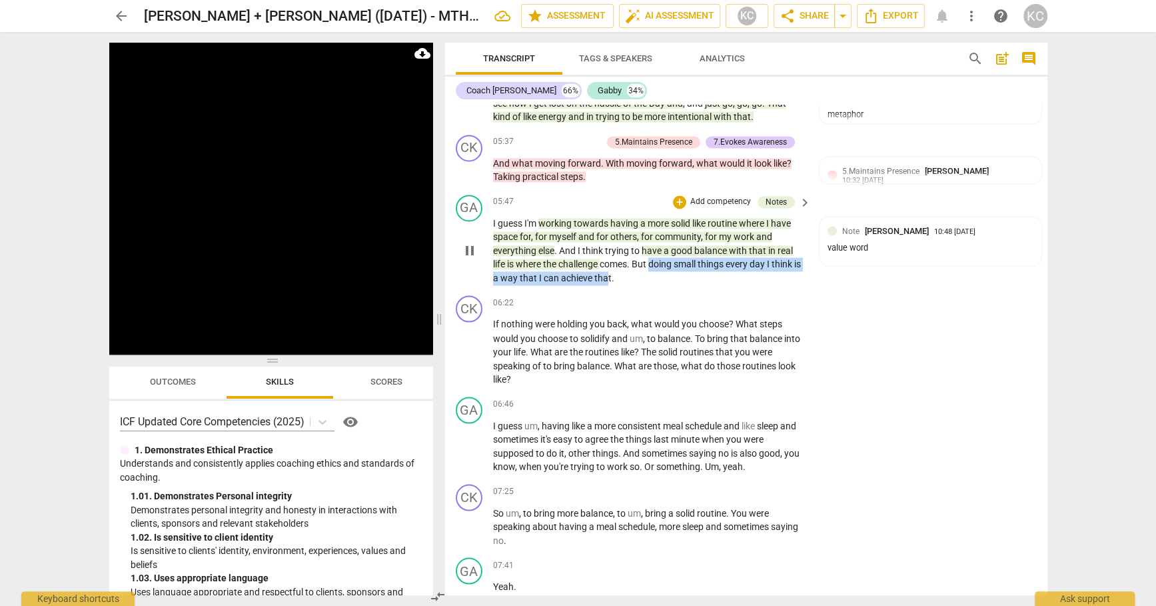
drag, startPoint x: 650, startPoint y: 256, endPoint x: 612, endPoint y: 268, distance: 39.8
click at [612, 268] on p "I guess I'm working towards having a more solid like routine where I have space…" at bounding box center [649, 251] width 312 height 69
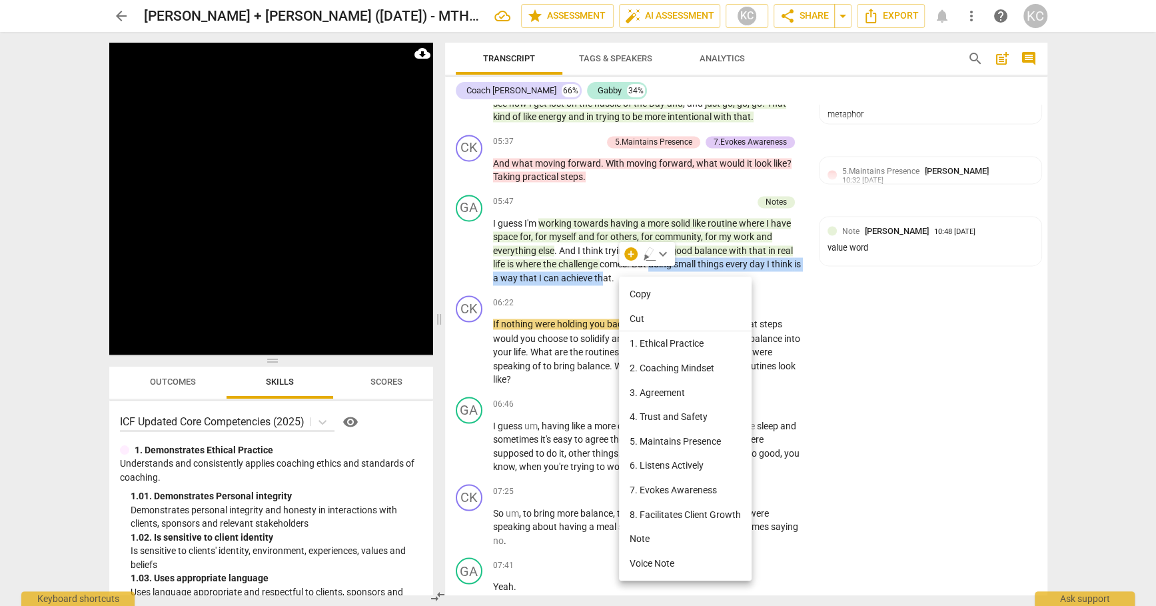
click at [642, 534] on li "Note" at bounding box center [685, 539] width 133 height 25
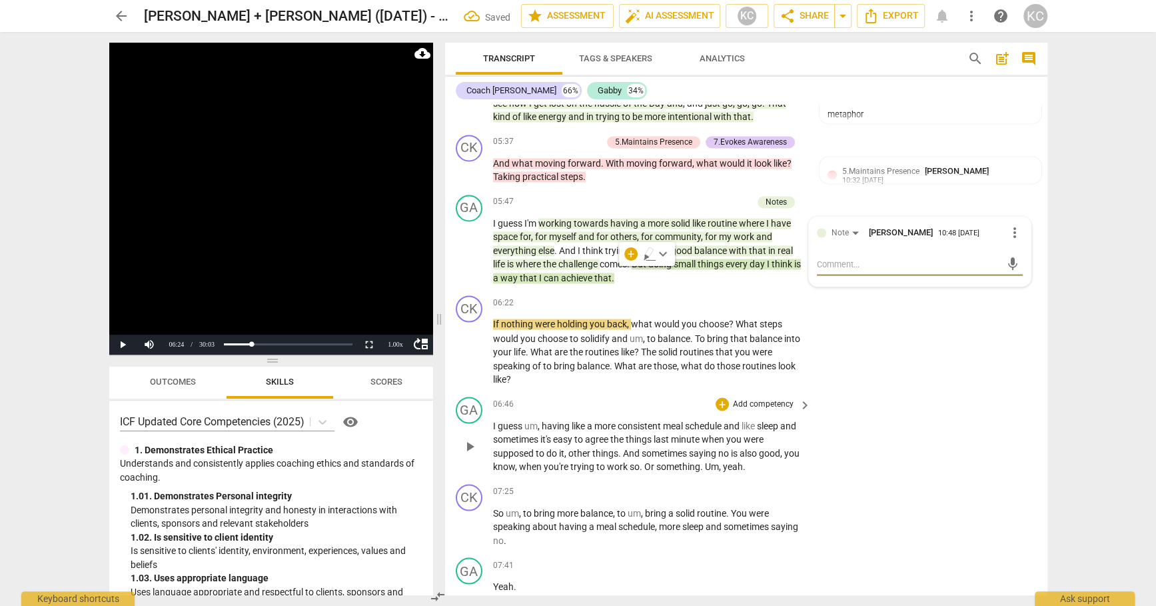
click at [892, 441] on div "GA play_arrow pause 06:46 + Add competency keyboard_arrow_right I guess um , ha…" at bounding box center [746, 434] width 602 height 87
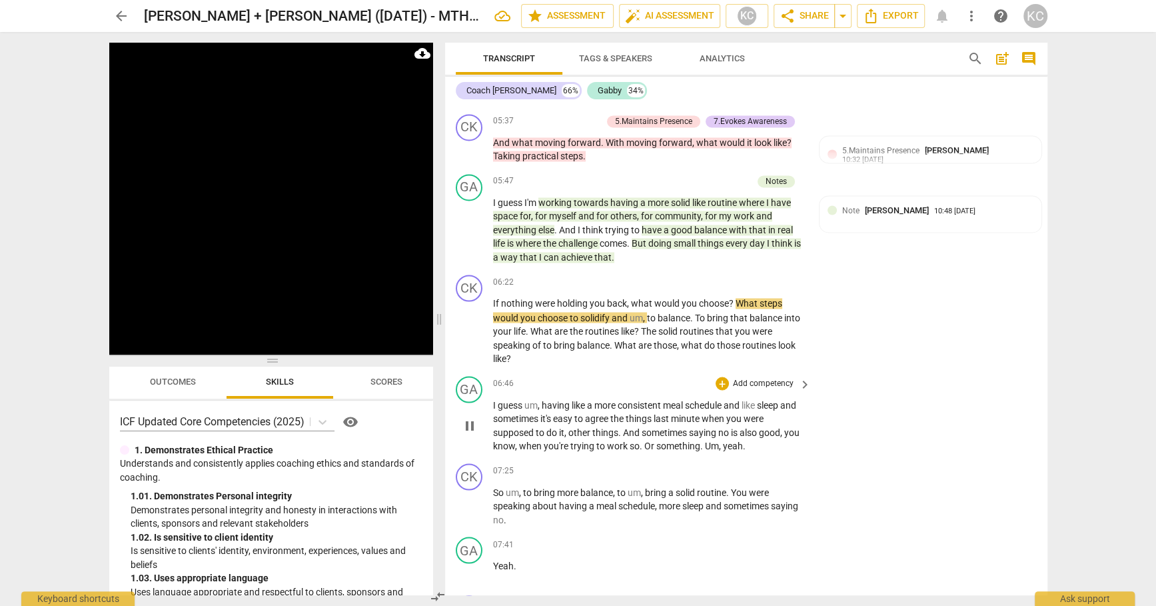
scroll to position [1713, 0]
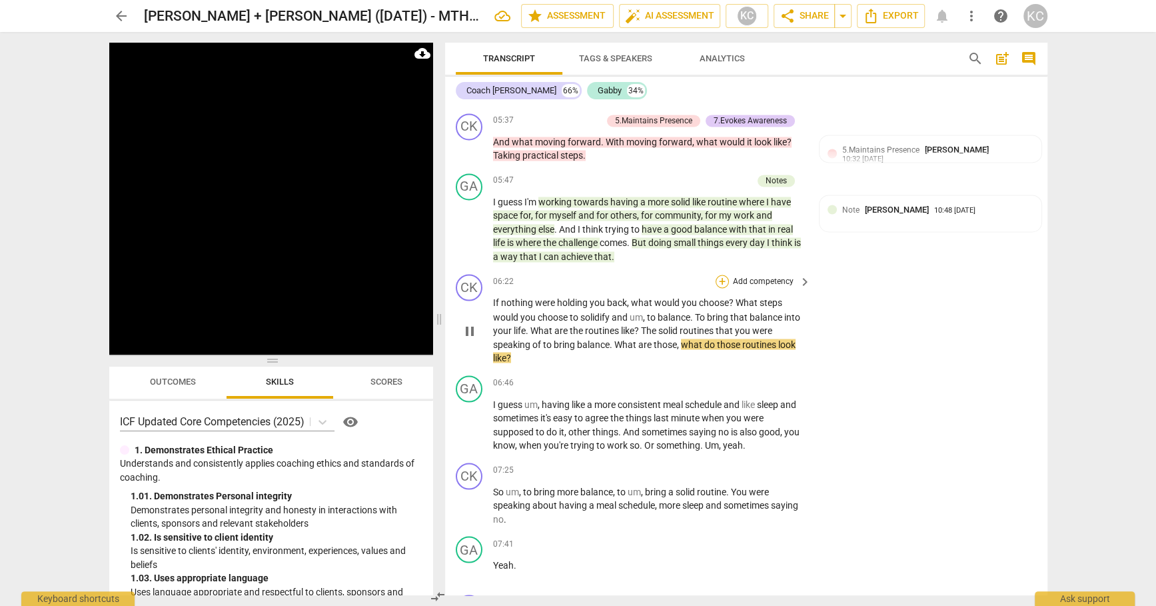
click at [722, 275] on div "+" at bounding box center [722, 281] width 13 height 13
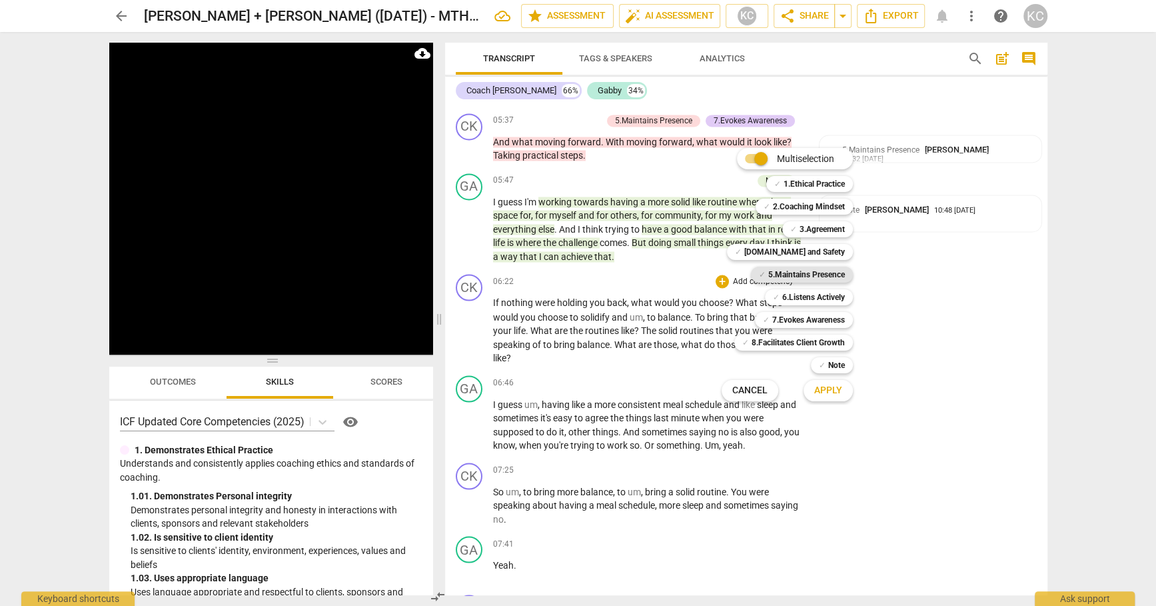
click at [780, 277] on b "5.Maintains Presence" at bounding box center [806, 275] width 77 height 16
click at [780, 317] on b "7.Evokes Awareness" at bounding box center [808, 320] width 73 height 16
click at [781, 303] on div "✓ 6.Listens Actively" at bounding box center [809, 297] width 88 height 16
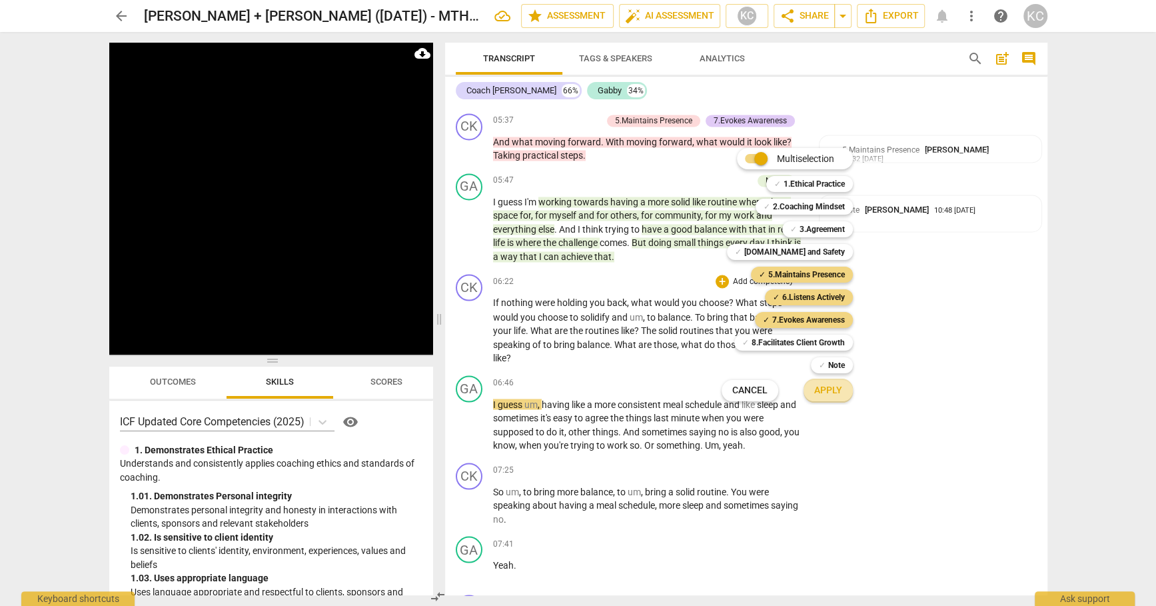
click at [840, 401] on button "Apply" at bounding box center [828, 391] width 49 height 24
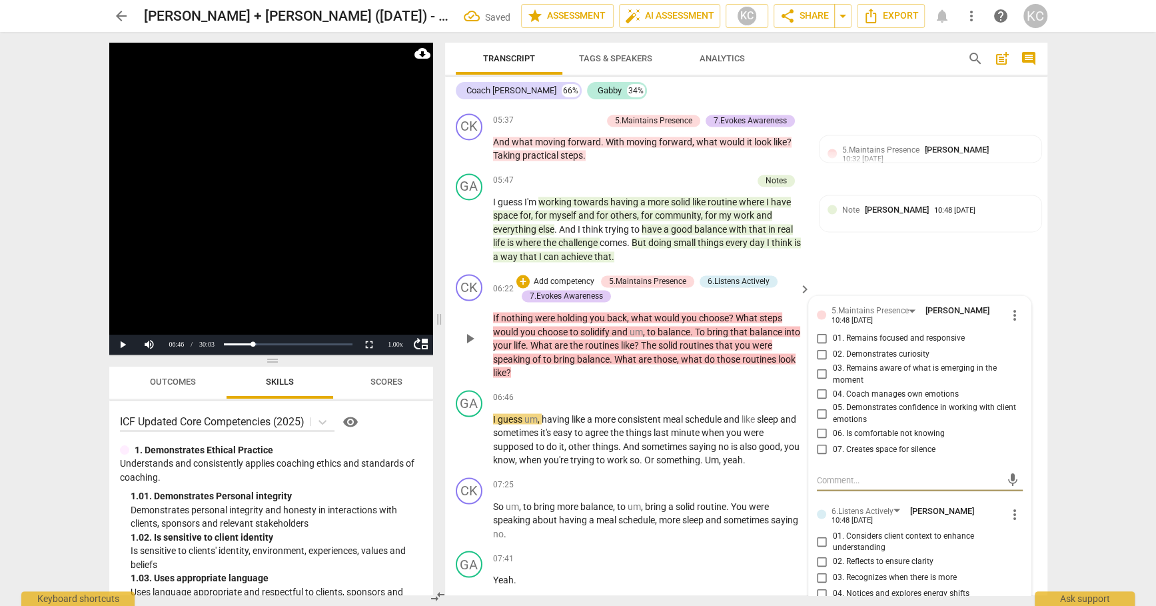
click at [824, 335] on input "01. Remains focused and responsive" at bounding box center [822, 338] width 21 height 16
click at [822, 347] on input "02. Demonstrates curiosity" at bounding box center [822, 354] width 21 height 16
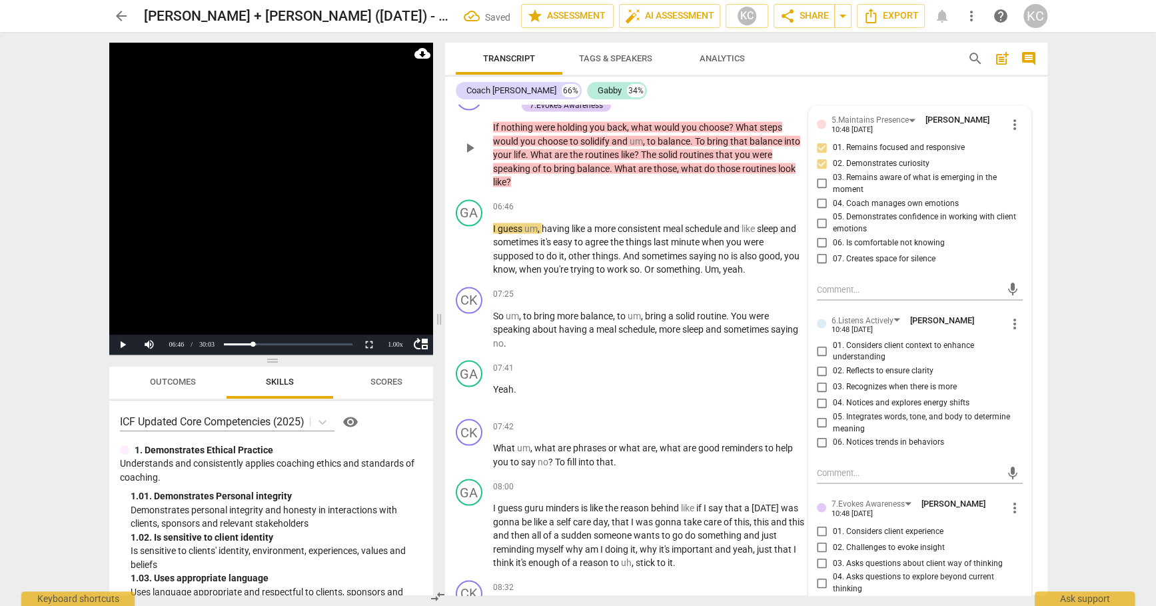
scroll to position [1906, 0]
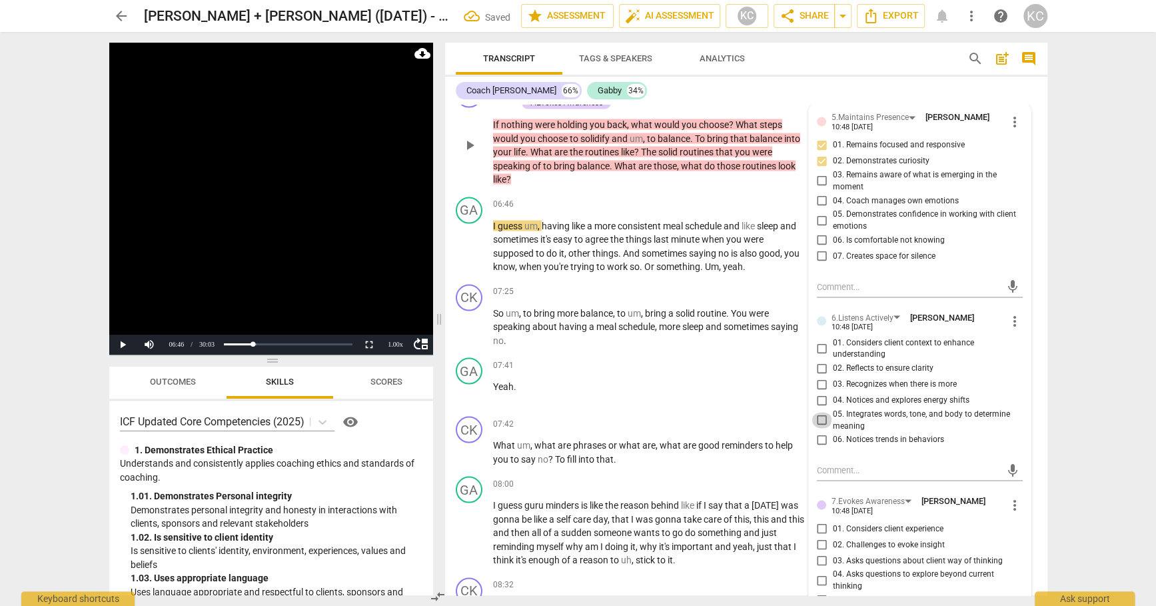
click at [818, 413] on input "05. Integrates words, tone, and body to determine meaning" at bounding box center [822, 420] width 21 height 16
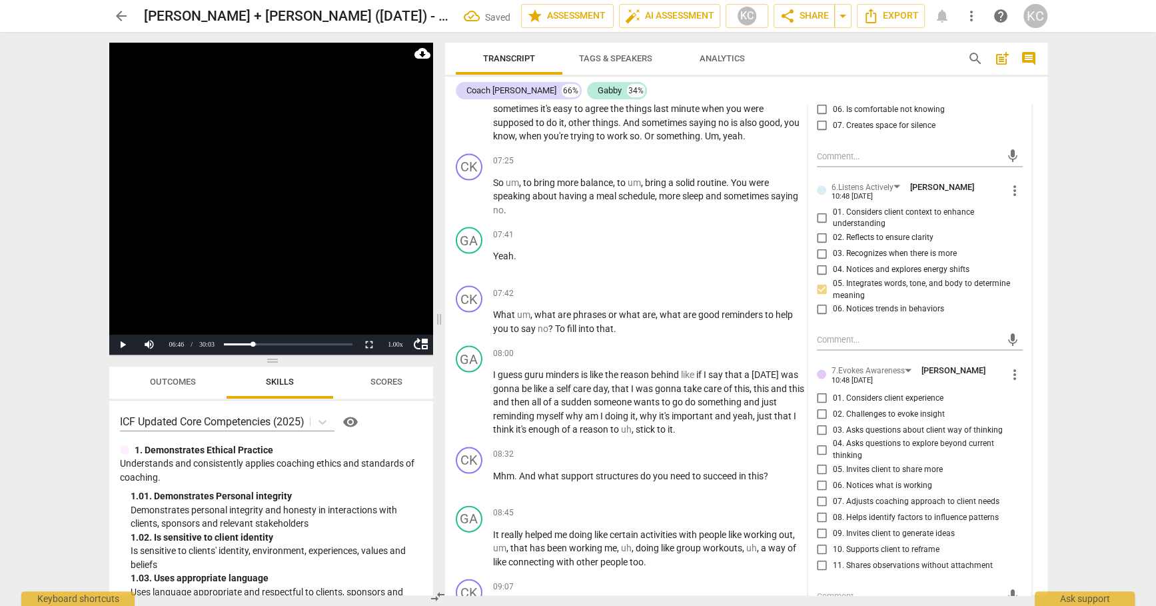
scroll to position [2039, 0]
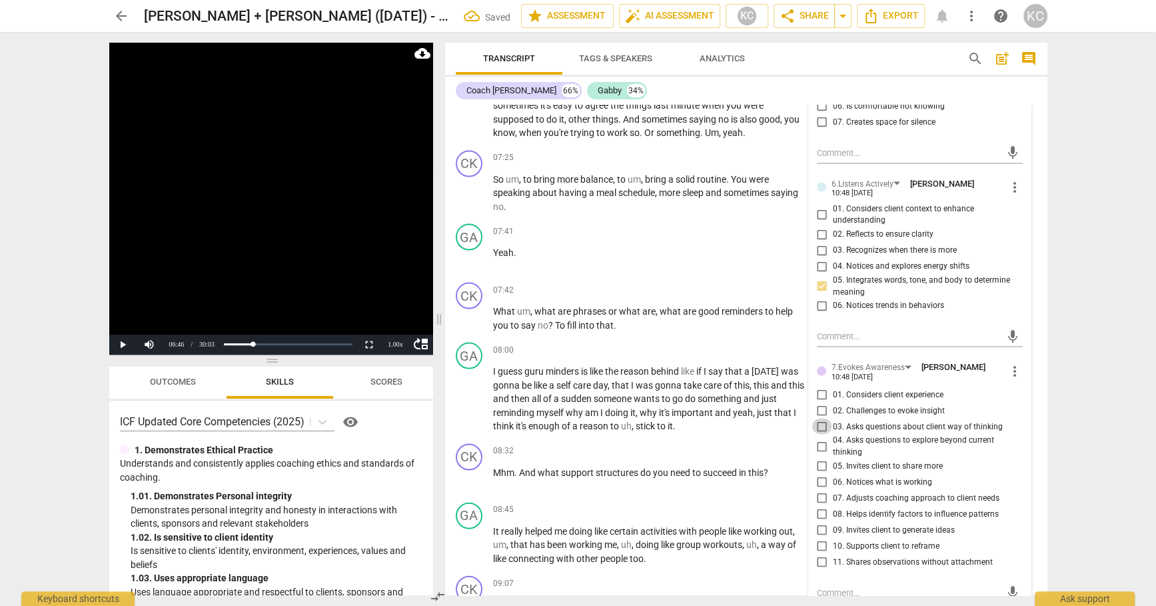
click at [818, 421] on input "03. Asks questions about client way of thinking" at bounding box center [822, 427] width 21 height 16
click at [819, 459] on input "05. Invites client to share more" at bounding box center [822, 467] width 21 height 16
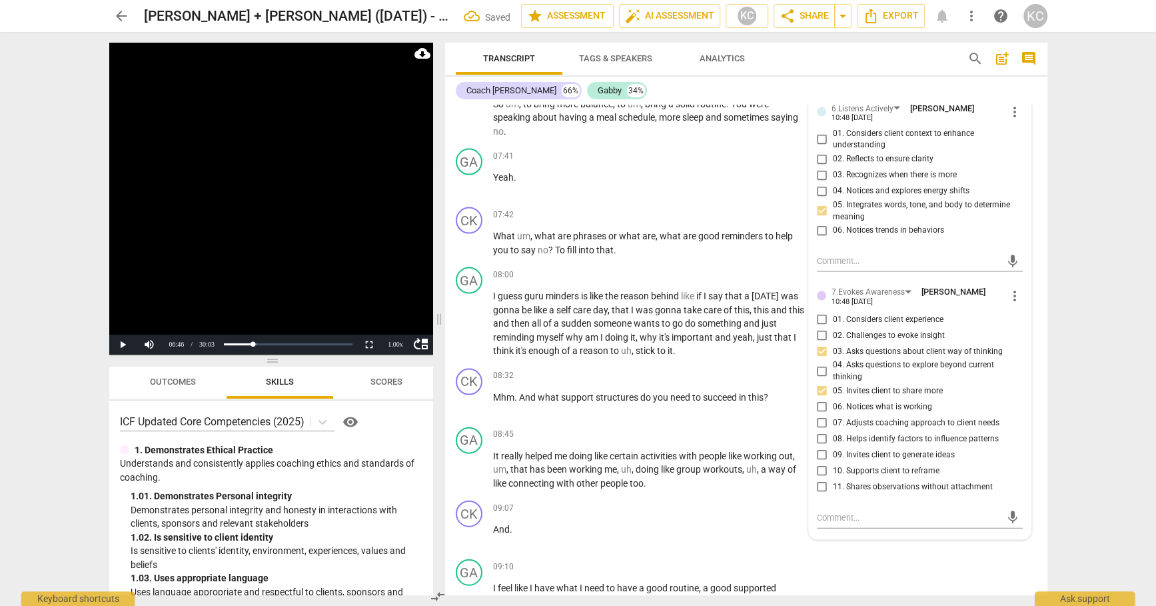
scroll to position [2153, 0]
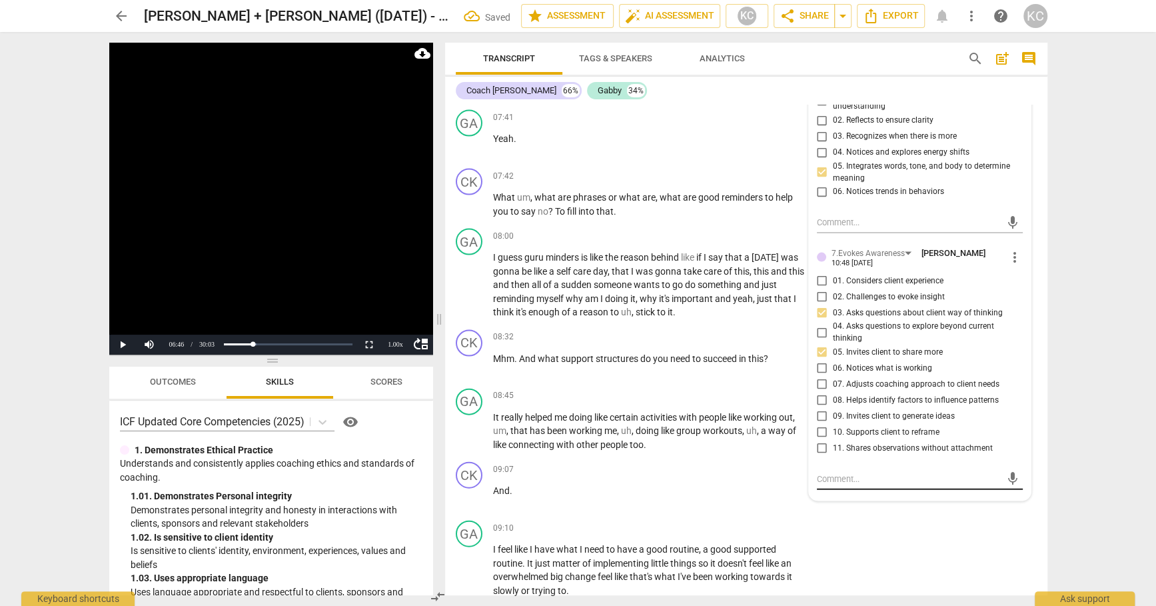
click at [828, 473] on textarea at bounding box center [909, 479] width 185 height 13
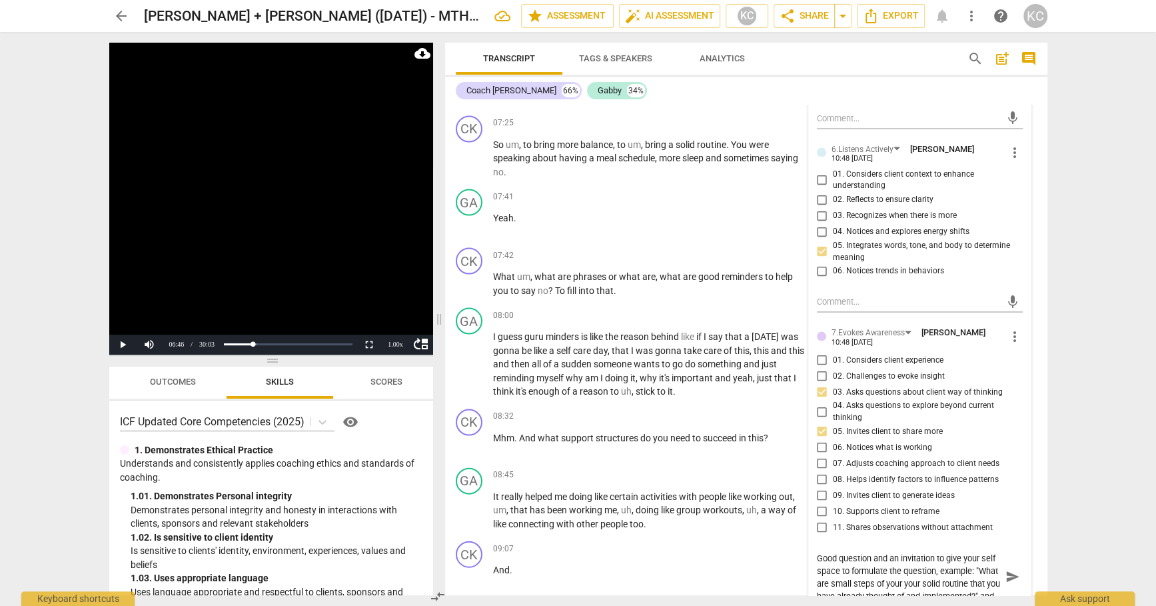
scroll to position [2086, 0]
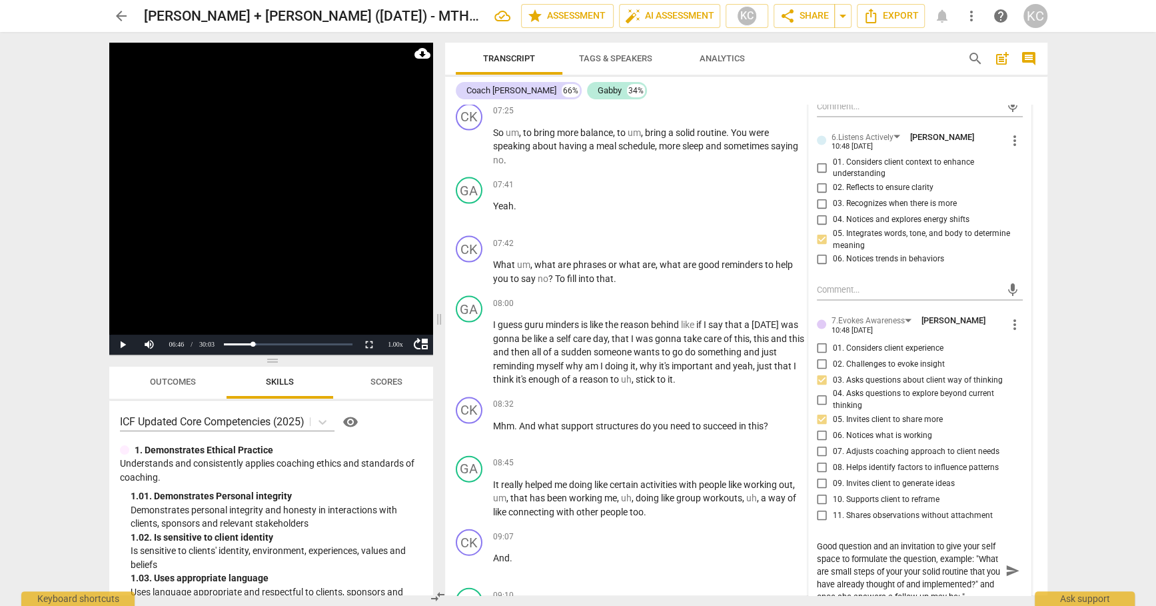
click at [943, 562] on textarea "Good question and an invitation to give your self space to formulate the questi…" at bounding box center [909, 571] width 185 height 63
click at [885, 594] on textarea "Good question and an invitation to give your self space to formulate the questi…" at bounding box center [909, 571] width 185 height 63
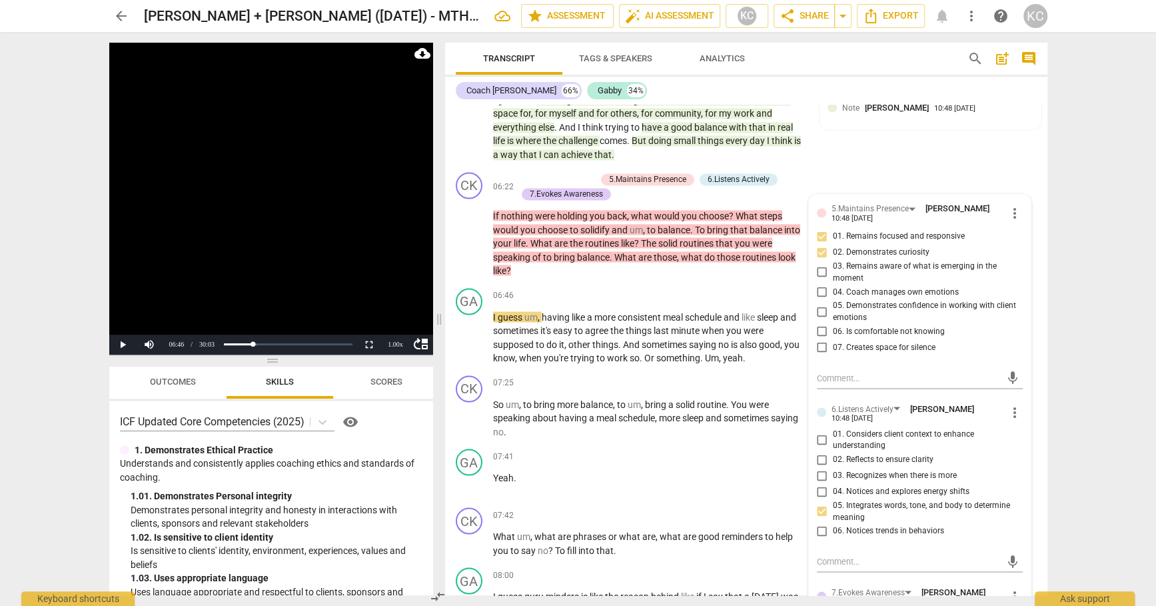
scroll to position [1813, 0]
click at [562, 289] on div "06:46 + Add competency keyboard_arrow_right" at bounding box center [653, 296] width 320 height 15
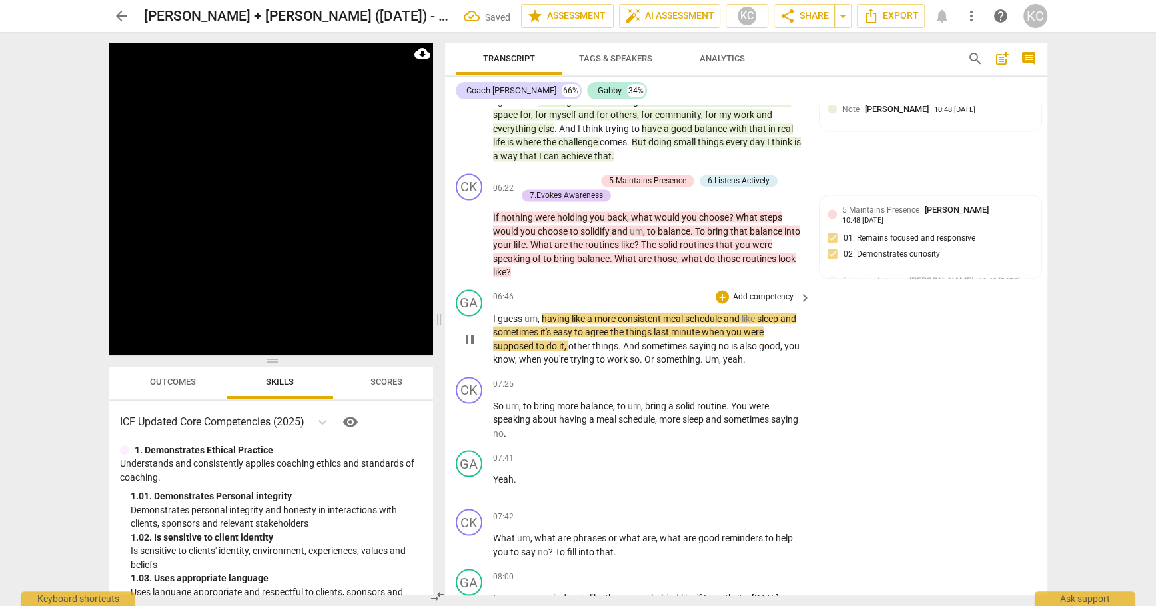
scroll to position [1830, 0]
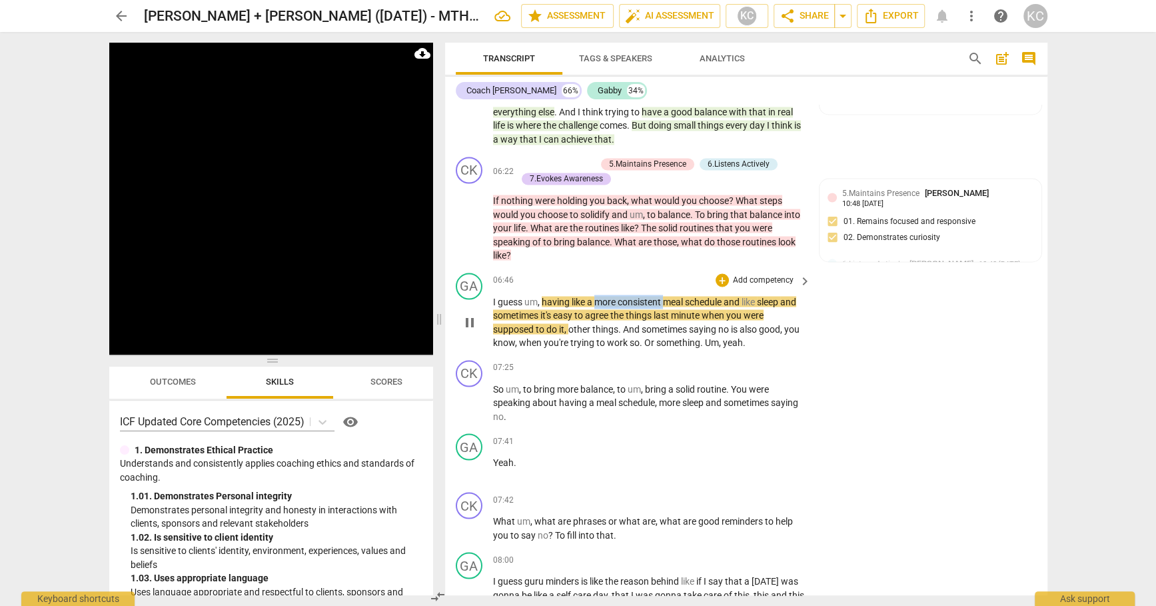
drag, startPoint x: 598, startPoint y: 295, endPoint x: 664, endPoint y: 293, distance: 66.0
click at [664, 295] on p "I guess um , having like a more consistent meal schedule and like sleep and som…" at bounding box center [649, 322] width 312 height 55
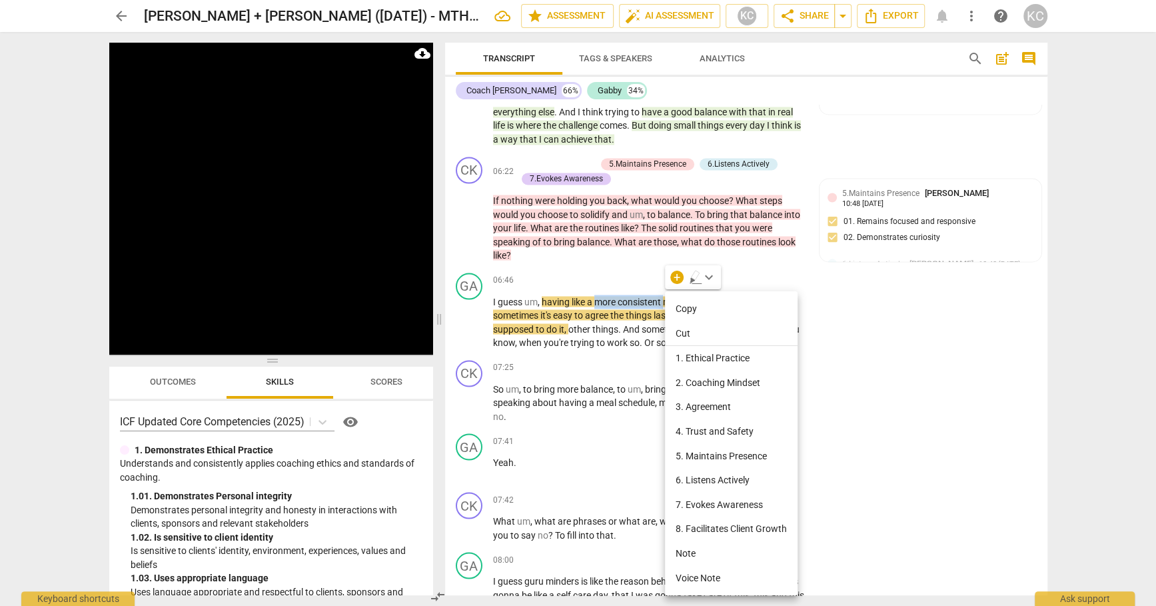
click at [684, 555] on li "Note" at bounding box center [731, 553] width 133 height 25
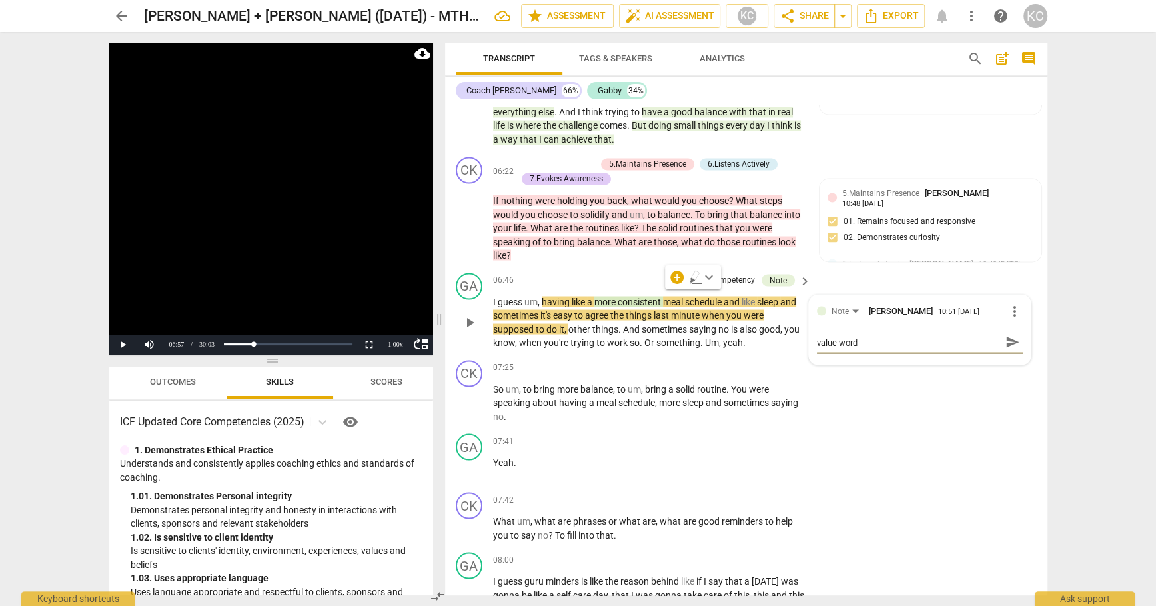
drag, startPoint x: 869, startPoint y: 338, endPoint x: 782, endPoint y: 338, distance: 86.6
click at [817, 338] on textarea "value word" at bounding box center [909, 342] width 185 height 13
click at [926, 390] on div "CK play_arrow pause 07:25 + Add competency keyboard_arrow_right So um , to brin…" at bounding box center [746, 392] width 602 height 74
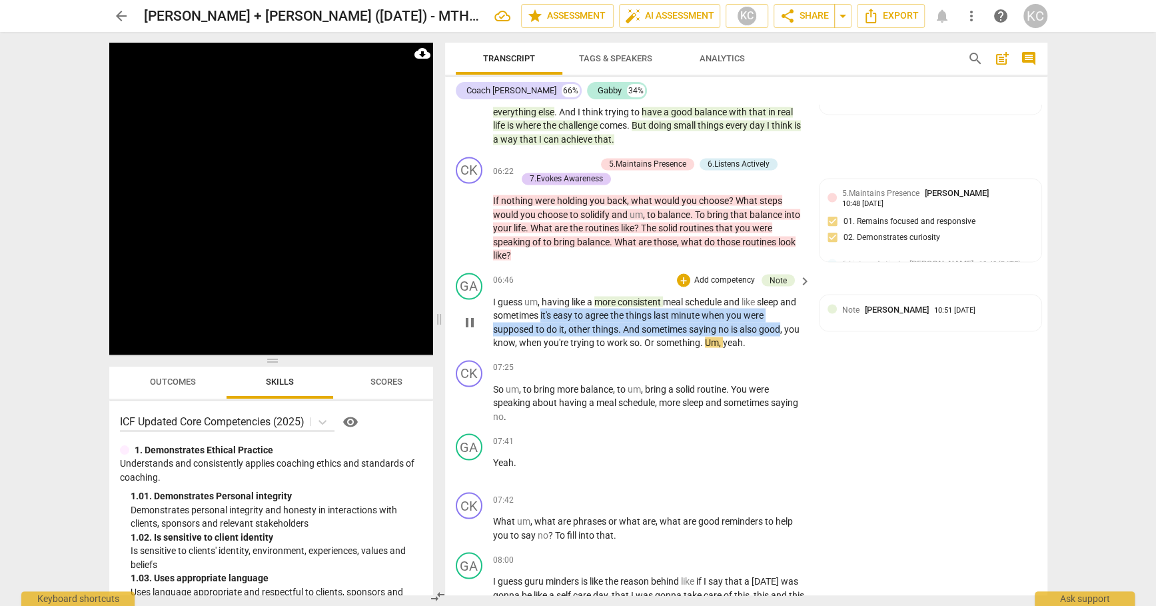
drag, startPoint x: 541, startPoint y: 308, endPoint x: 782, endPoint y: 320, distance: 240.9
click at [782, 320] on p "I guess um , having like a more consistent meal schedule and like sleep and som…" at bounding box center [649, 322] width 312 height 55
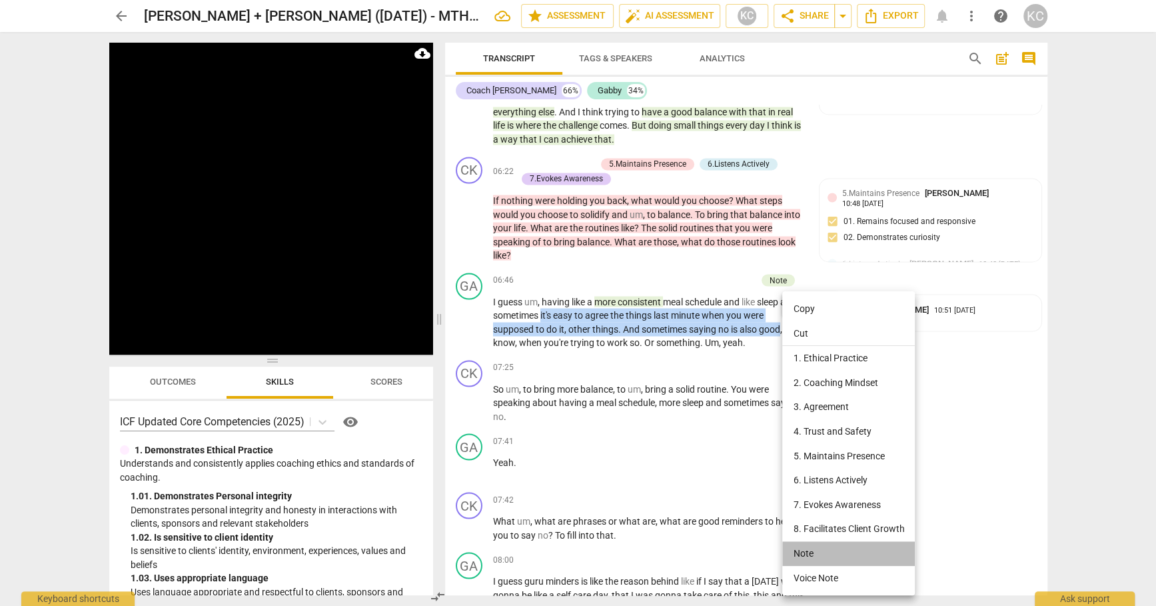
click at [800, 551] on li "Note" at bounding box center [848, 553] width 133 height 25
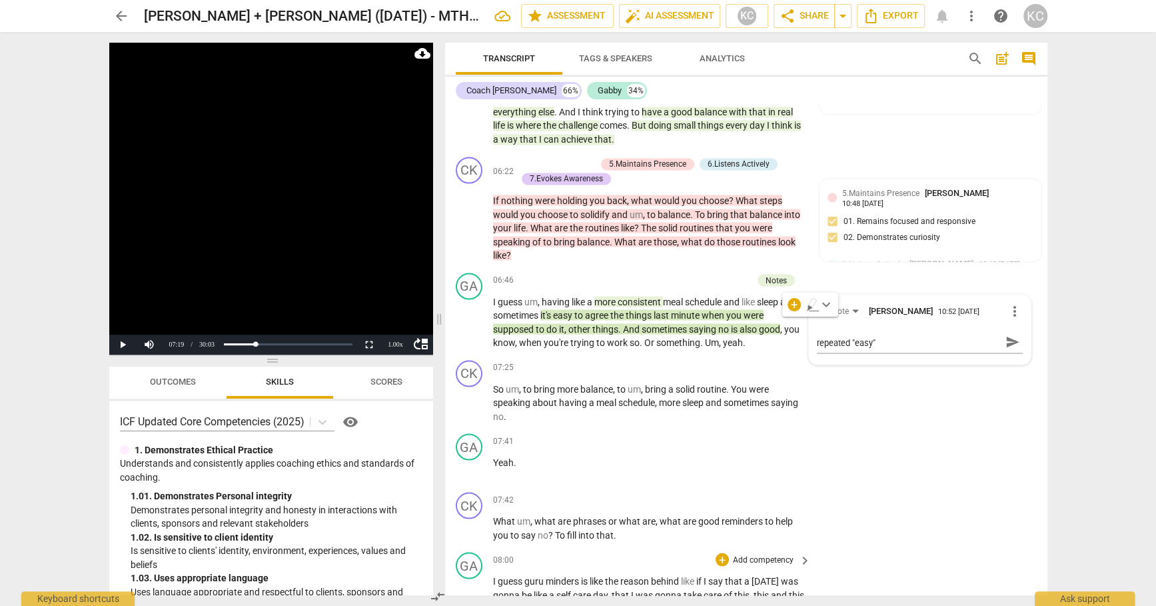
click at [929, 550] on div "GA play_arrow pause 08:00 + Add competency keyboard_arrow_right I guess guru mi…" at bounding box center [746, 597] width 602 height 101
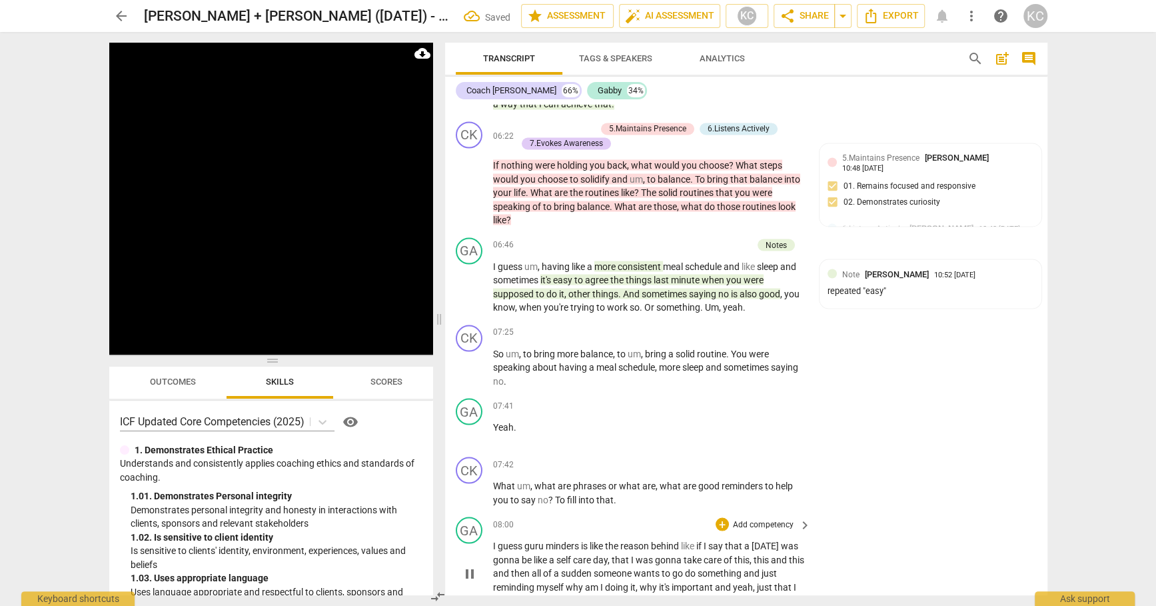
scroll to position [1869, 0]
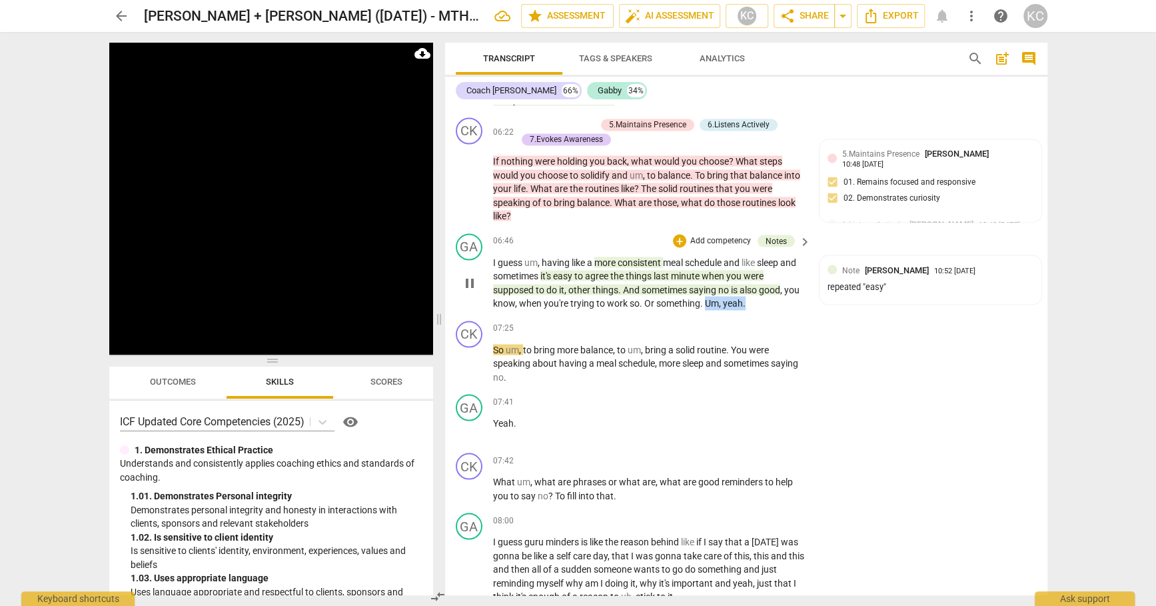
drag, startPoint x: 706, startPoint y: 295, endPoint x: 744, endPoint y: 295, distance: 37.3
click at [744, 295] on p "I guess um , having like a more consistent meal schedule and like sleep and som…" at bounding box center [649, 282] width 312 height 55
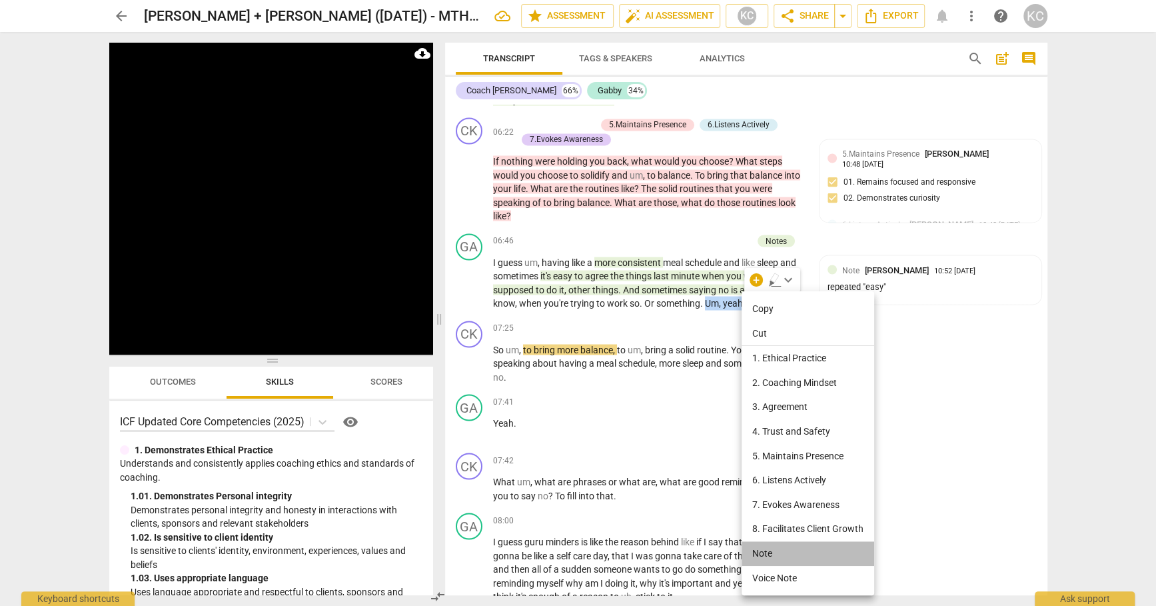
click at [763, 545] on li "Note" at bounding box center [808, 553] width 133 height 25
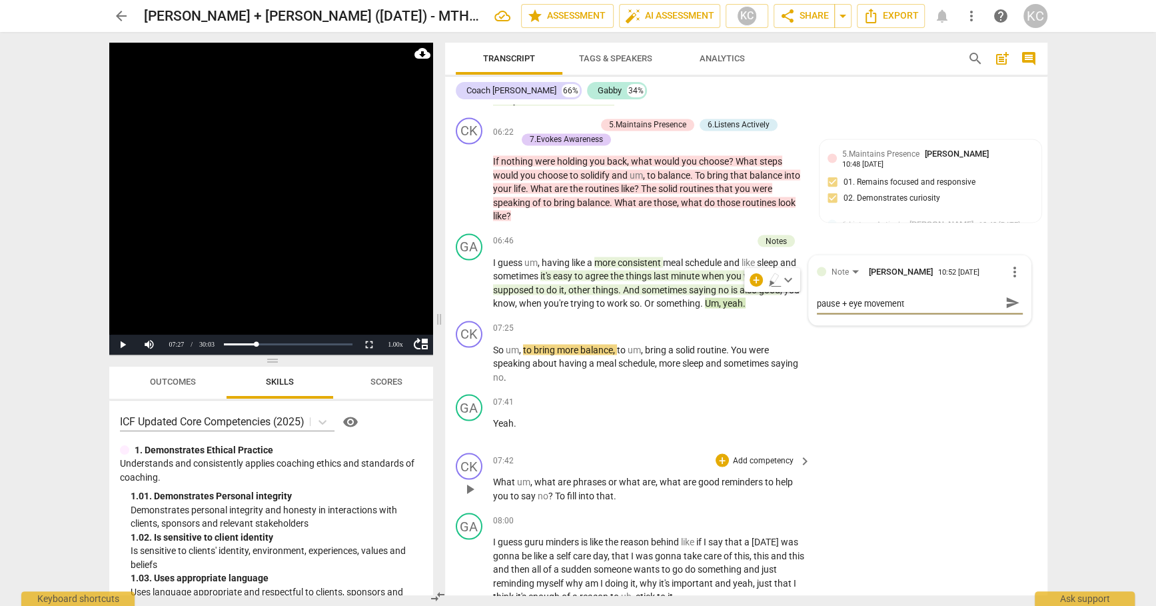
click at [934, 471] on div "CK play_arrow pause 07:42 + Add competency keyboard_arrow_right What um , what …" at bounding box center [746, 477] width 602 height 60
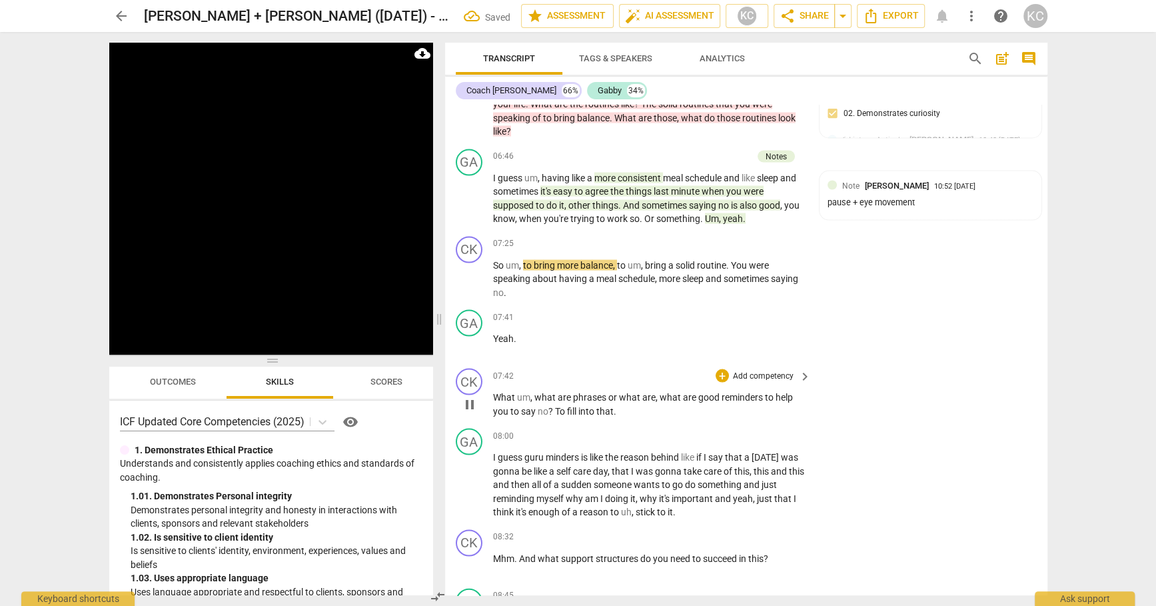
scroll to position [1959, 0]
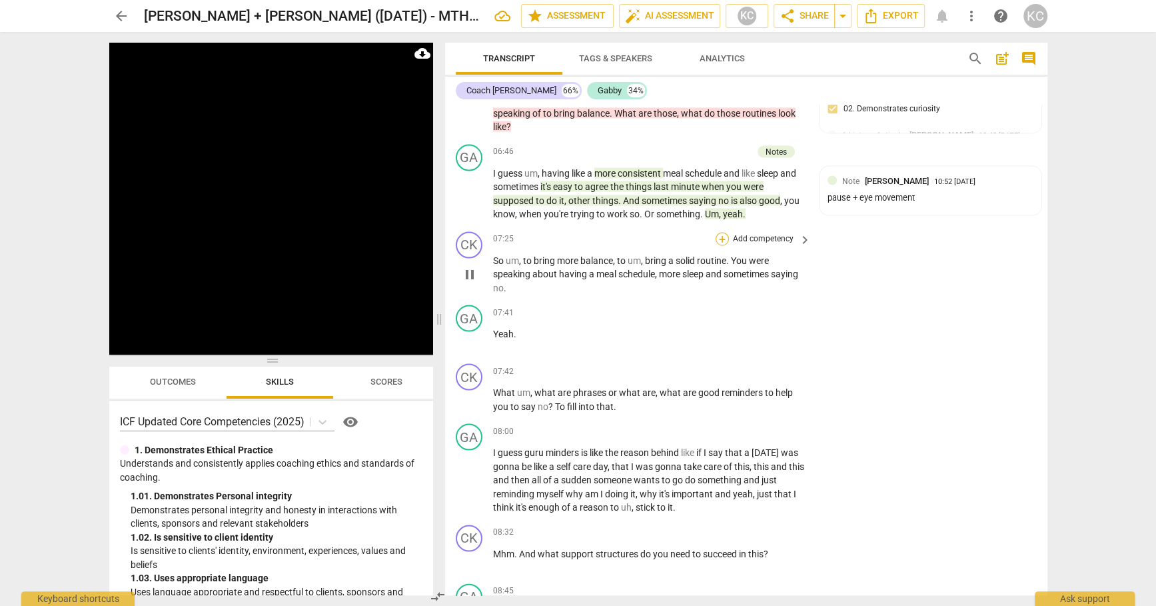
click at [724, 232] on div "+" at bounding box center [722, 238] width 13 height 13
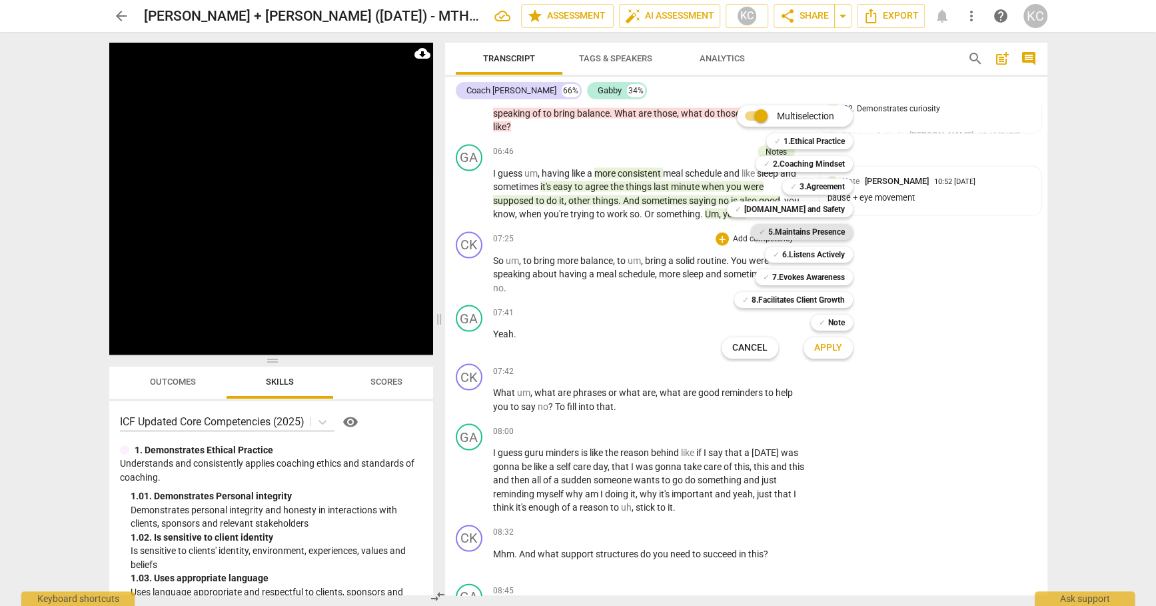
click at [780, 238] on b "5.Maintains Presence" at bounding box center [806, 232] width 77 height 16
click at [782, 250] on b "6.Listens Actively" at bounding box center [813, 255] width 63 height 16
click at [814, 343] on button "Apply" at bounding box center [828, 348] width 49 height 24
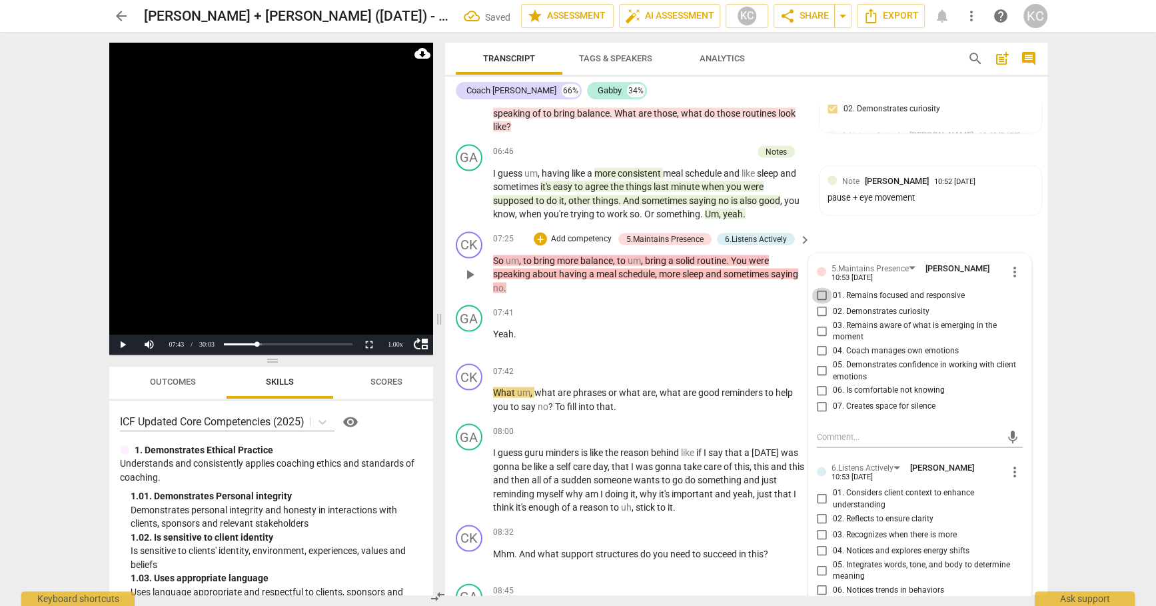
click at [820, 290] on input "01. Remains focused and responsive" at bounding box center [822, 295] width 21 height 16
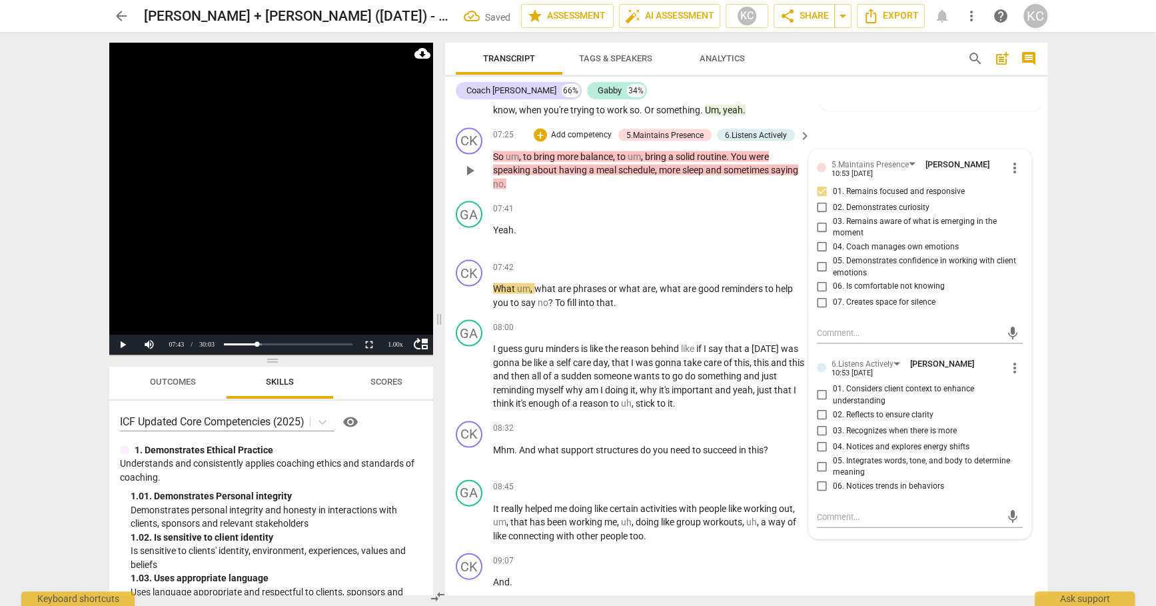
scroll to position [2066, 0]
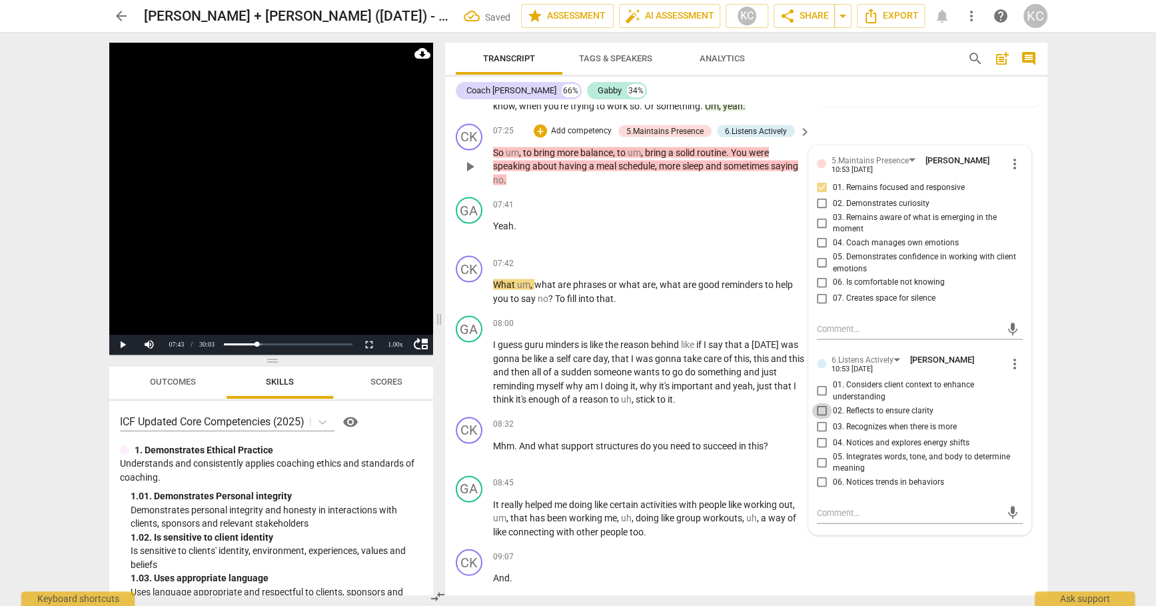
click at [818, 404] on input "02. Reflects to ensure clarity" at bounding box center [822, 411] width 21 height 16
click at [825, 507] on textarea at bounding box center [909, 513] width 185 height 13
click at [874, 544] on div "CK play_arrow pause 09:07 + Add competency keyboard_arrow_right And ." at bounding box center [746, 573] width 602 height 59
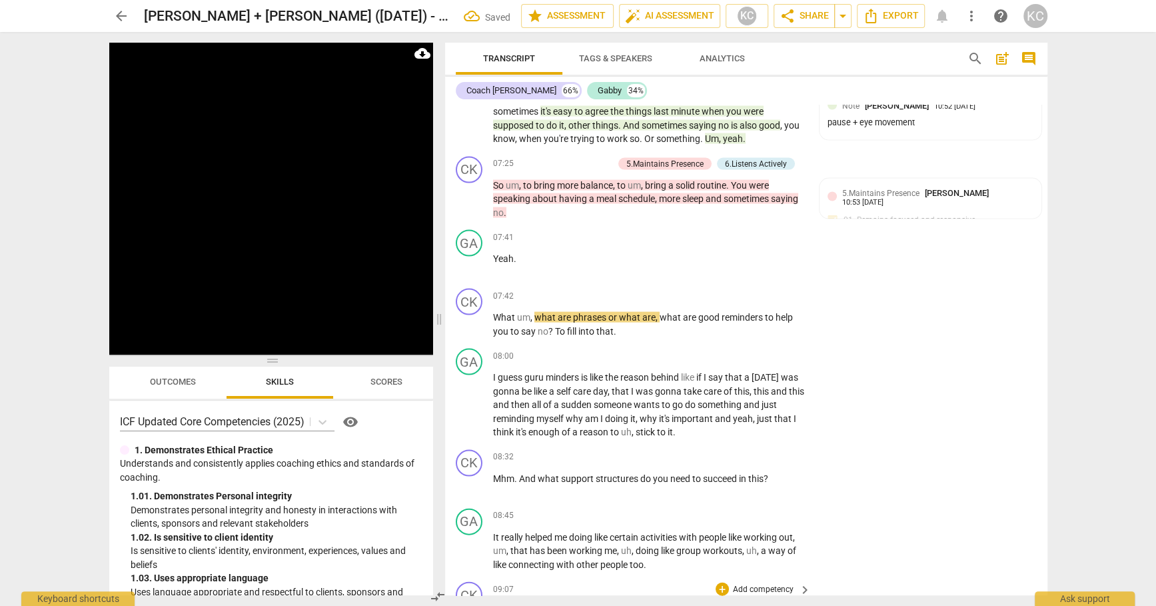
scroll to position [2036, 0]
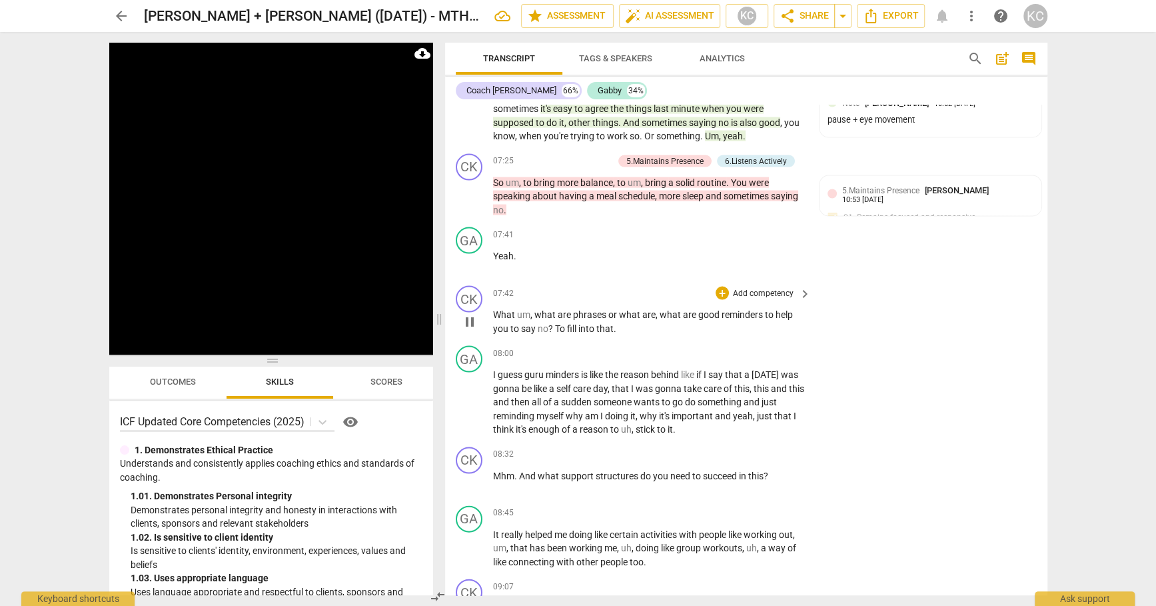
drag, startPoint x: 611, startPoint y: 321, endPoint x: 624, endPoint y: 322, distance: 12.7
click at [611, 323] on span "that" at bounding box center [605, 328] width 17 height 11
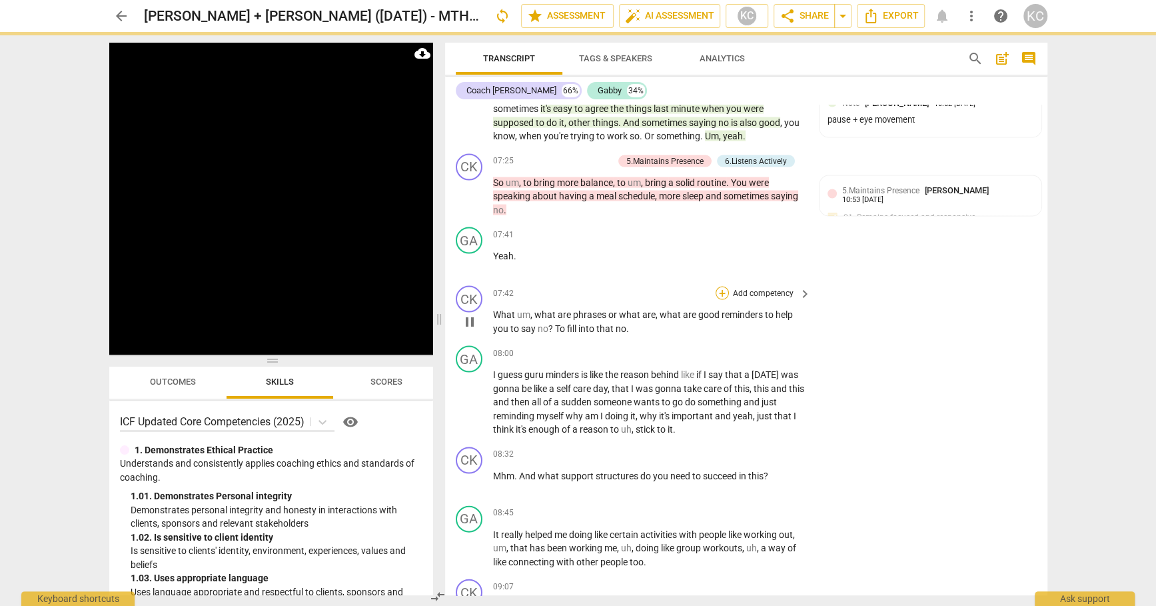
click at [722, 287] on div "+" at bounding box center [722, 293] width 13 height 13
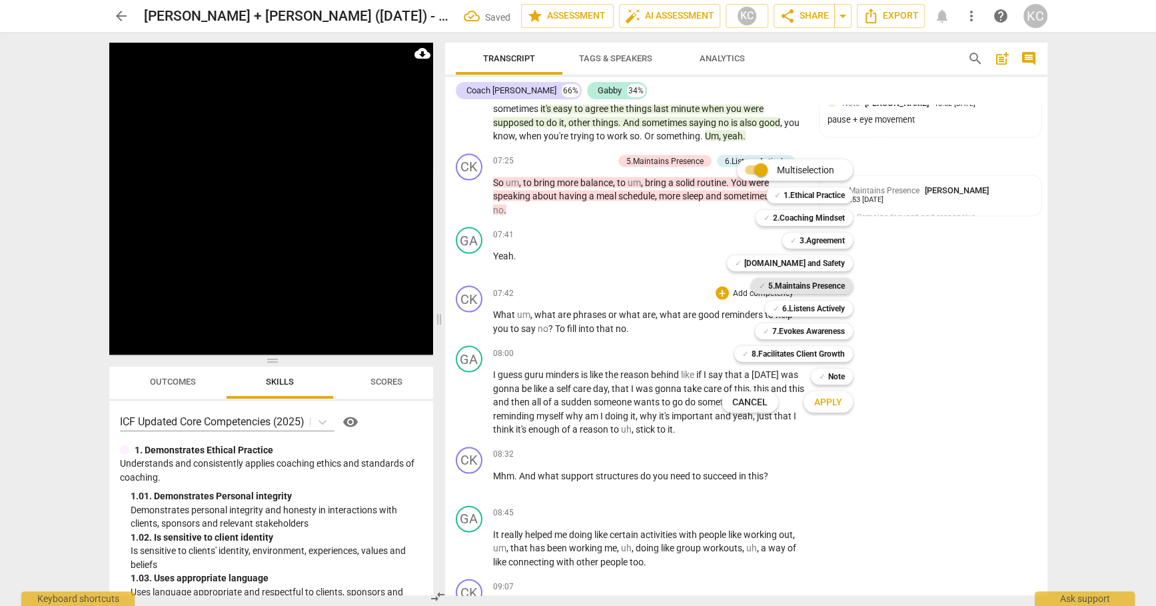
click at [781, 284] on b "5.Maintains Presence" at bounding box center [806, 286] width 77 height 16
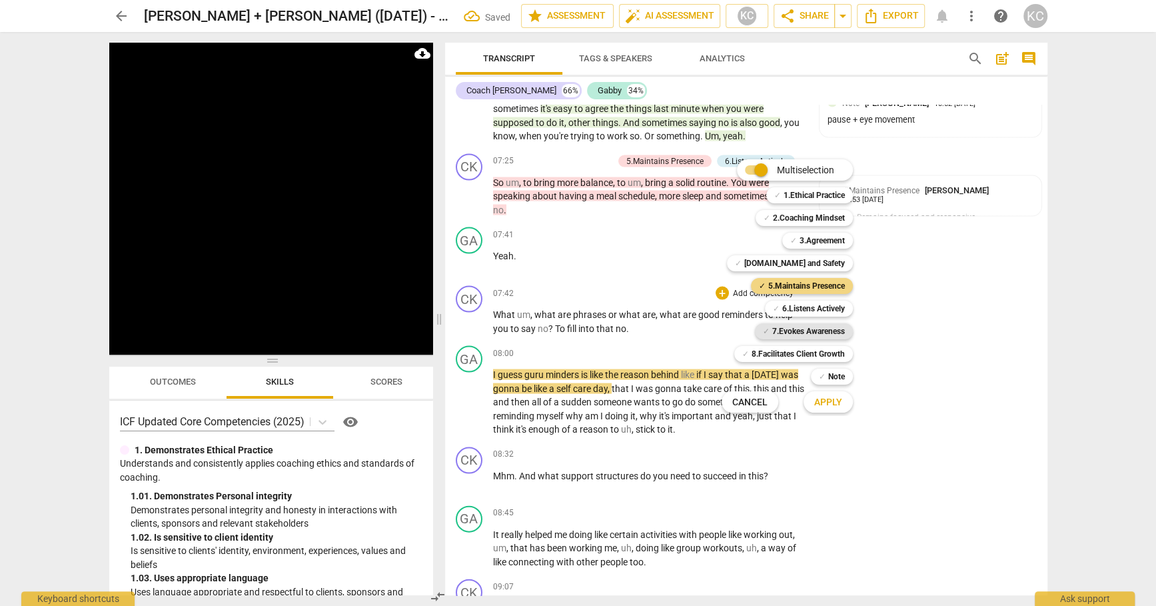
click at [778, 331] on b "7.Evokes Awareness" at bounding box center [808, 331] width 73 height 16
click at [804, 312] on b "6.Listens Actively" at bounding box center [813, 309] width 63 height 16
click at [827, 407] on span "Apply" at bounding box center [828, 402] width 28 height 13
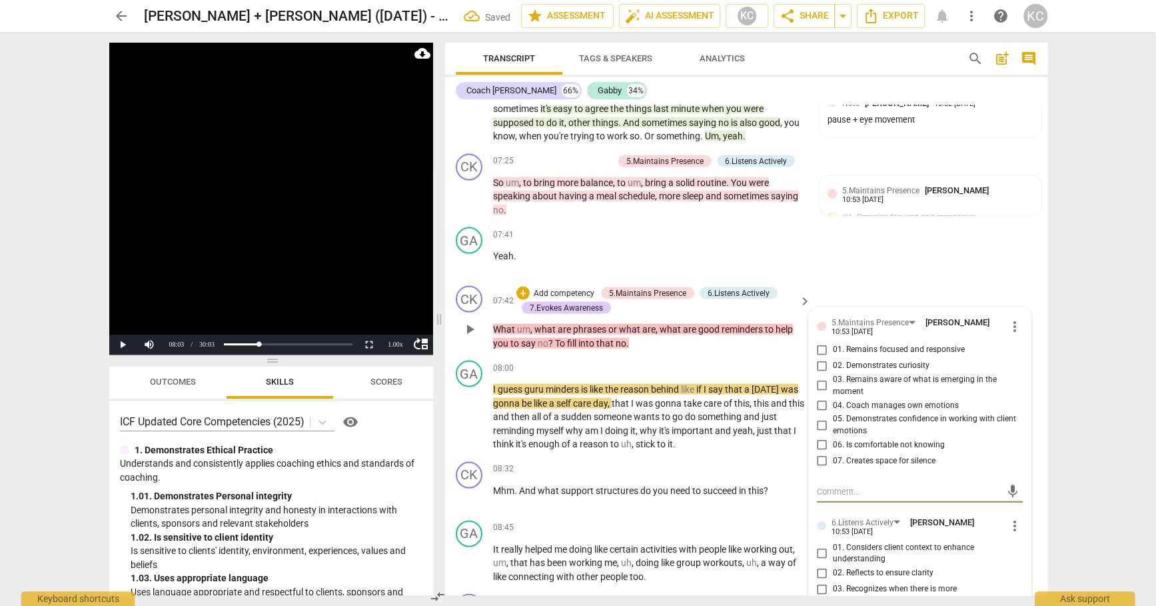
click at [820, 342] on input "01. Remains focused and responsive" at bounding box center [822, 350] width 21 height 16
click at [818, 358] on input "02. Demonstrates curiosity" at bounding box center [822, 366] width 21 height 16
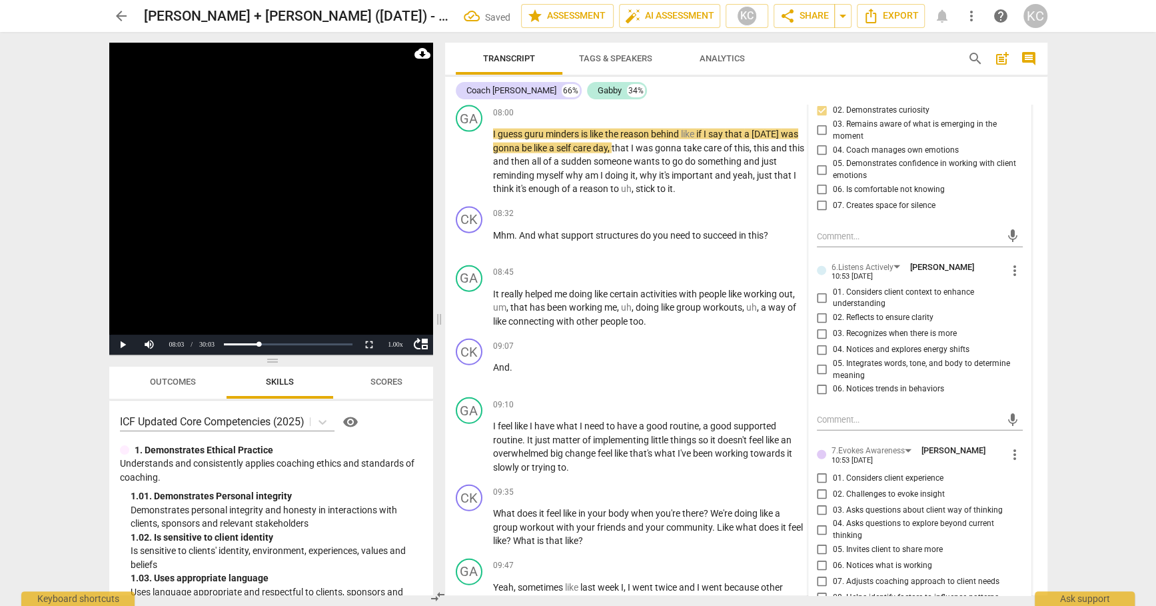
click at [818, 364] on input "05. Integrates words, tone, and body to determine meaning" at bounding box center [822, 370] width 21 height 16
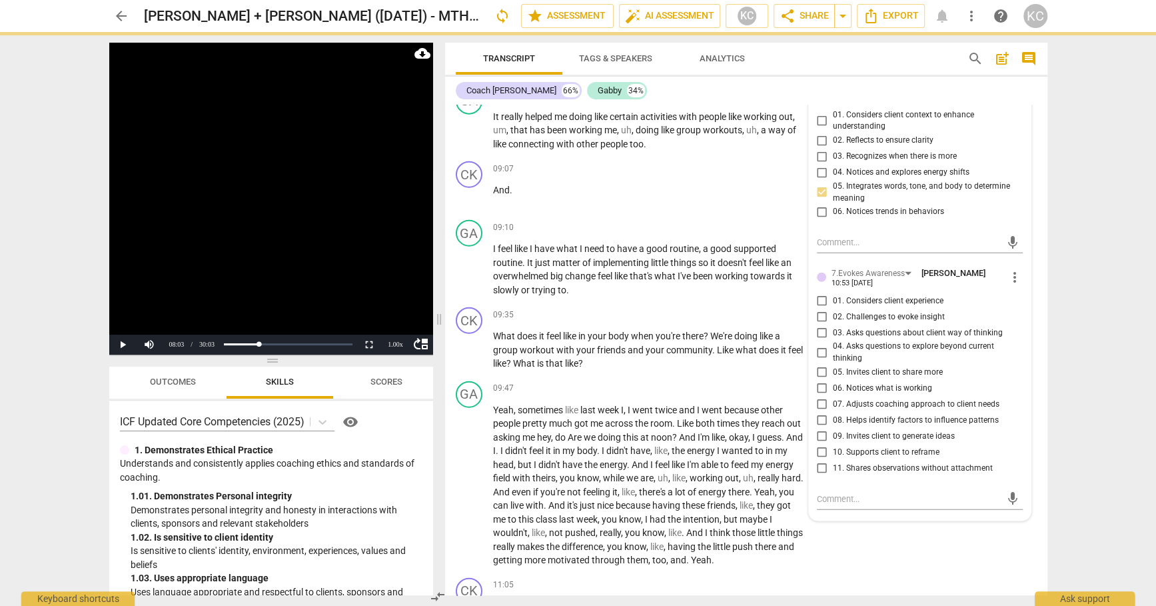
scroll to position [2475, 0]
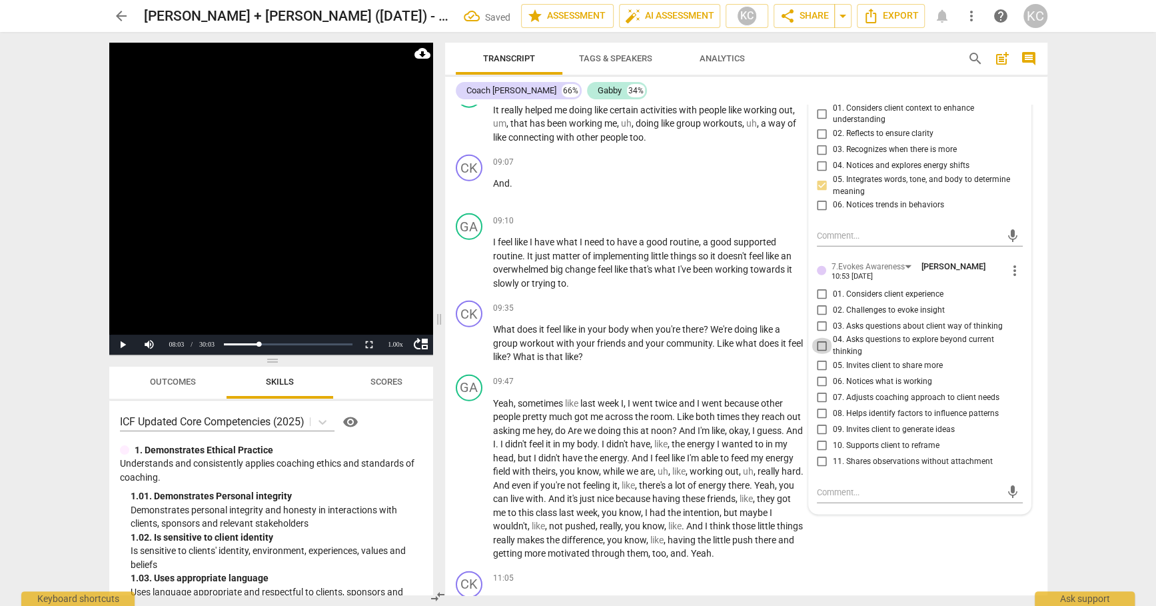
click at [819, 338] on input "04. Asks questions to explore beyond current thinking" at bounding box center [822, 346] width 21 height 16
click at [820, 360] on input "05. Invites client to share more" at bounding box center [822, 366] width 21 height 16
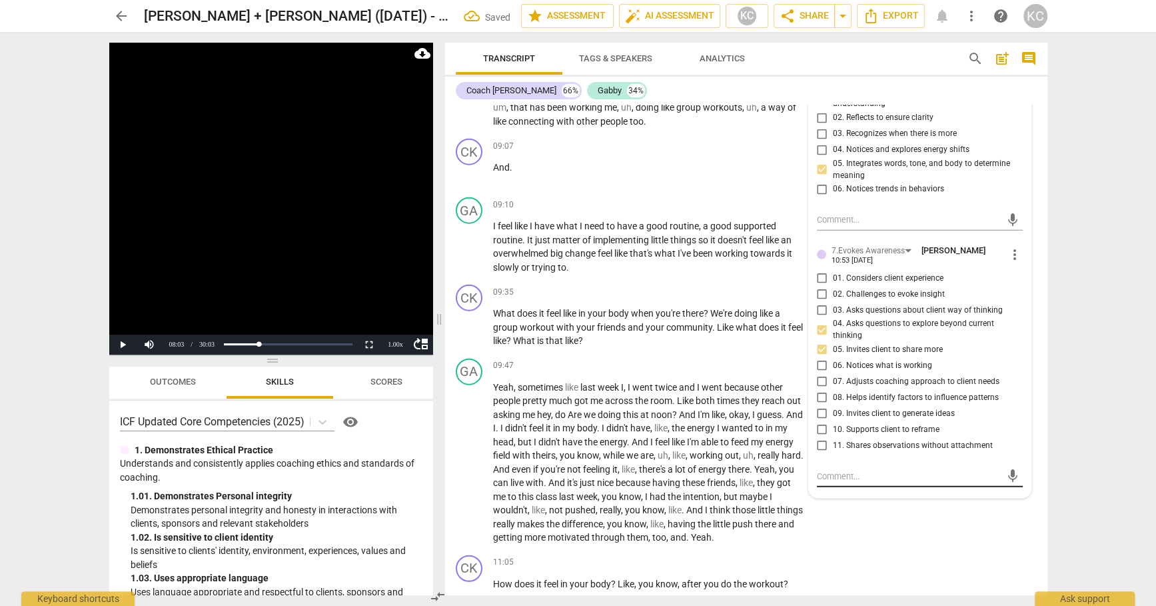
click at [826, 470] on textarea at bounding box center [909, 476] width 185 height 13
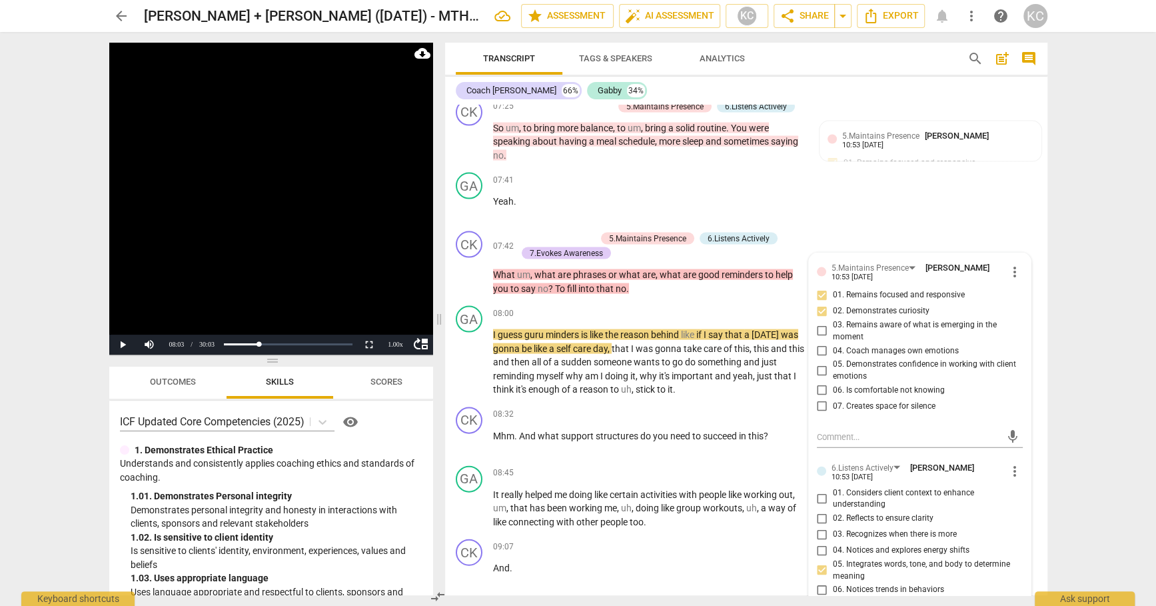
scroll to position [2090, 0]
click at [623, 421] on div "08:32 + Add competency keyboard_arrow_right Mhm . And what support structures d…" at bounding box center [653, 432] width 320 height 48
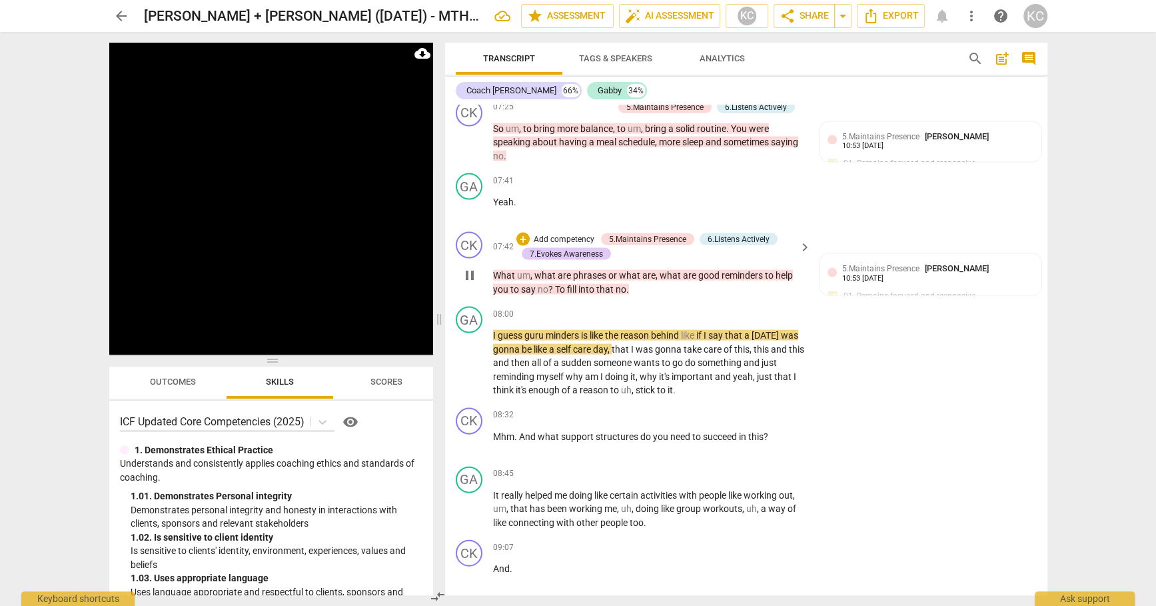
click at [475, 267] on span "pause" at bounding box center [470, 275] width 16 height 16
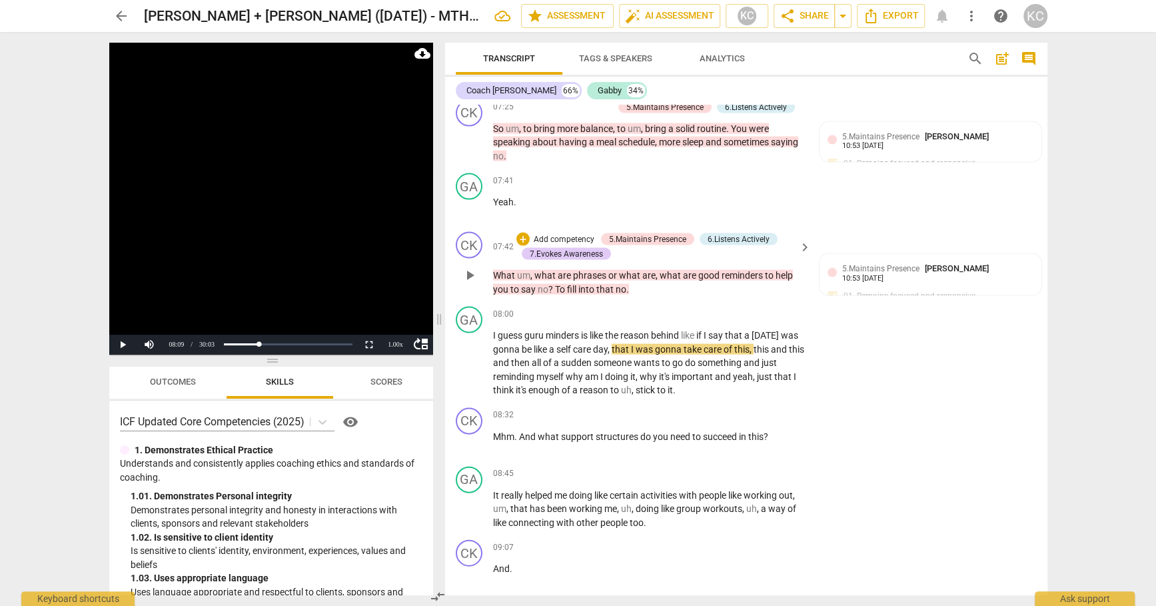
click at [475, 267] on span "play_arrow" at bounding box center [470, 275] width 16 height 16
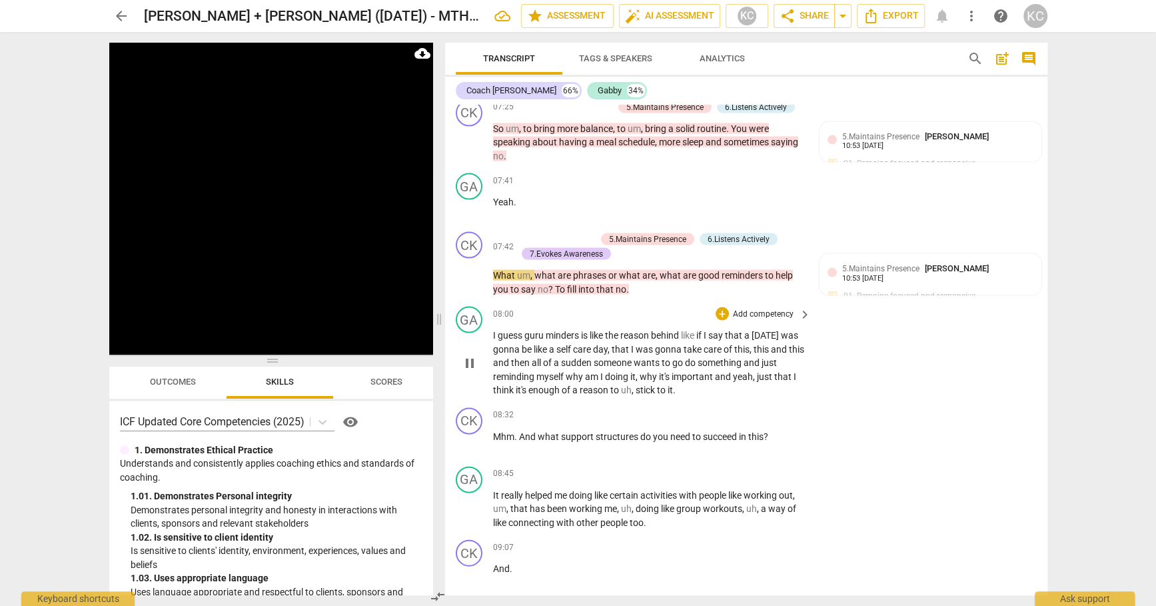
click at [469, 355] on span "pause" at bounding box center [470, 363] width 16 height 16
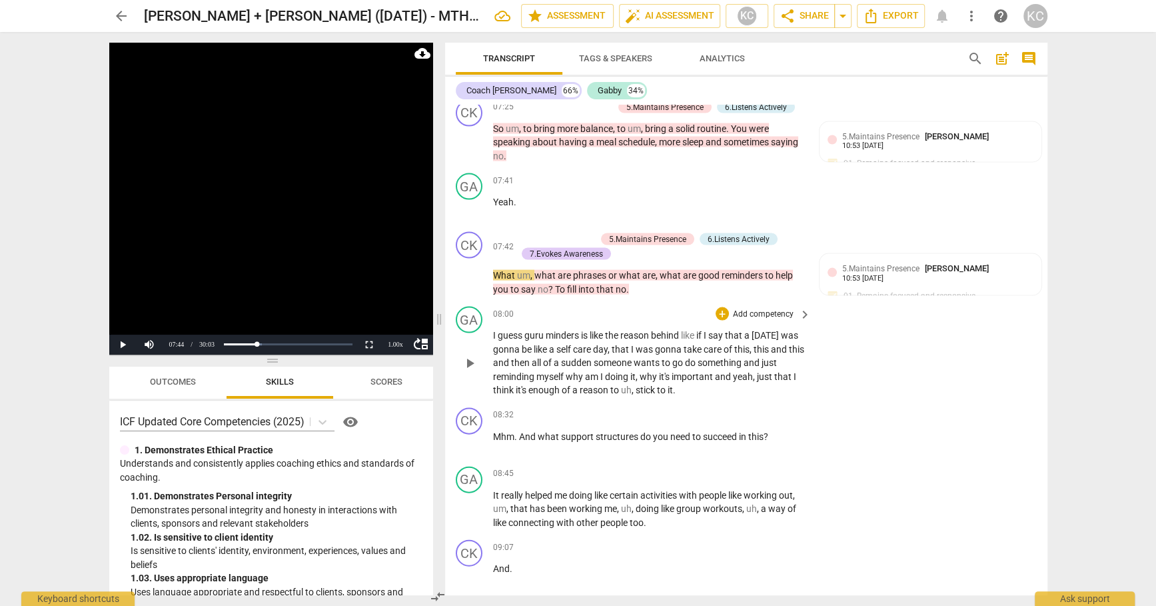
click at [469, 355] on span "play_arrow" at bounding box center [470, 363] width 16 height 16
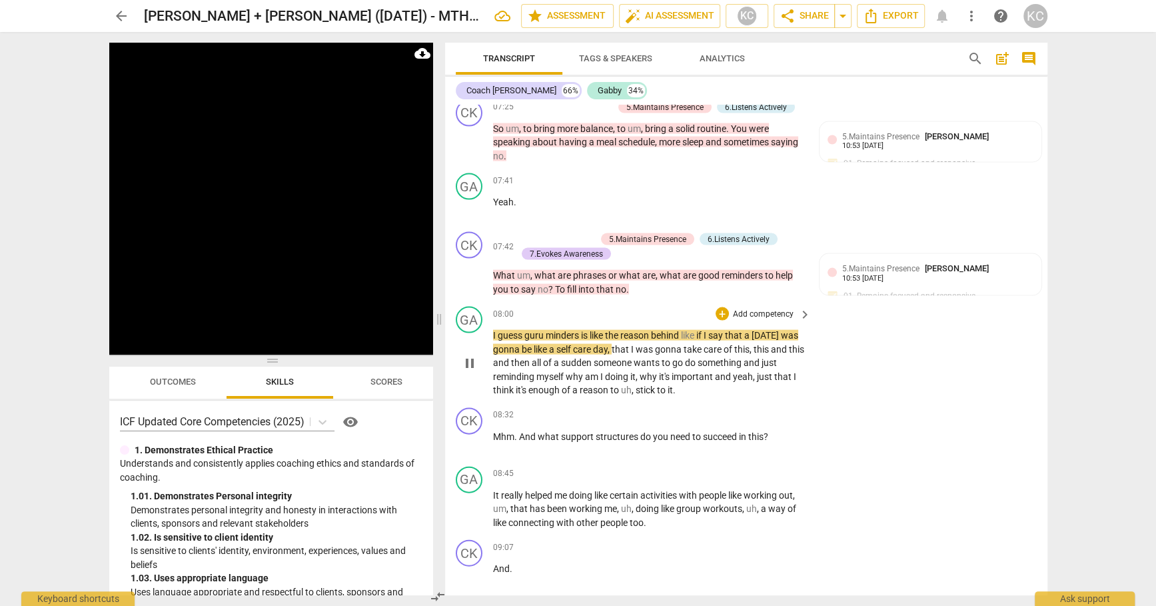
click at [469, 355] on span "pause" at bounding box center [470, 363] width 16 height 16
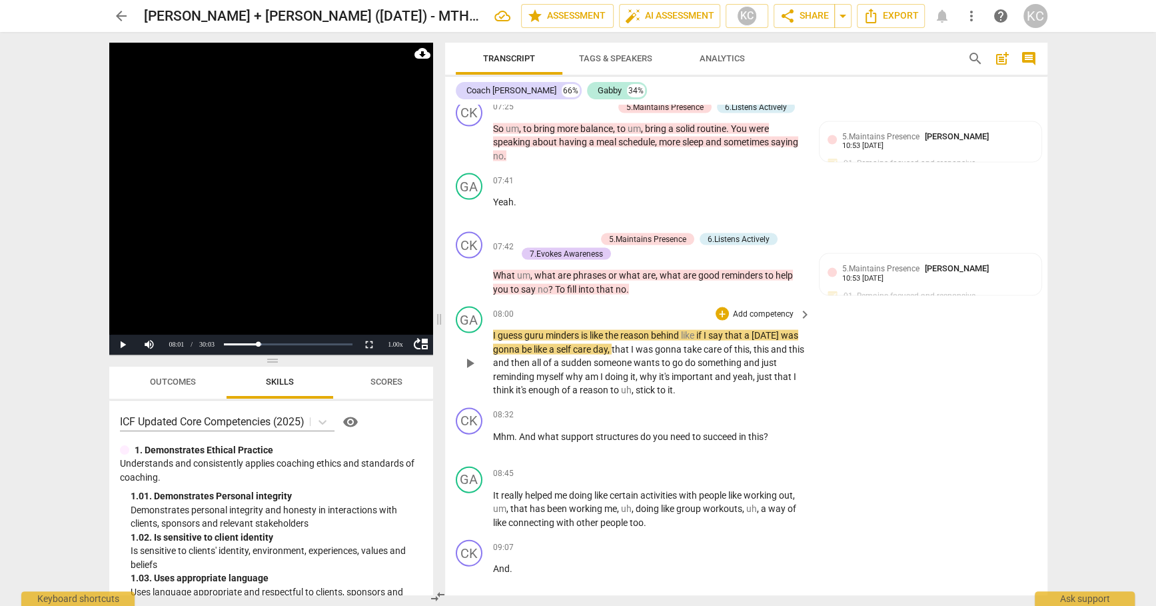
click at [543, 330] on span "guru" at bounding box center [535, 335] width 21 height 11
click at [589, 330] on span "minders" at bounding box center [571, 335] width 35 height 11
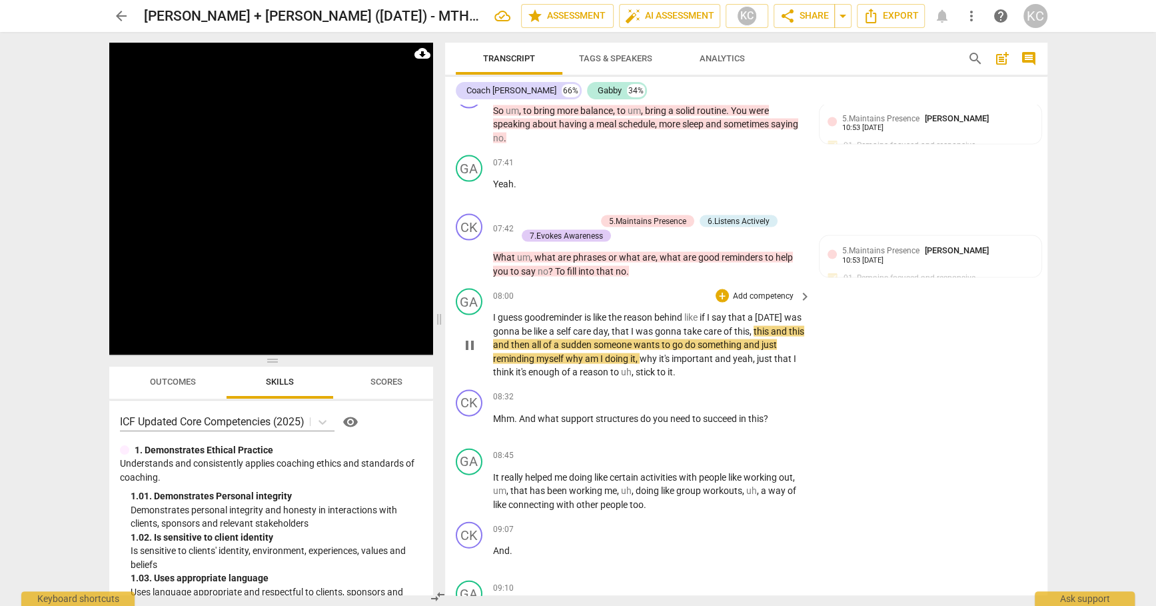
scroll to position [2115, 0]
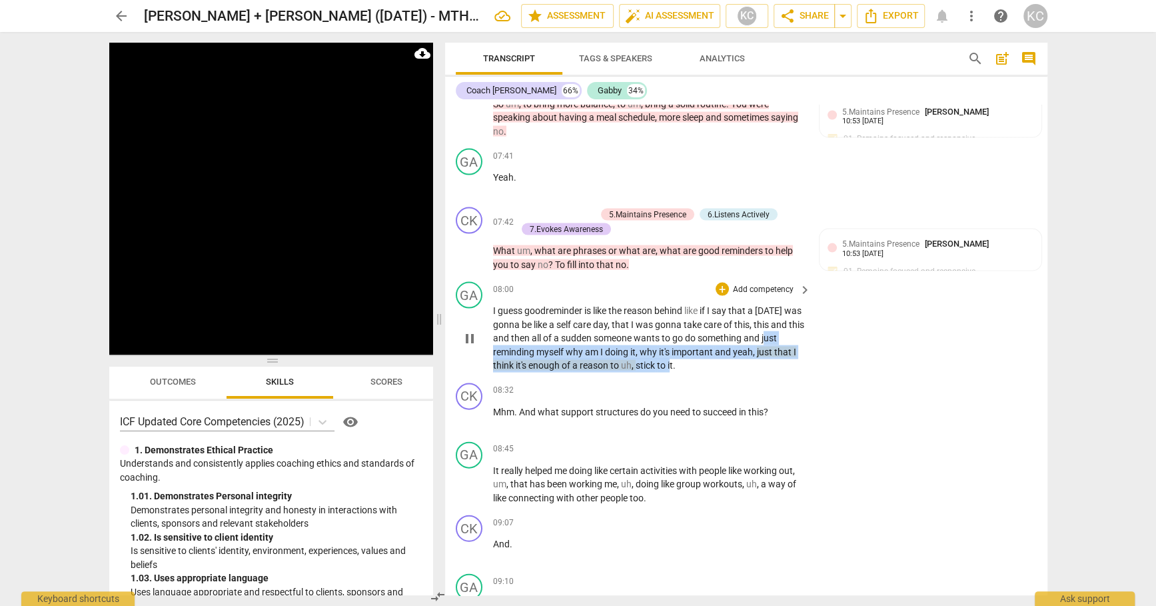
drag, startPoint x: 494, startPoint y: 344, endPoint x: 696, endPoint y: 359, distance: 202.5
click at [696, 359] on p "I guess good re minder is like the reason behind like if I say that a [DATE] wa…" at bounding box center [649, 338] width 312 height 69
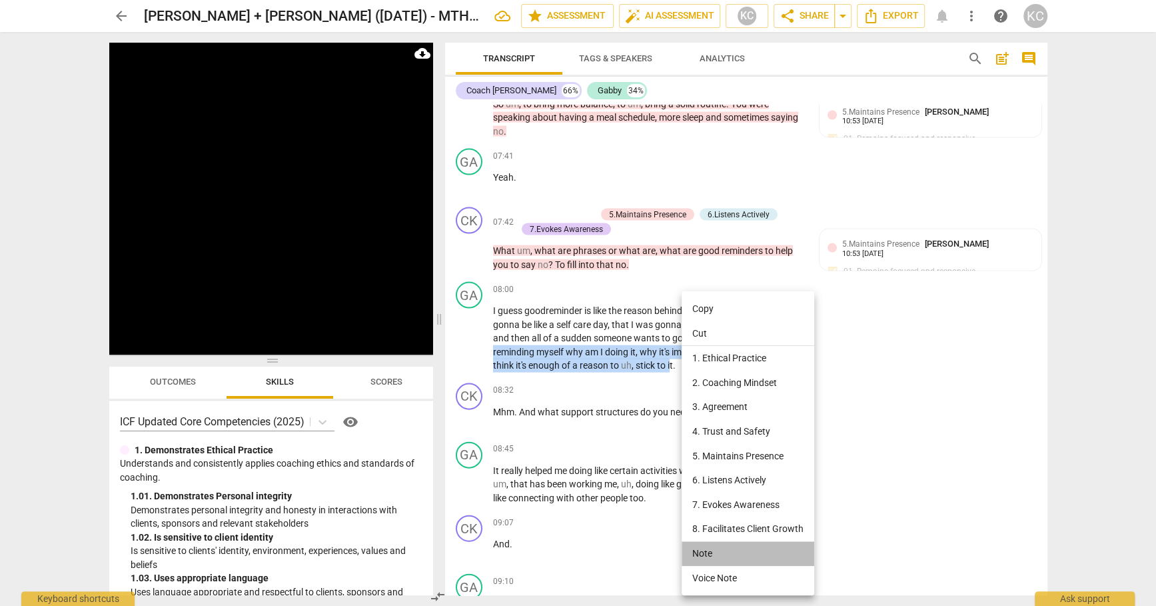
click at [698, 554] on li "Note" at bounding box center [748, 553] width 133 height 25
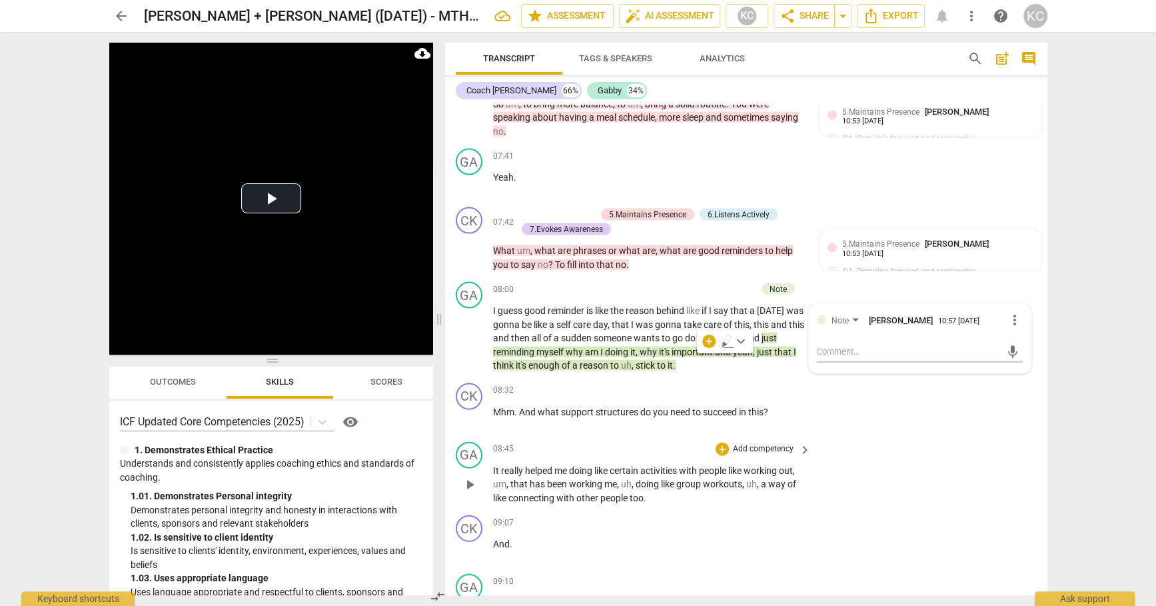
click at [902, 472] on div "GA play_arrow pause 08:45 + Add competency keyboard_arrow_right It really helpe…" at bounding box center [746, 474] width 602 height 74
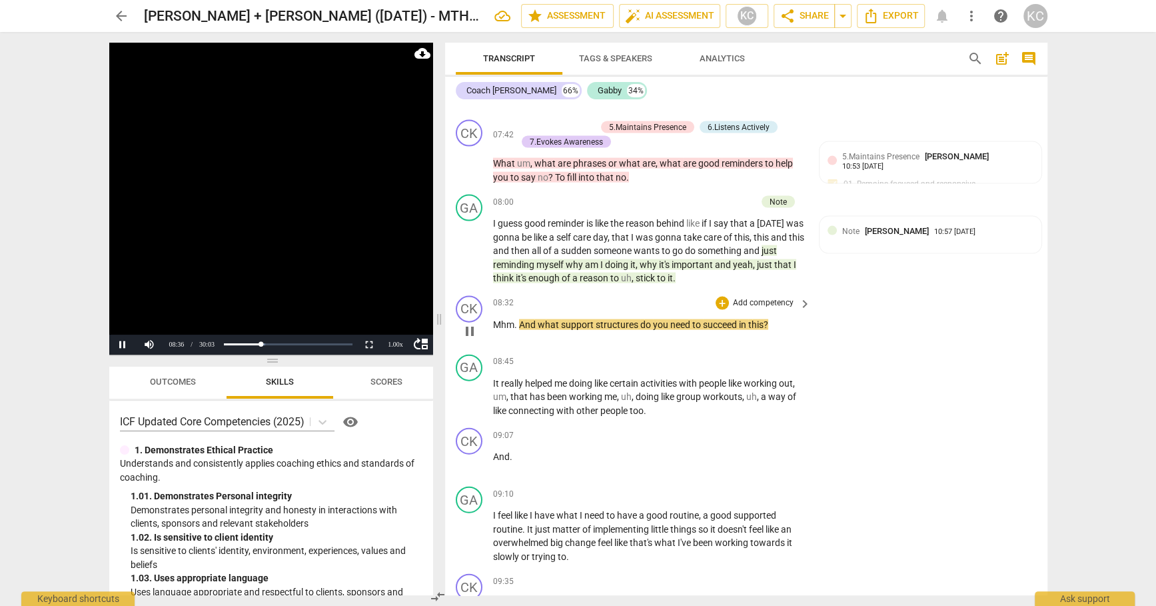
scroll to position [2203, 0]
click at [720, 296] on div "+" at bounding box center [722, 302] width 13 height 13
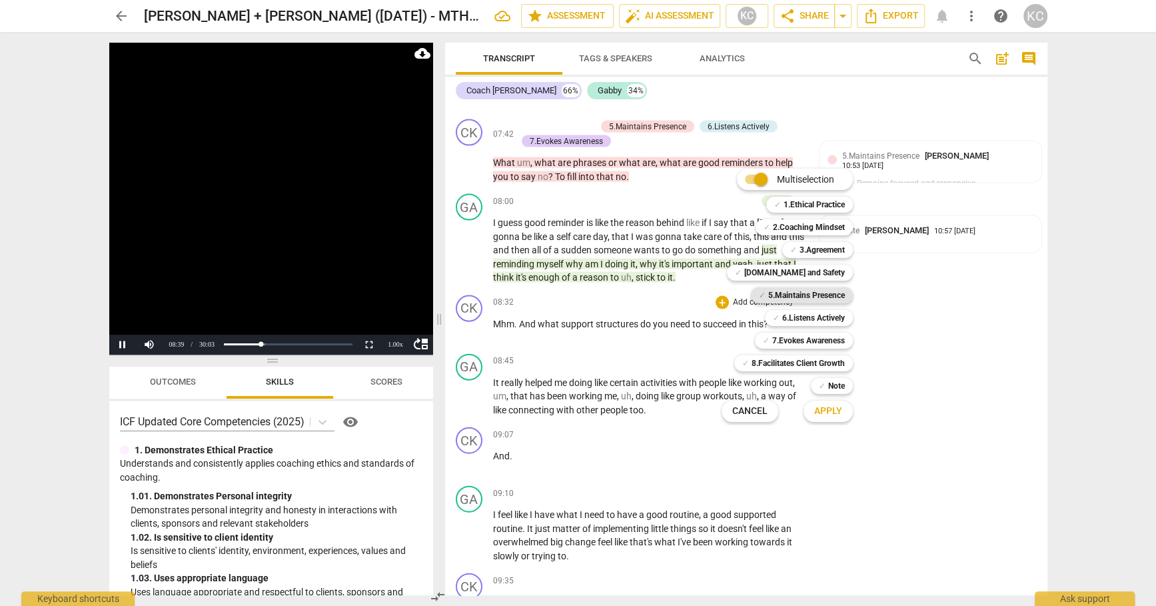
click at [765, 294] on div "✓ 5.Maintains Presence" at bounding box center [802, 295] width 102 height 16
click at [776, 337] on b "7.Evokes Awareness" at bounding box center [808, 341] width 73 height 16
click at [798, 274] on b "[DOMAIN_NAME] and Safety" at bounding box center [794, 273] width 101 height 16
click at [827, 405] on span "Apply" at bounding box center [828, 411] width 28 height 13
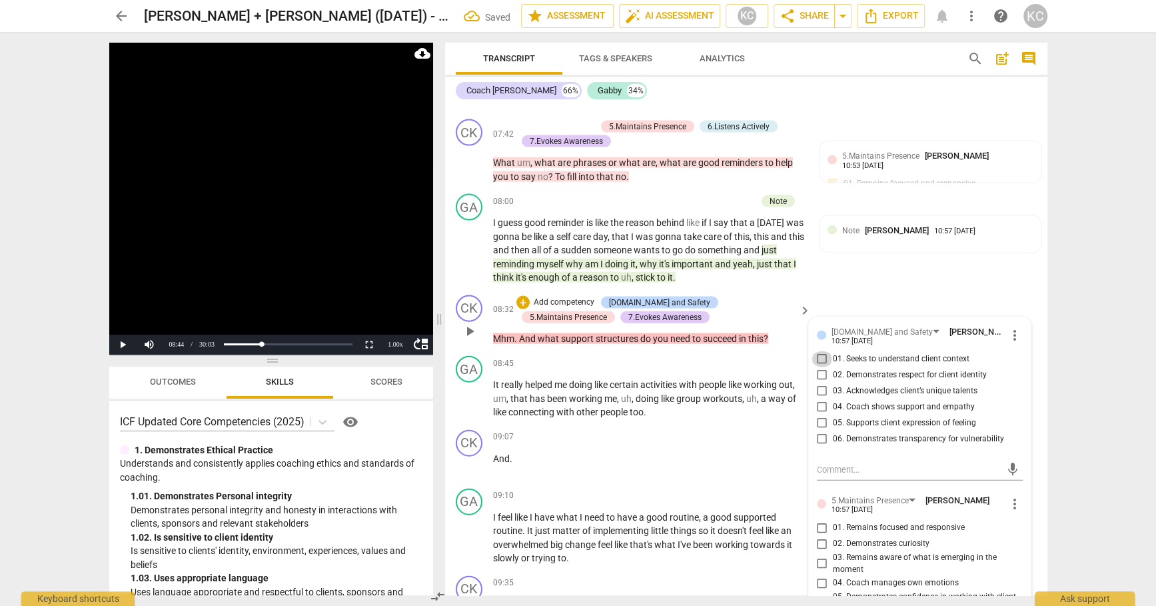
click at [819, 353] on input "01. Seeks to understand client context" at bounding box center [822, 359] width 21 height 16
click at [819, 367] on input "02. Demonstrates respect for client identity" at bounding box center [822, 375] width 21 height 16
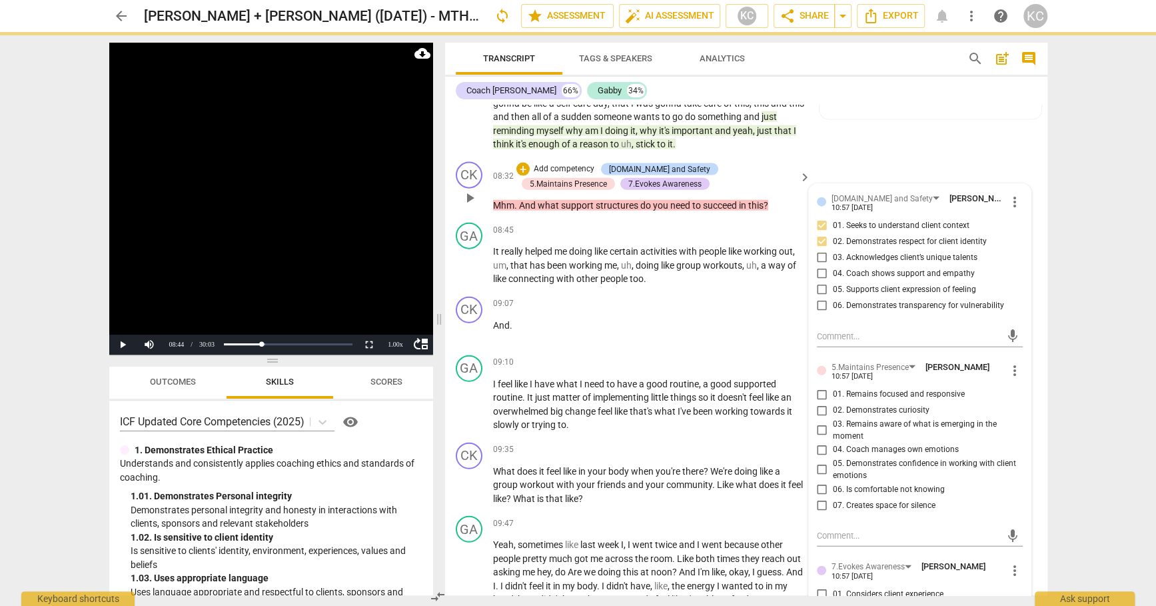
scroll to position [2343, 0]
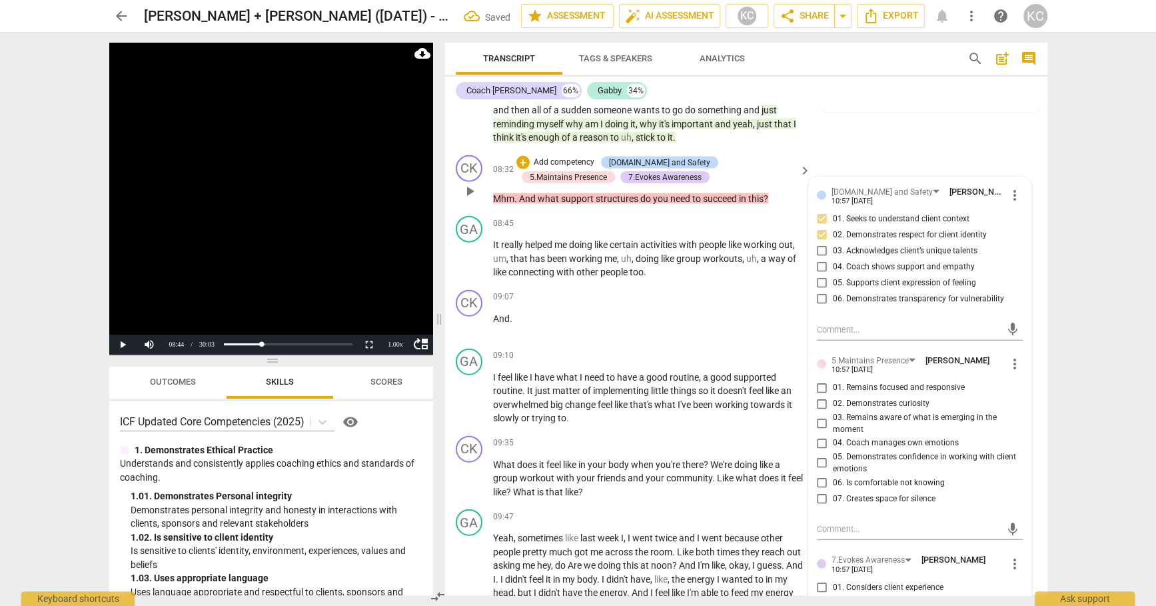
click at [820, 380] on input "01. Remains focused and responsive" at bounding box center [822, 388] width 21 height 16
click at [818, 396] on input "02. Demonstrates curiosity" at bounding box center [822, 404] width 21 height 16
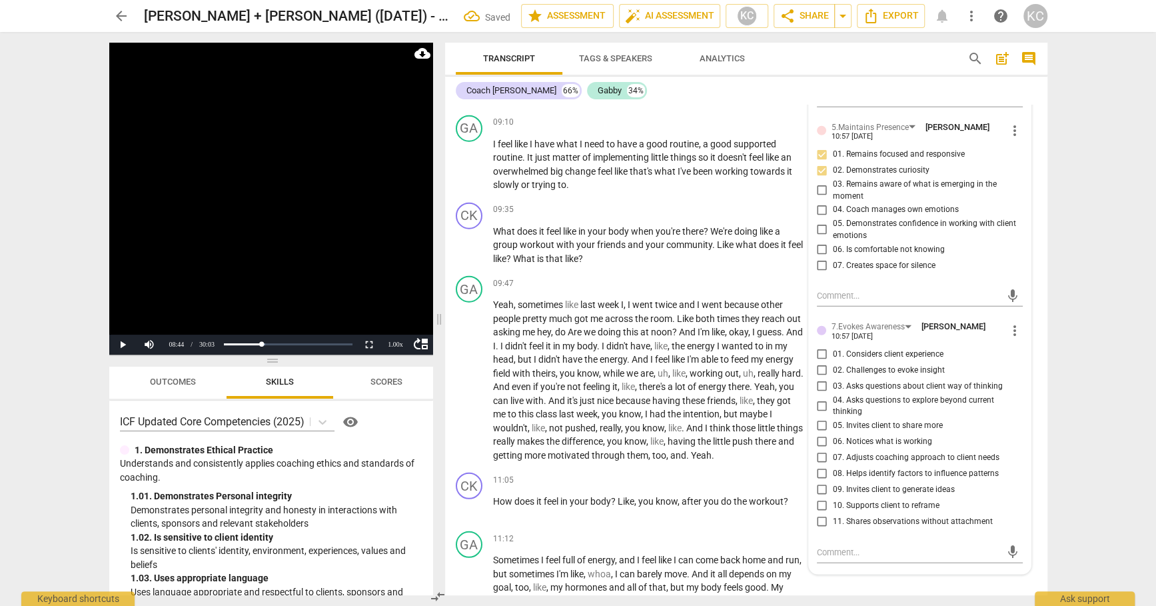
scroll to position [2577, 0]
click at [818, 346] on input "01. Considers client experience" at bounding box center [822, 354] width 21 height 16
click at [818, 379] on input "03. Asks questions about client way of thinking" at bounding box center [822, 386] width 21 height 16
click at [818, 417] on input "05. Invites client to share more" at bounding box center [822, 425] width 21 height 16
click at [826, 545] on textarea at bounding box center [909, 551] width 185 height 13
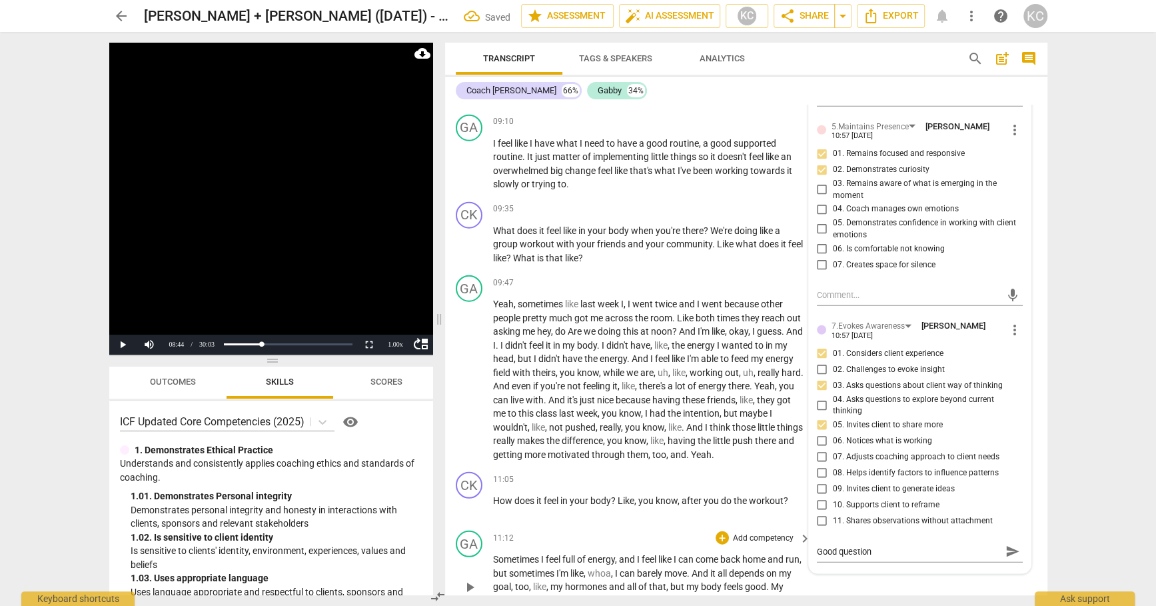
click at [880, 572] on div "GA play_arrow pause 11:12 + Add competency keyboard_arrow_right Sometimes I fee…" at bounding box center [746, 575] width 602 height 101
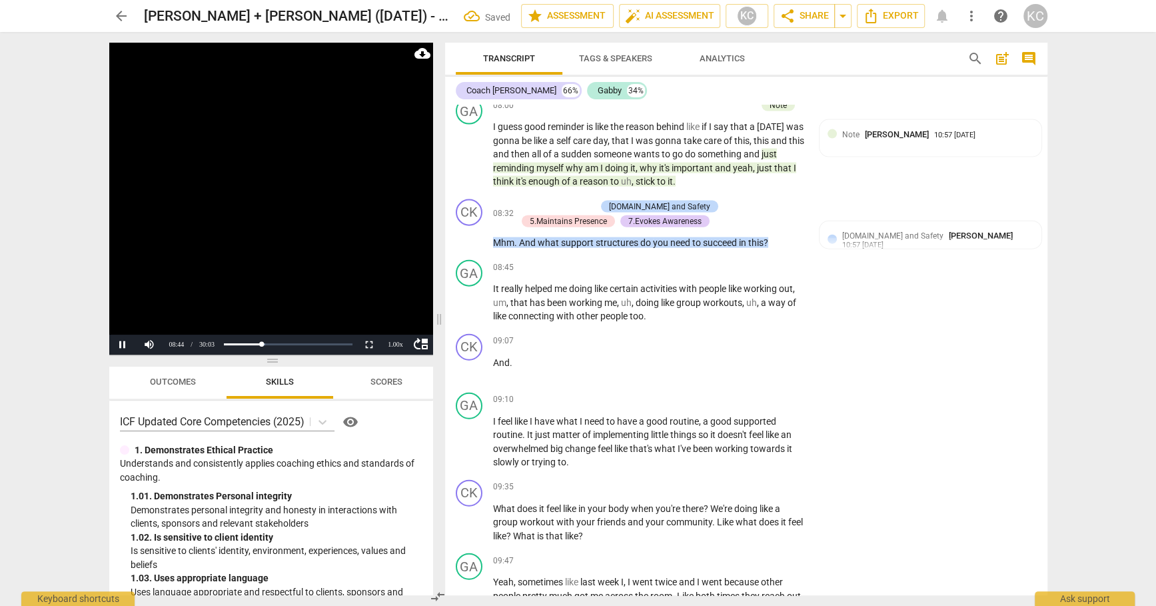
scroll to position [2291, 0]
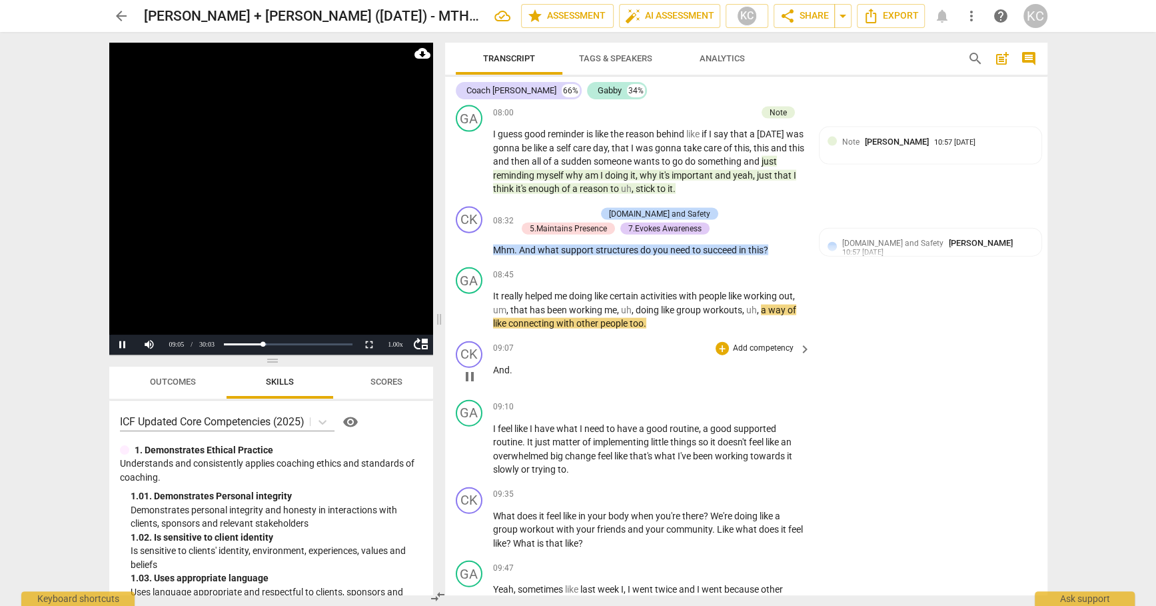
click at [493, 365] on span "And" at bounding box center [501, 370] width 17 height 11
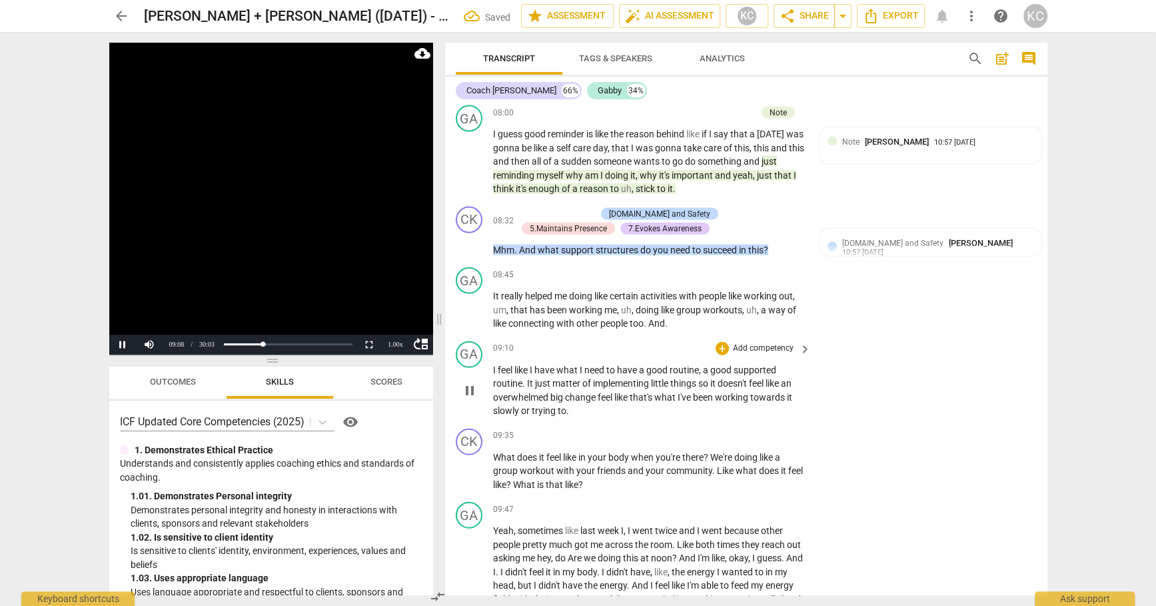
click at [491, 358] on div "GA play_arrow pause" at bounding box center [474, 379] width 37 height 77
click at [495, 365] on span "I" at bounding box center [495, 370] width 5 height 11
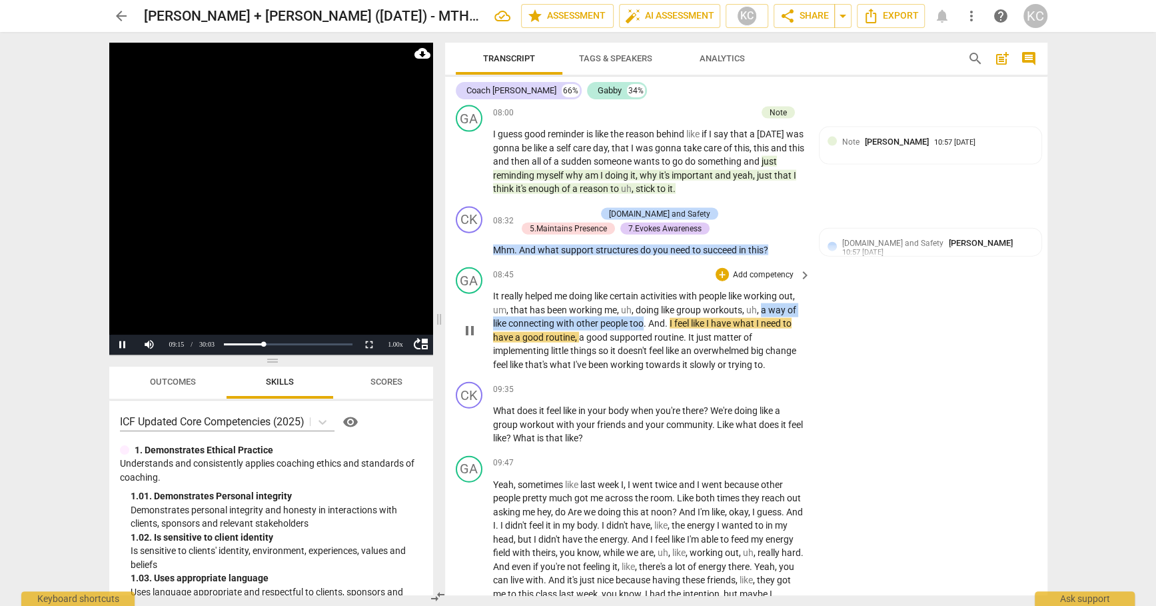
drag, startPoint x: 762, startPoint y: 303, endPoint x: 644, endPoint y: 315, distance: 118.6
click at [644, 315] on p "It really helped me doing like certain activities with people like working out …" at bounding box center [649, 330] width 312 height 82
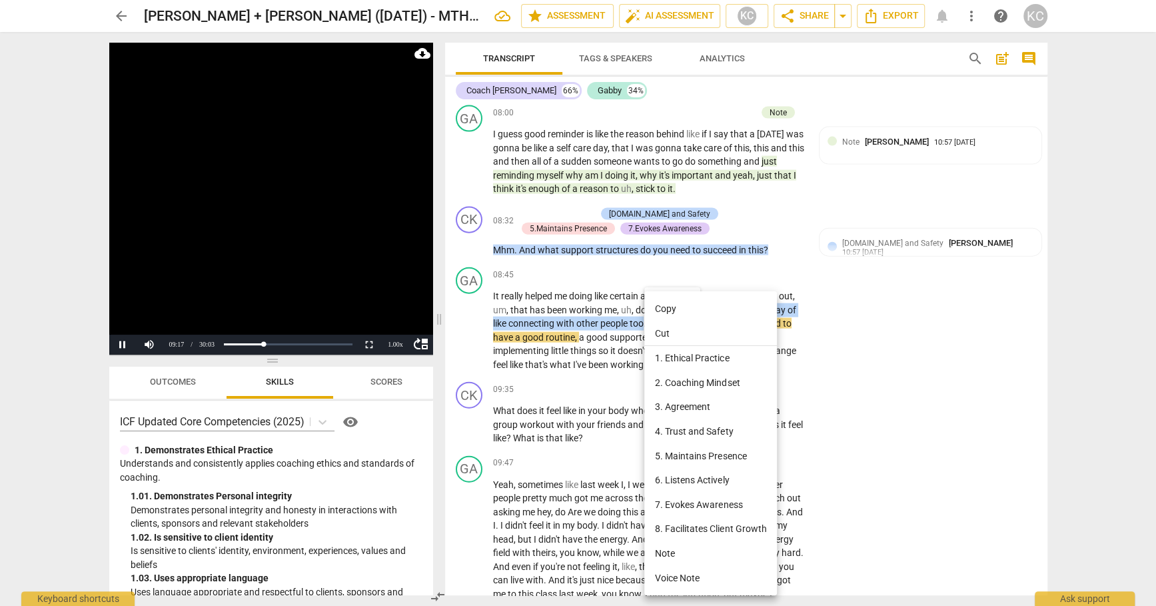
click at [664, 549] on li "Note" at bounding box center [710, 553] width 133 height 25
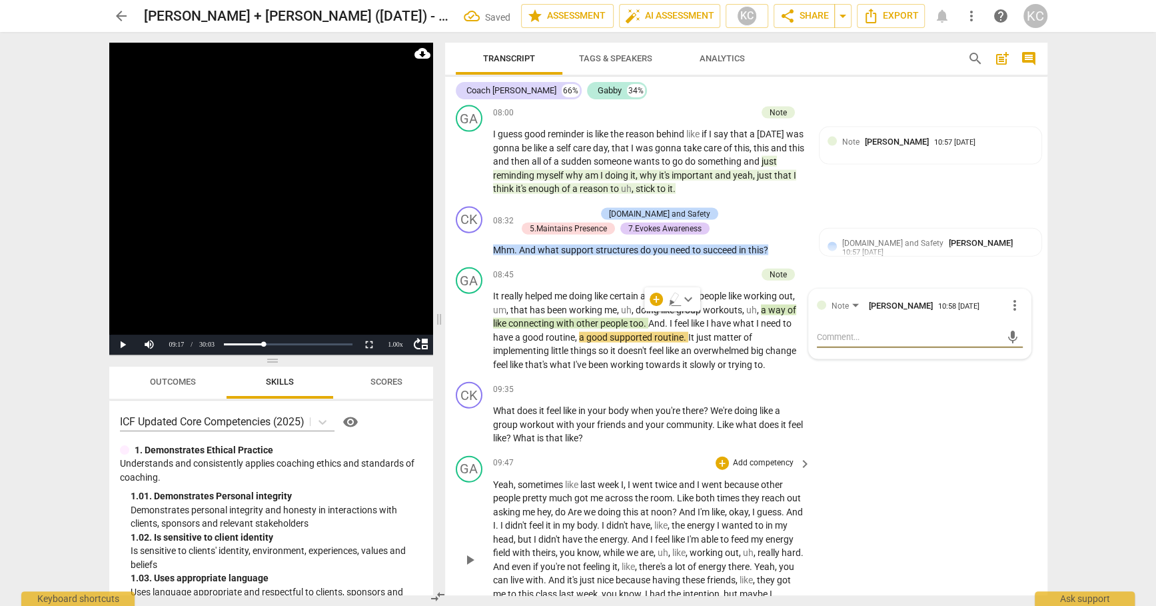
click at [948, 525] on div "GA play_arrow pause 09:47 + Add competency keyboard_arrow_right Yeah , sometime…" at bounding box center [746, 549] width 602 height 197
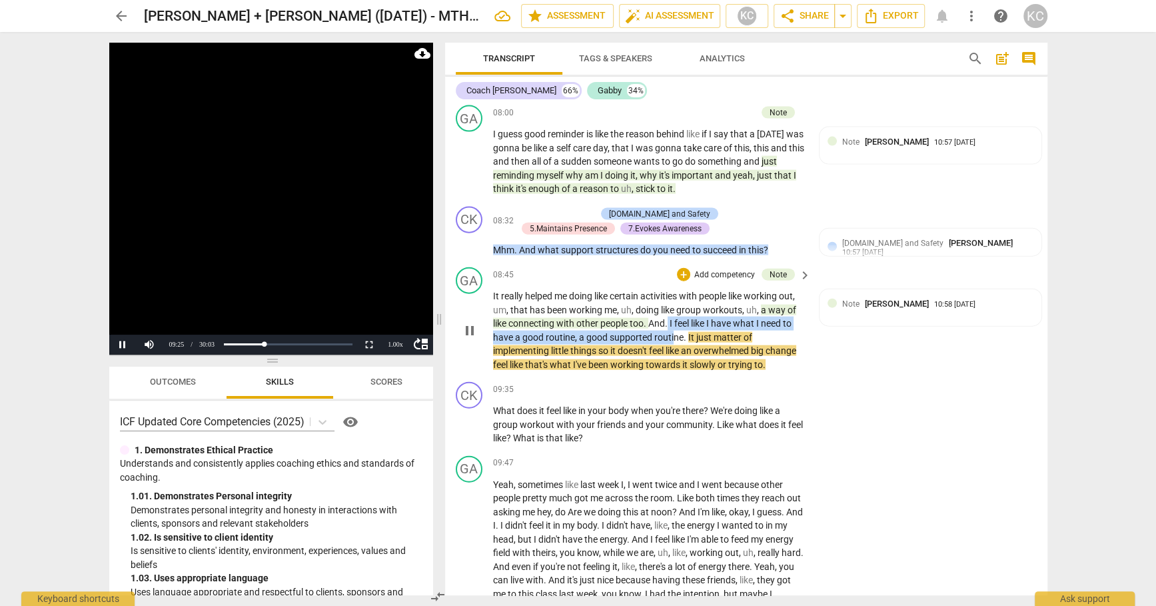
drag, startPoint x: 668, startPoint y: 313, endPoint x: 672, endPoint y: 326, distance: 13.1
click at [672, 325] on p "It really helped me doing like certain activities with people like working out …" at bounding box center [649, 330] width 312 height 82
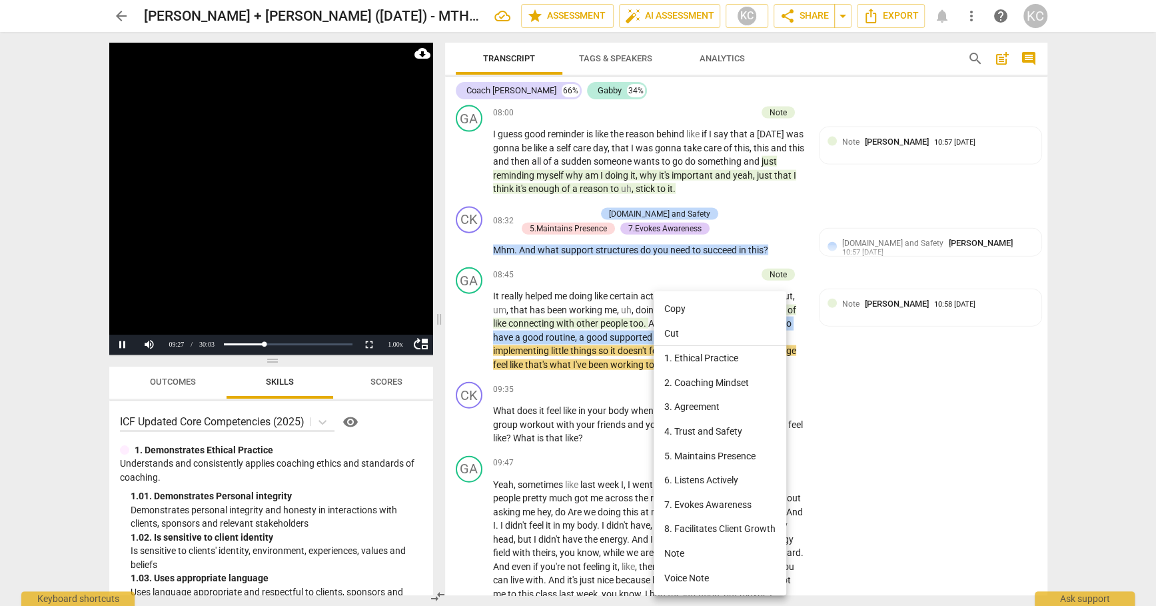
click at [691, 558] on li "Note" at bounding box center [720, 553] width 133 height 25
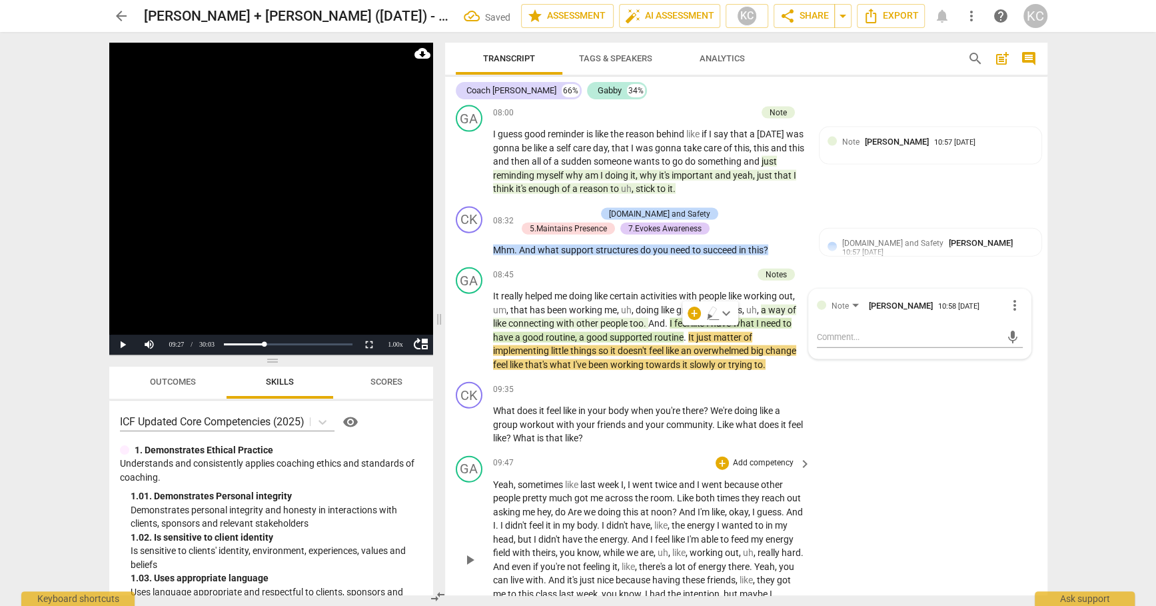
click at [936, 503] on div "GA play_arrow pause 09:47 + Add competency keyboard_arrow_right Yeah , sometime…" at bounding box center [746, 549] width 602 height 197
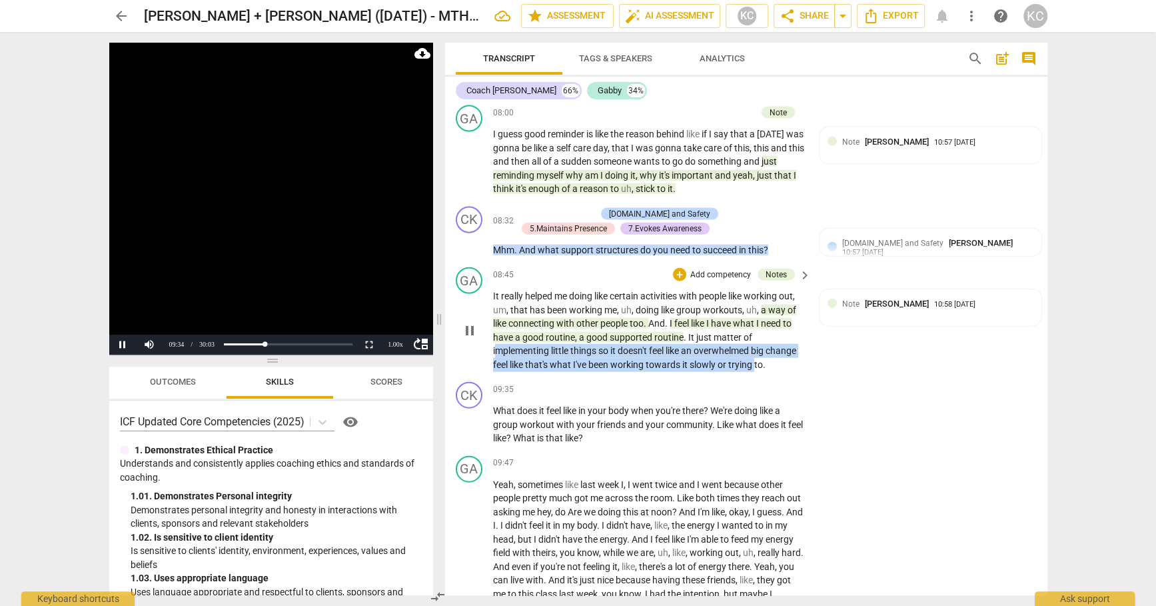
drag, startPoint x: 495, startPoint y: 343, endPoint x: 754, endPoint y: 356, distance: 260.2
click at [754, 356] on p "It really helped me doing like certain activities with people like working out …" at bounding box center [649, 330] width 312 height 82
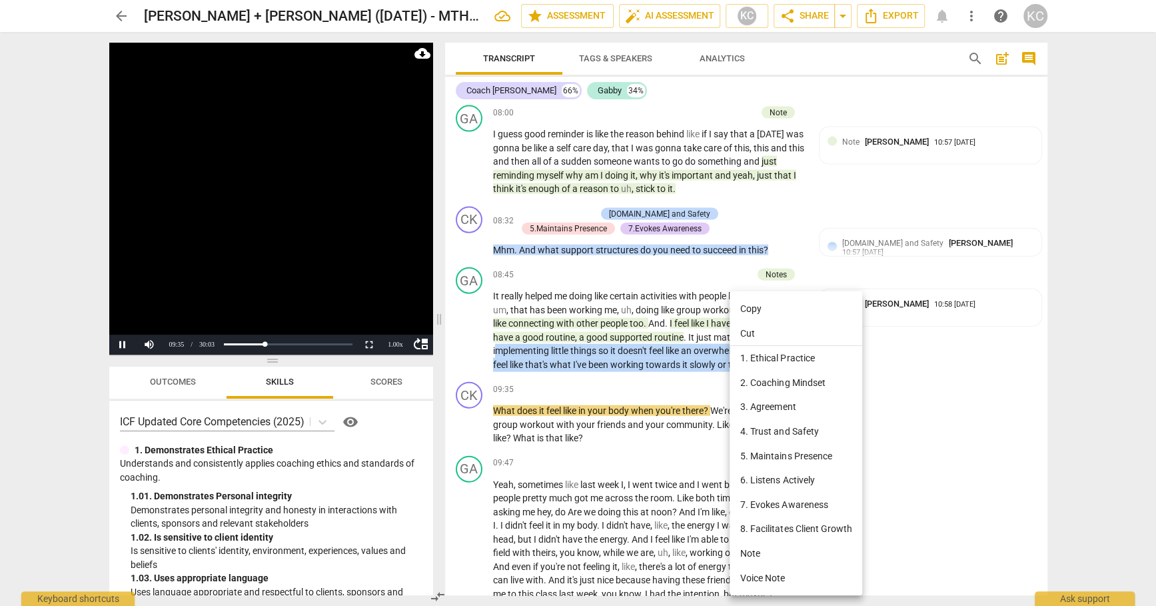
click at [746, 549] on li "Note" at bounding box center [796, 553] width 133 height 25
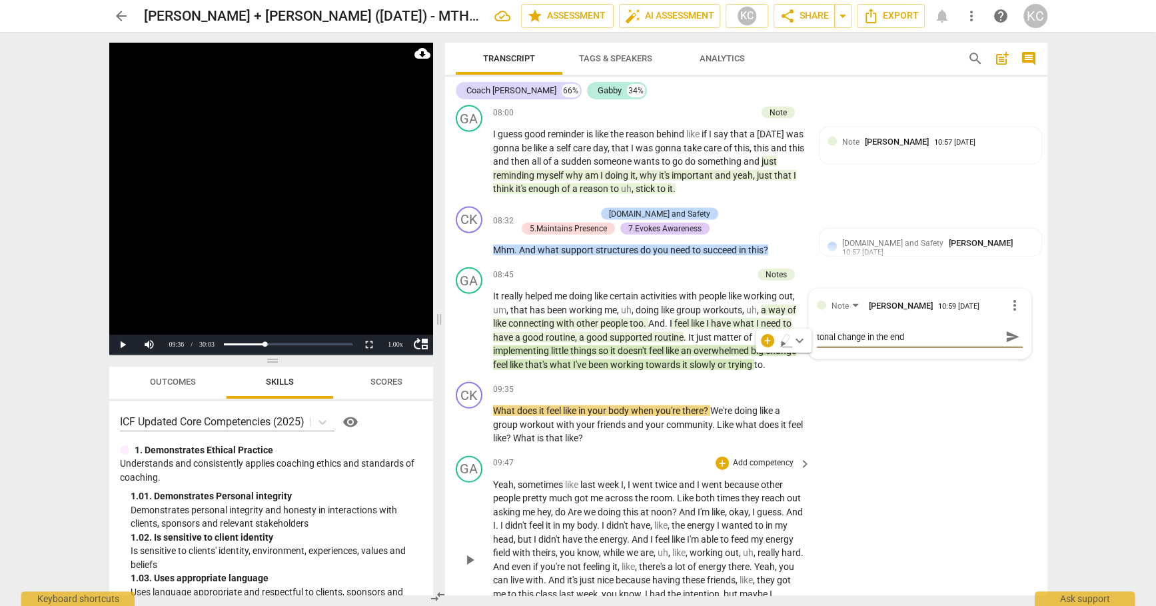
click at [893, 461] on div "GA play_arrow pause 09:47 + Add competency keyboard_arrow_right Yeah , sometime…" at bounding box center [746, 549] width 602 height 197
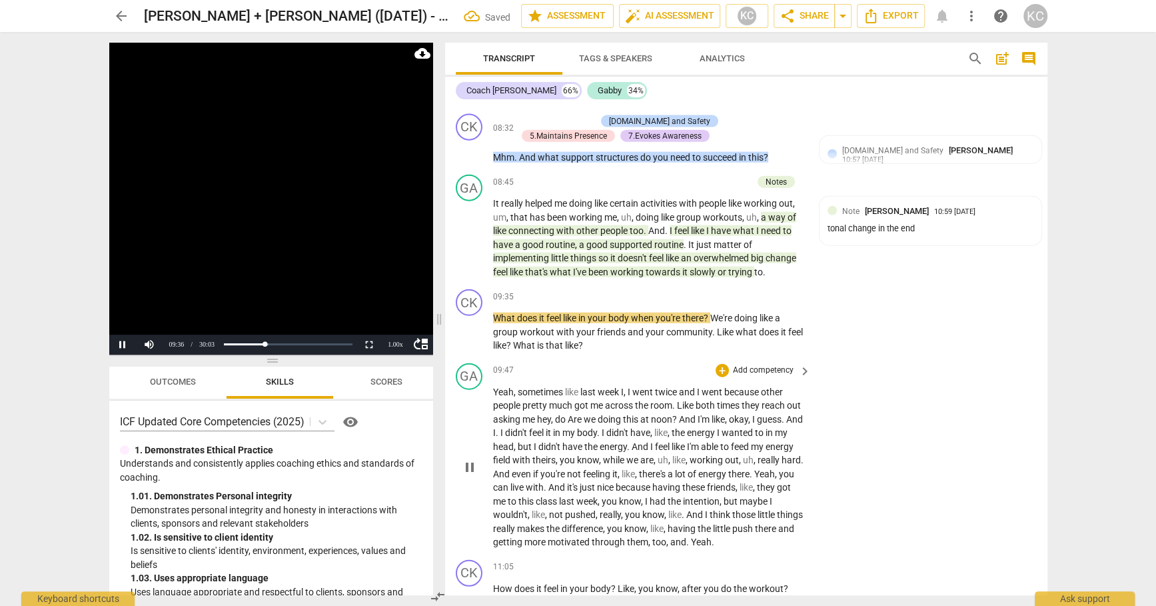
scroll to position [2388, 0]
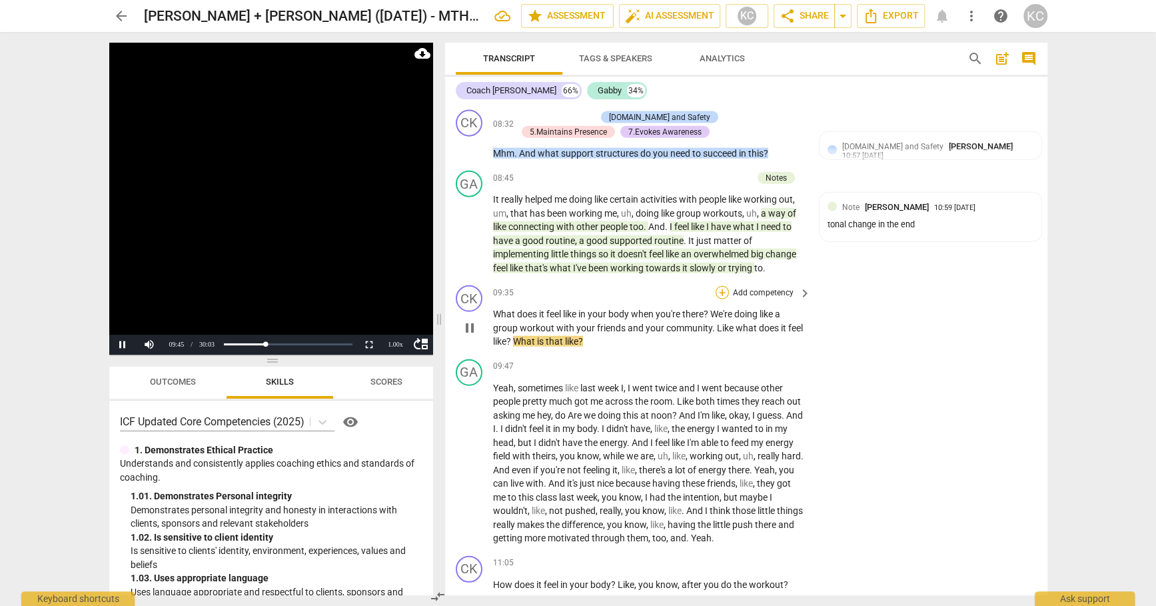
click at [723, 286] on div "+" at bounding box center [722, 292] width 13 height 13
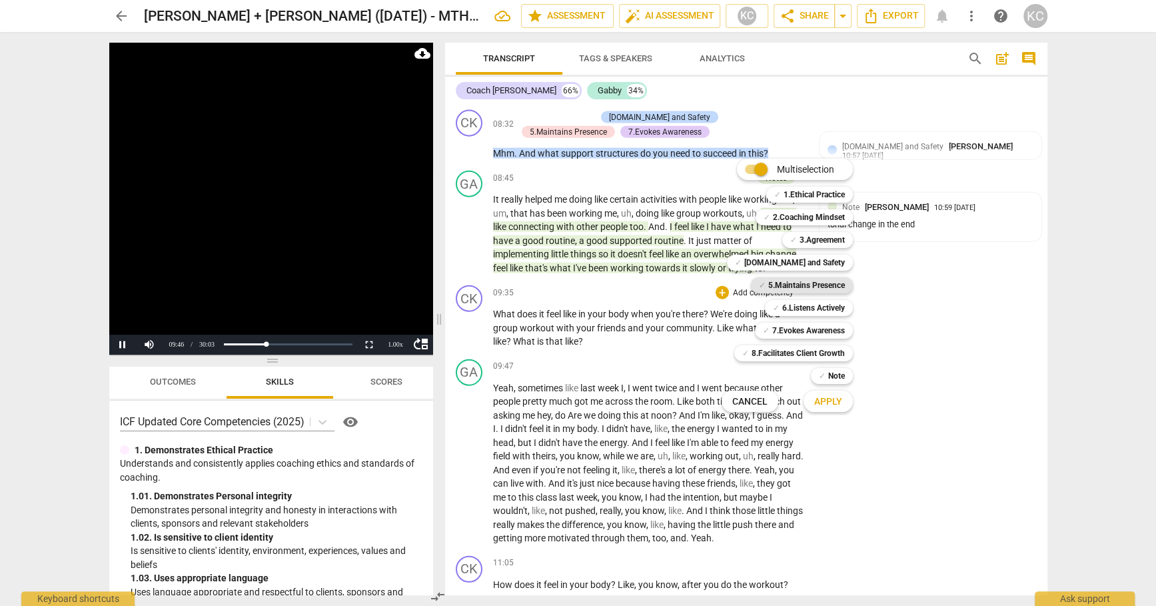
click at [768, 287] on b "5.Maintains Presence" at bounding box center [806, 285] width 77 height 16
click at [775, 327] on b "7.Evokes Awareness" at bounding box center [808, 331] width 73 height 16
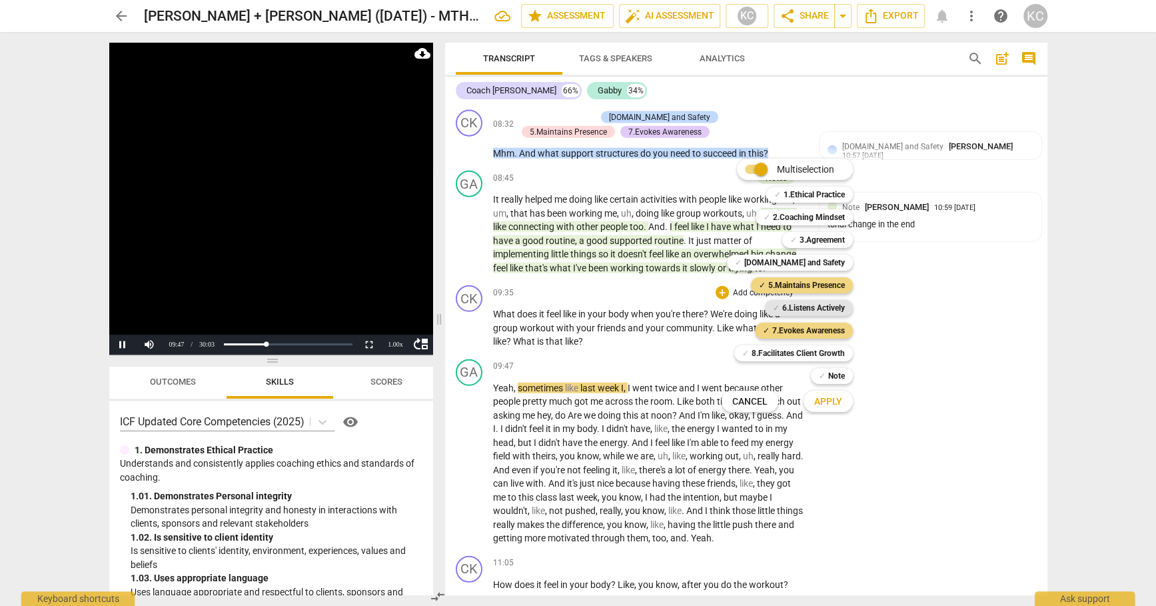
click at [782, 314] on b "6.Listens Actively" at bounding box center [813, 308] width 63 height 16
click at [818, 405] on span "Apply" at bounding box center [828, 401] width 28 height 13
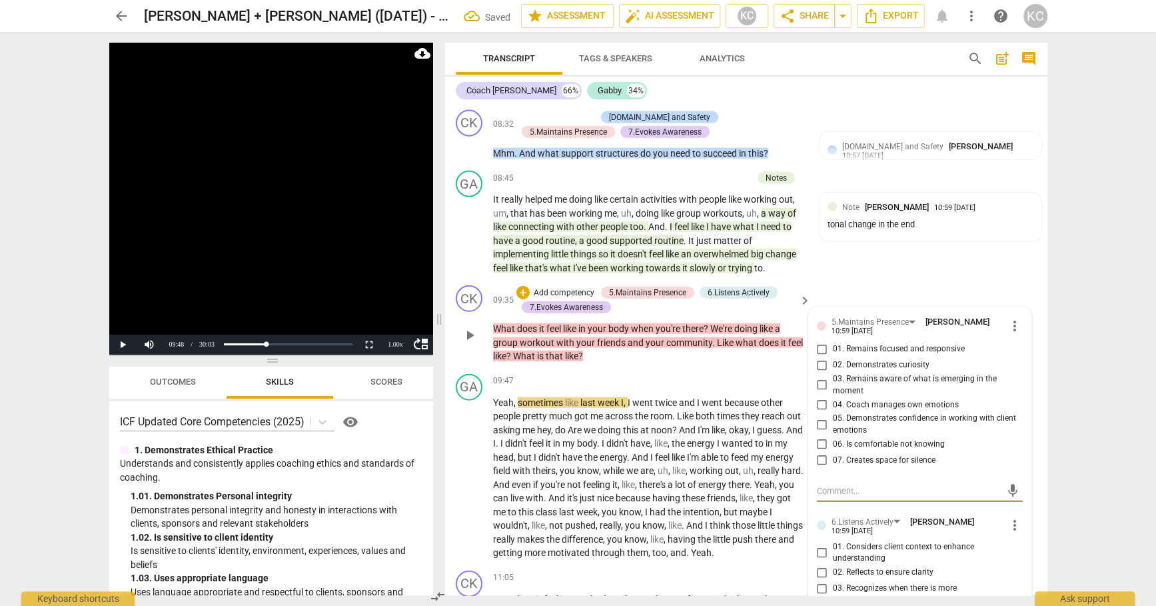
click at [822, 345] on input "01. Remains focused and responsive" at bounding box center [822, 349] width 21 height 16
click at [820, 364] on input "02. Demonstrates curiosity" at bounding box center [822, 365] width 21 height 16
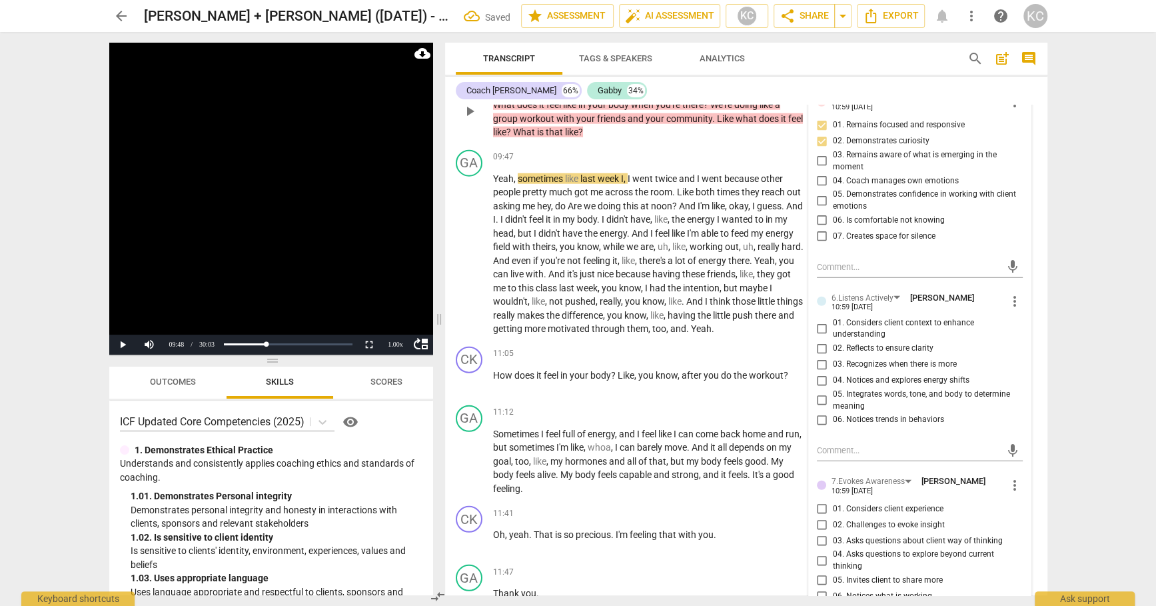
scroll to position [2623, 0]
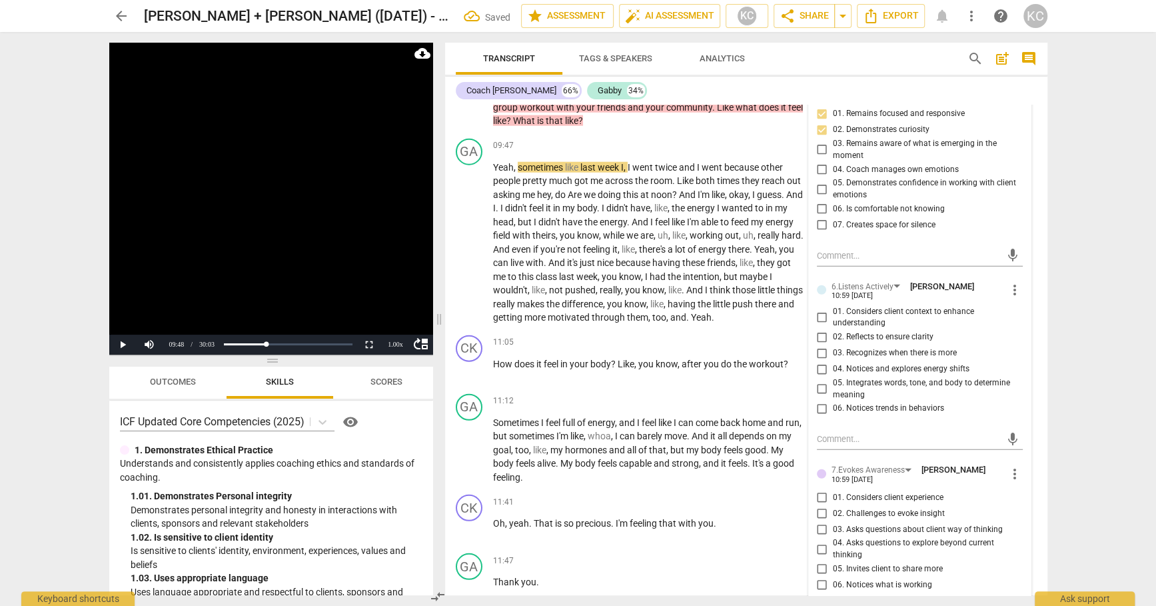
click at [821, 313] on input "01. Considers client context to enhance understanding" at bounding box center [822, 317] width 21 height 16
click at [822, 381] on input "05. Integrates words, tone, and body to determine meaning" at bounding box center [822, 389] width 21 height 16
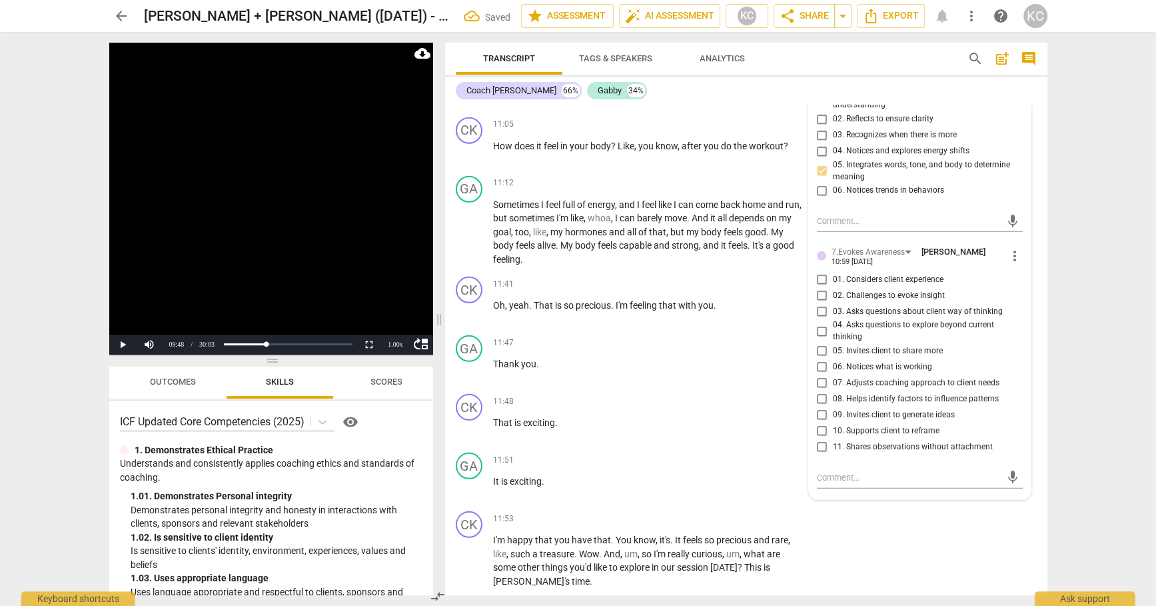
scroll to position [2843, 0]
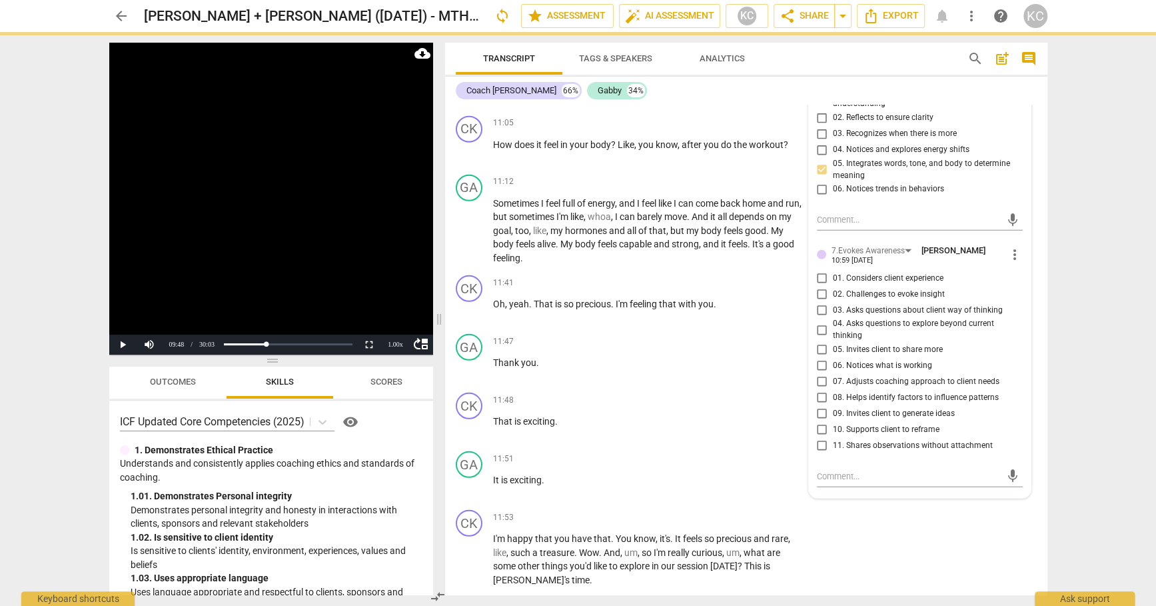
click at [818, 322] on input "04. Asks questions to explore beyond current thinking" at bounding box center [822, 330] width 21 height 16
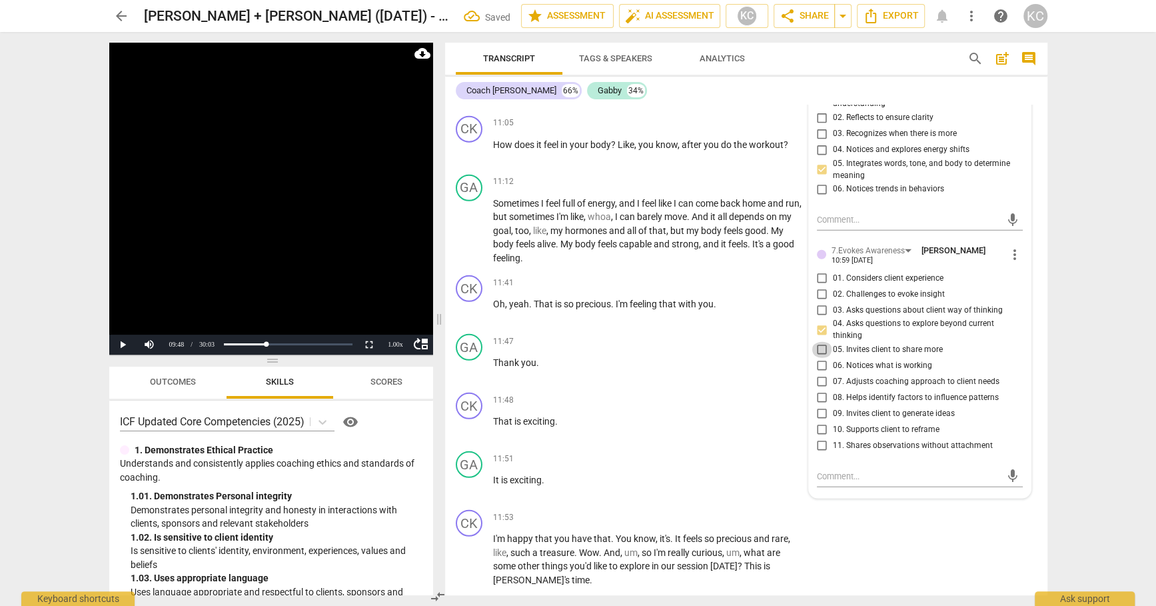
click at [819, 342] on input "05. Invites client to share more" at bounding box center [822, 350] width 21 height 16
click at [830, 470] on textarea at bounding box center [909, 476] width 185 height 13
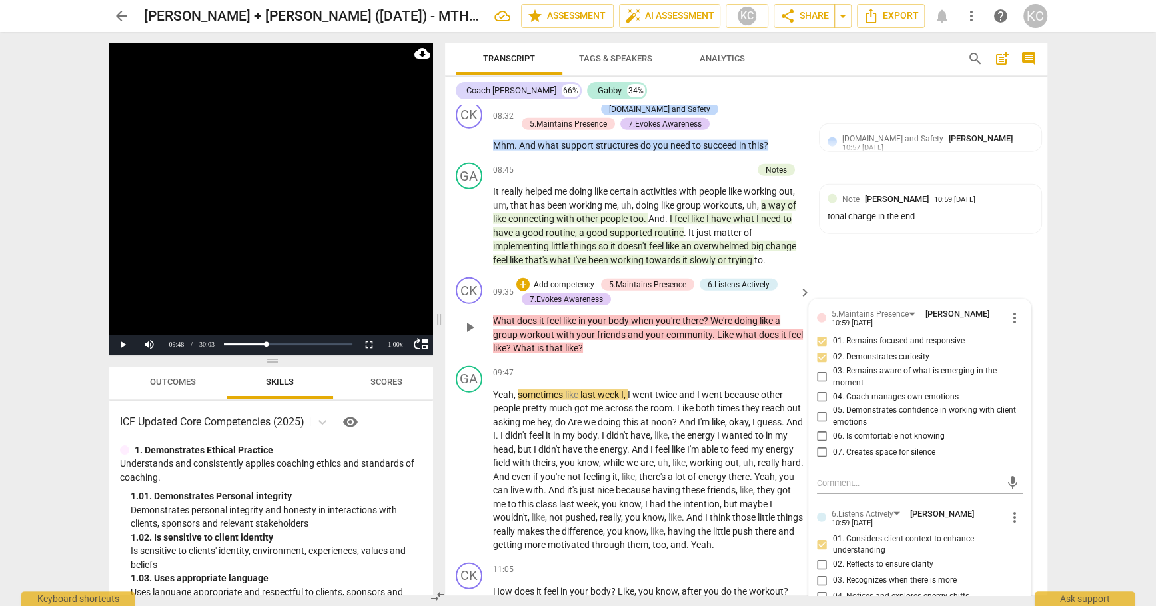
scroll to position [2420, 0]
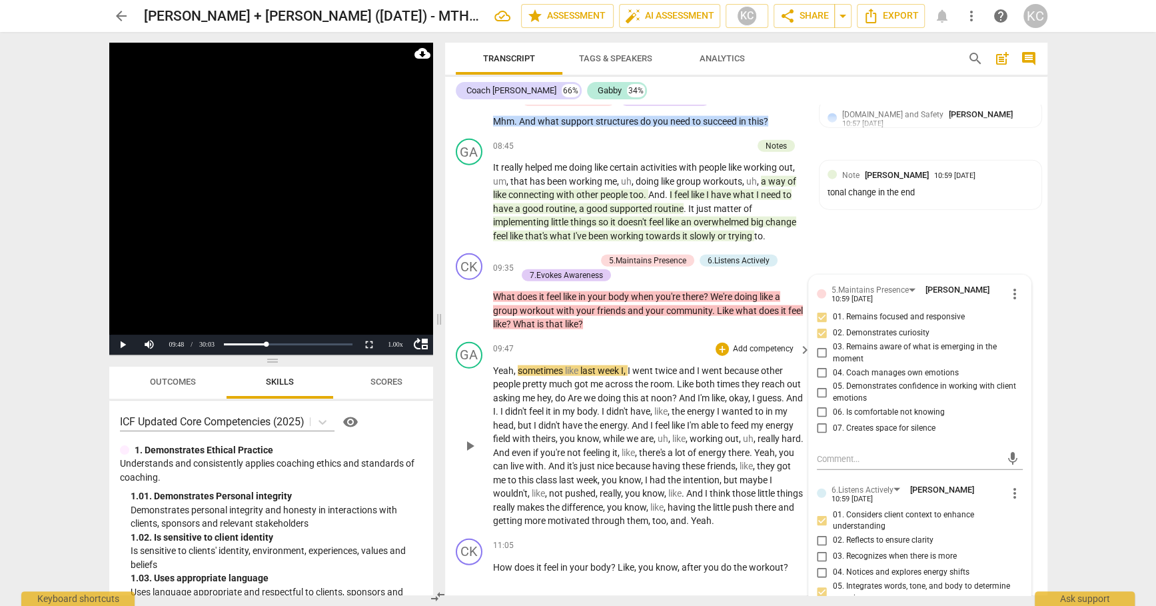
click at [675, 365] on span "twice" at bounding box center [667, 370] width 24 height 11
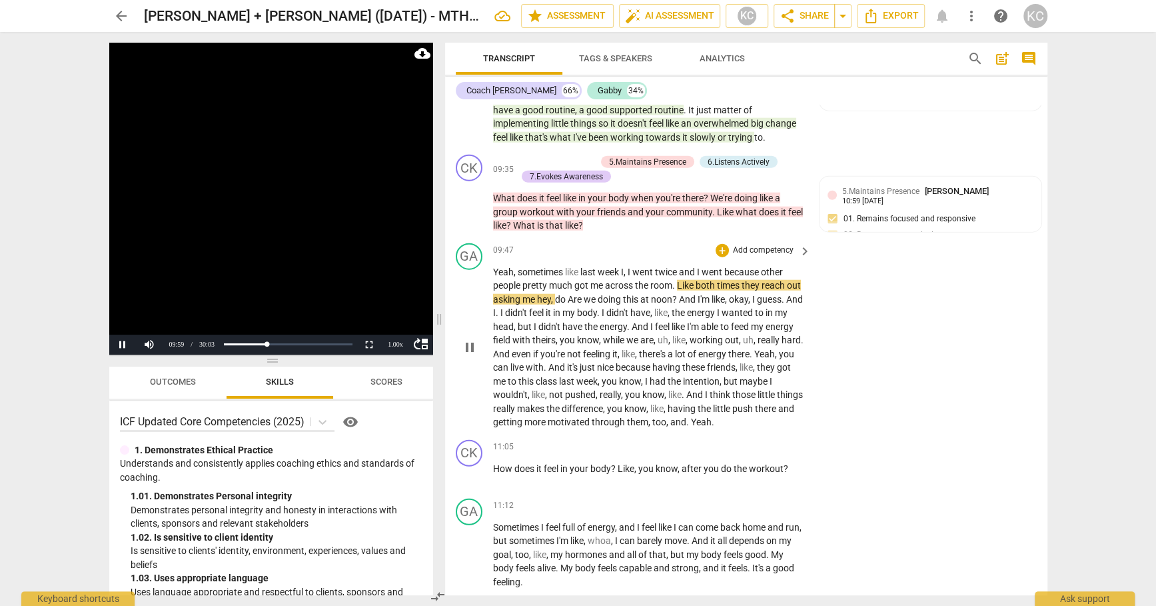
scroll to position [2523, 0]
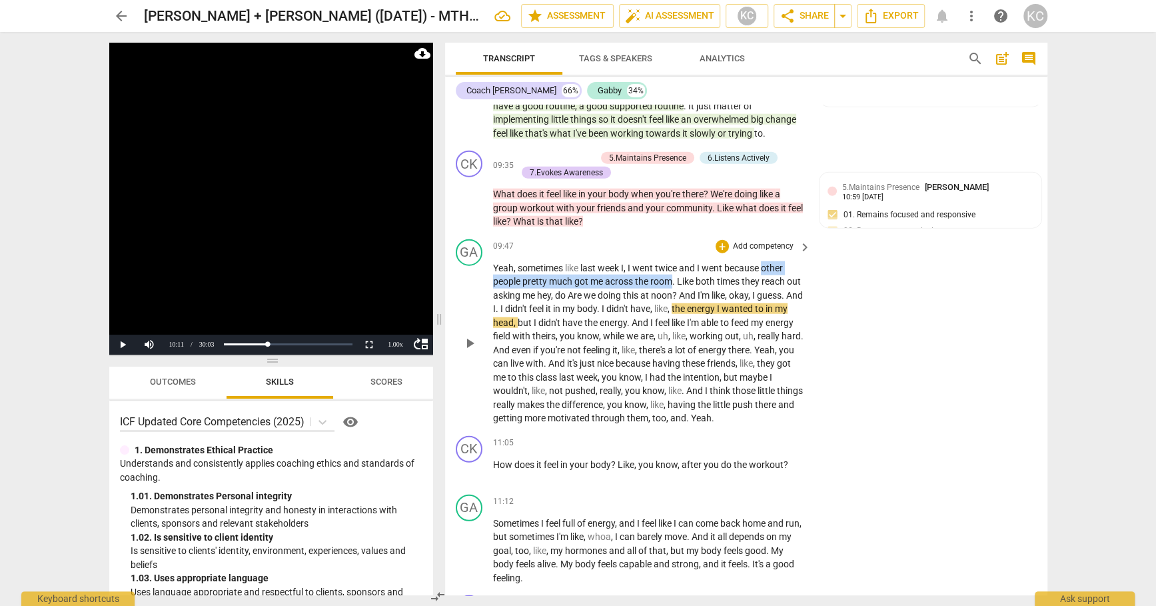
drag, startPoint x: 767, startPoint y: 259, endPoint x: 672, endPoint y: 271, distance: 95.5
click at [672, 271] on p "Yeah , sometimes like last week I , I went twice and I went because other peopl…" at bounding box center [649, 343] width 312 height 164
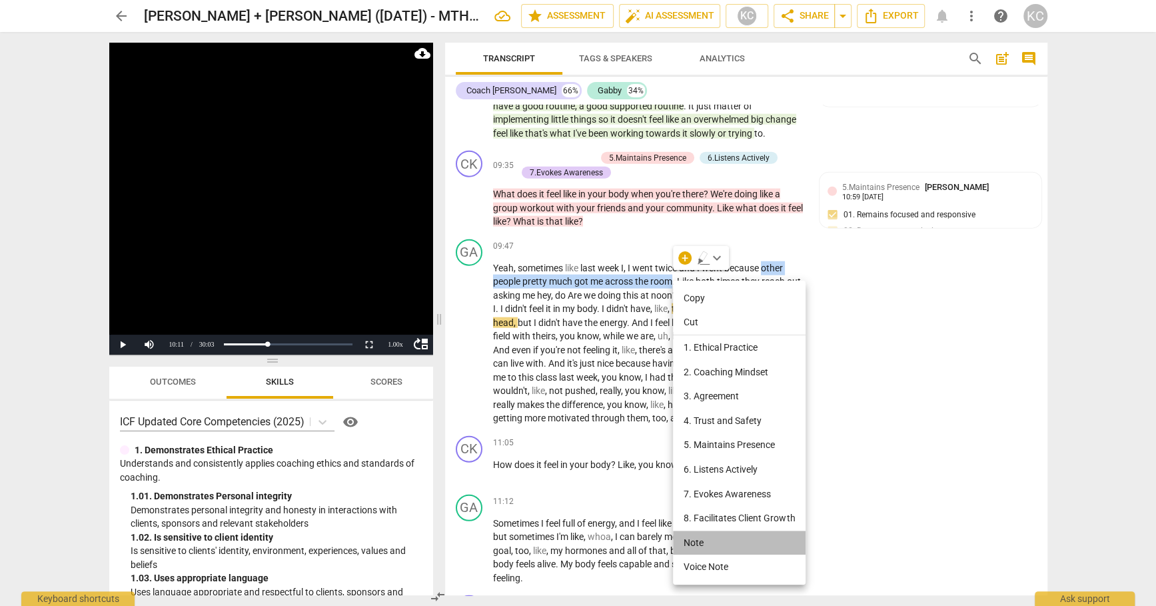
click at [690, 545] on li "Note" at bounding box center [739, 543] width 133 height 25
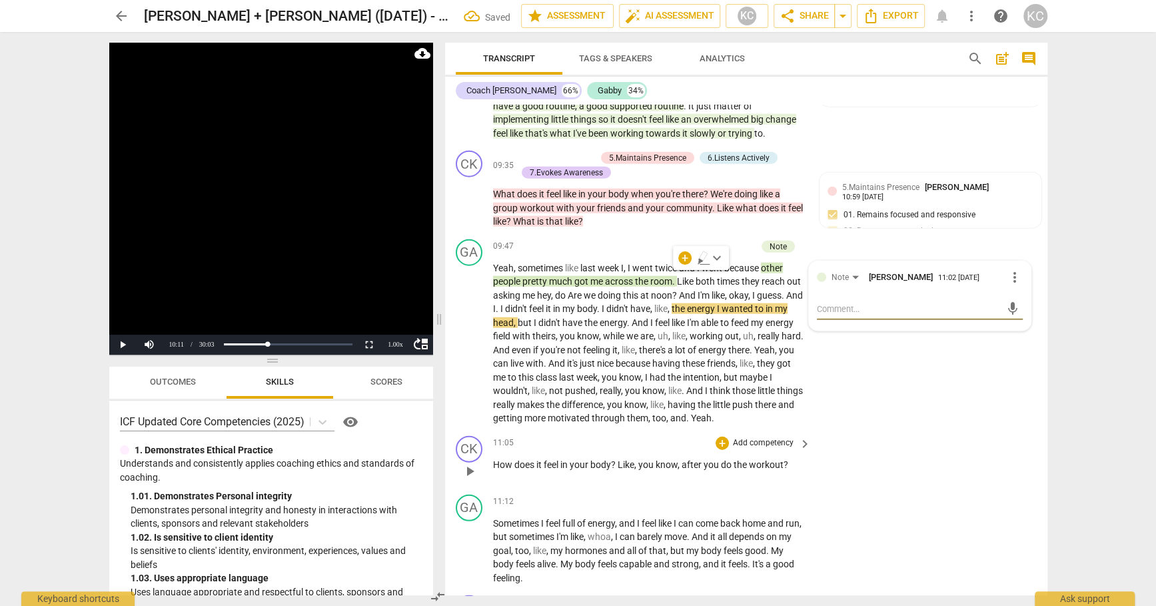
click at [877, 477] on div "CK play_arrow pause 11:05 + Add competency keyboard_arrow_right How does it fee…" at bounding box center [746, 460] width 602 height 59
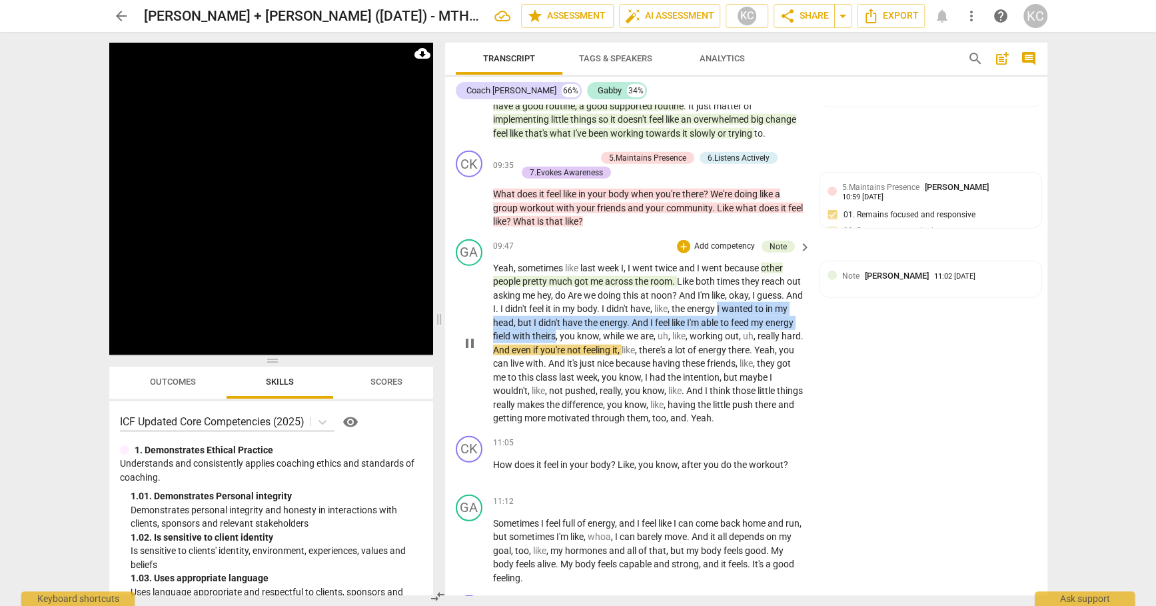
drag, startPoint x: 738, startPoint y: 299, endPoint x: 584, endPoint y: 328, distance: 157.4
click at [584, 328] on p "Yeah , sometimes like last week I , I went twice and I went because other peopl…" at bounding box center [649, 343] width 312 height 164
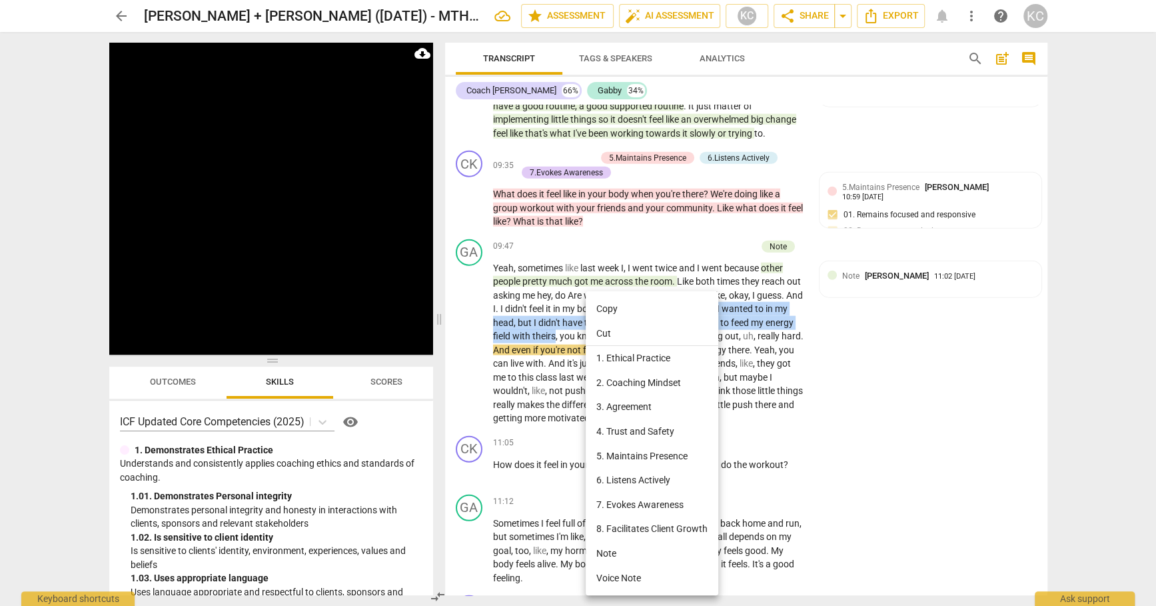
click at [610, 549] on li "Note" at bounding box center [652, 553] width 133 height 25
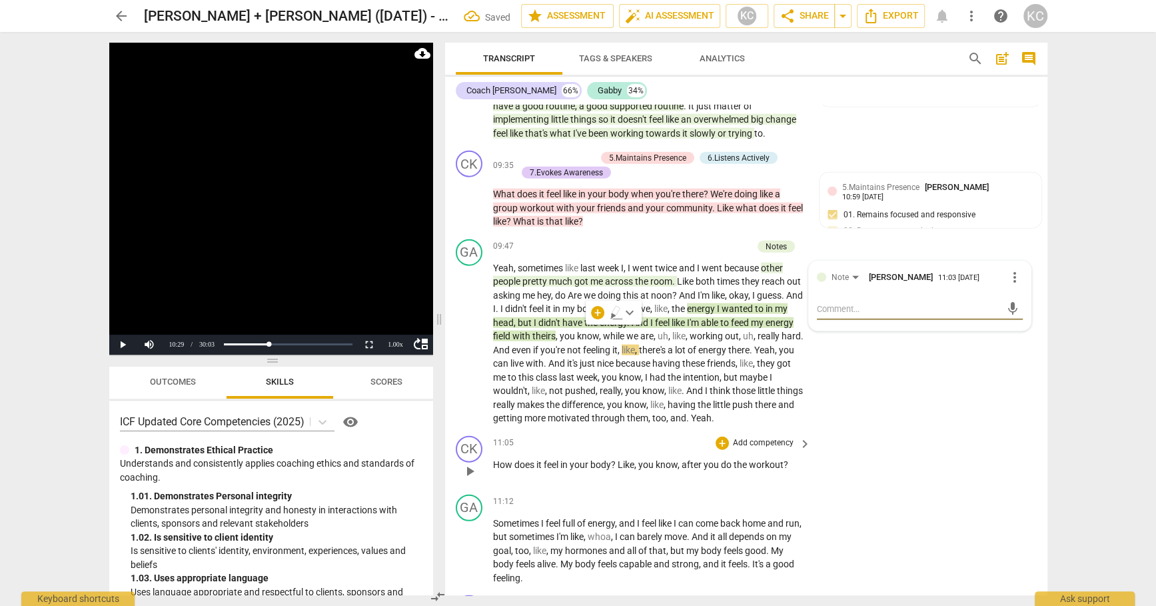
click at [934, 473] on div "CK play_arrow pause 11:05 + Add competency keyboard_arrow_right How does it fee…" at bounding box center [746, 460] width 602 height 59
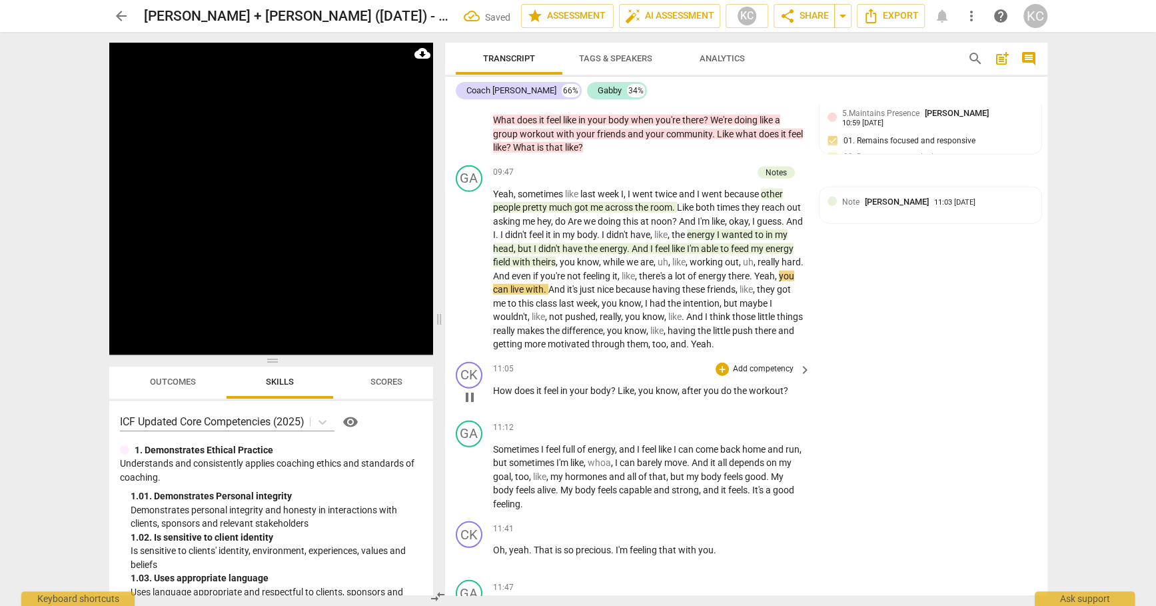
scroll to position [2598, 0]
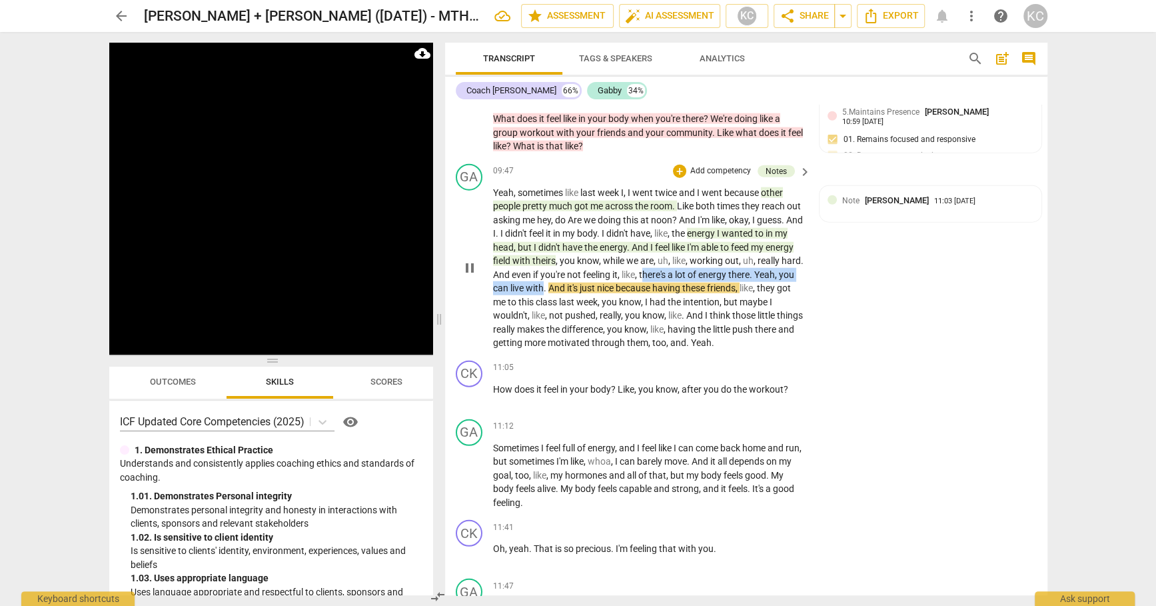
drag, startPoint x: 691, startPoint y: 266, endPoint x: 584, endPoint y: 284, distance: 108.8
click at [584, 283] on p "Yeah , sometimes like last week I , I went twice and I went because other peopl…" at bounding box center [649, 268] width 312 height 164
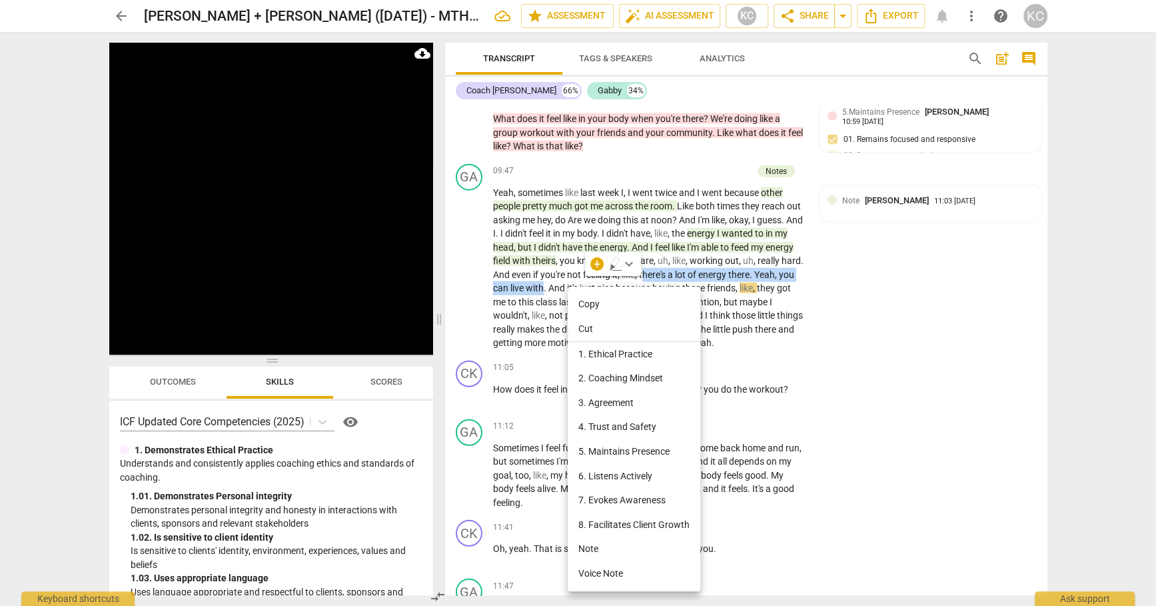
click at [603, 547] on li "Note" at bounding box center [634, 549] width 133 height 25
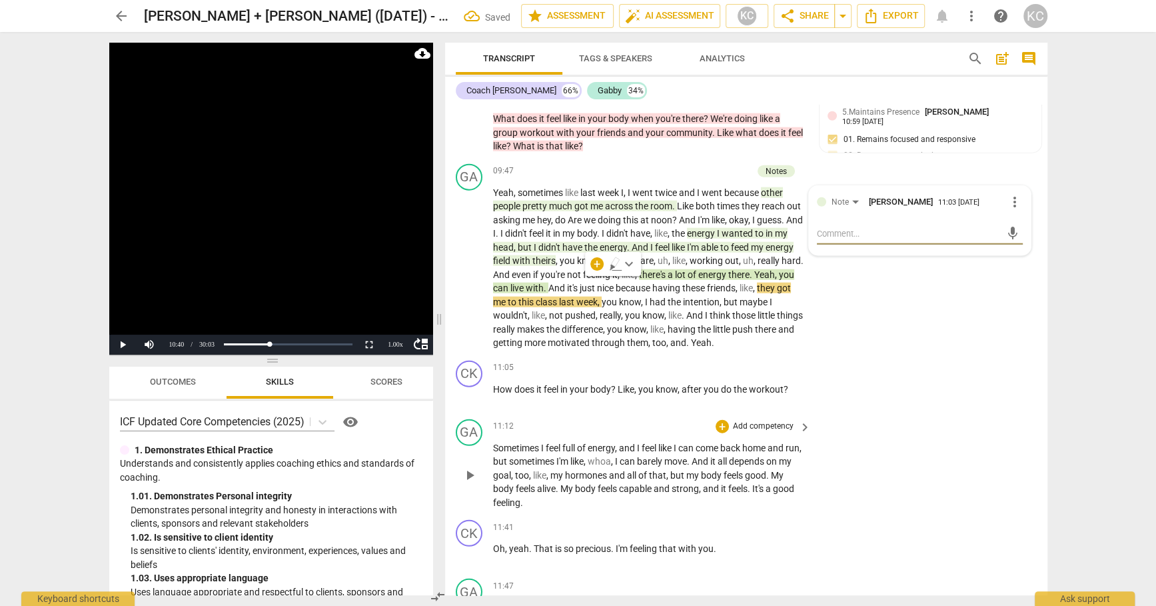
click at [914, 474] on div "GA play_arrow pause 11:12 + Add competency keyboard_arrow_right Sometimes I fee…" at bounding box center [746, 464] width 602 height 101
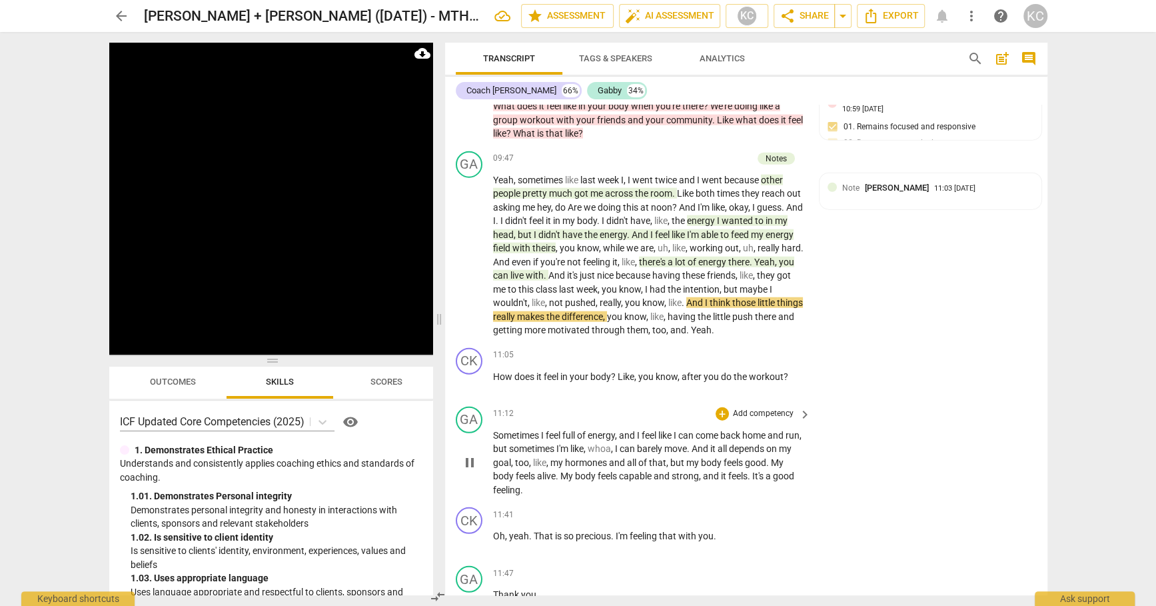
scroll to position [2612, 0]
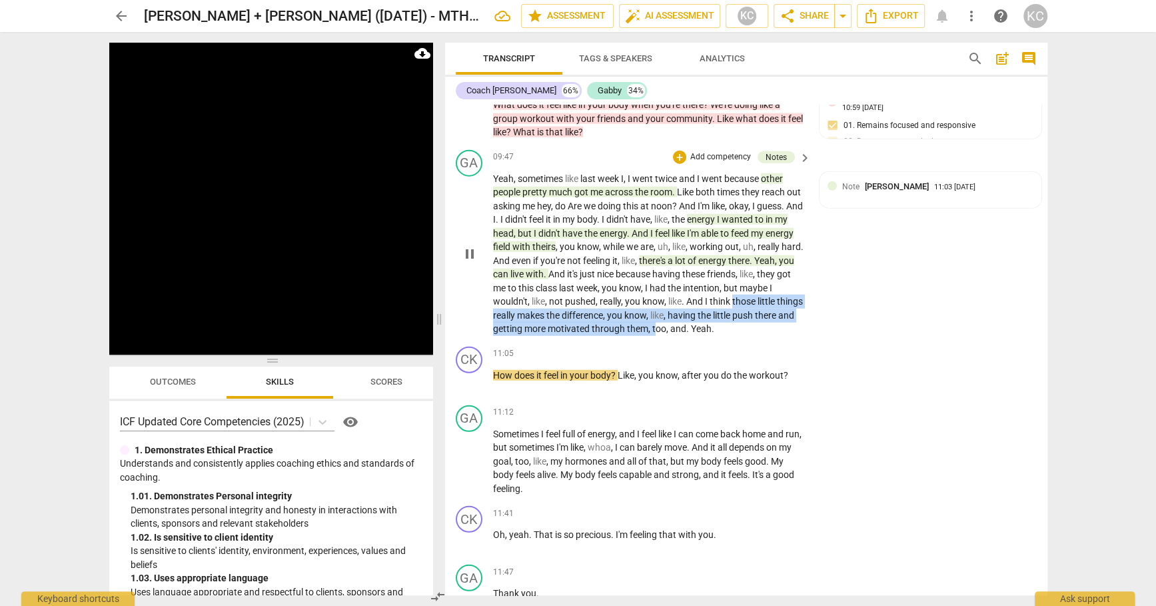
drag, startPoint x: 770, startPoint y: 291, endPoint x: 694, endPoint y: 319, distance: 80.1
click at [694, 319] on p "Yeah , sometimes like last week I , I went twice and I went because other peopl…" at bounding box center [649, 254] width 312 height 164
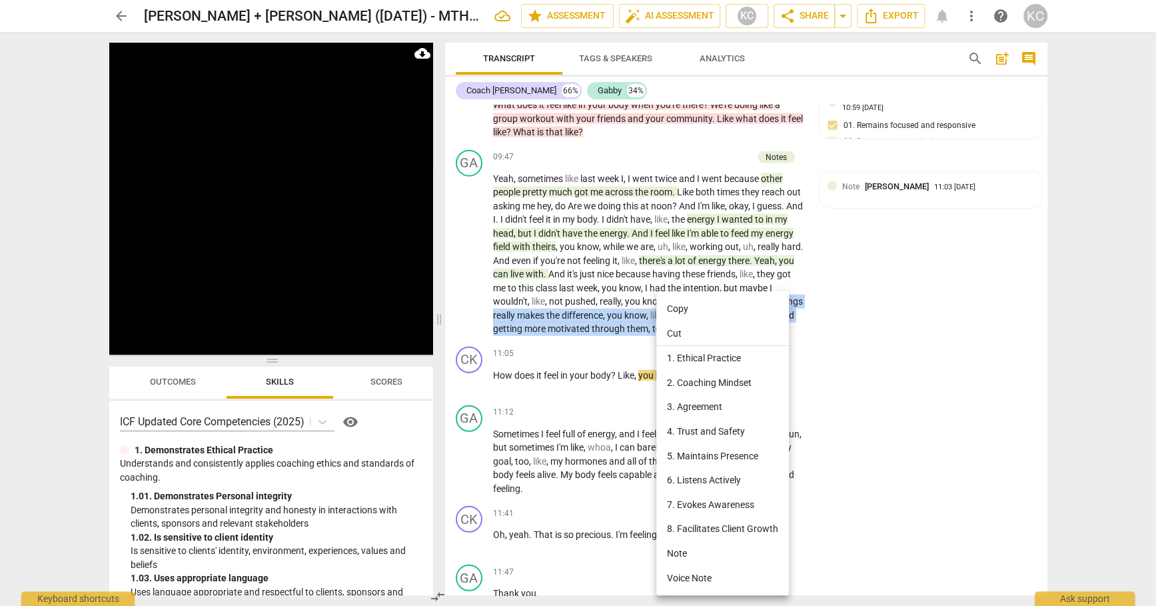
click at [677, 542] on li "Note" at bounding box center [722, 553] width 133 height 25
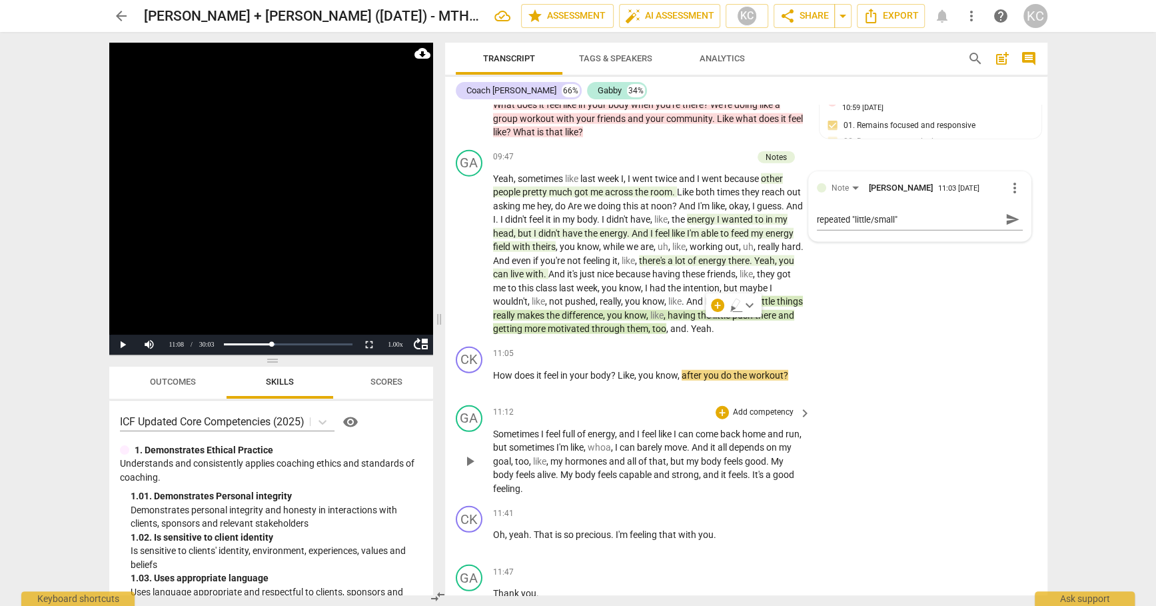
click at [876, 486] on div "GA play_arrow pause 11:12 + Add competency keyboard_arrow_right Sometimes I fee…" at bounding box center [746, 450] width 602 height 101
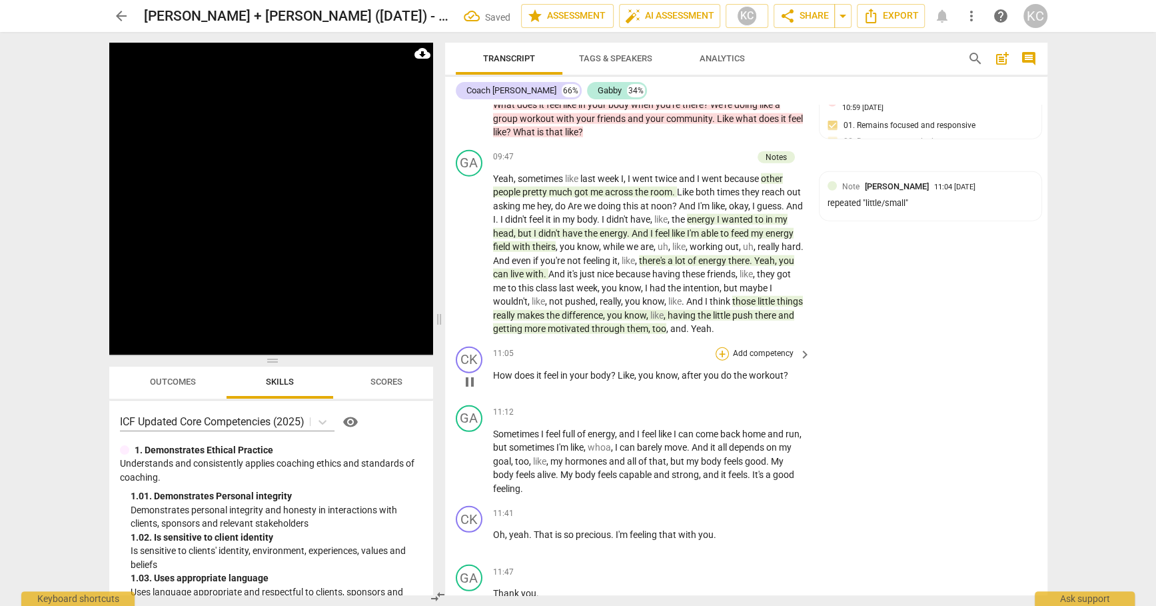
click at [721, 347] on div "+" at bounding box center [722, 353] width 13 height 13
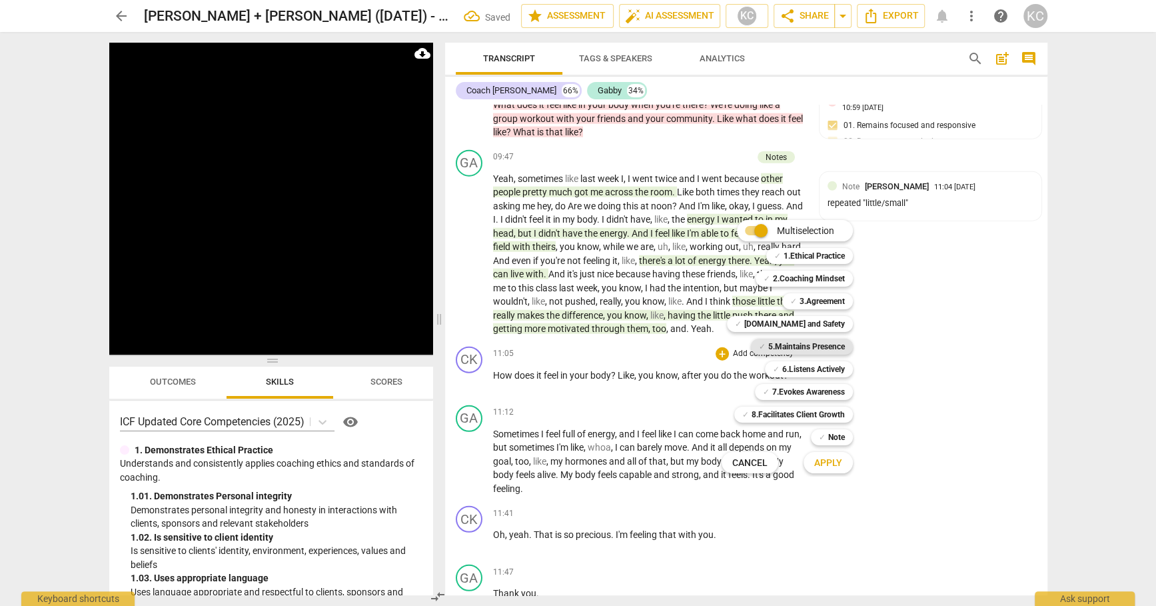
click at [760, 346] on span "✓" at bounding box center [762, 347] width 7 height 16
click at [774, 386] on b "7.Evokes Awareness" at bounding box center [808, 392] width 73 height 16
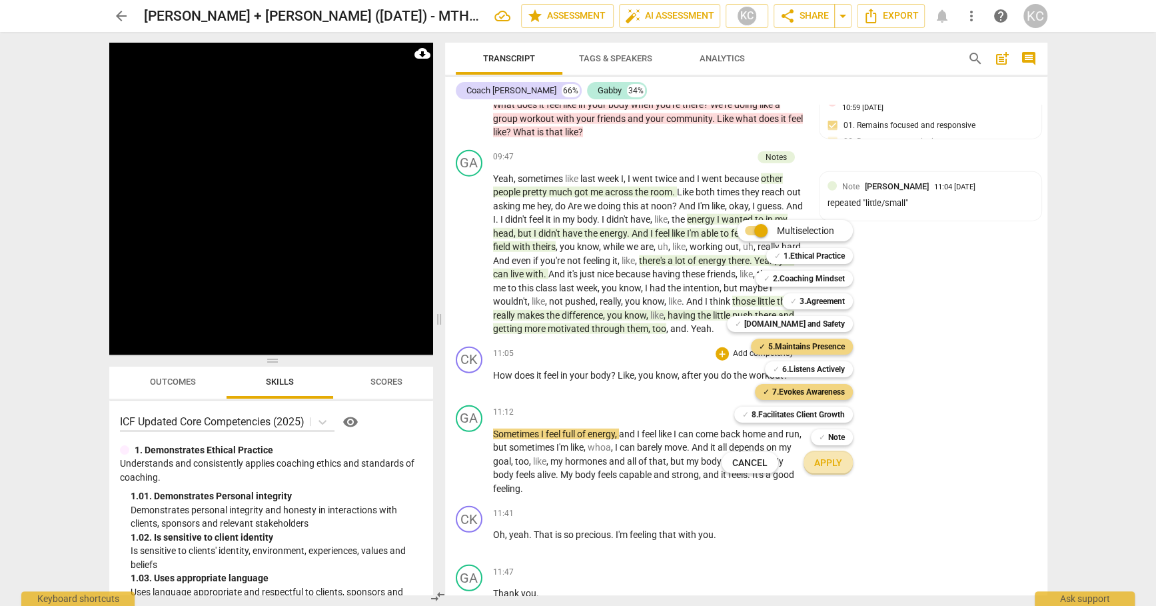
click at [825, 467] on span "Apply" at bounding box center [828, 463] width 28 height 13
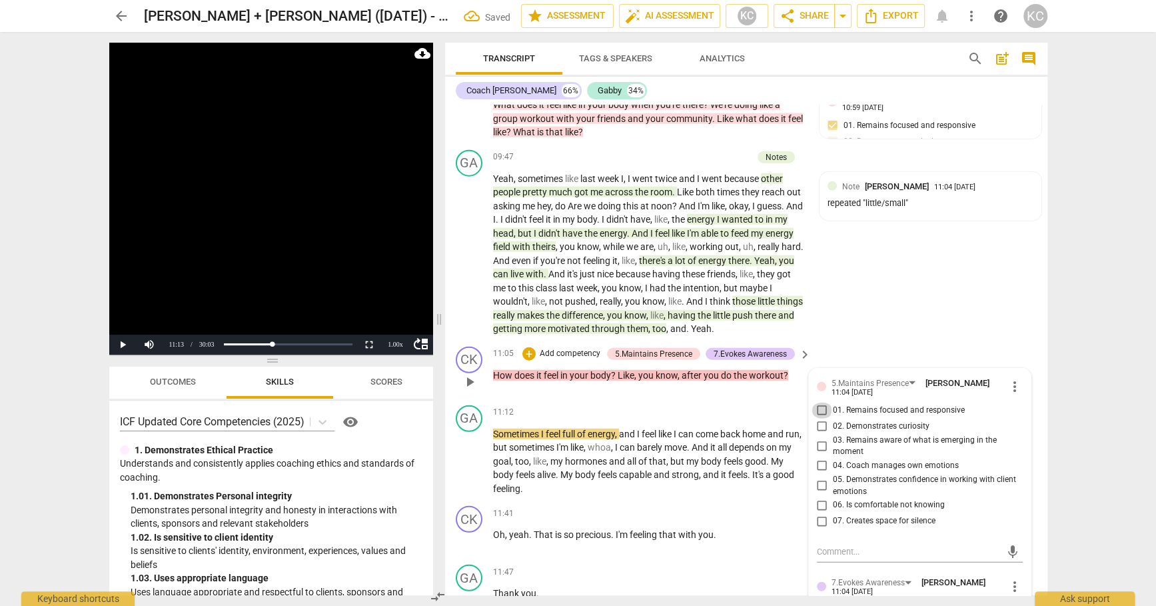
click at [820, 405] on input "01. Remains focused and responsive" at bounding box center [822, 411] width 21 height 16
click at [820, 419] on input "02. Demonstrates curiosity" at bounding box center [822, 427] width 21 height 16
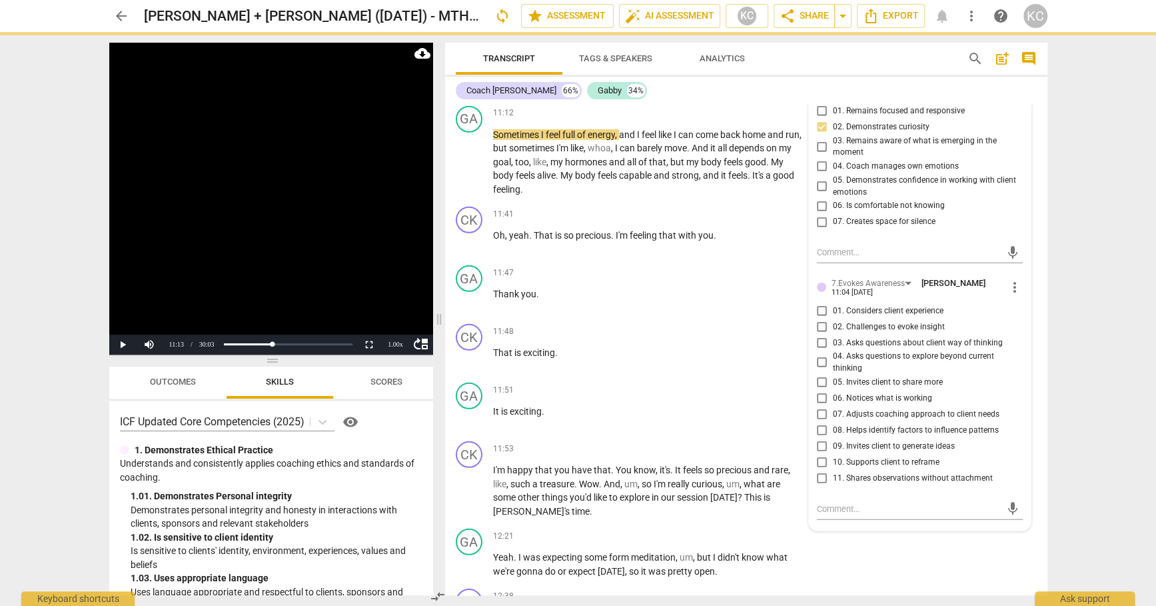
scroll to position [2913, 0]
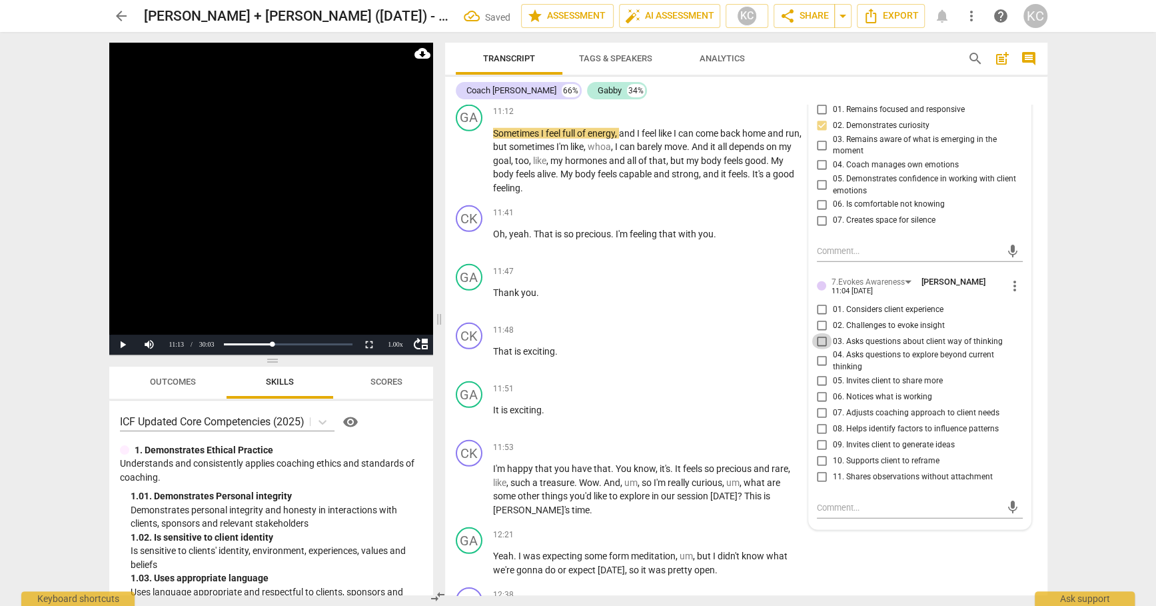
click at [821, 335] on input "03. Asks questions about client way of thinking" at bounding box center [822, 341] width 21 height 16
click at [822, 373] on input "05. Invites client to share more" at bounding box center [822, 381] width 21 height 16
click at [826, 501] on textarea at bounding box center [909, 507] width 185 height 13
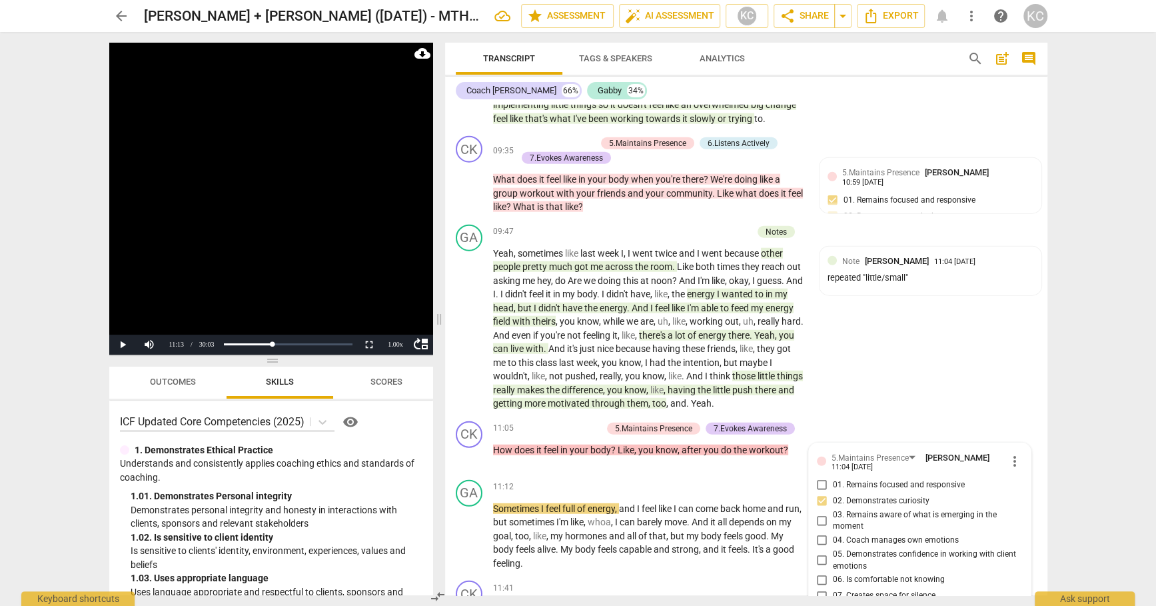
scroll to position [2509, 0]
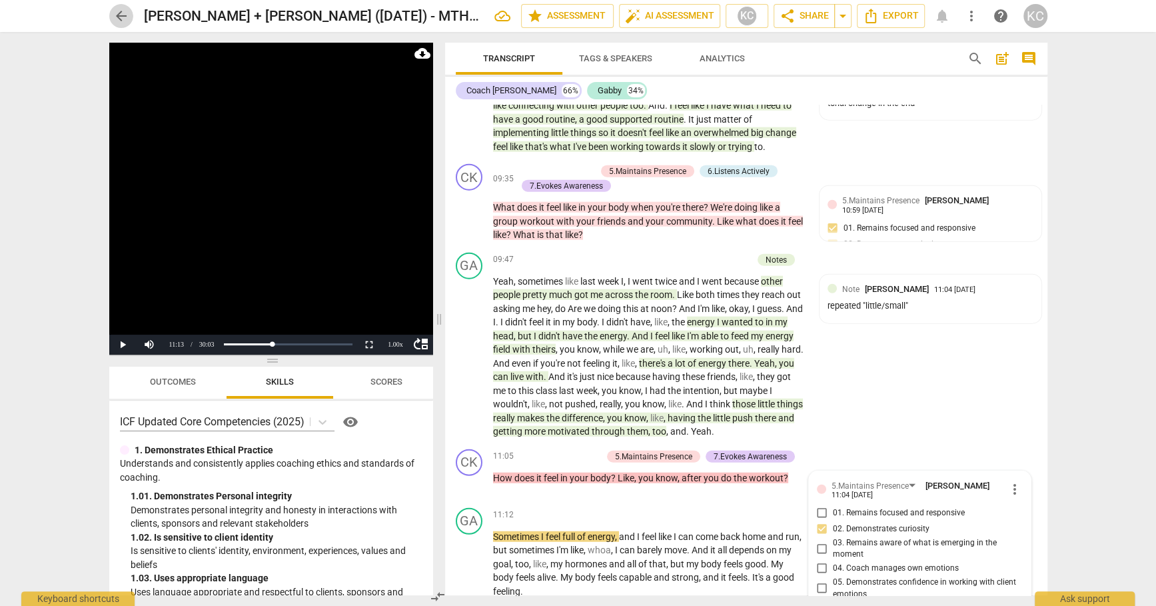
click at [117, 17] on span "arrow_back" at bounding box center [121, 16] width 16 height 16
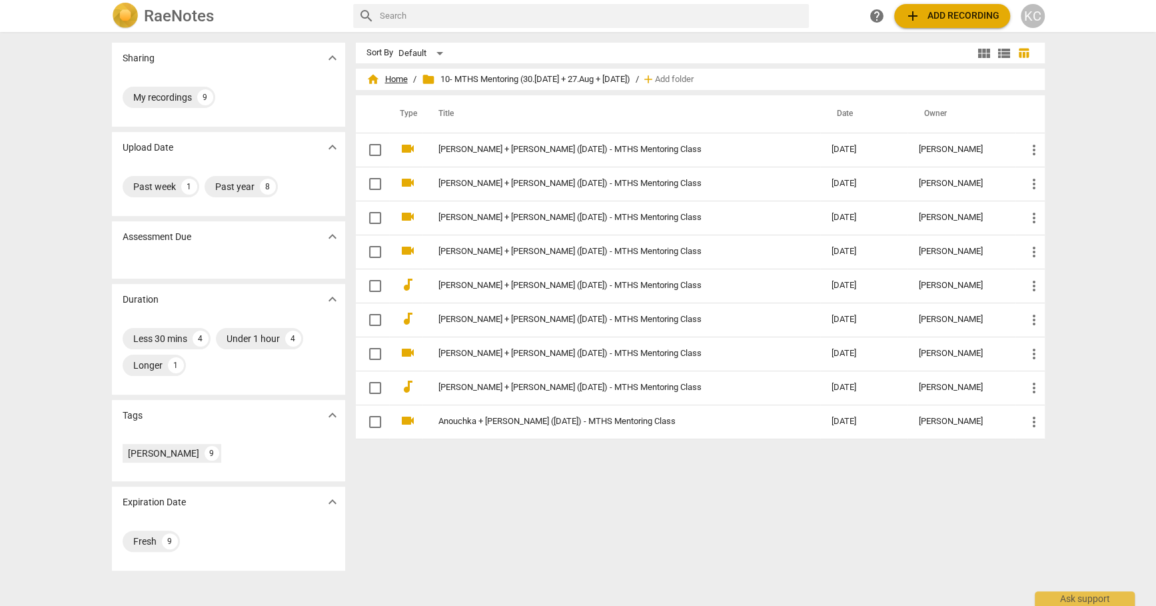
click at [391, 75] on span "home Home" at bounding box center [387, 79] width 41 height 13
